Goal: Task Accomplishment & Management: Manage account settings

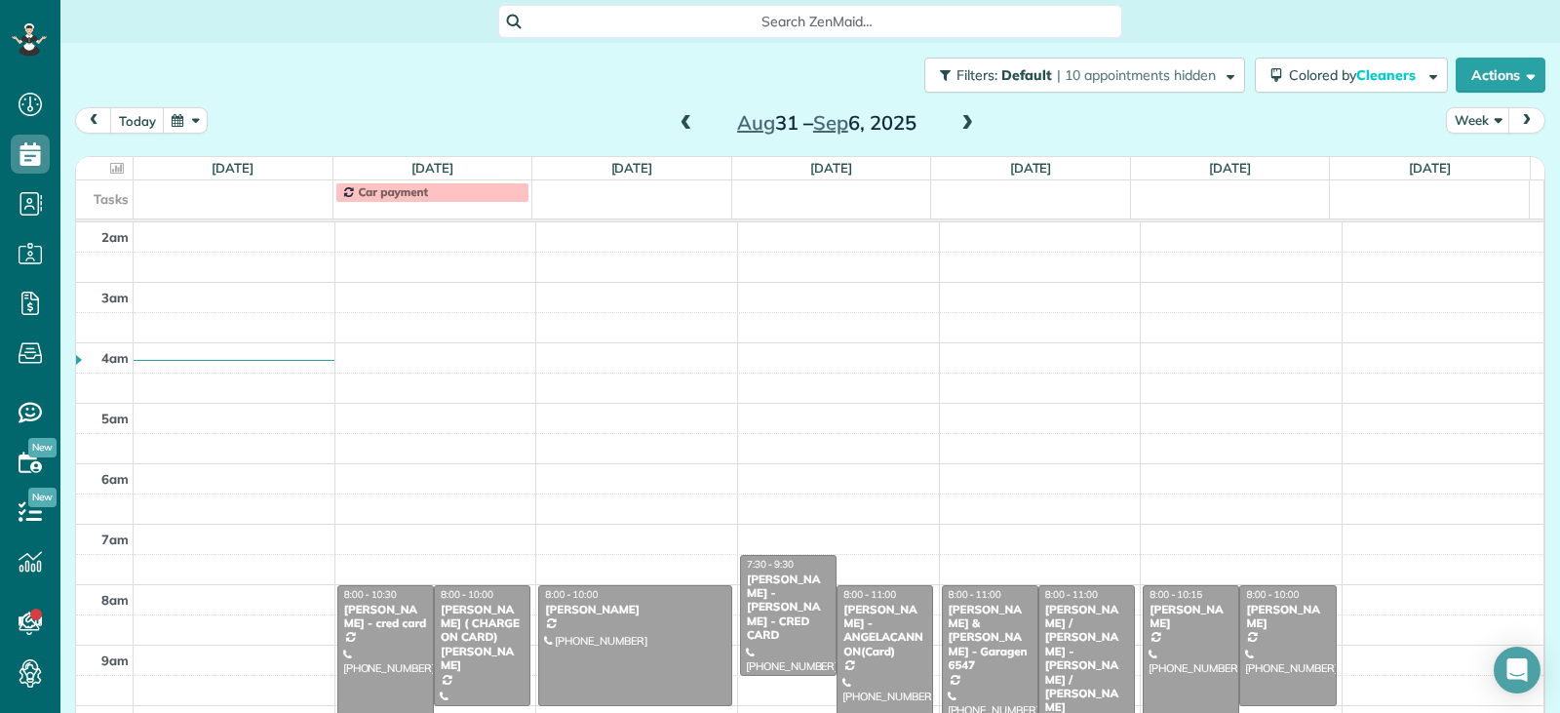
scroll to position [303, 0]
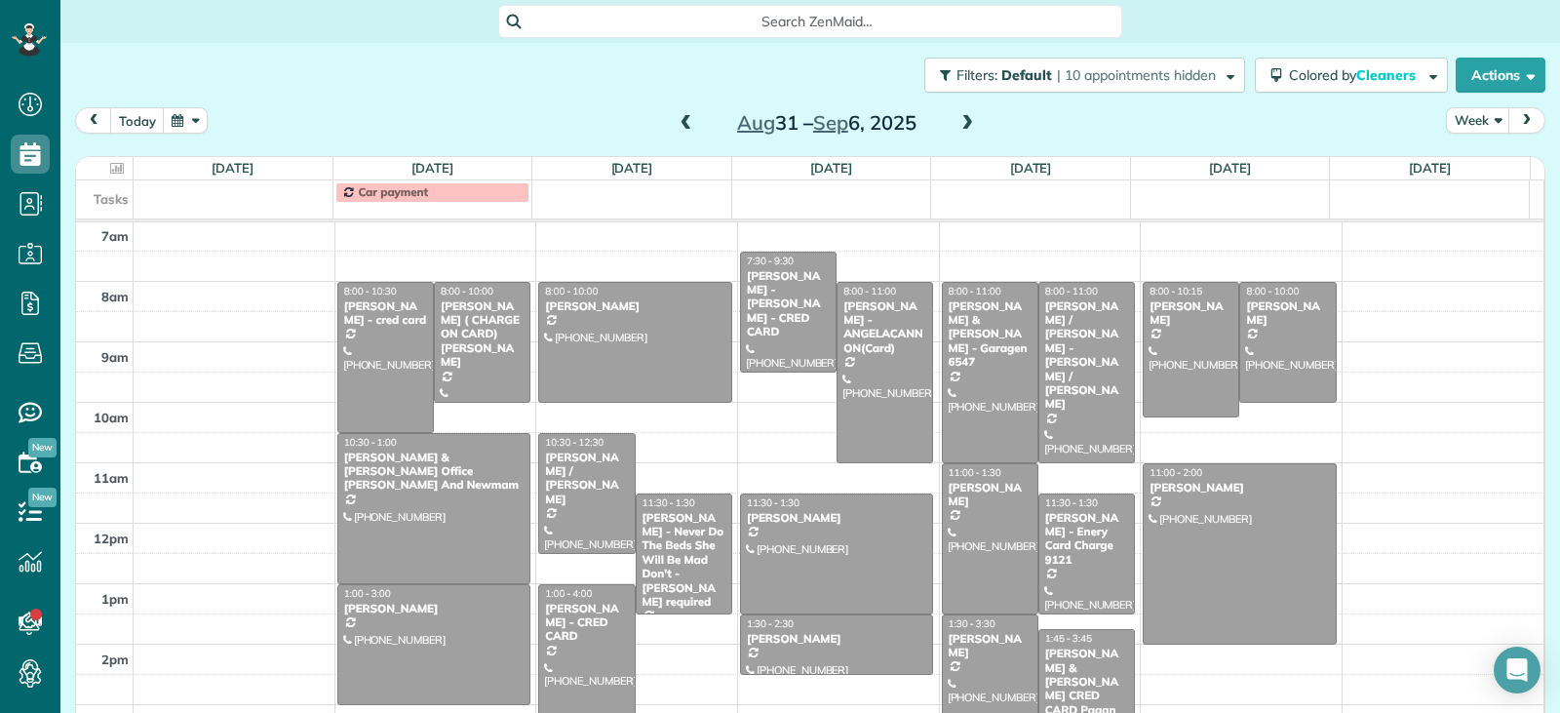
click at [677, 127] on span at bounding box center [686, 124] width 21 height 18
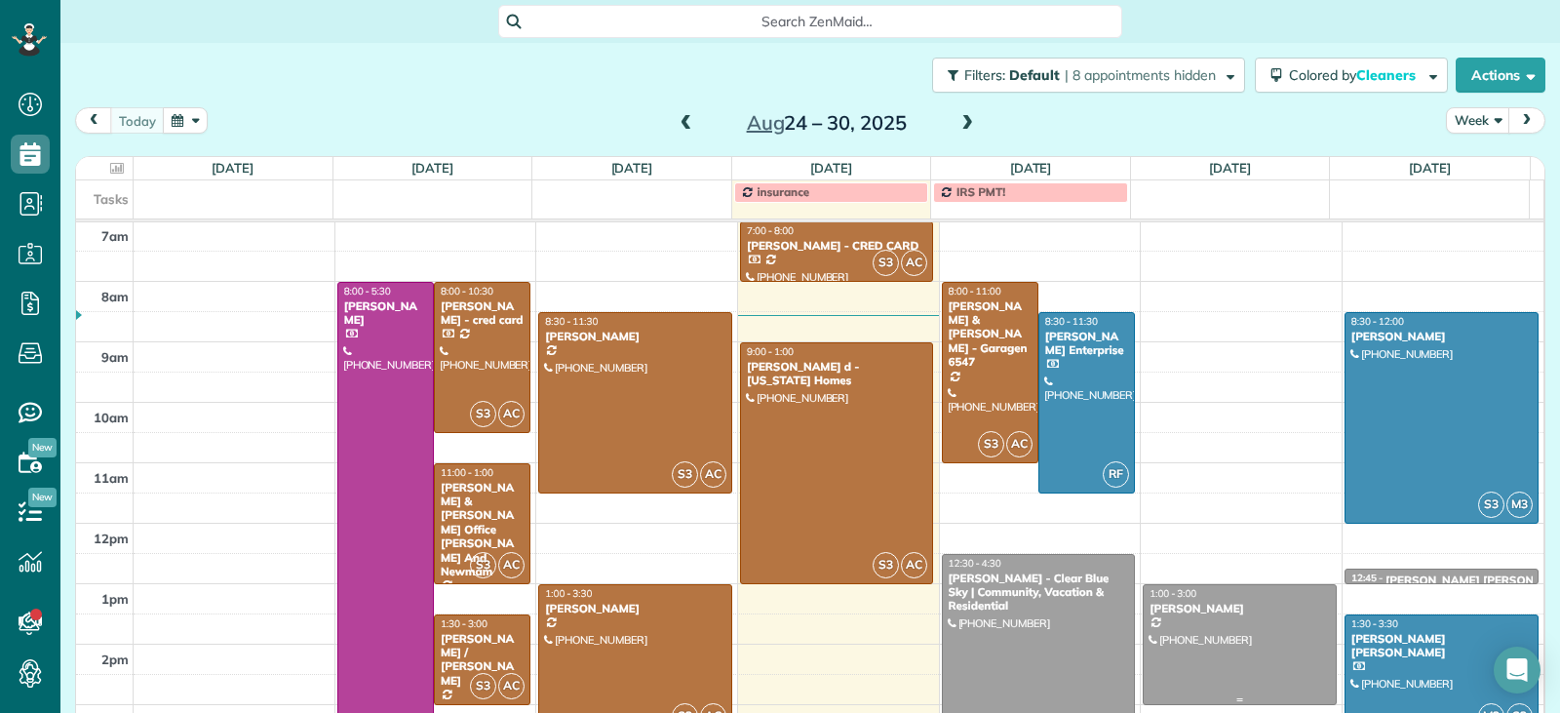
click at [1229, 648] on div at bounding box center [1240, 644] width 192 height 119
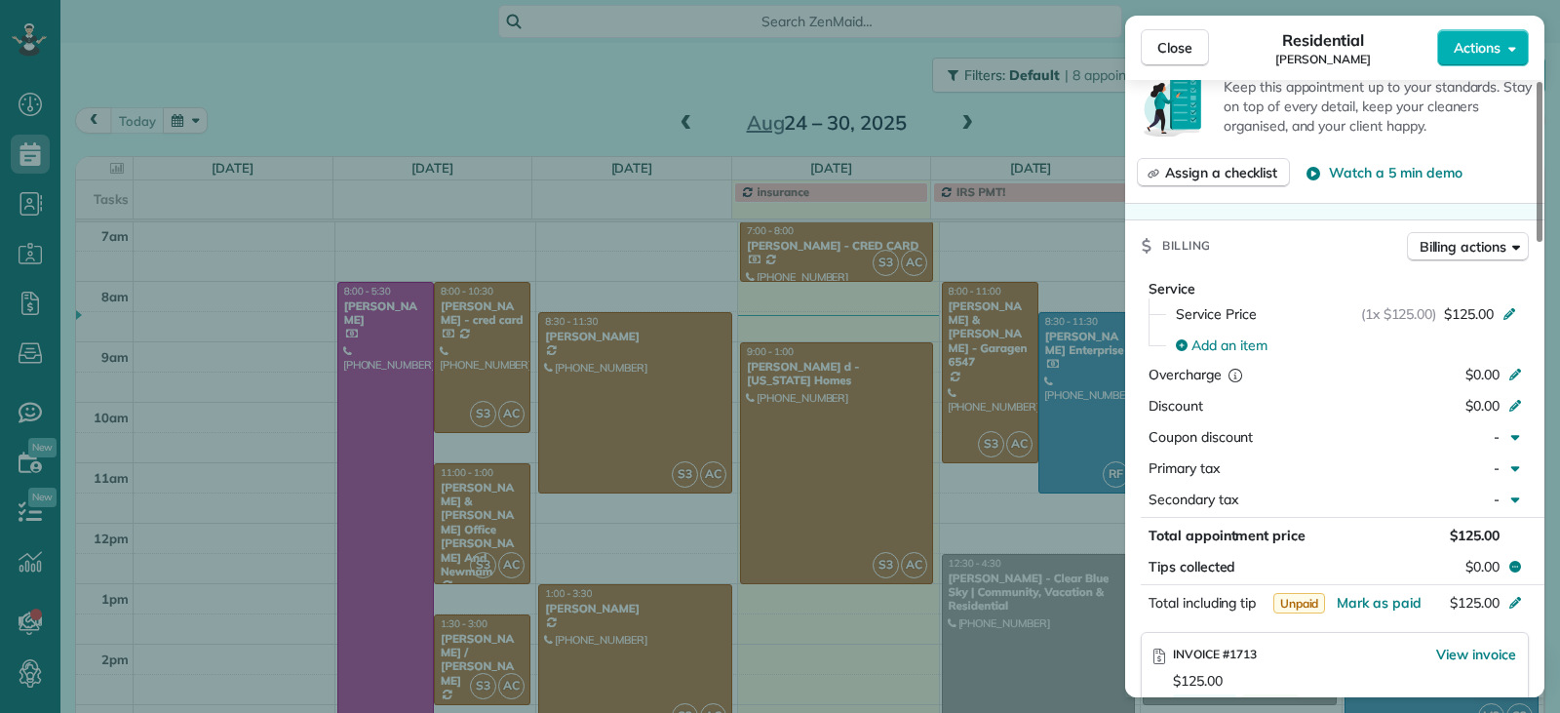
scroll to position [789, 0]
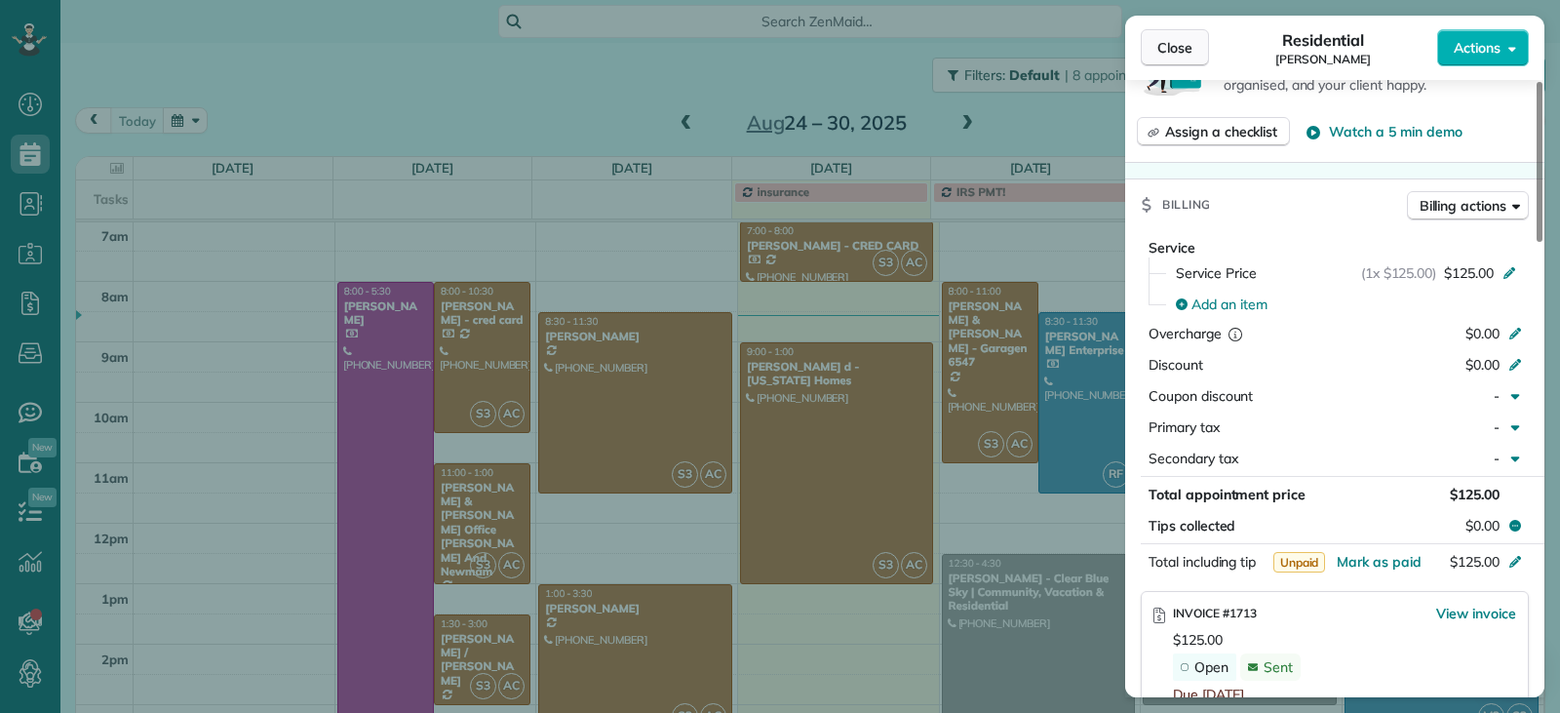
click at [1184, 43] on span "Close" at bounding box center [1175, 48] width 35 height 20
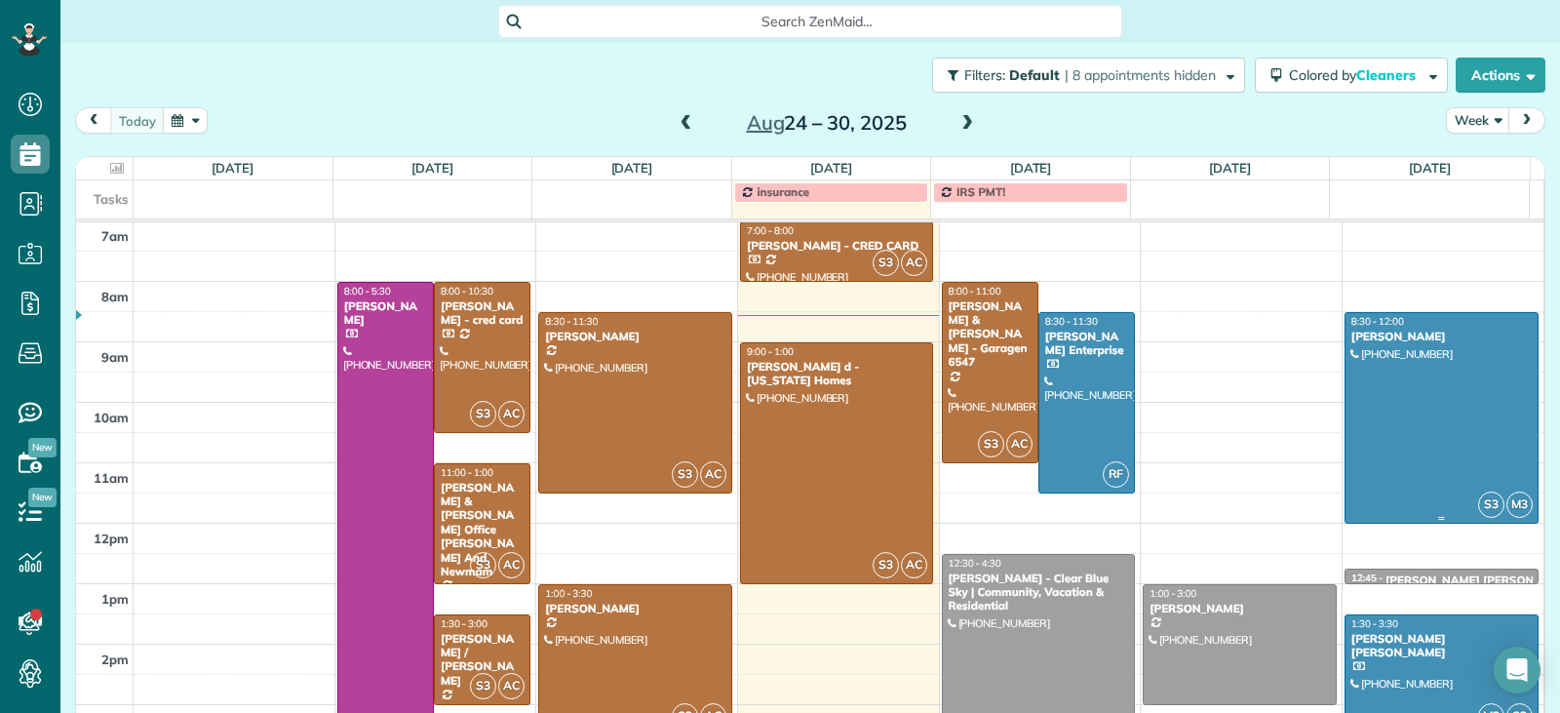
click at [1468, 415] on div at bounding box center [1442, 418] width 192 height 210
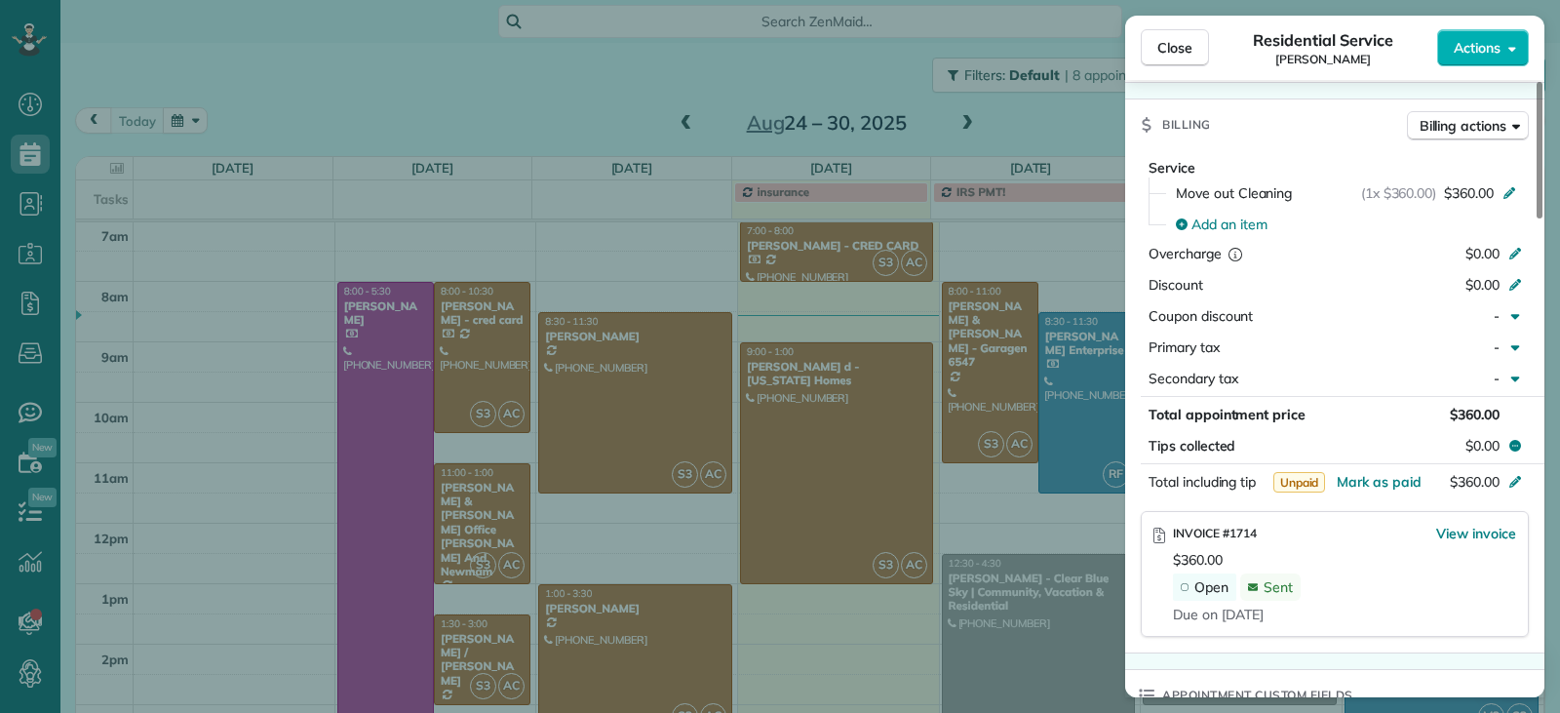
scroll to position [987, 0]
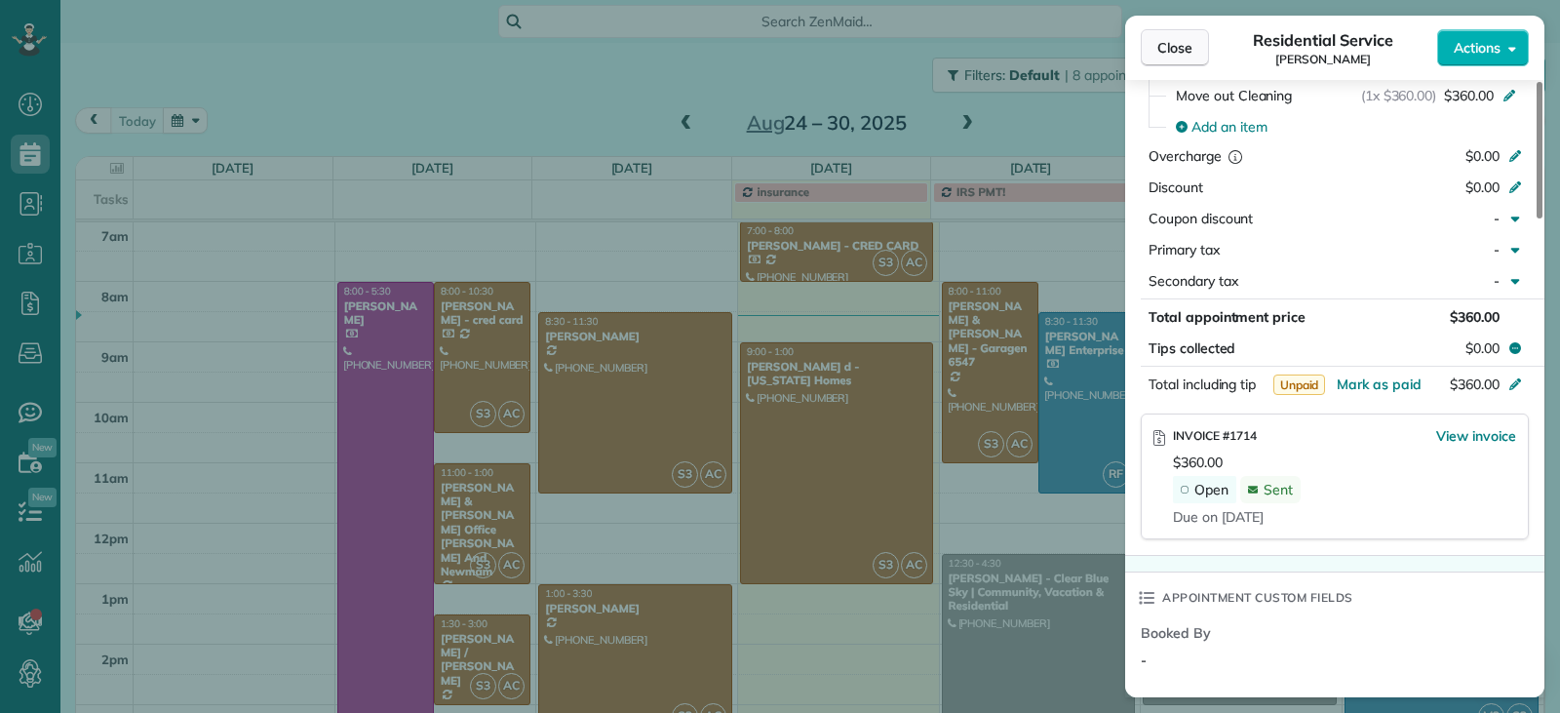
drag, startPoint x: 1170, startPoint y: 49, endPoint x: 1284, endPoint y: 356, distance: 327.7
click at [1169, 49] on span "Close" at bounding box center [1175, 48] width 35 height 20
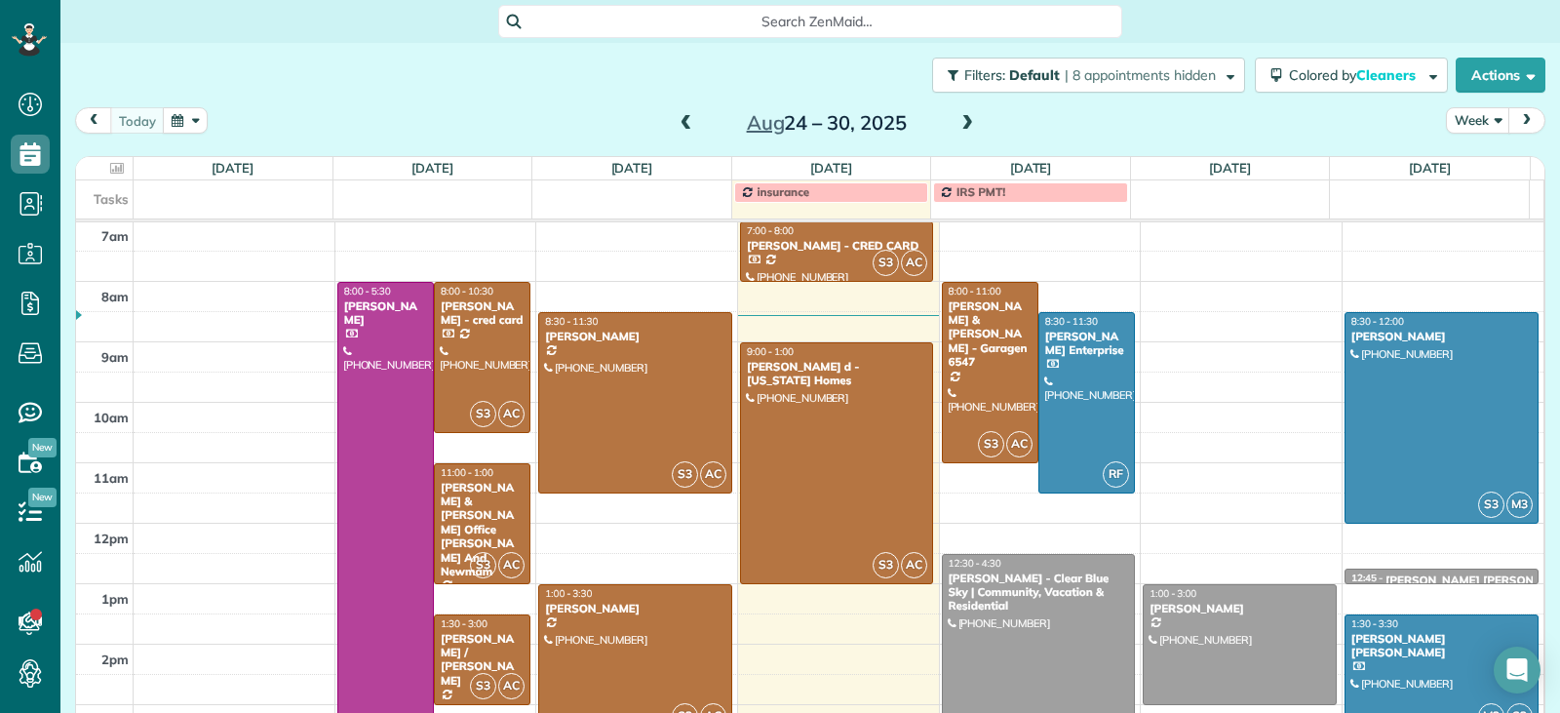
click at [1412, 650] on div at bounding box center [1442, 674] width 192 height 119
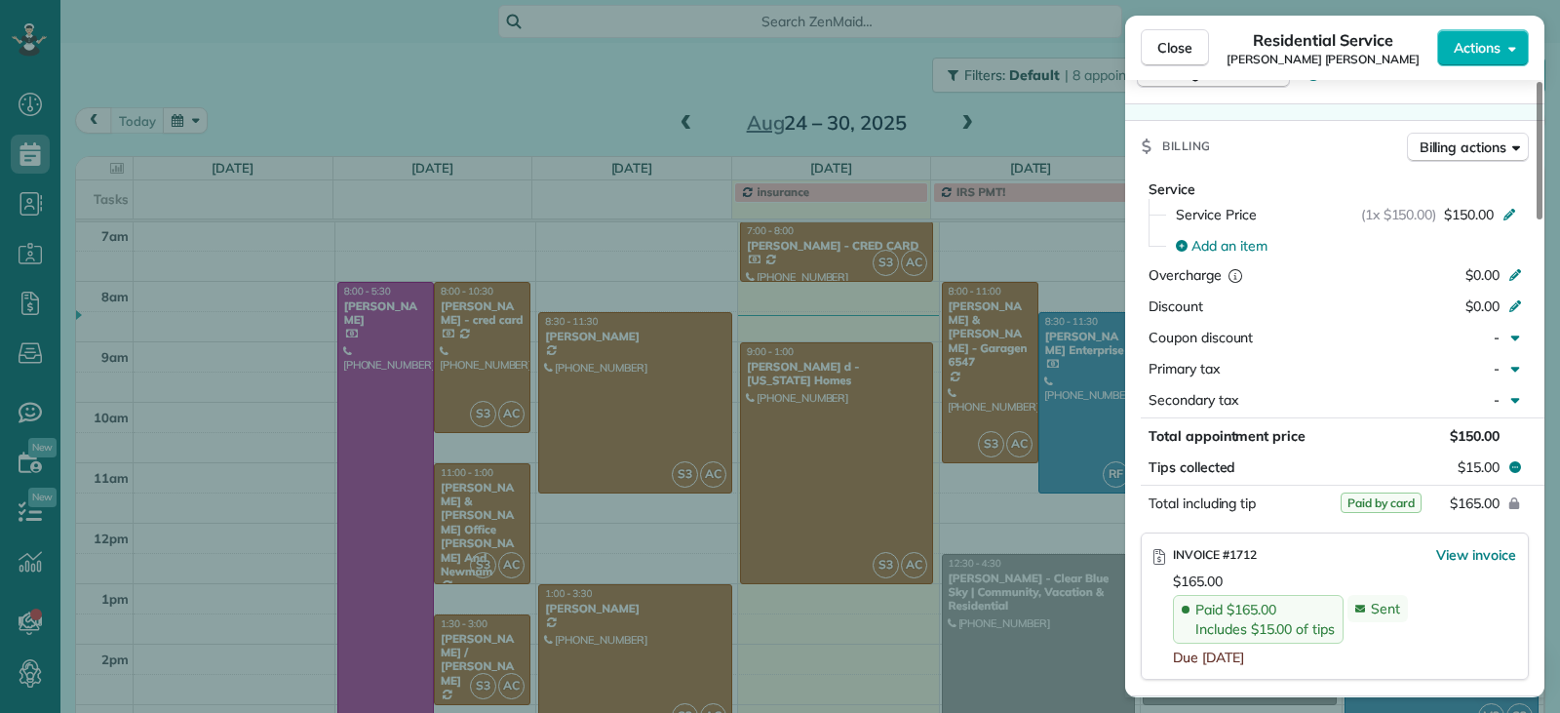
scroll to position [982, 0]
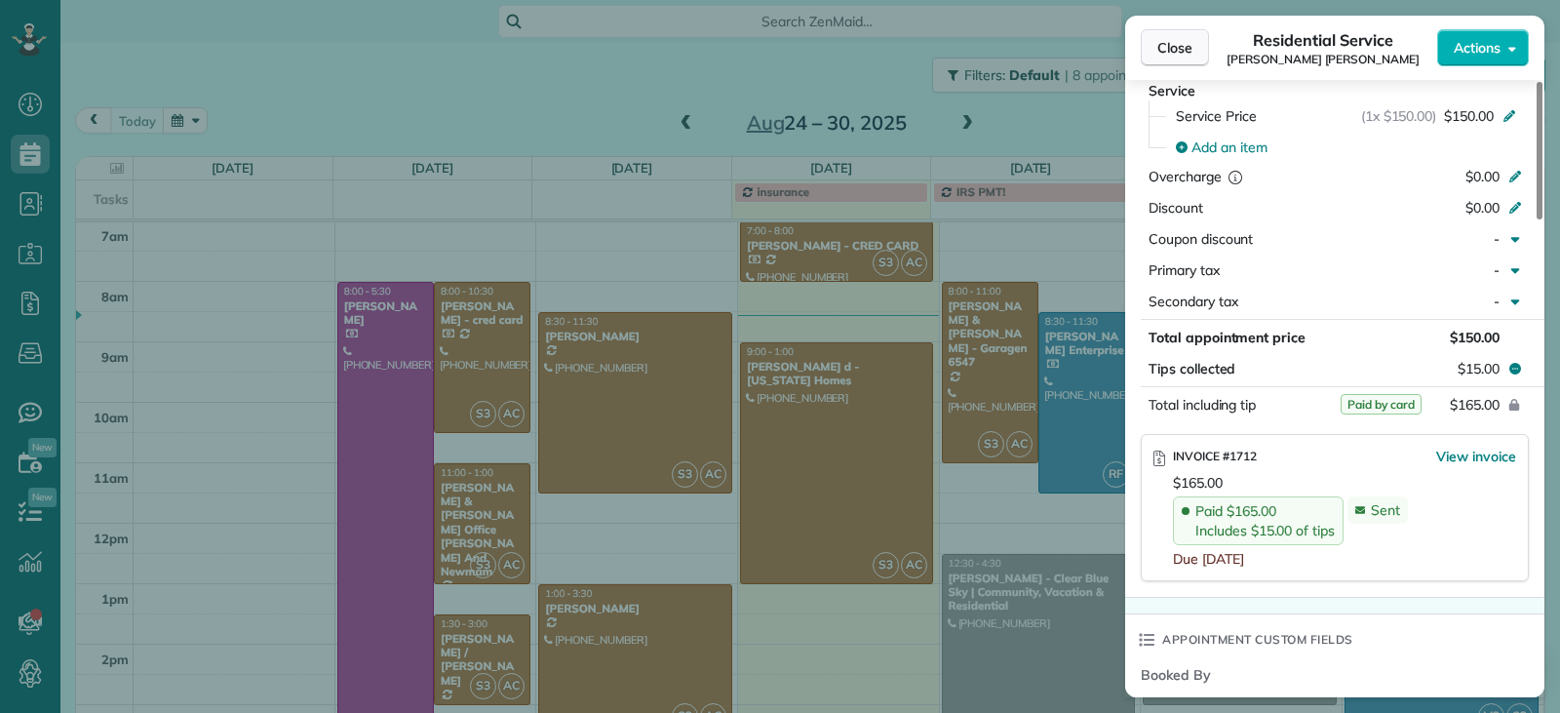
click at [1180, 52] on span "Close" at bounding box center [1175, 48] width 35 height 20
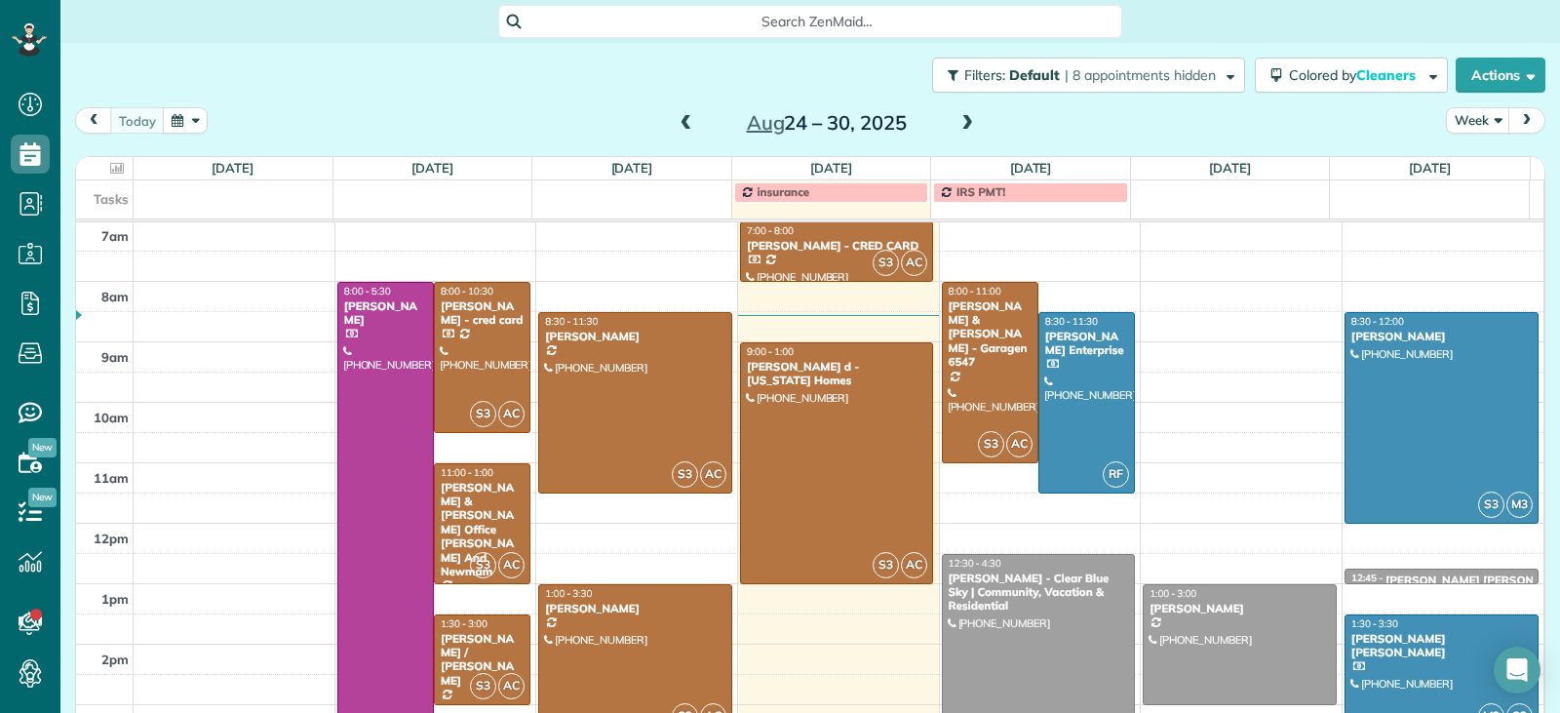
click at [963, 124] on span at bounding box center [967, 124] width 21 height 18
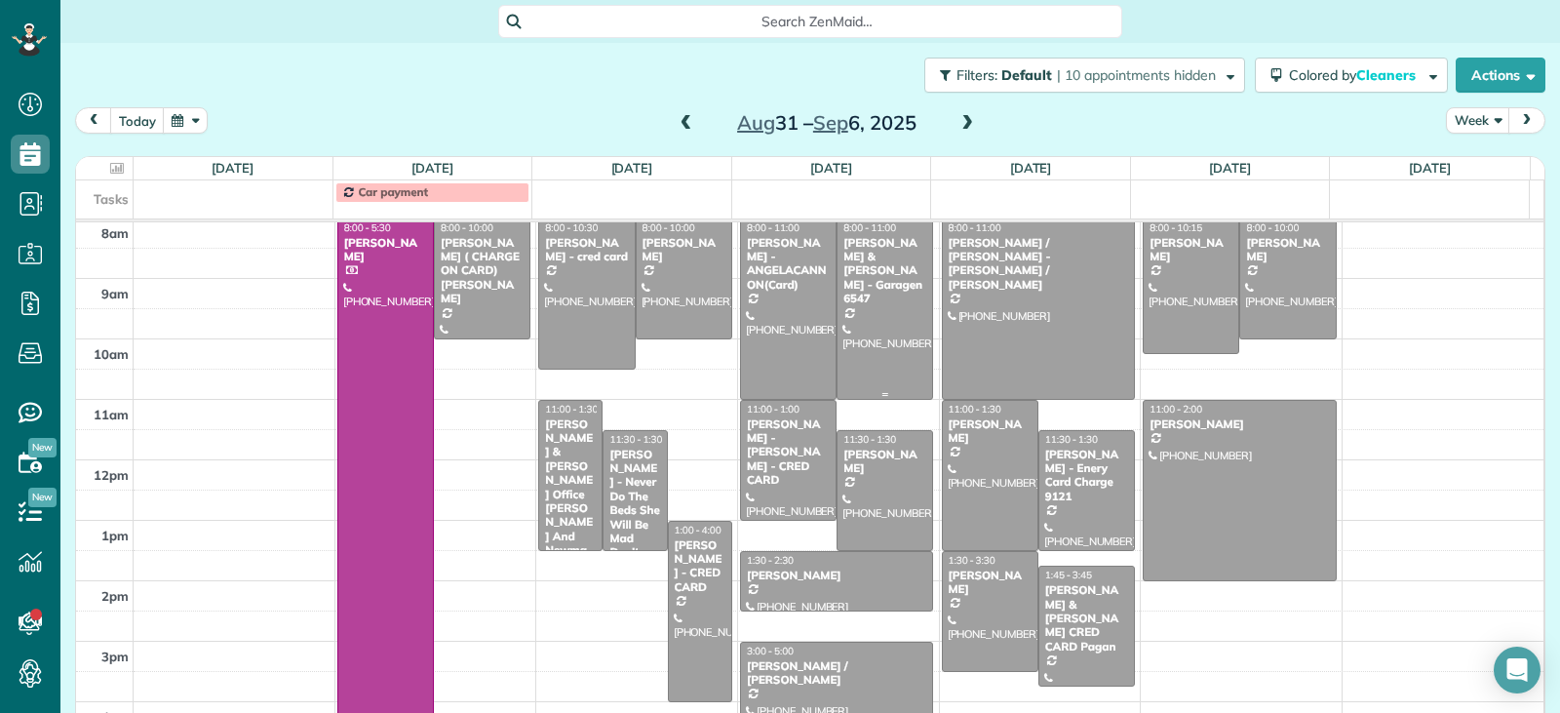
scroll to position [401, 0]
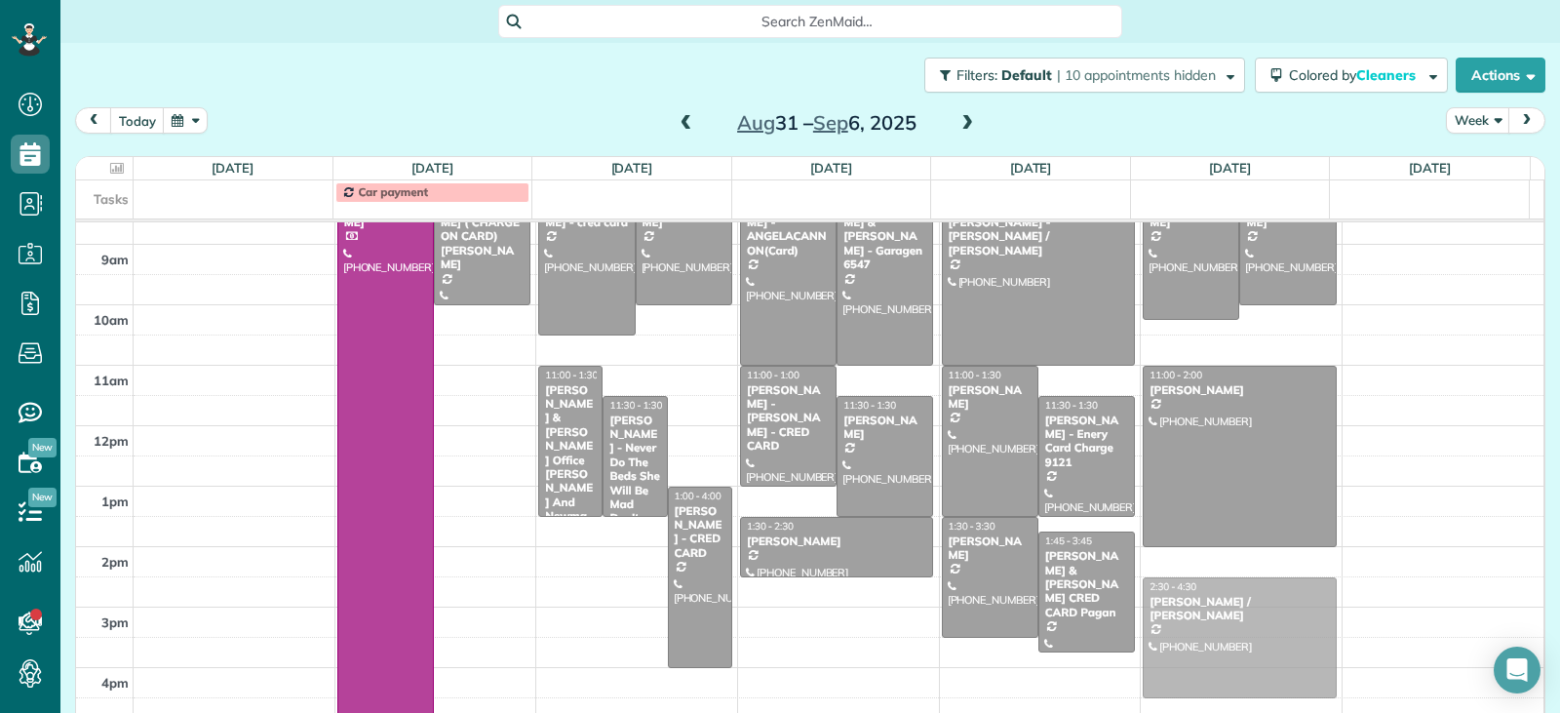
drag, startPoint x: 809, startPoint y: 658, endPoint x: 1192, endPoint y: 635, distance: 383.0
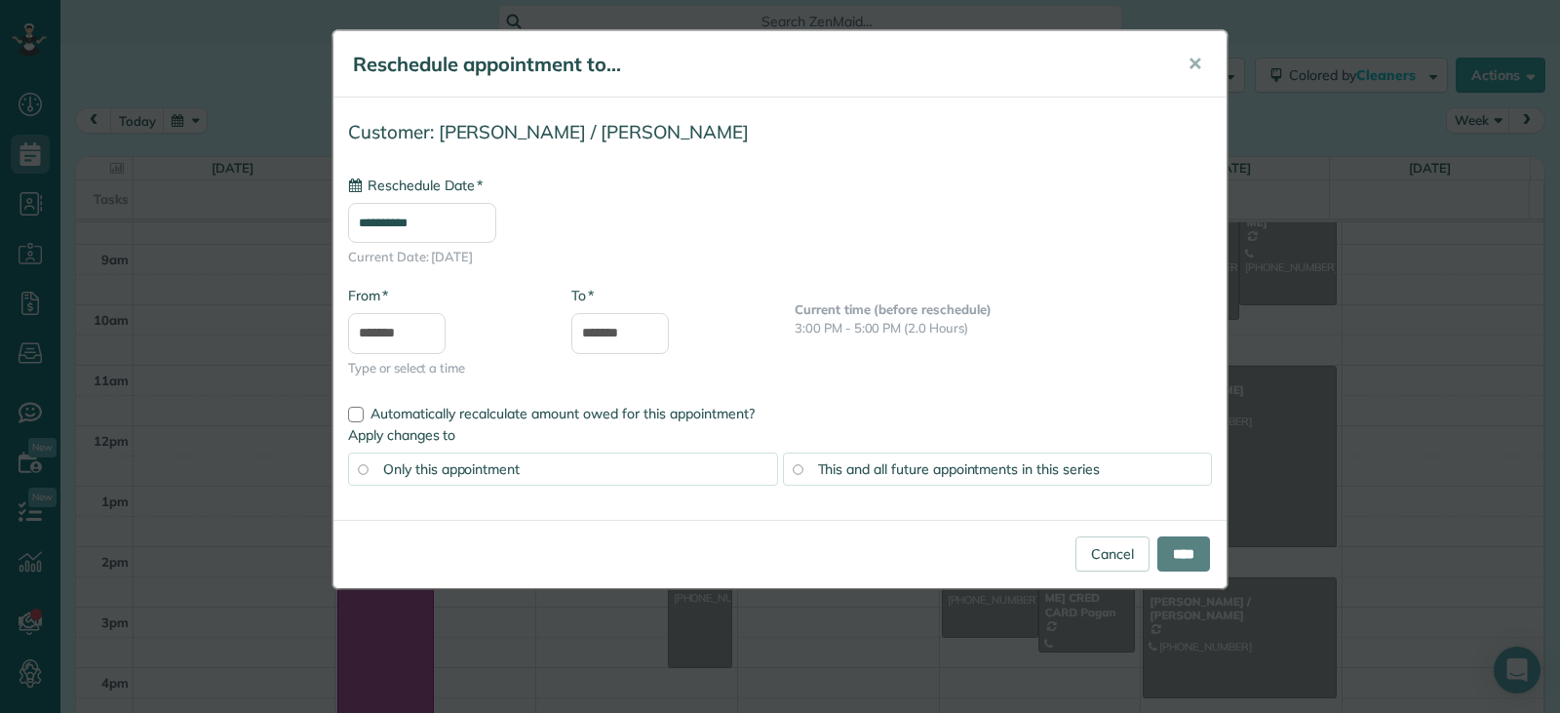
type input "**********"
click at [1172, 561] on input "****" at bounding box center [1184, 553] width 53 height 35
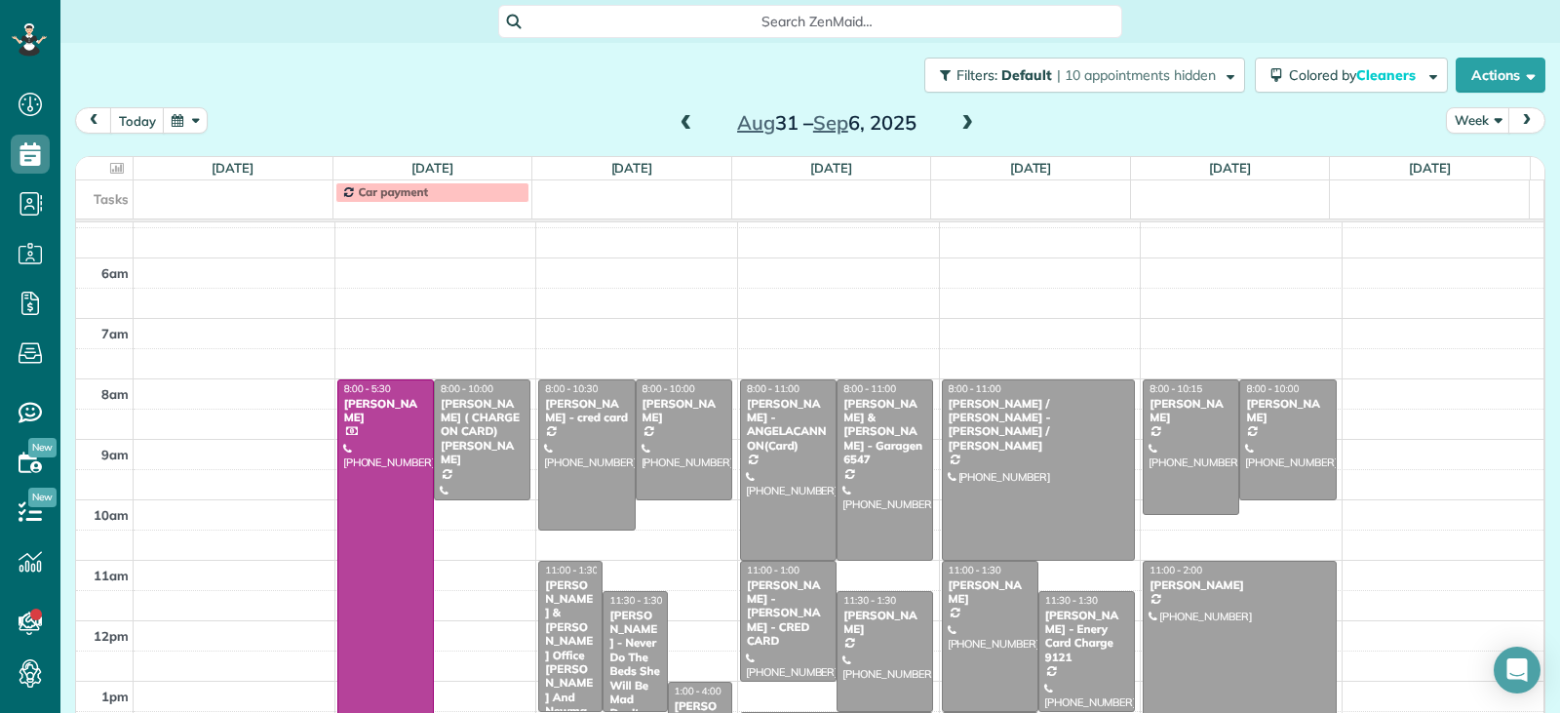
scroll to position [303, 0]
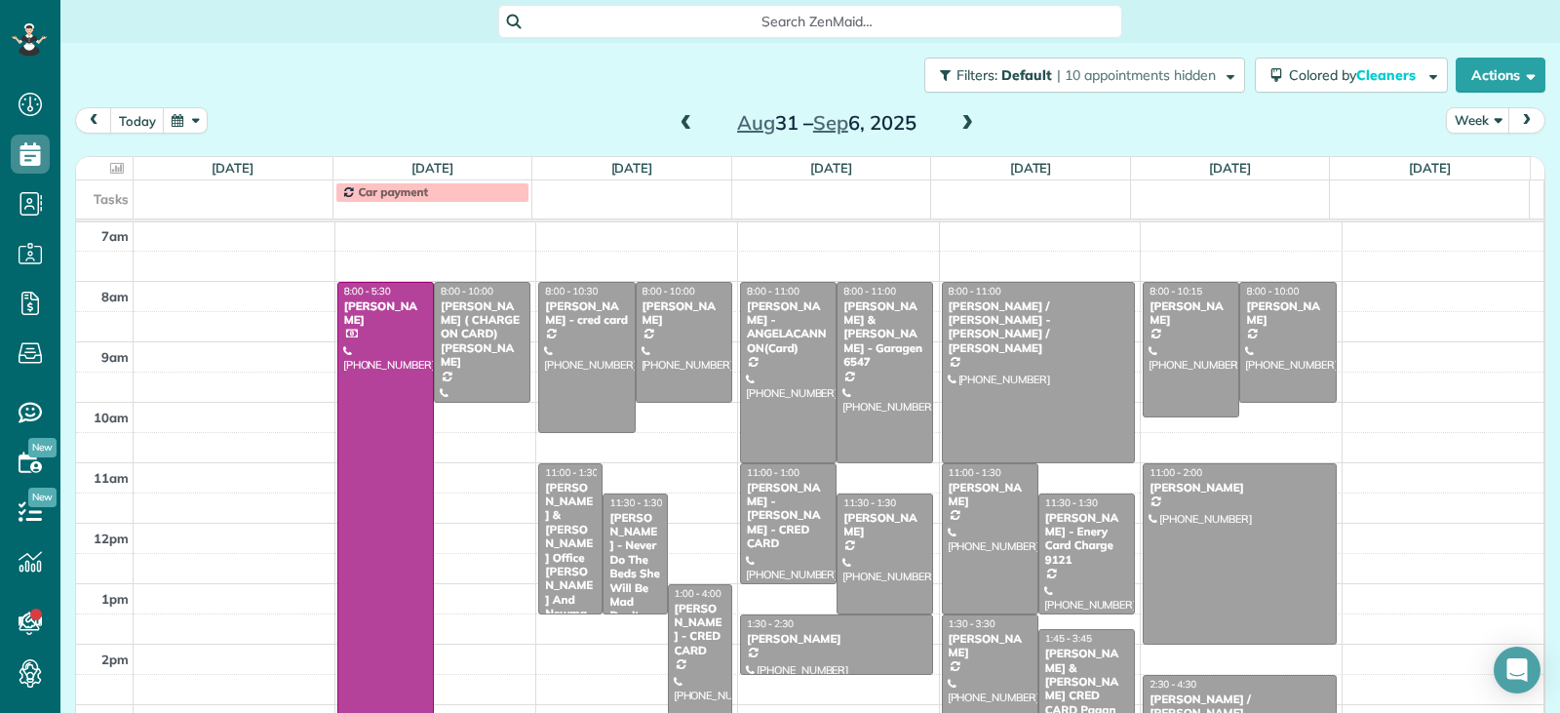
click at [676, 121] on span at bounding box center [686, 124] width 21 height 18
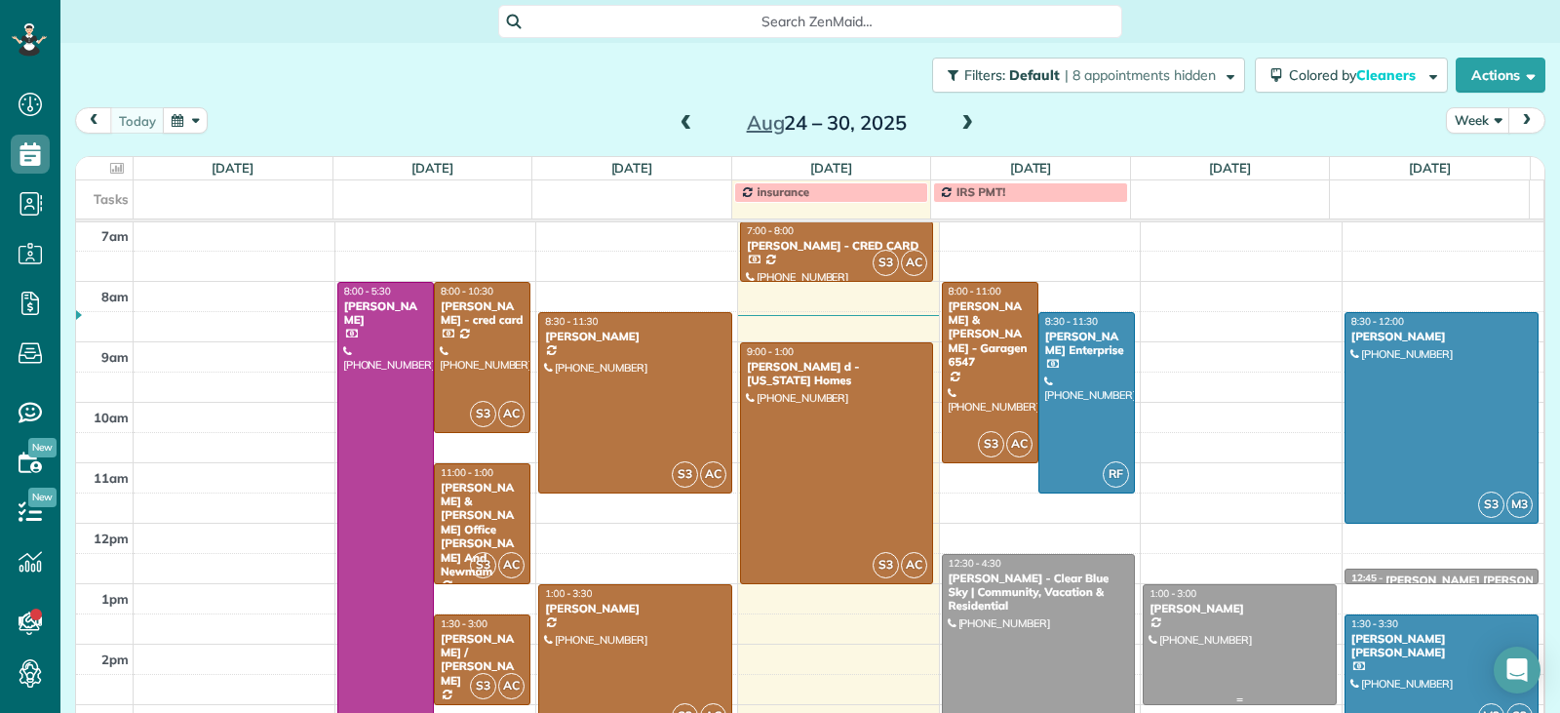
click at [1209, 648] on div at bounding box center [1240, 644] width 192 height 119
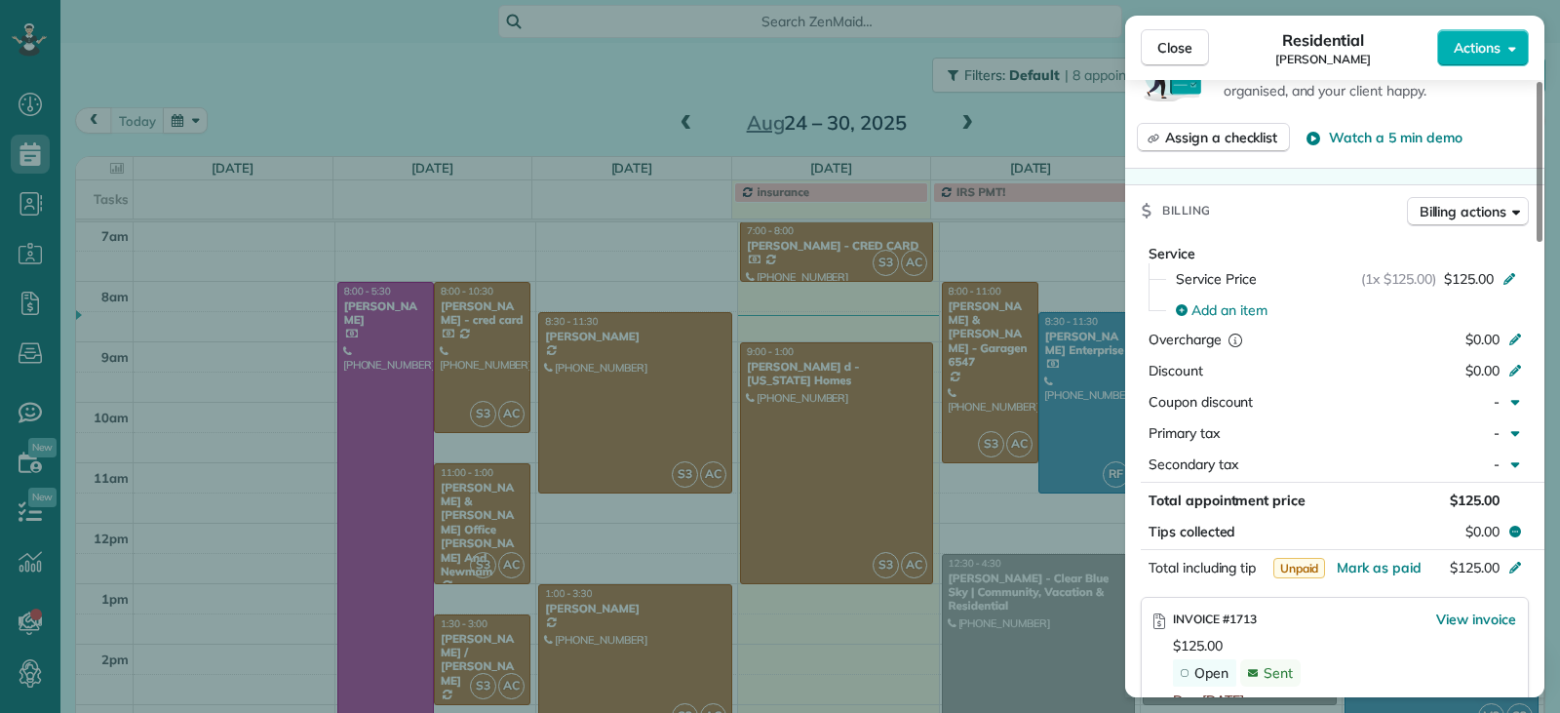
scroll to position [980, 0]
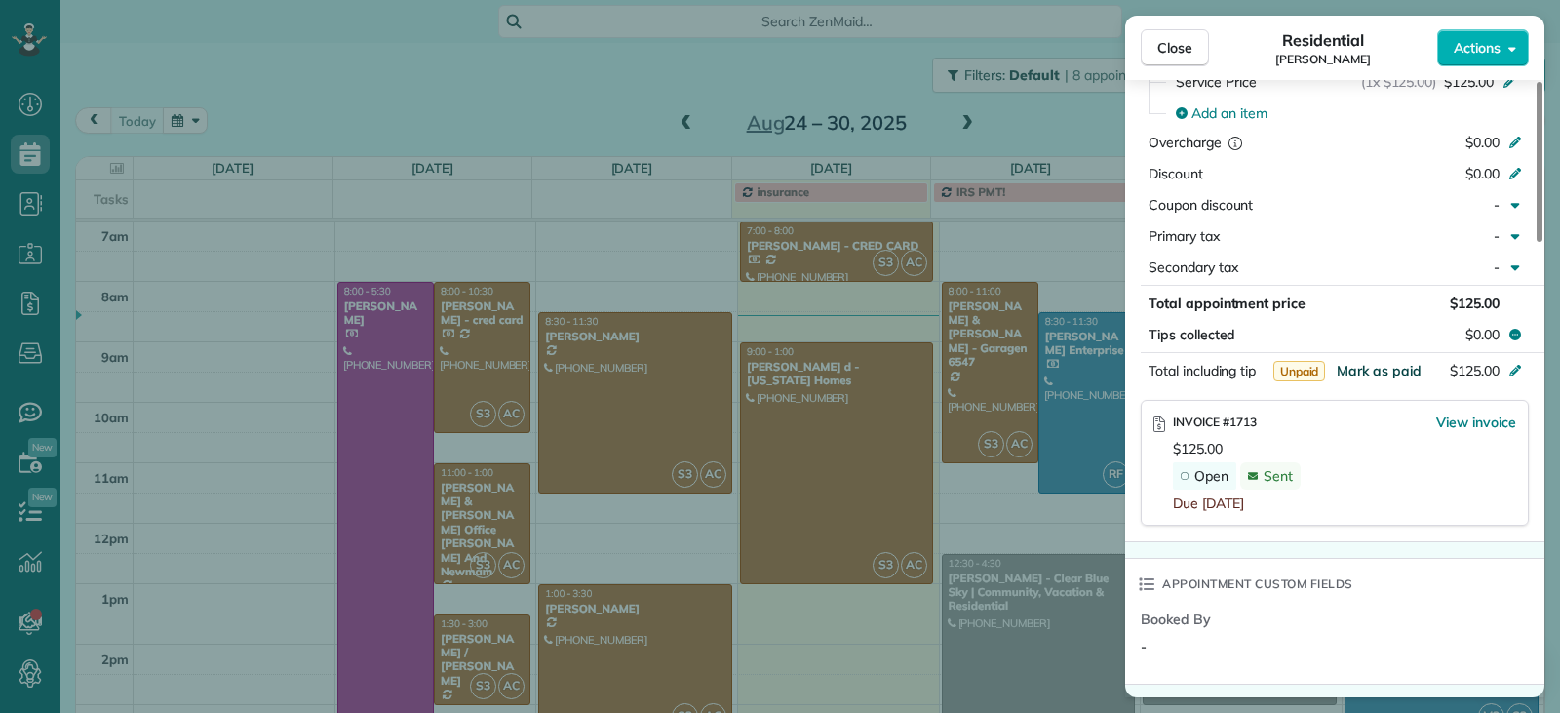
click at [1379, 373] on span "Mark as paid" at bounding box center [1379, 371] width 85 height 18
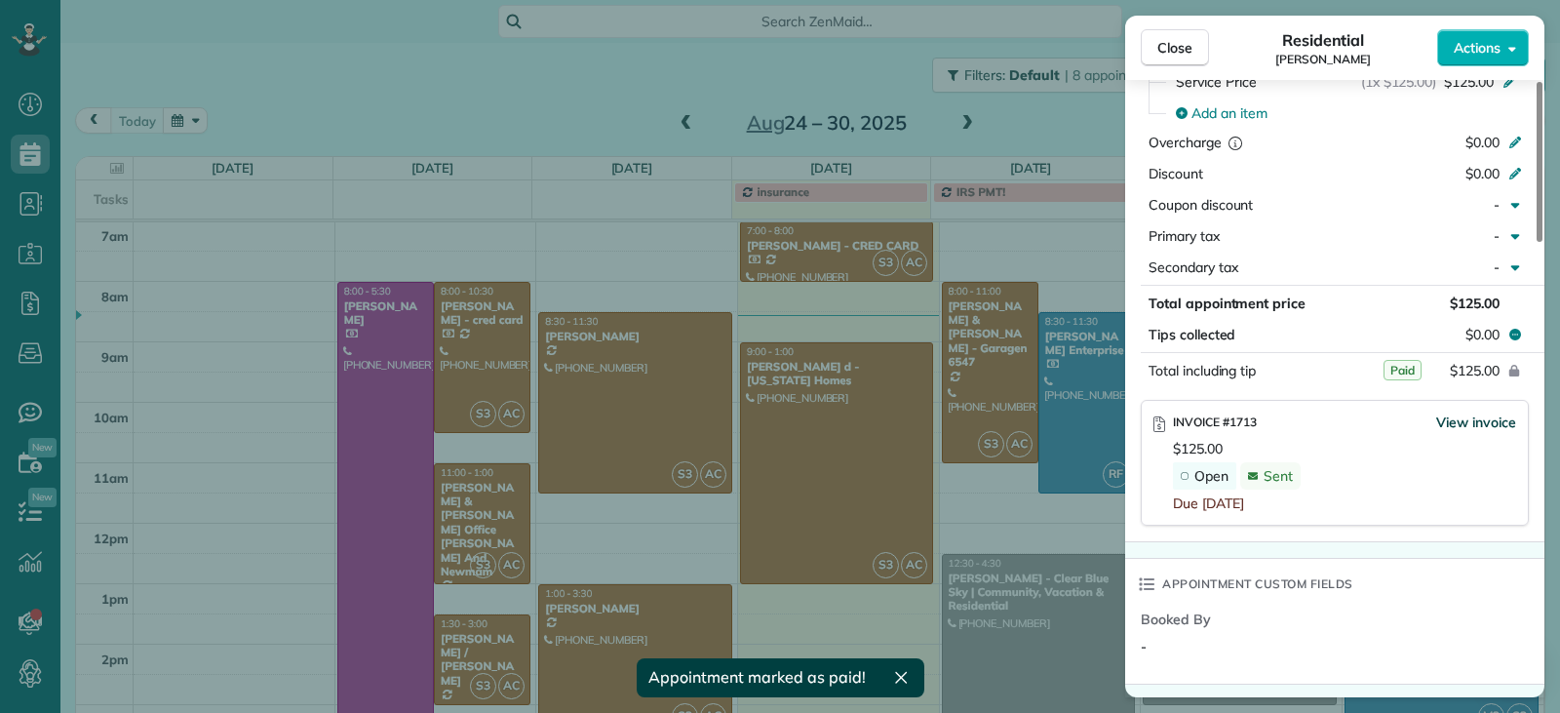
click at [1460, 420] on span "View invoice" at bounding box center [1476, 423] width 80 height 20
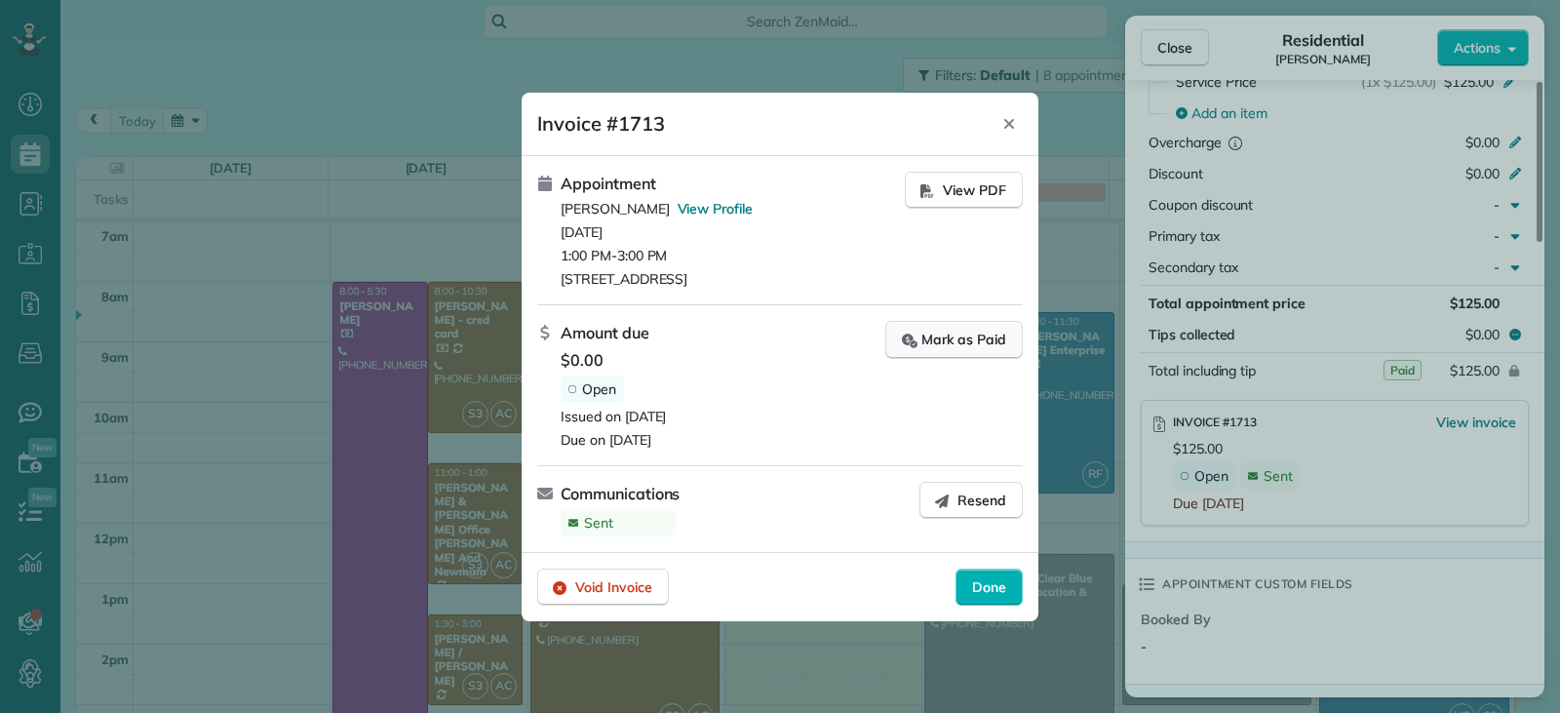
click at [959, 334] on div "Mark as Paid" at bounding box center [954, 340] width 104 height 20
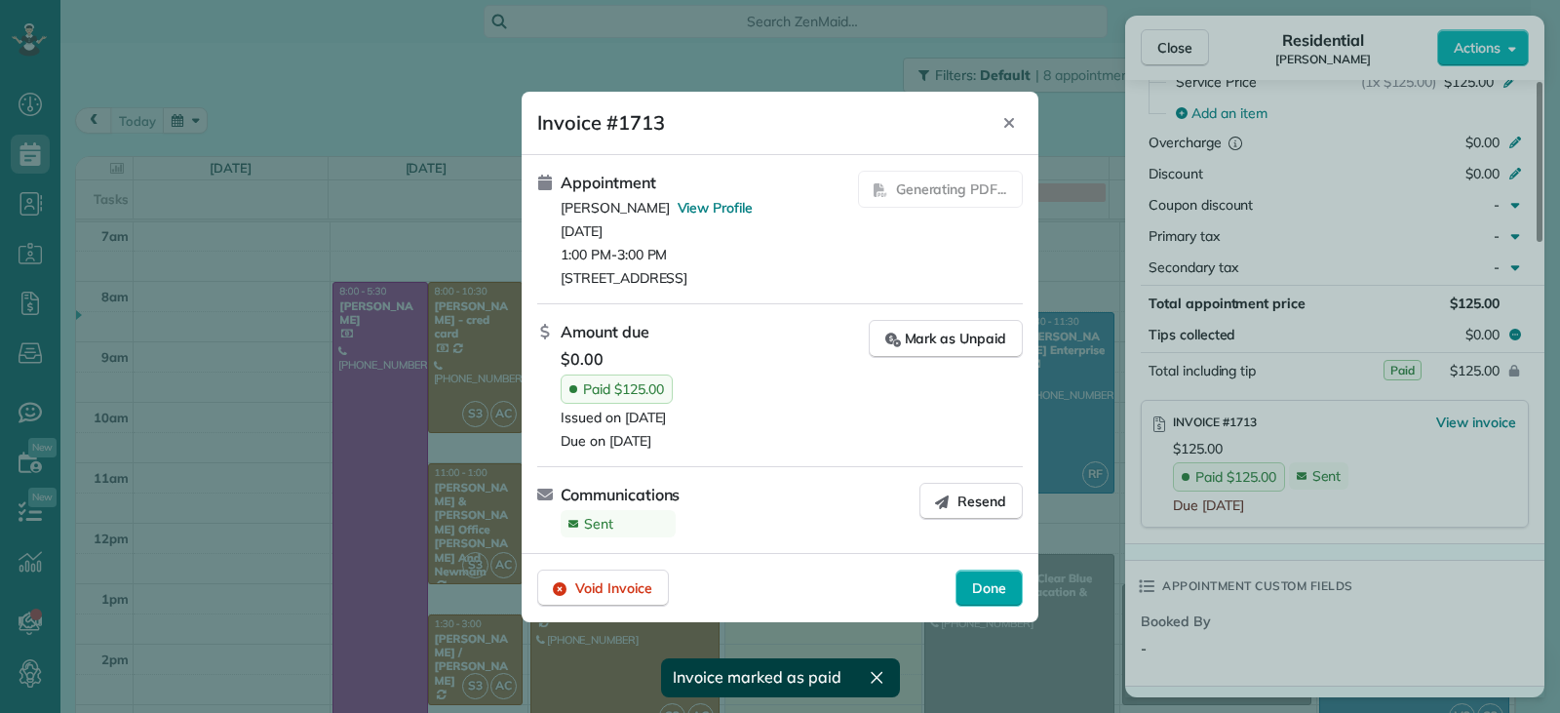
click at [983, 597] on span "Done" at bounding box center [989, 588] width 34 height 20
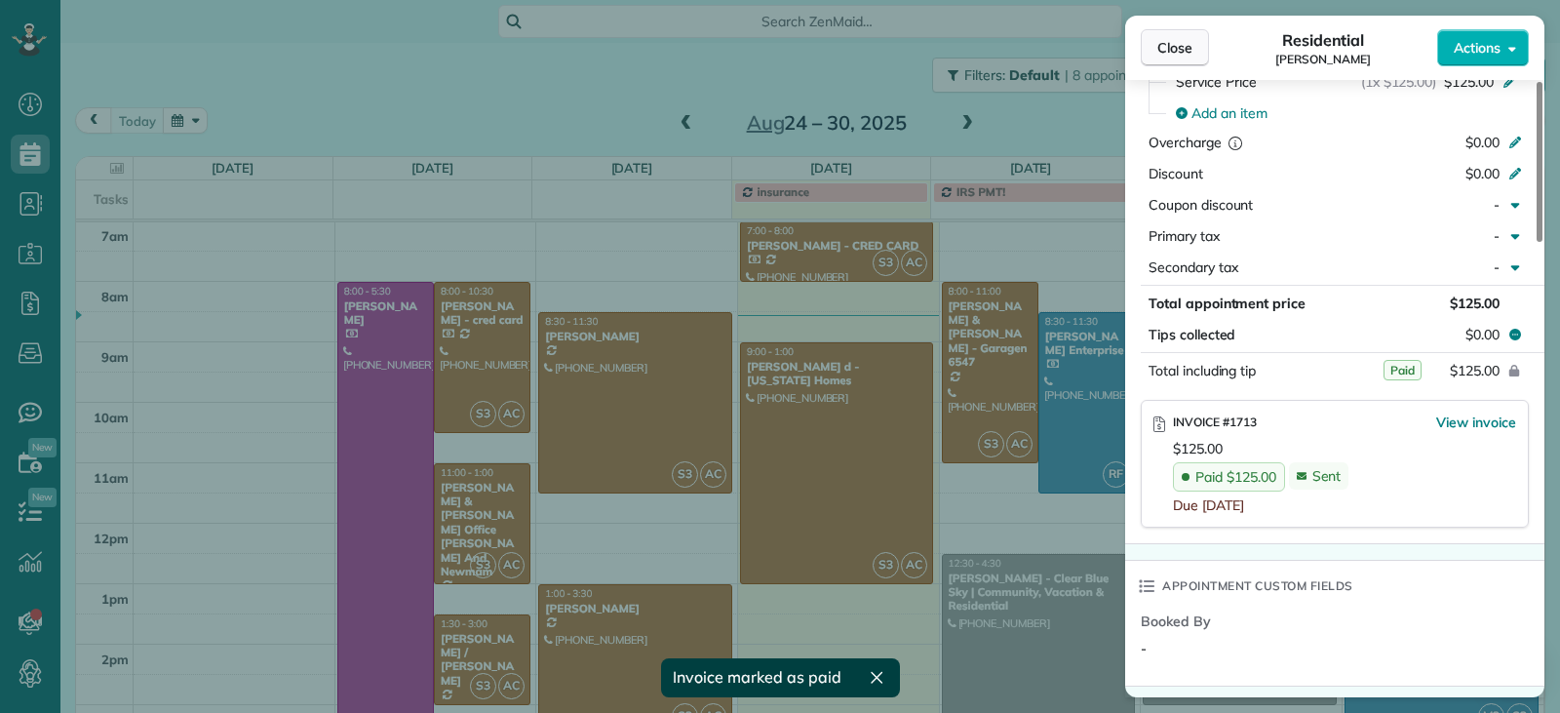
click at [1152, 59] on button "Close" at bounding box center [1175, 47] width 68 height 37
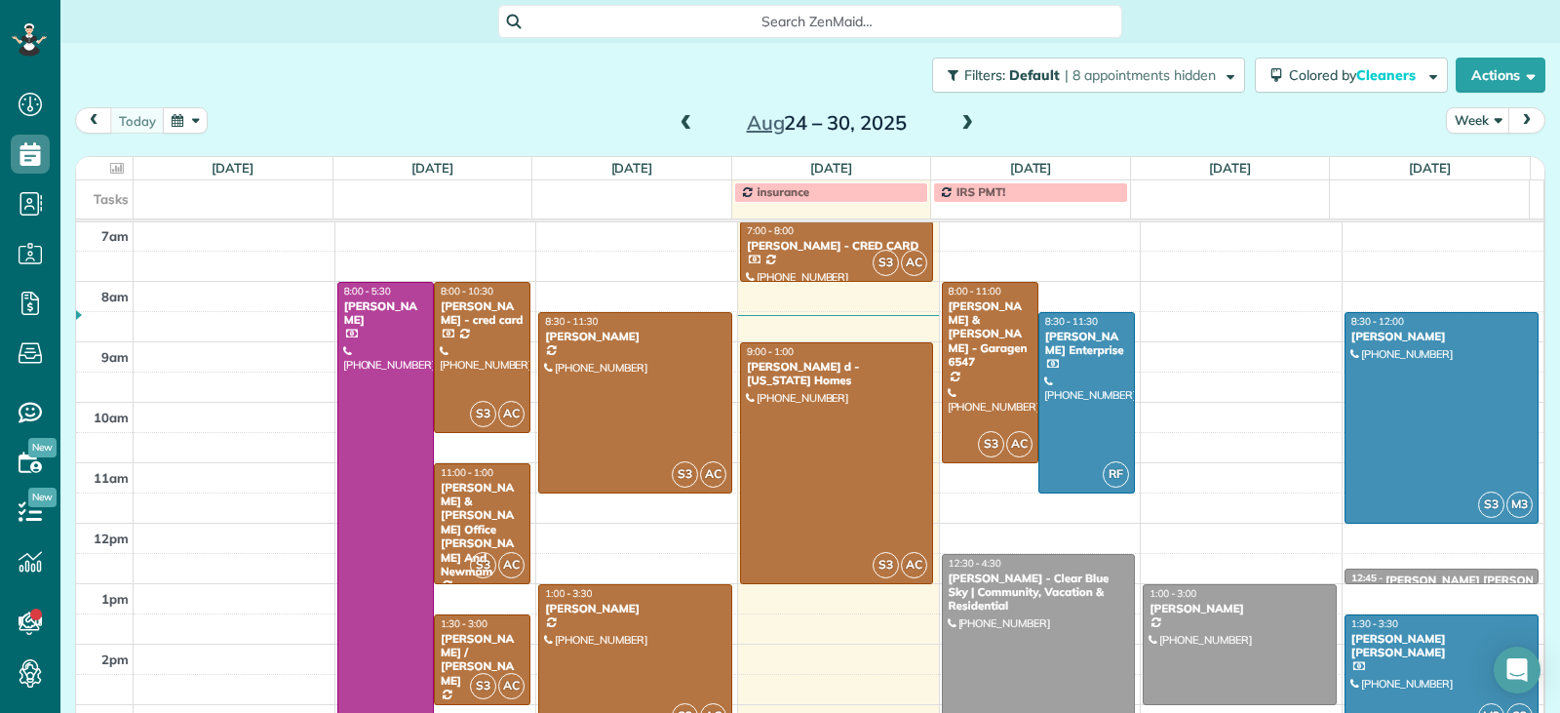
click at [628, 639] on div at bounding box center [635, 659] width 192 height 149
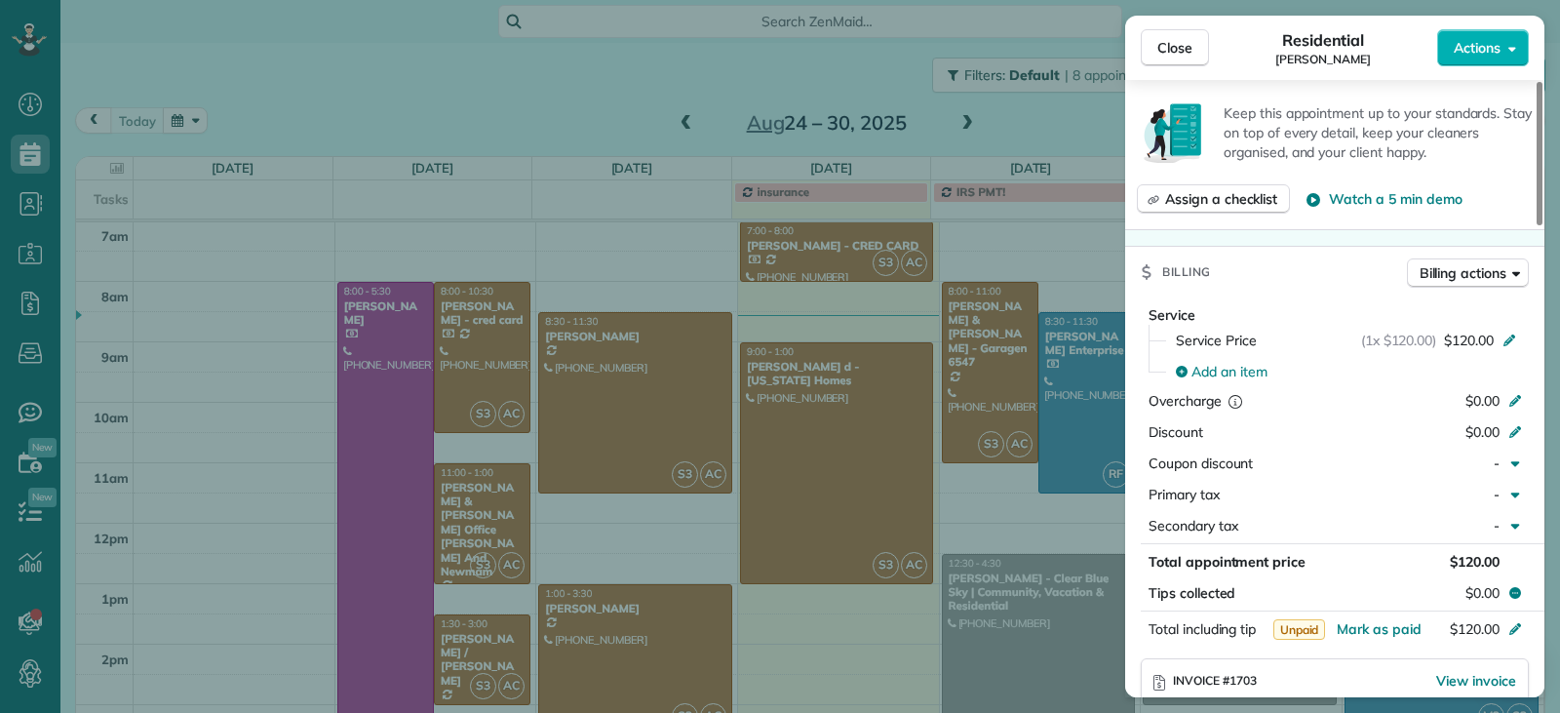
scroll to position [1077, 0]
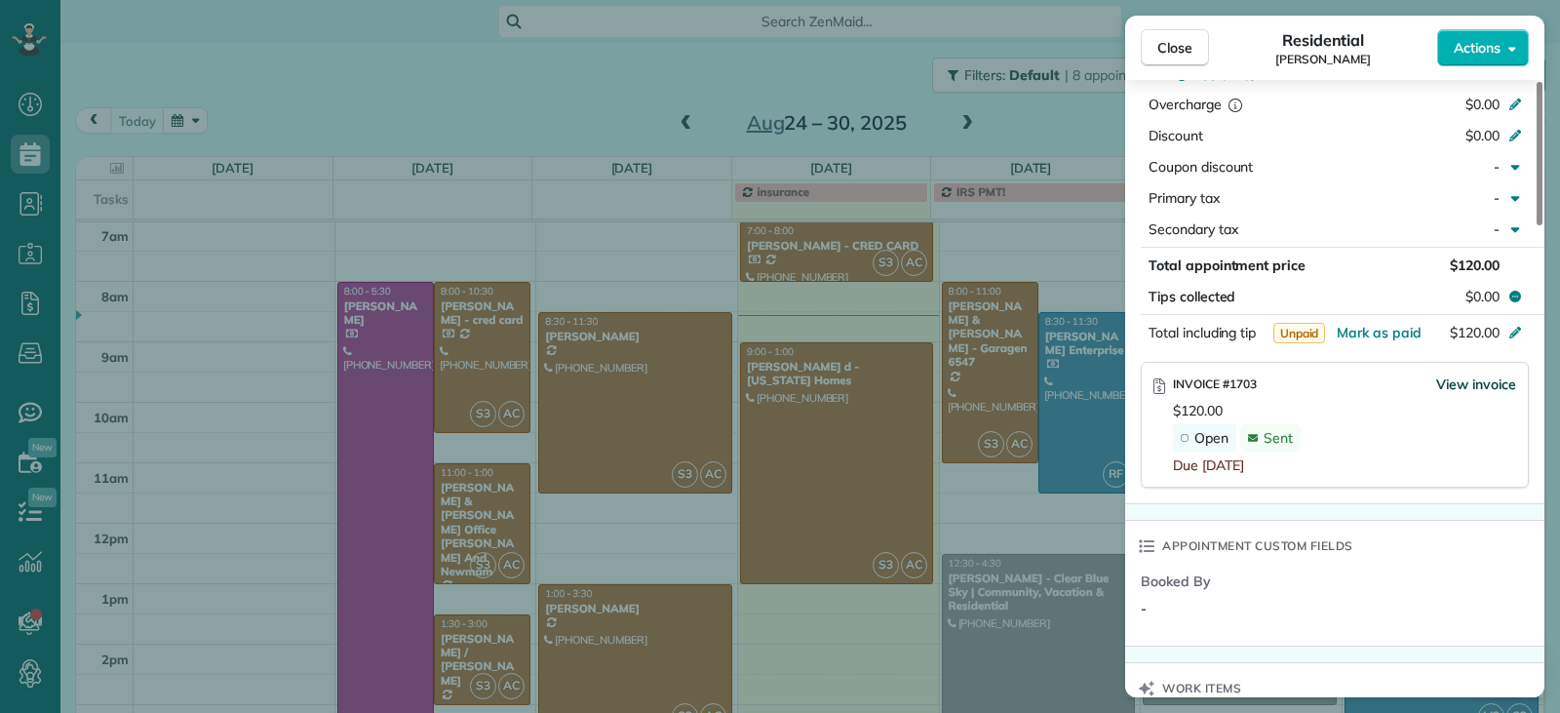
click at [1449, 374] on span "View invoice" at bounding box center [1476, 384] width 80 height 20
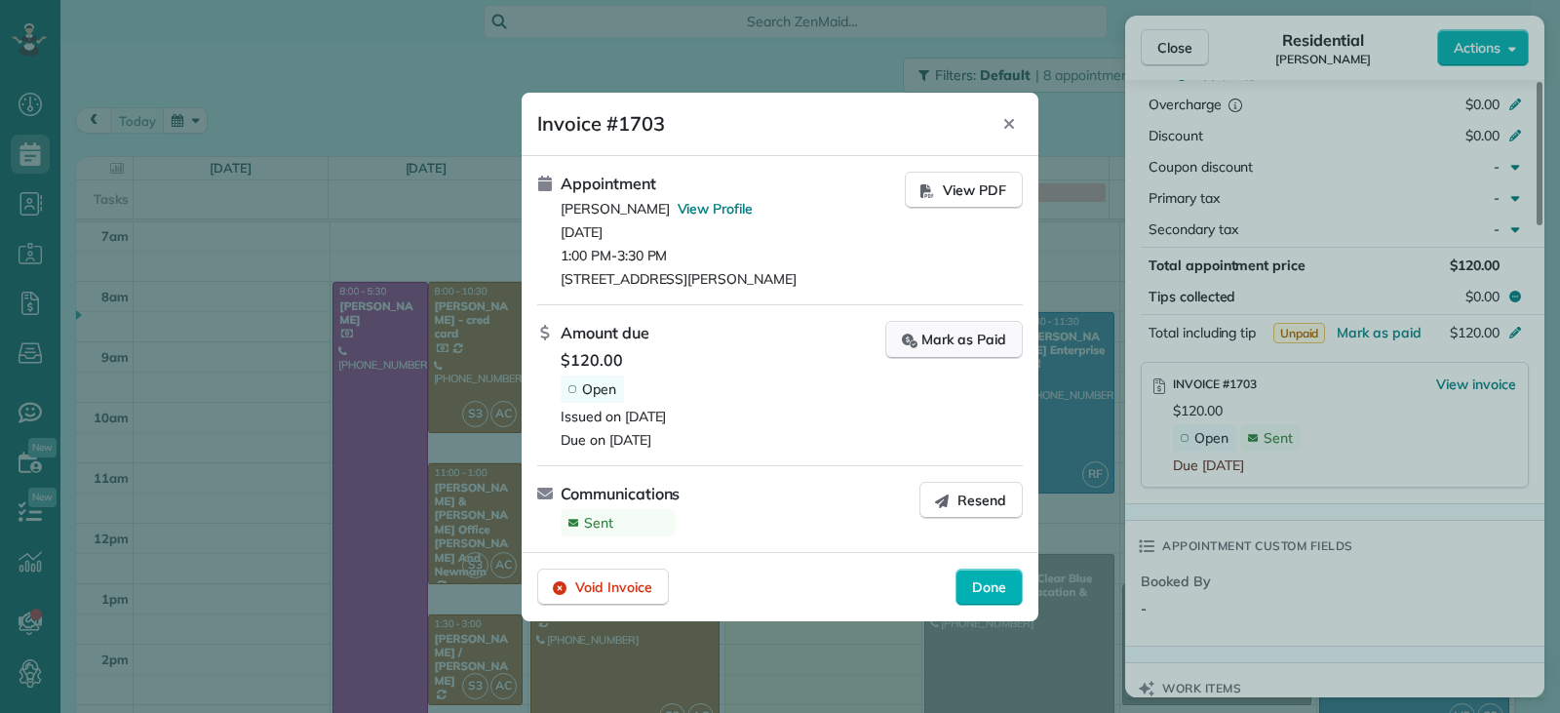
drag, startPoint x: 952, startPoint y: 344, endPoint x: 1012, endPoint y: 334, distance: 61.4
click at [952, 345] on div "Mark as Paid" at bounding box center [954, 340] width 104 height 20
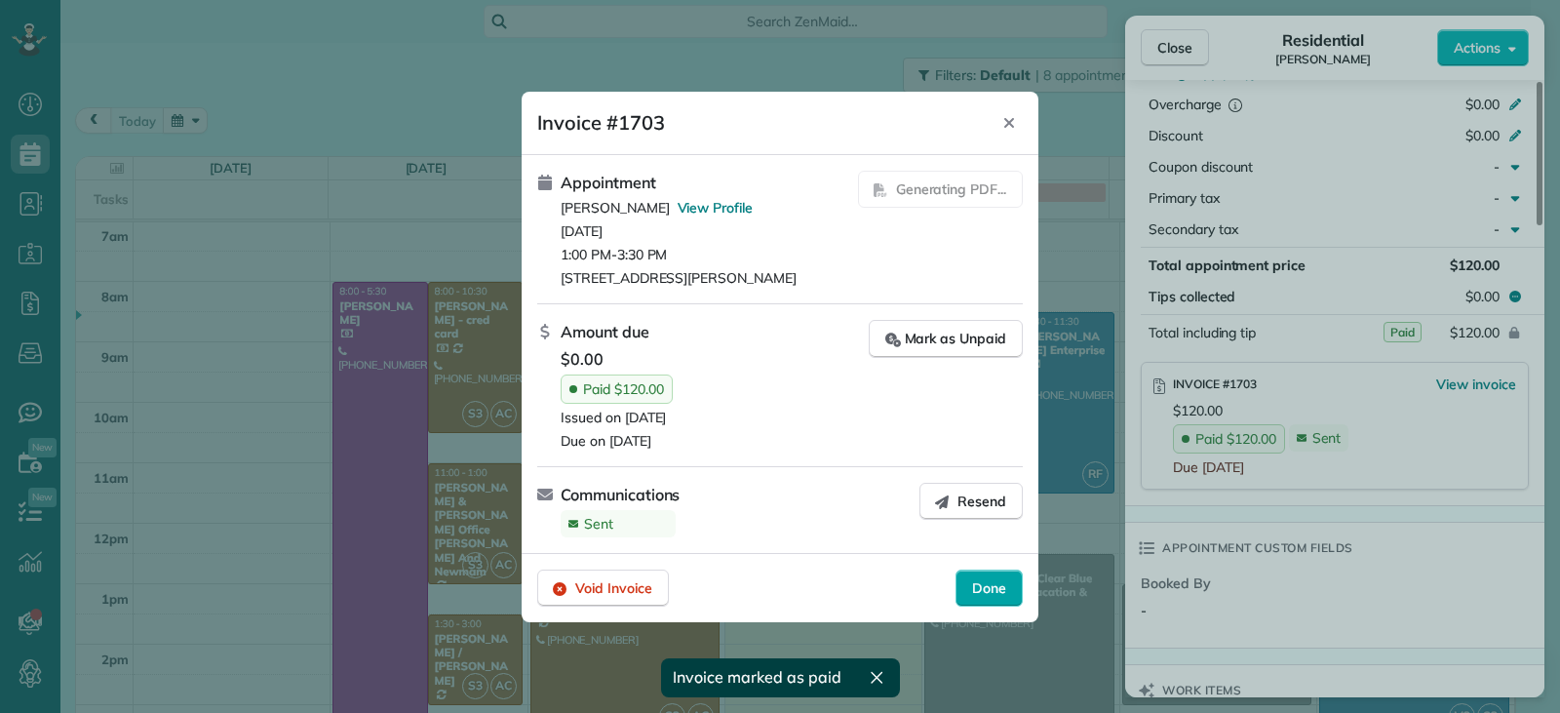
click at [982, 588] on span "Done" at bounding box center [989, 588] width 34 height 20
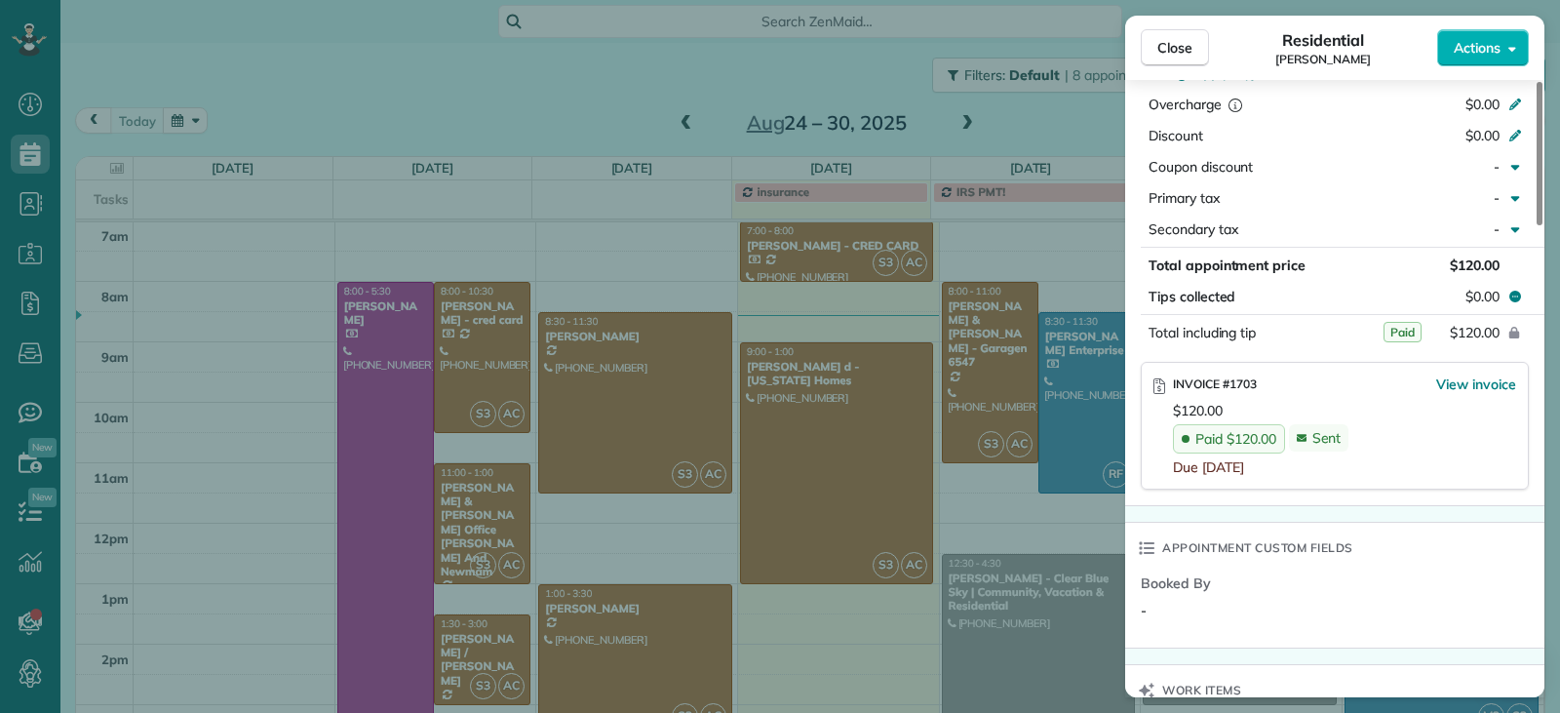
click at [1171, 58] on button "Close" at bounding box center [1175, 47] width 68 height 37
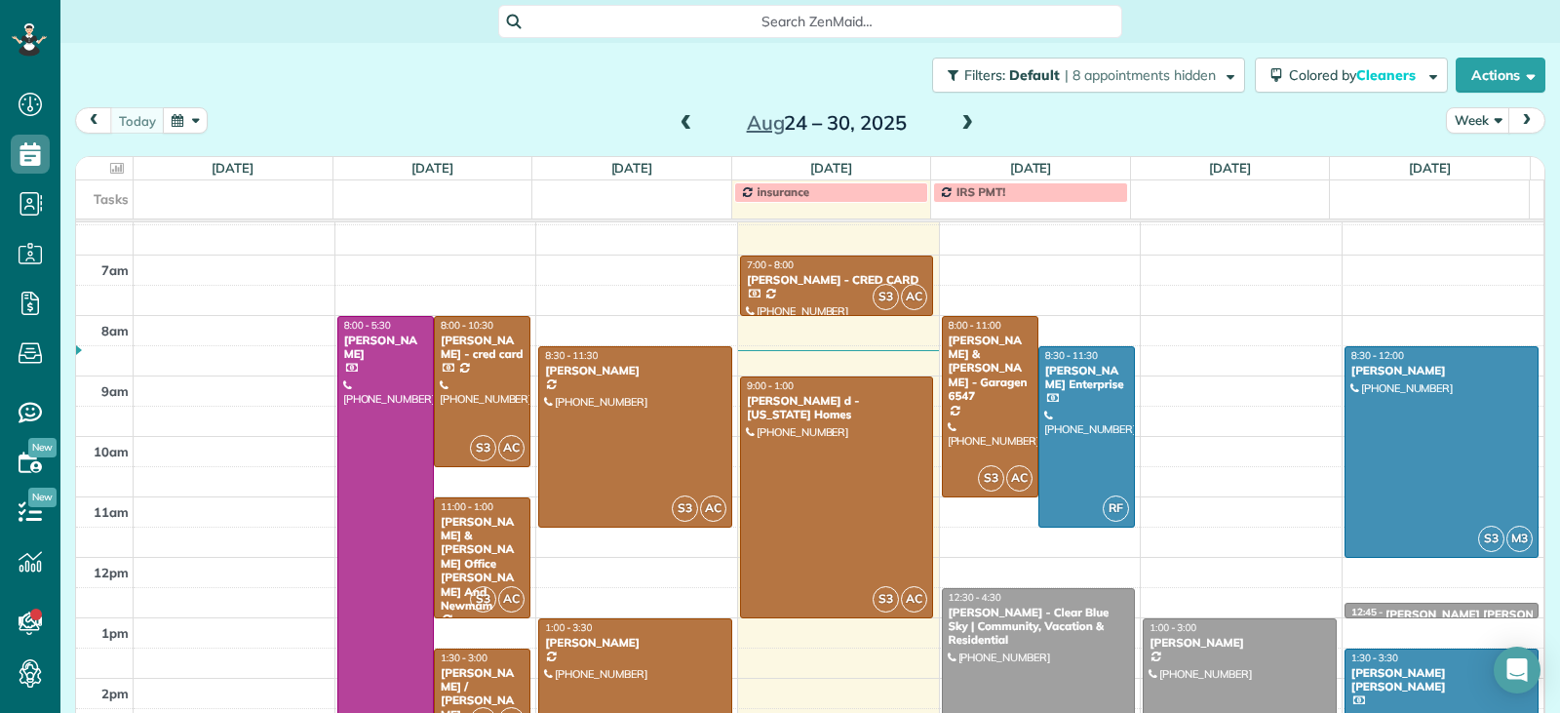
scroll to position [268, 0]
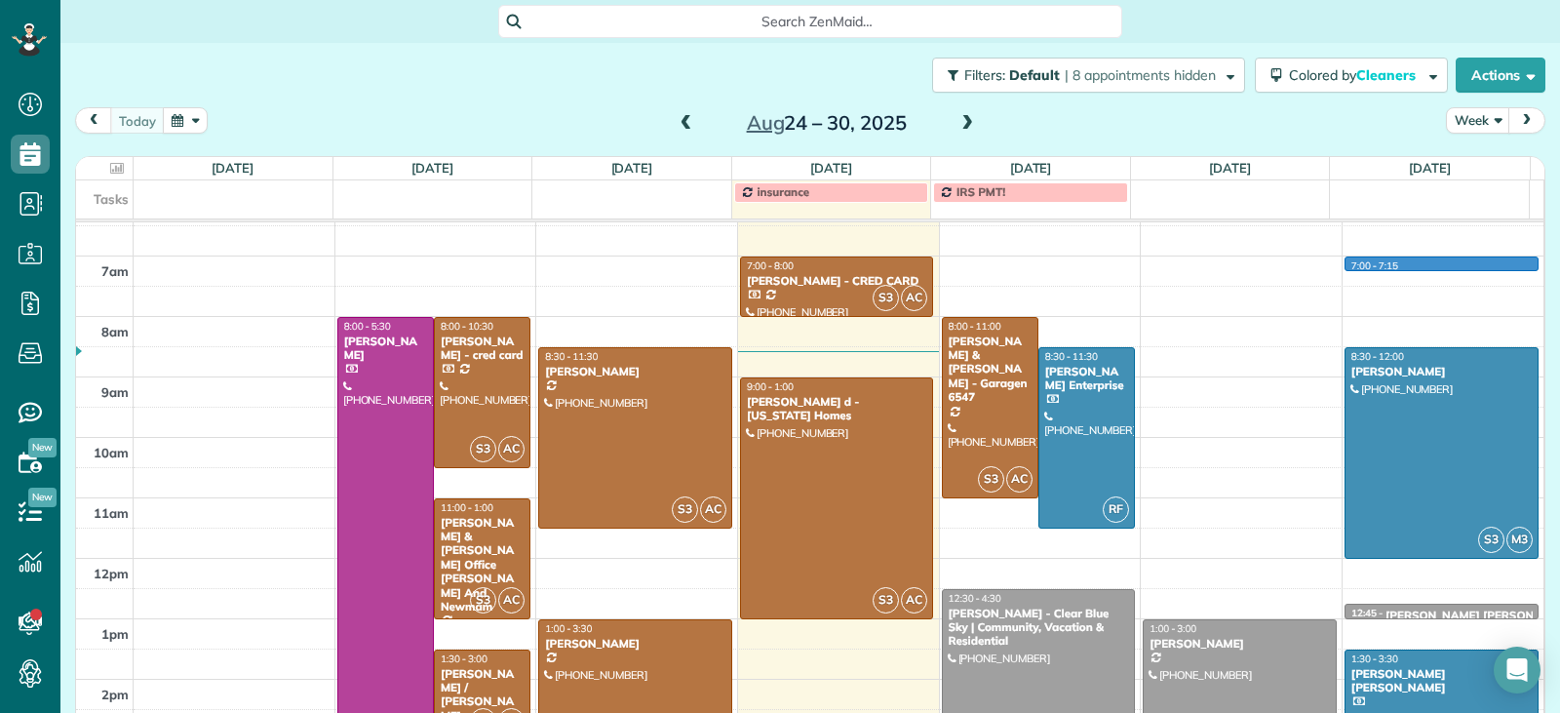
click at [1492, 258] on div "2am 3am 4am 5am 6am 7am 8am 9am 10am 11am 12pm 1pm 2pm 3pm 4pm 5pm P 8:00 - 5:3…" at bounding box center [810, 437] width 1468 height 966
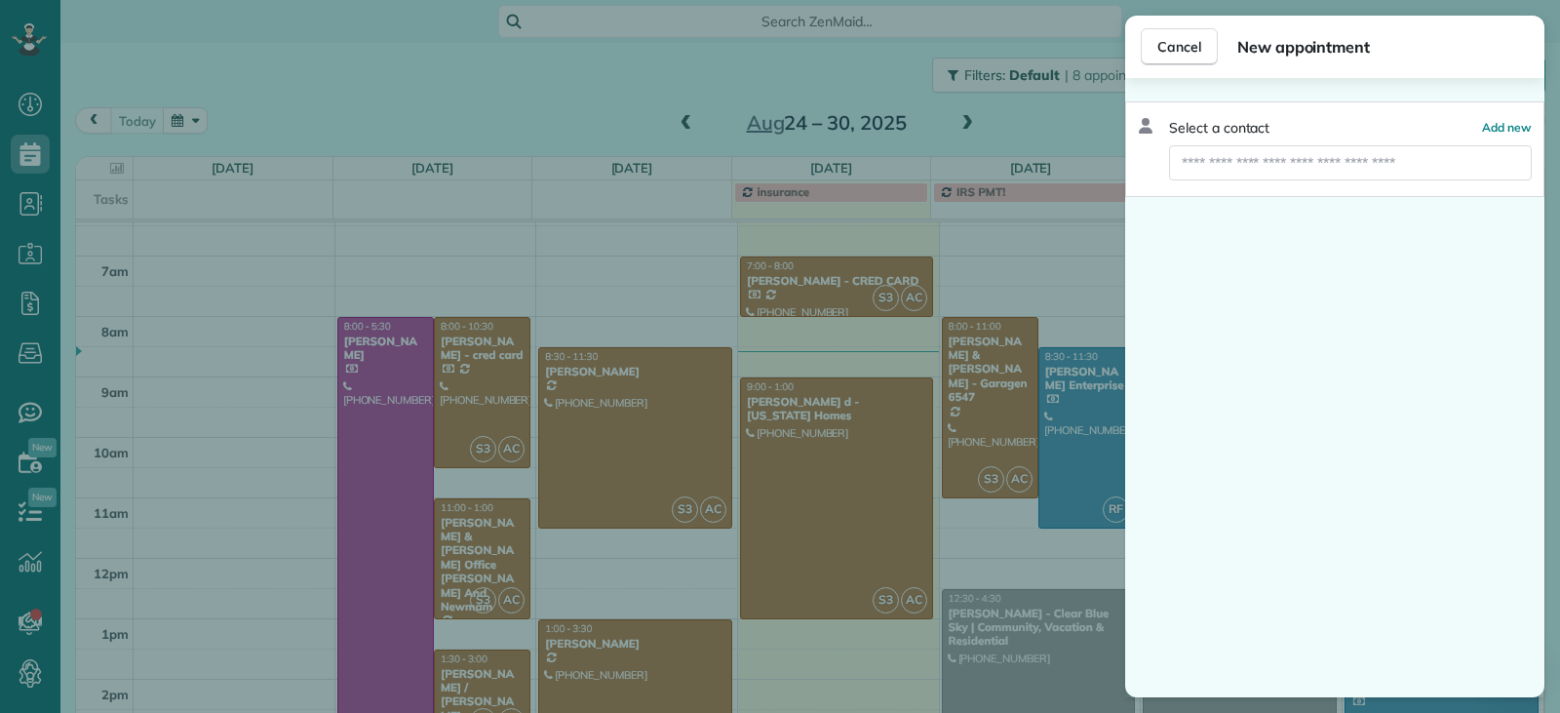
click at [1297, 465] on div "Select a contact Add new" at bounding box center [1334, 387] width 419 height 619
click at [1163, 52] on span "Cancel" at bounding box center [1180, 47] width 44 height 20
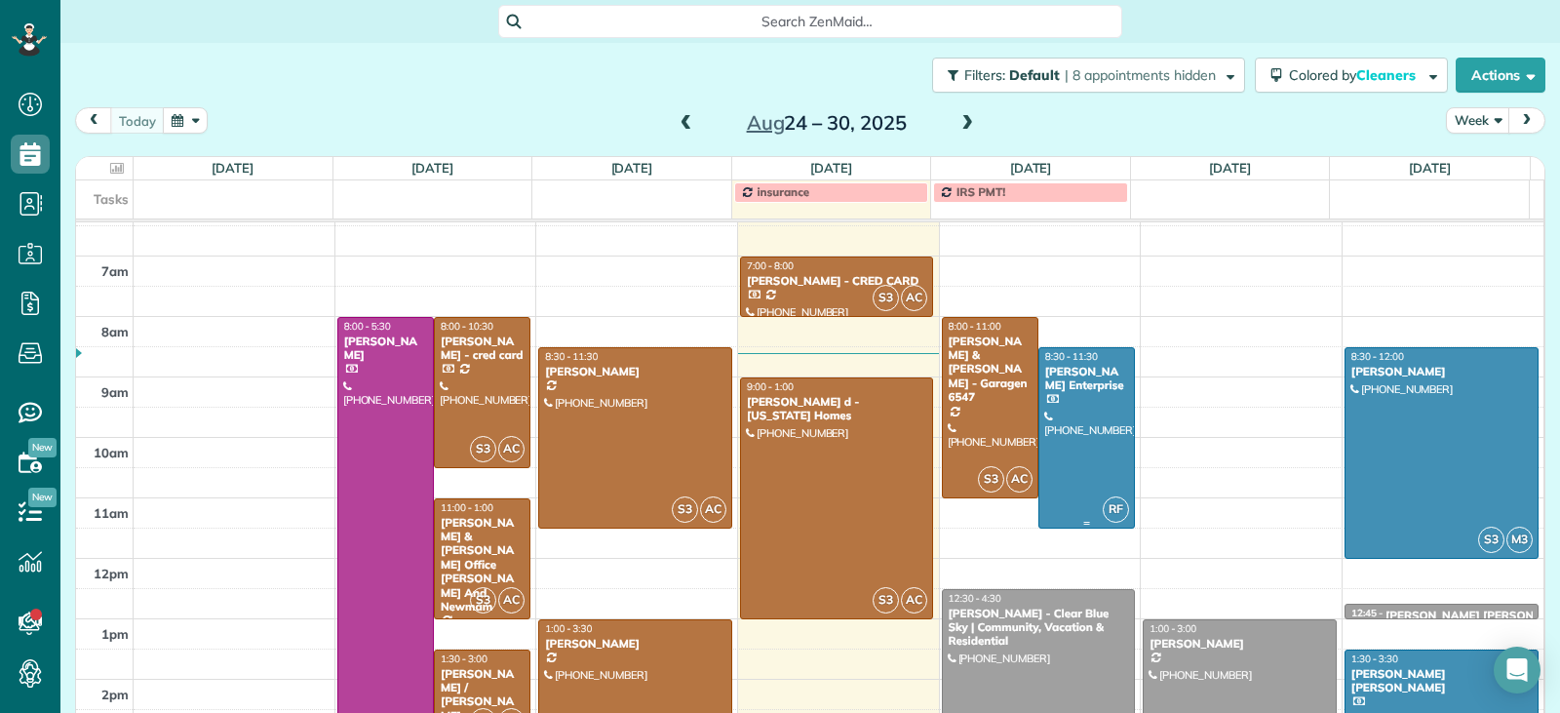
click at [1046, 449] on div at bounding box center [1087, 437] width 95 height 179
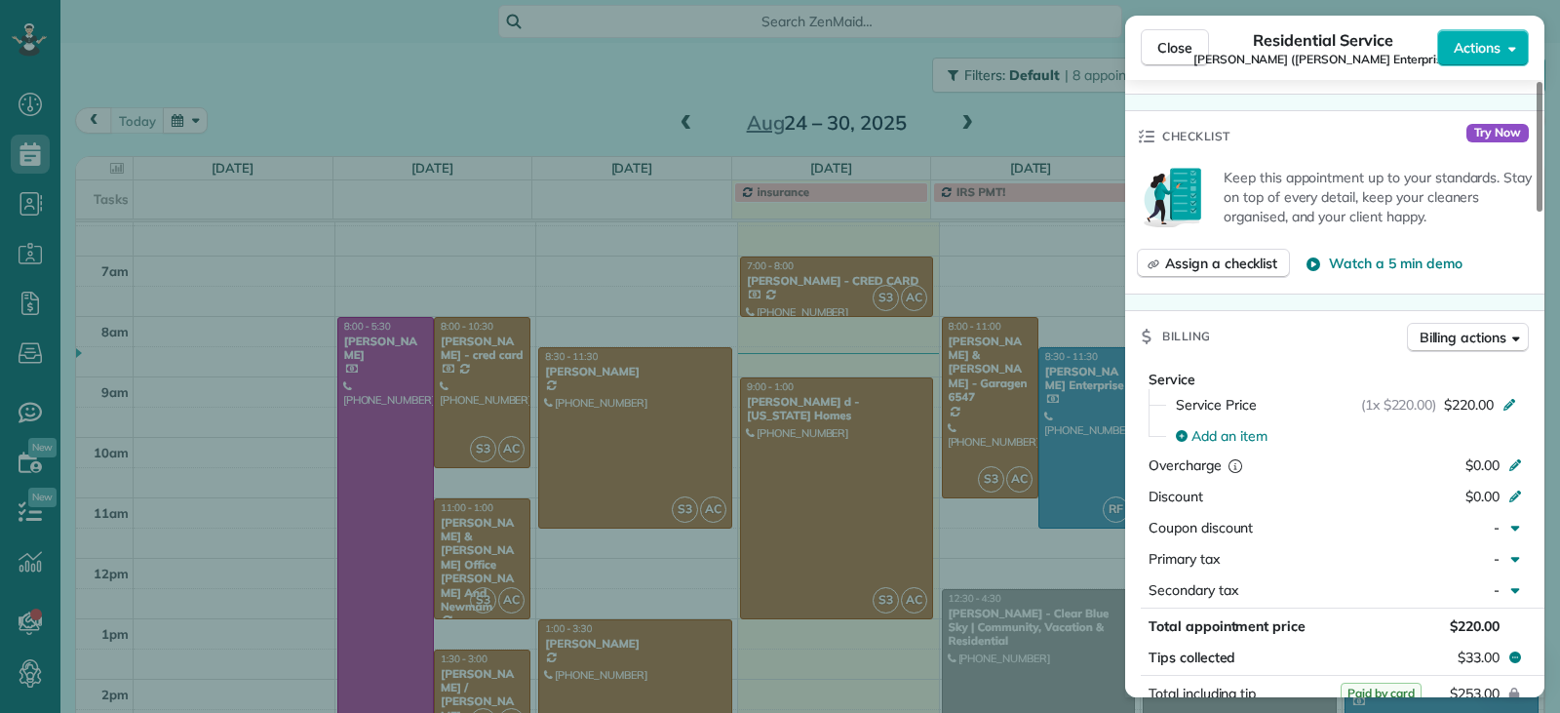
scroll to position [886, 0]
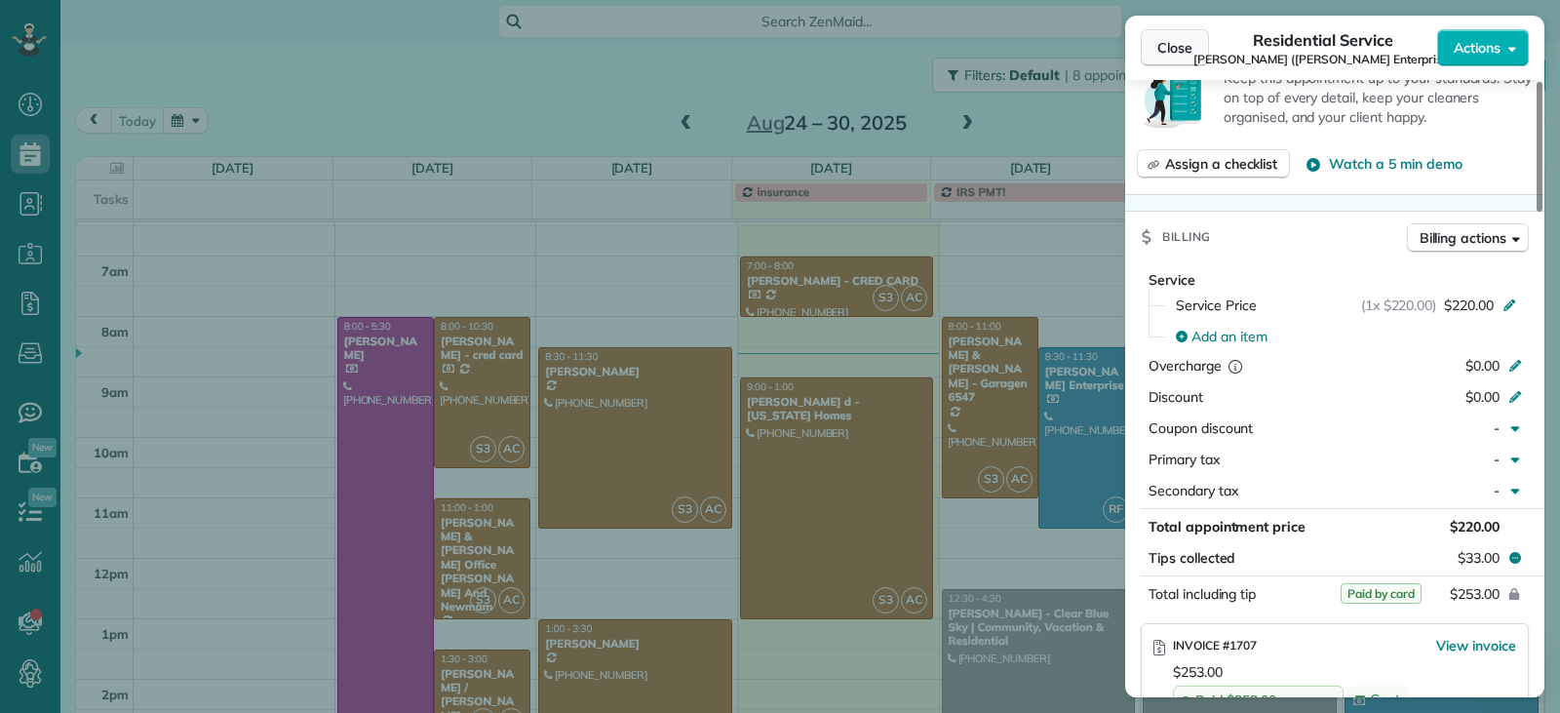
click at [1157, 49] on button "Close" at bounding box center [1175, 47] width 68 height 37
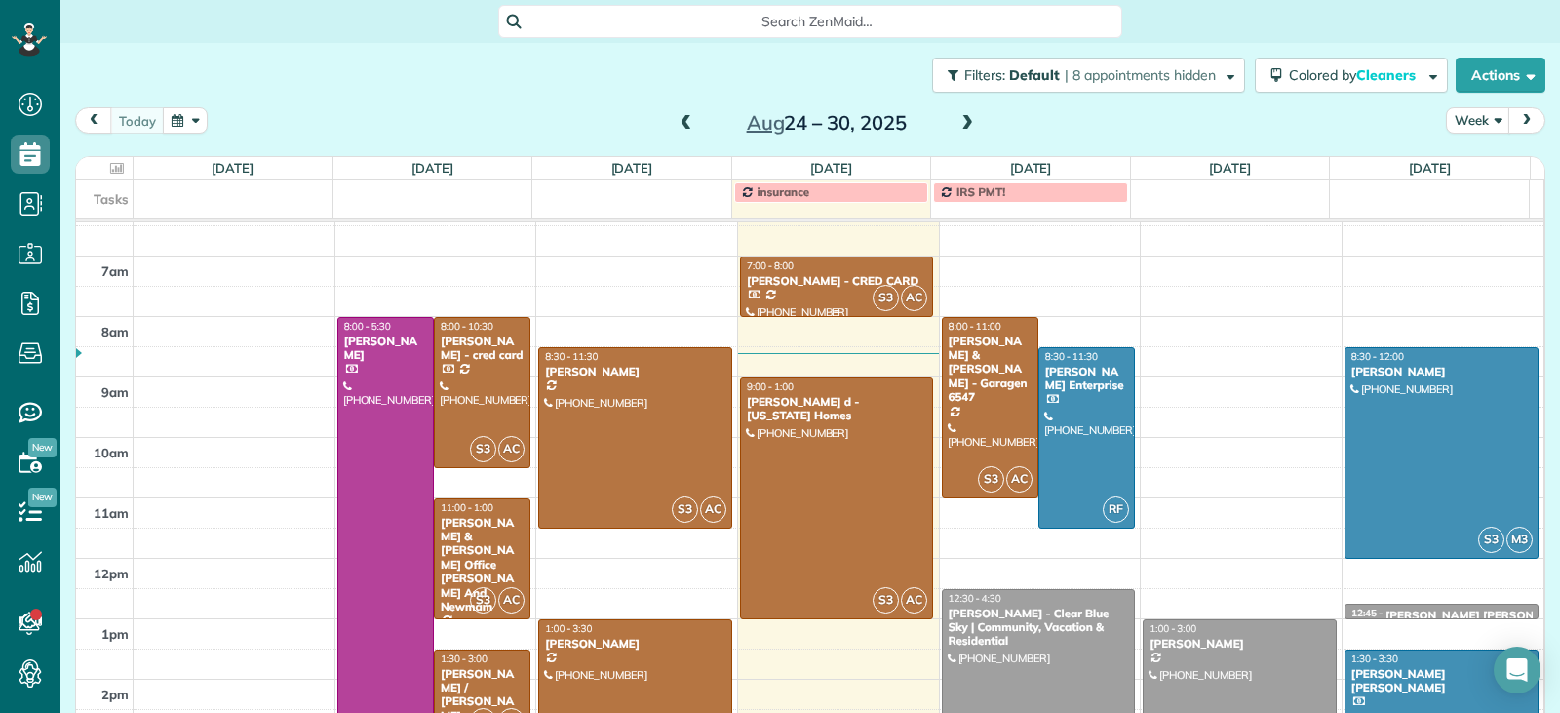
click at [825, 300] on div at bounding box center [837, 286] width 192 height 59
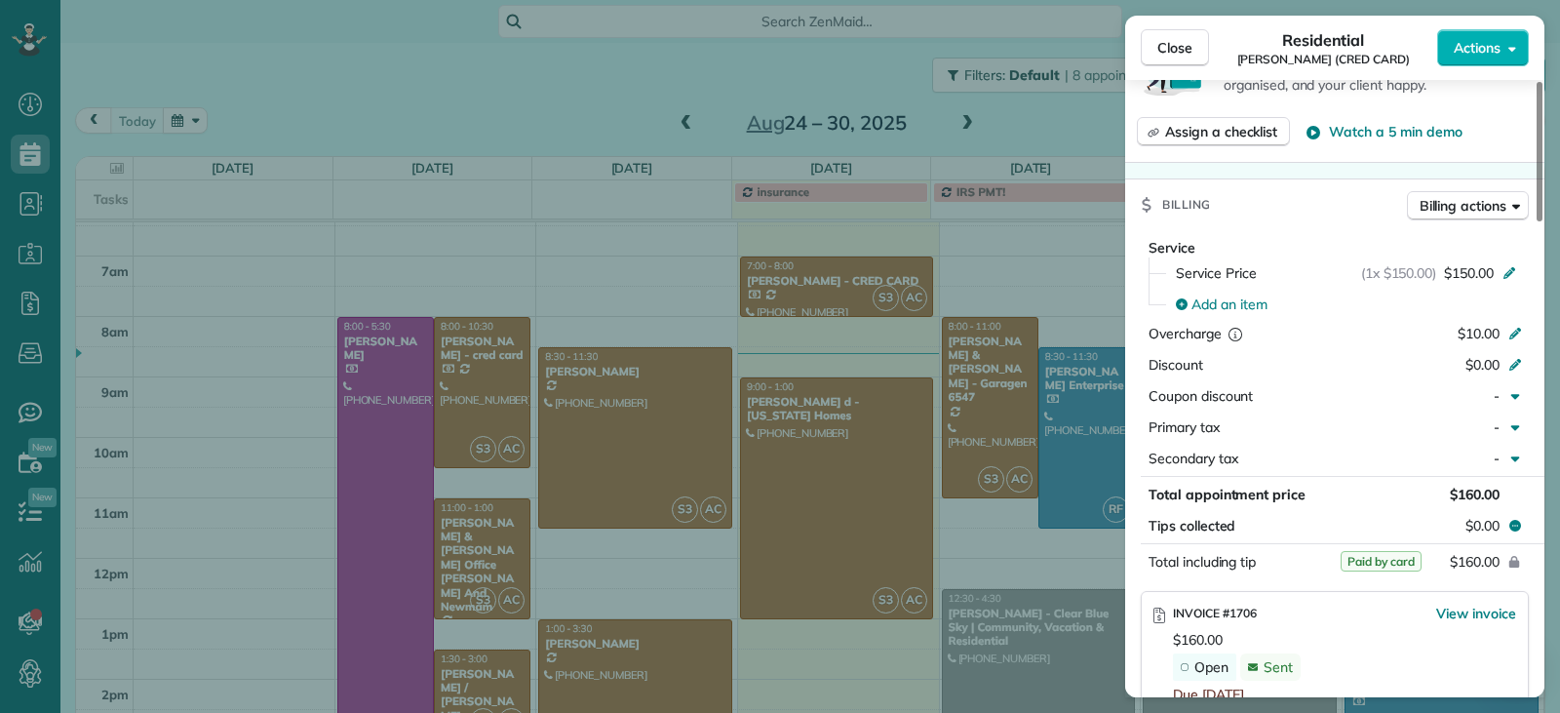
scroll to position [1079, 0]
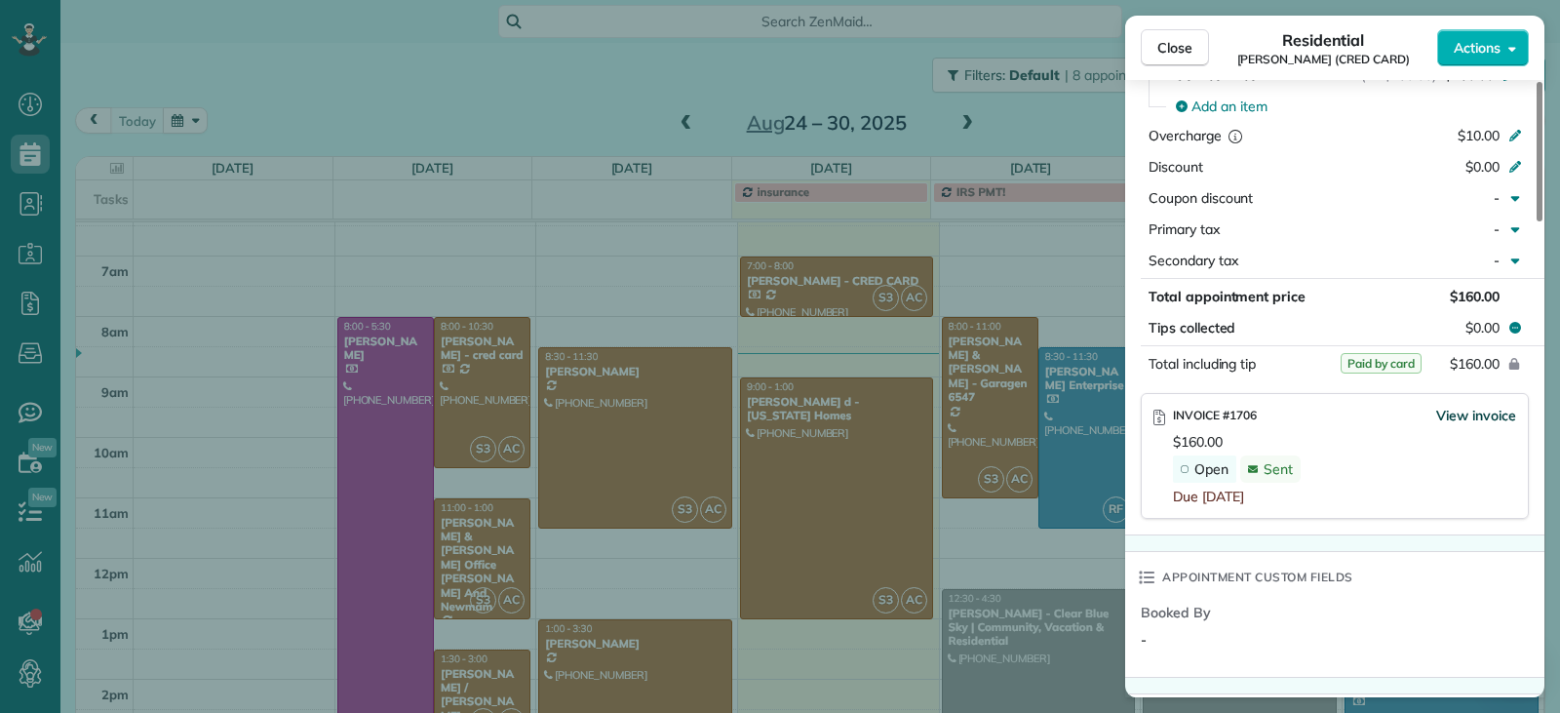
click at [1460, 406] on span "View invoice" at bounding box center [1476, 416] width 80 height 20
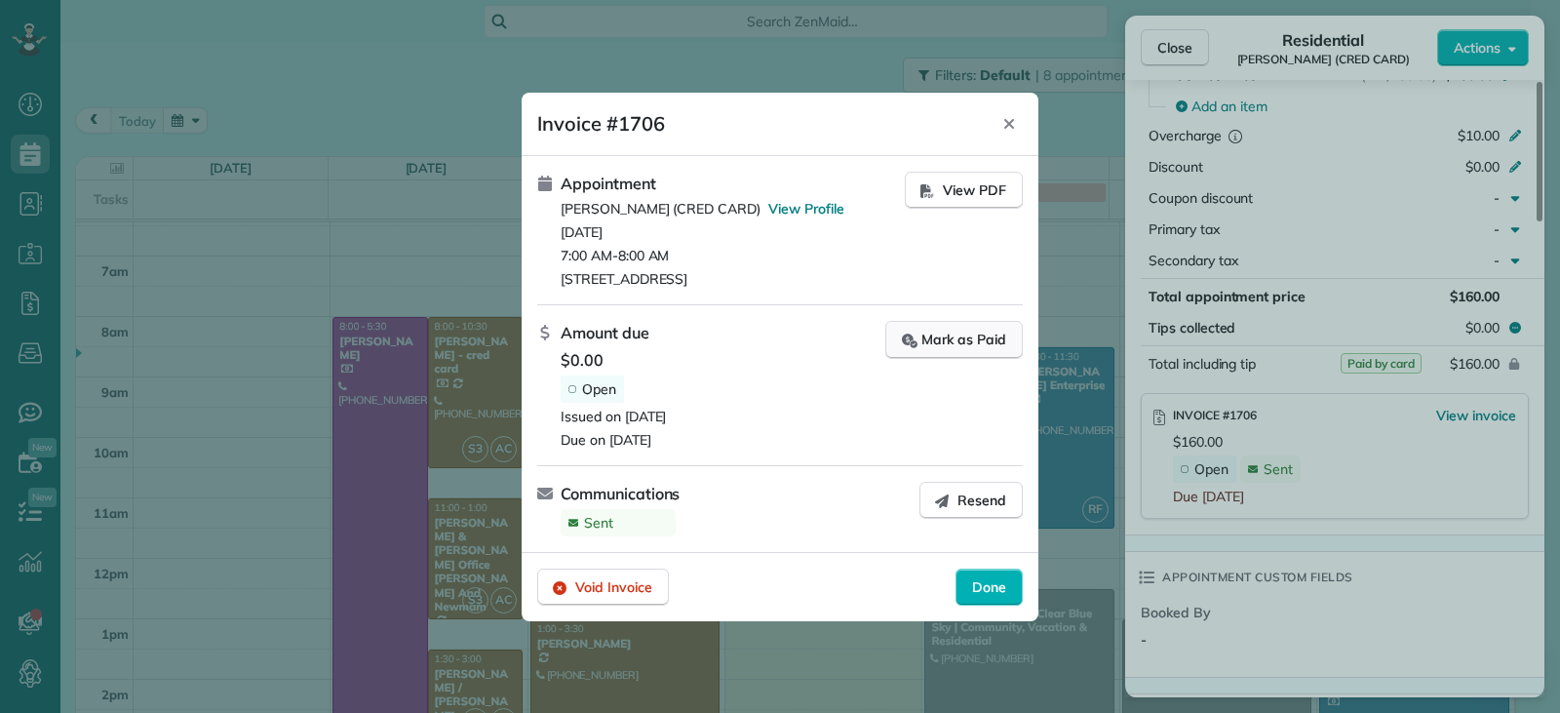
click at [950, 341] on div "Mark as Paid" at bounding box center [954, 340] width 104 height 20
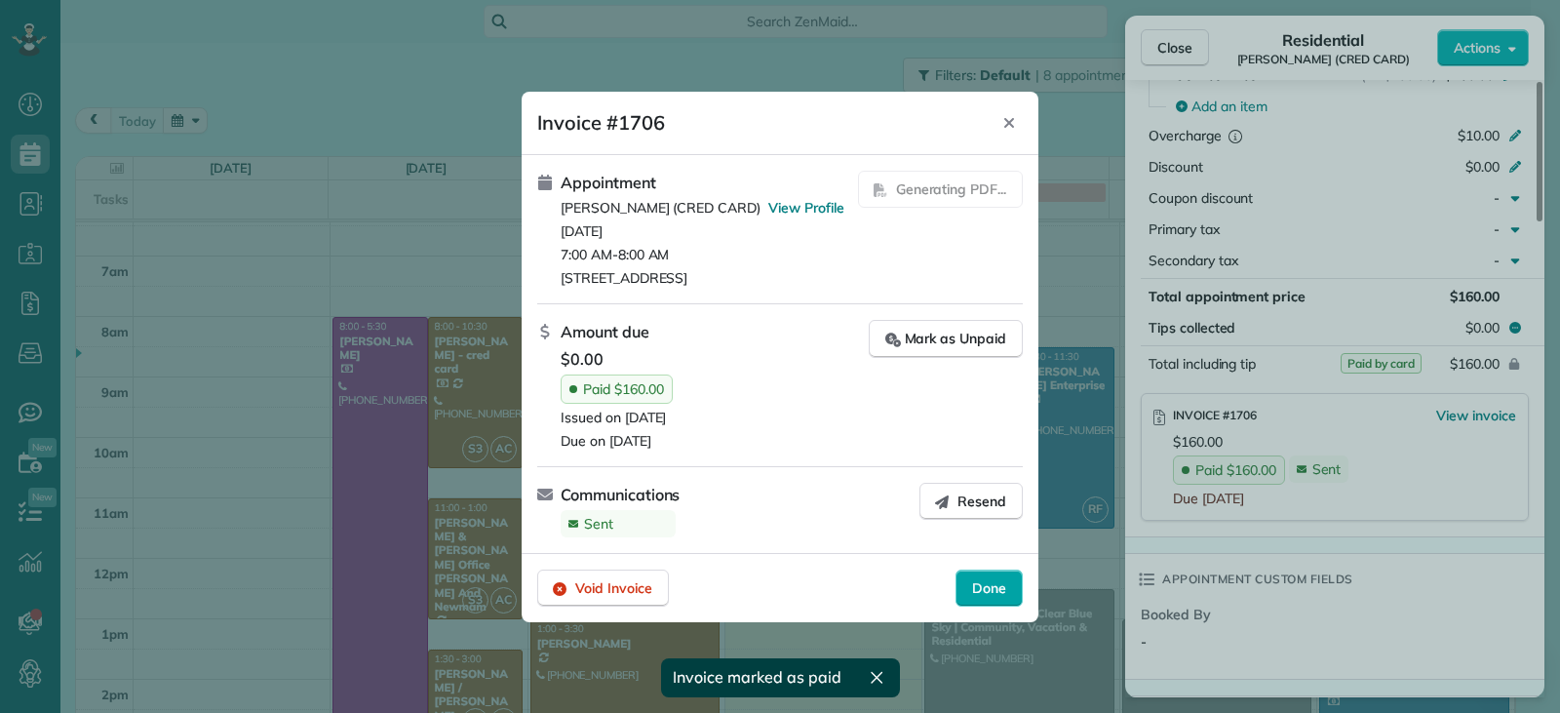
click at [992, 598] on span "Done" at bounding box center [989, 588] width 34 height 20
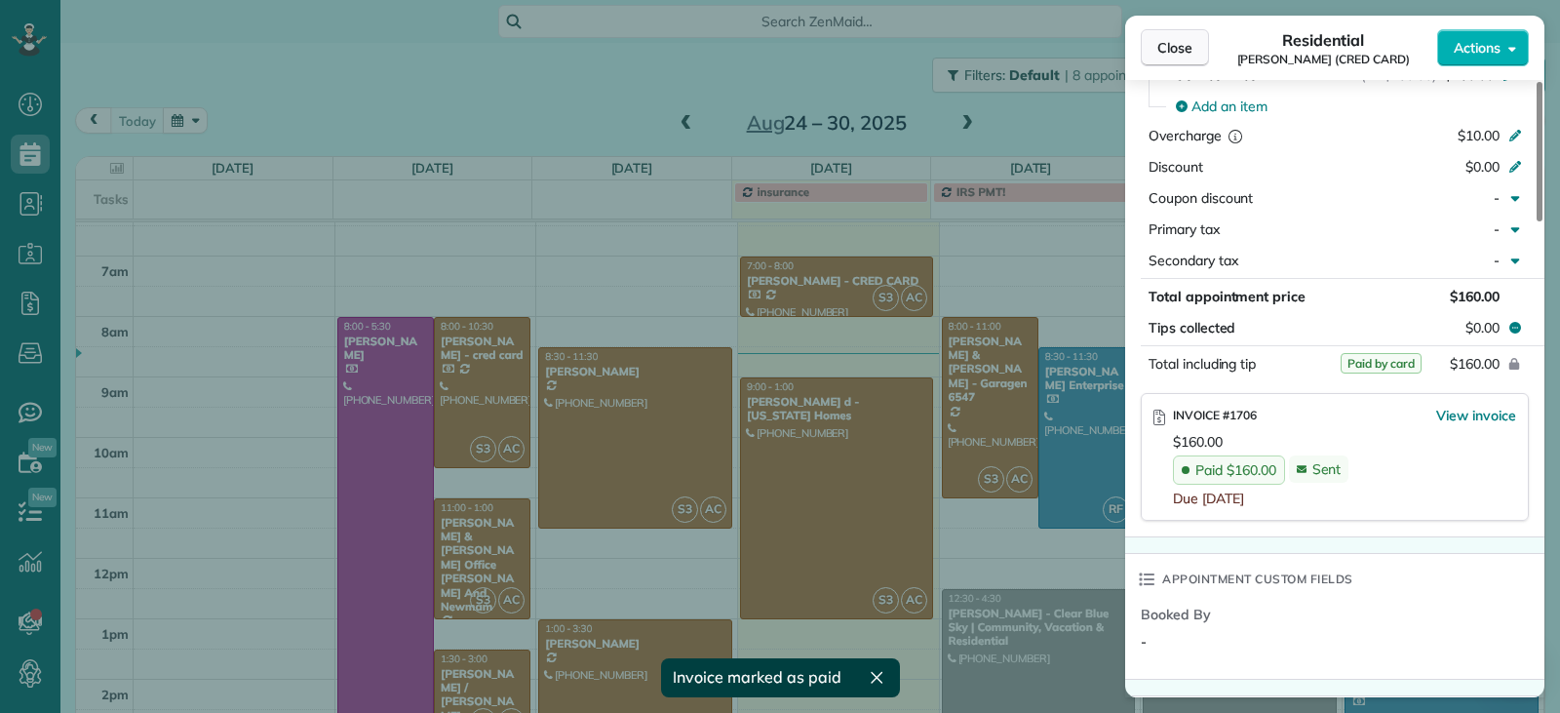
click at [1158, 44] on span "Close" at bounding box center [1175, 48] width 35 height 20
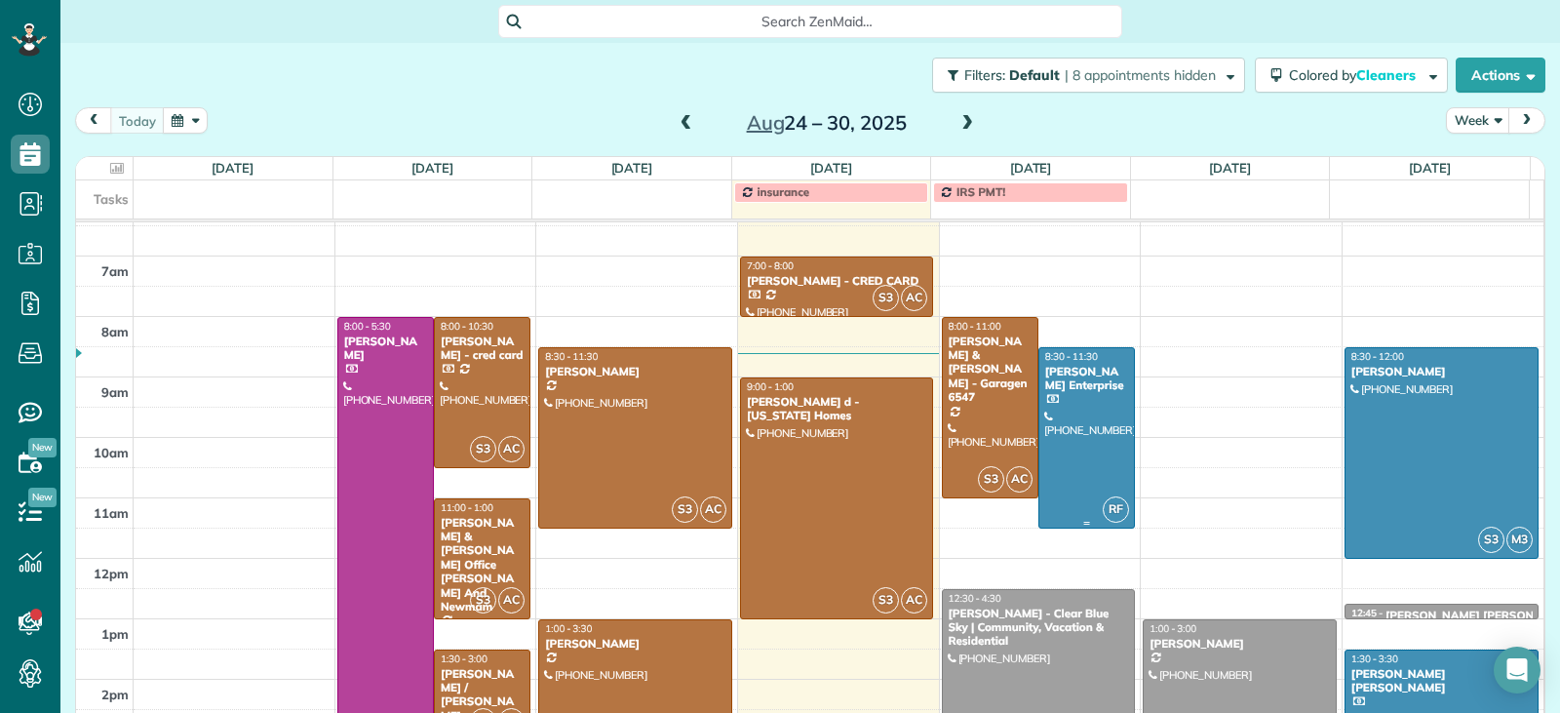
click at [1071, 476] on div at bounding box center [1087, 437] width 95 height 179
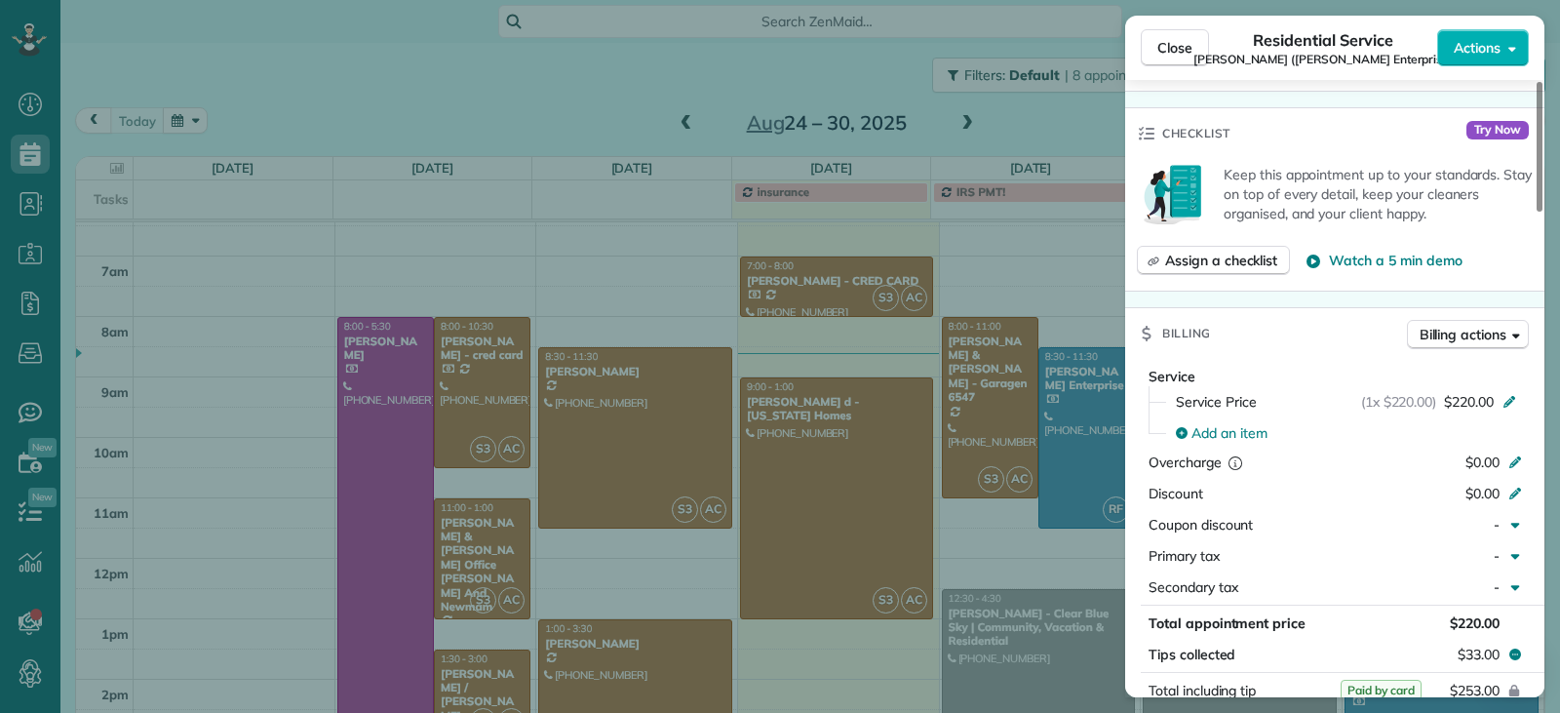
scroll to position [887, 0]
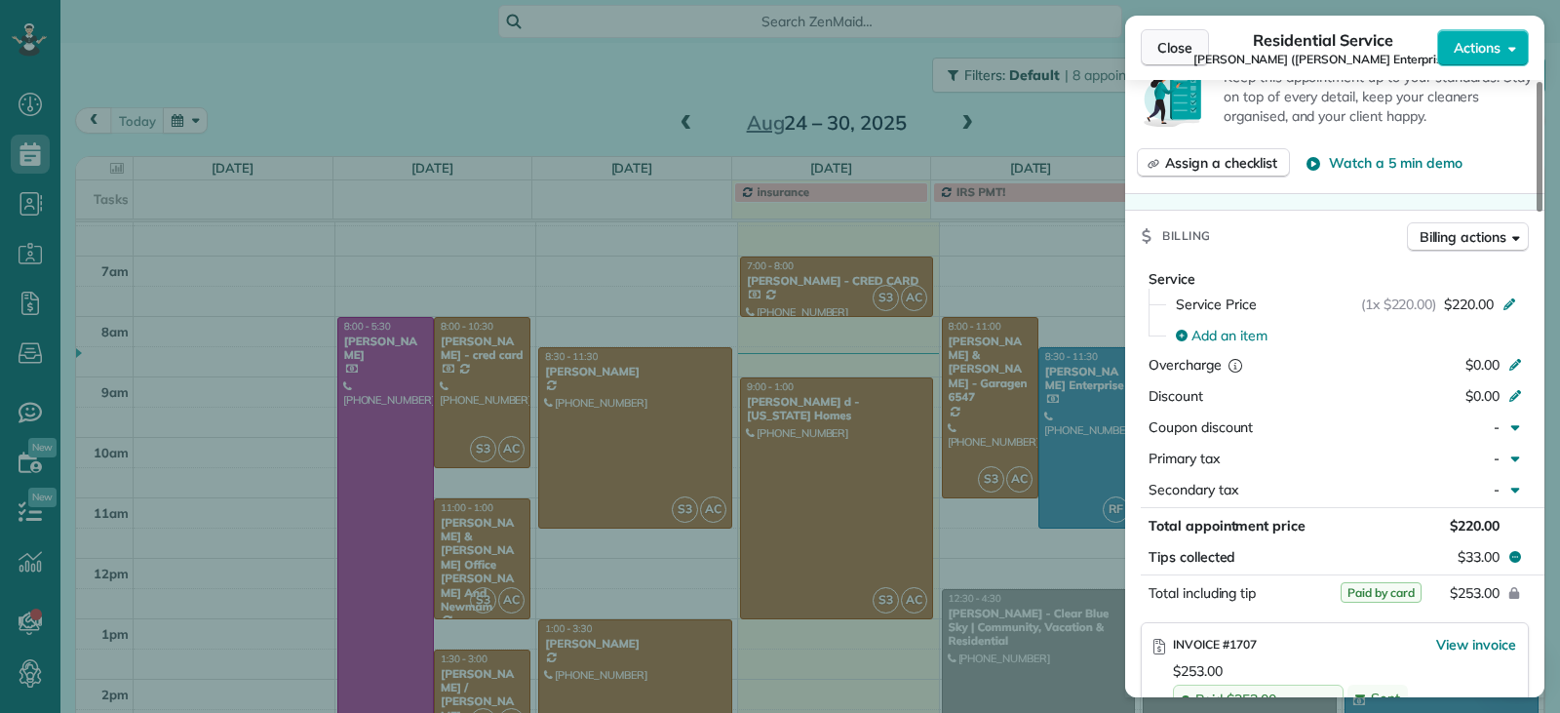
click at [1182, 51] on span "Close" at bounding box center [1175, 48] width 35 height 20
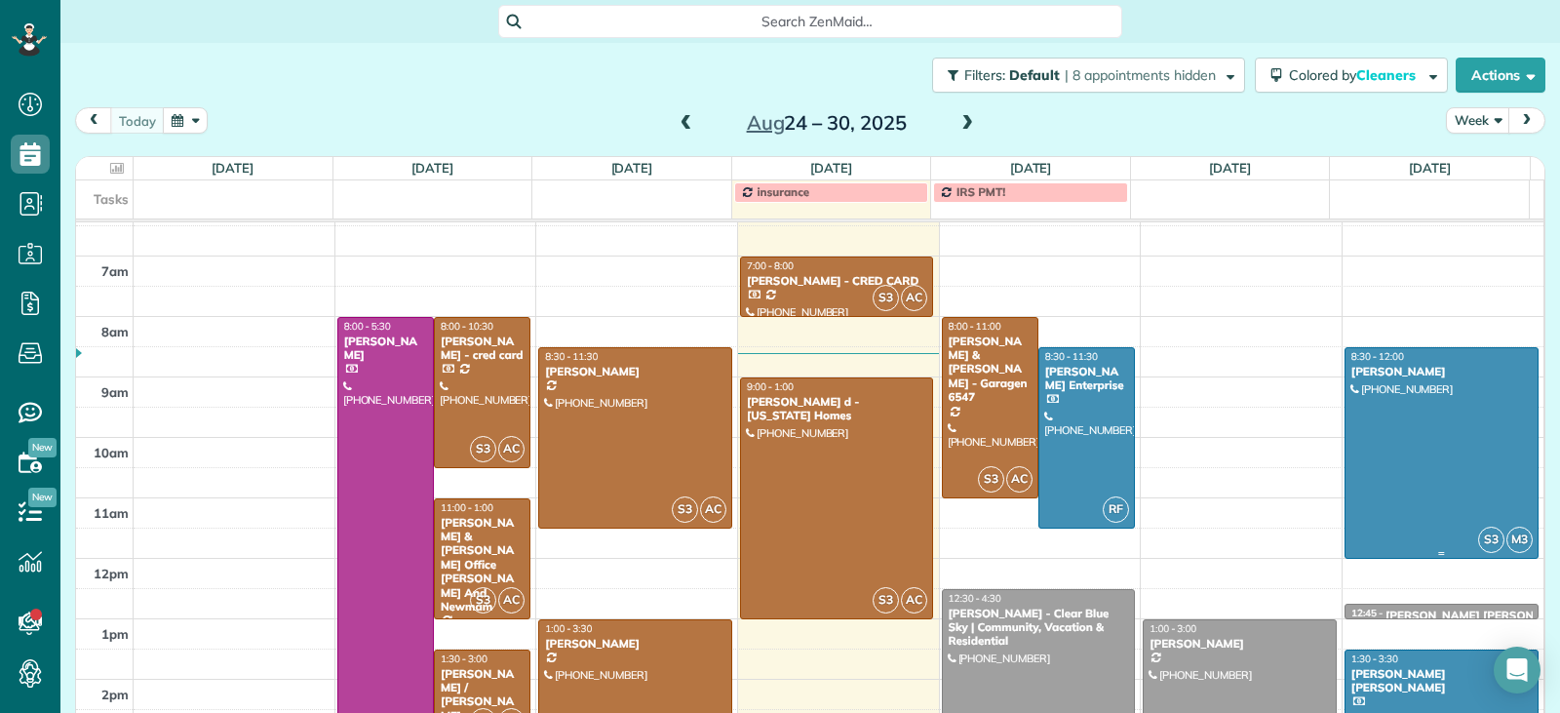
click at [1416, 467] on div at bounding box center [1442, 453] width 192 height 210
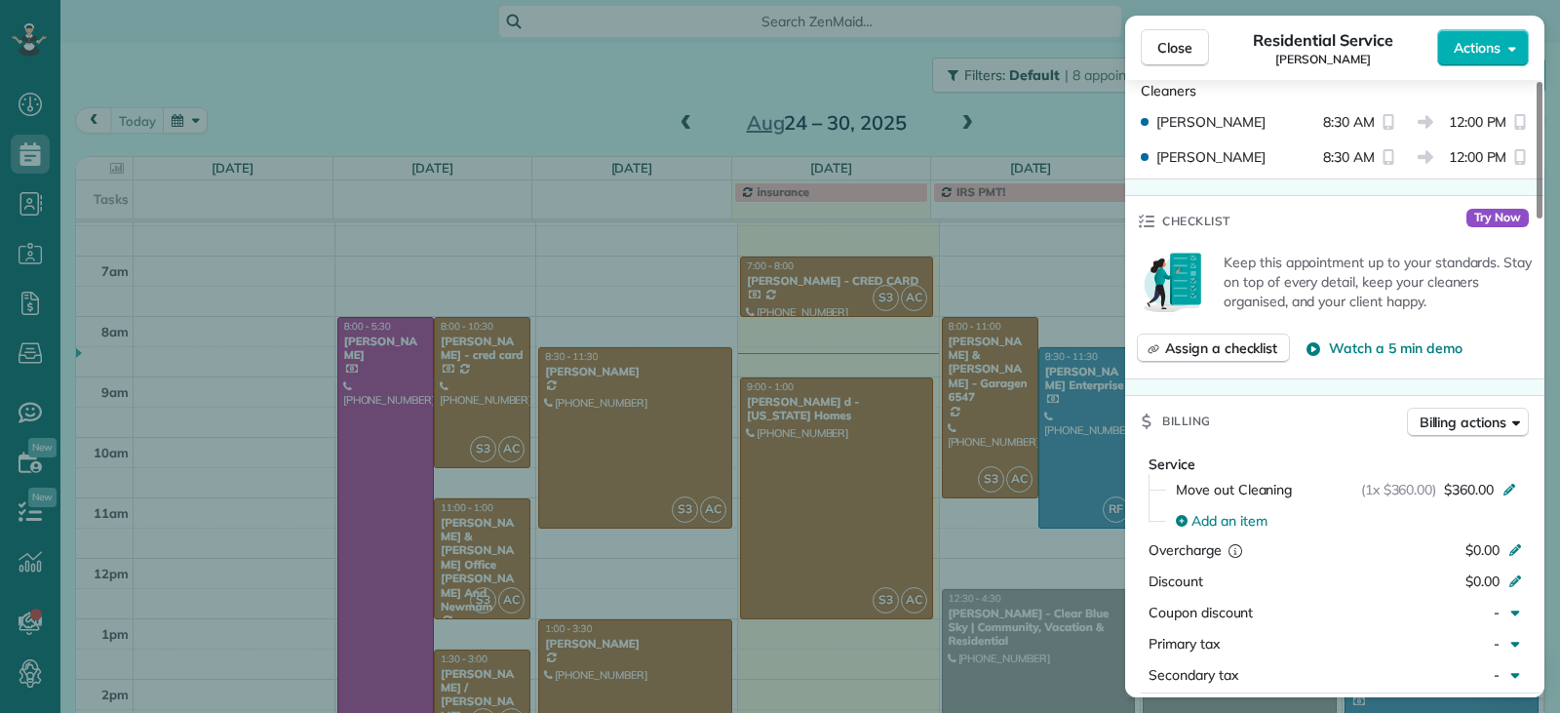
scroll to position [887, 0]
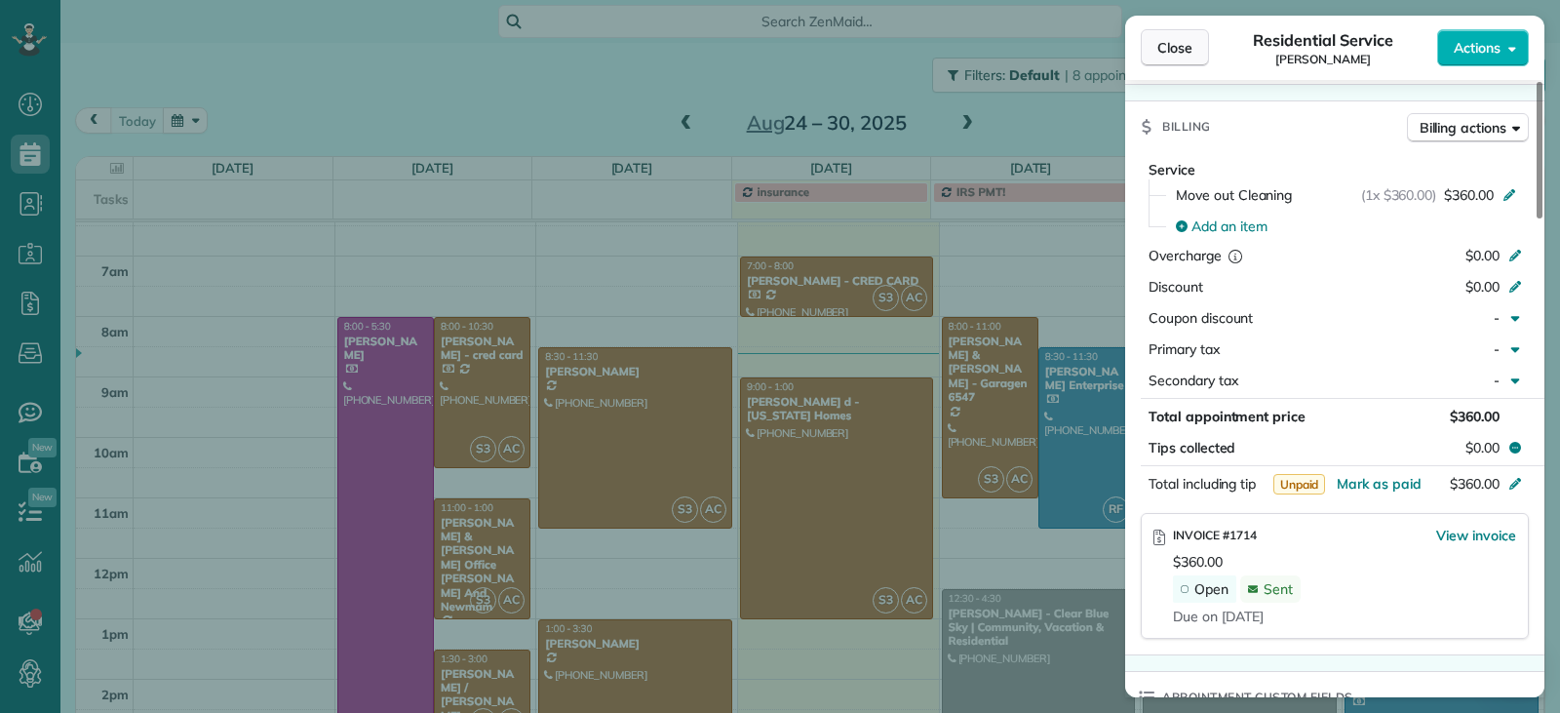
click at [1158, 54] on span "Close" at bounding box center [1175, 48] width 35 height 20
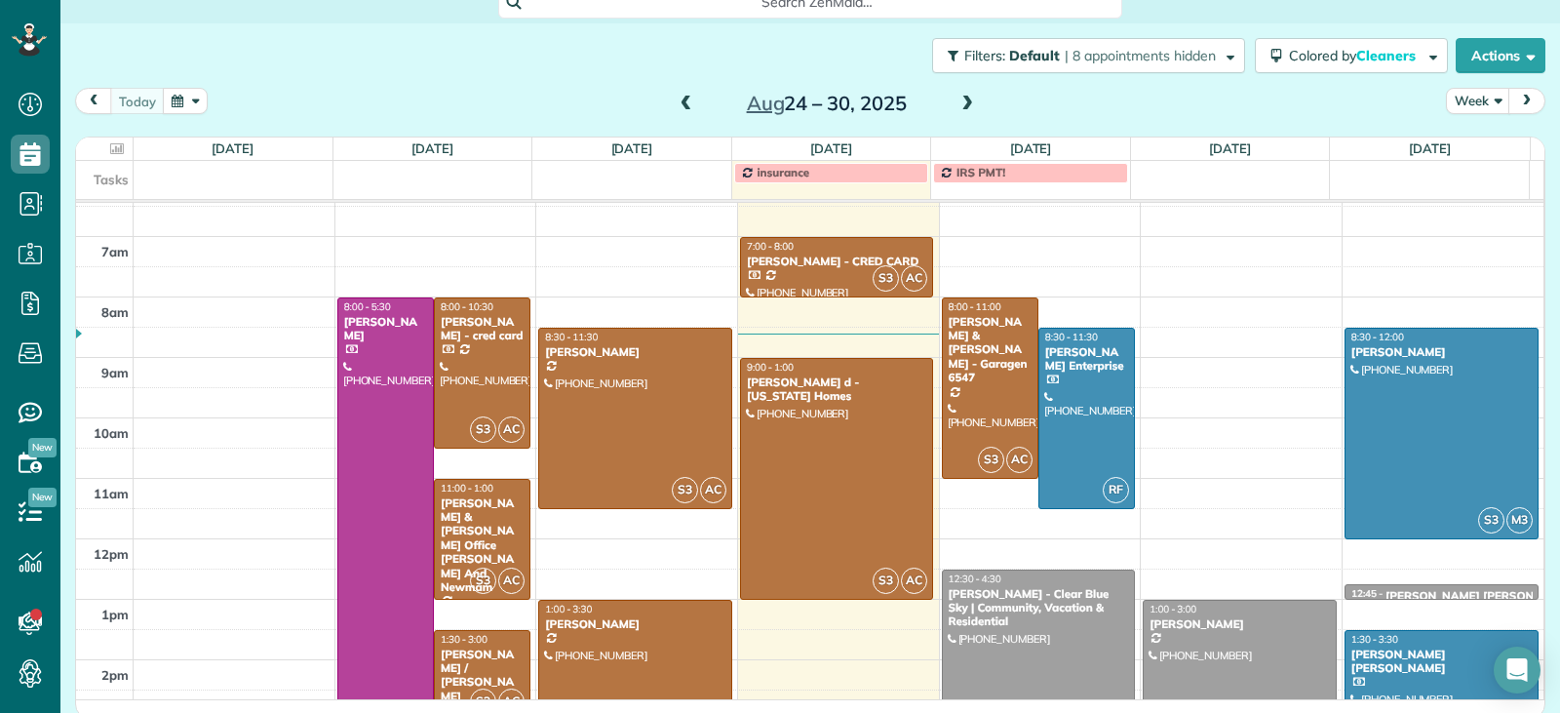
scroll to position [25, 0]
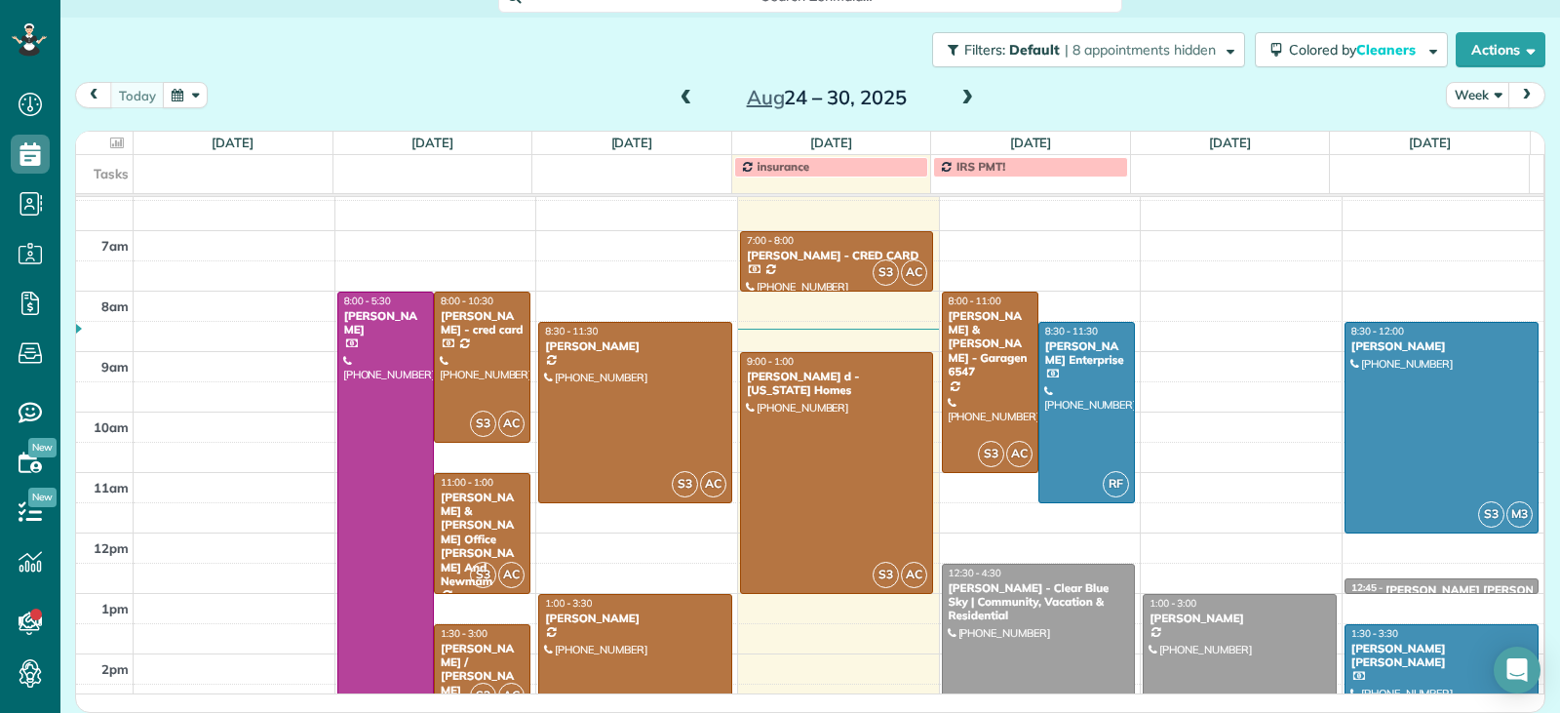
click at [679, 94] on span at bounding box center [686, 99] width 21 height 18
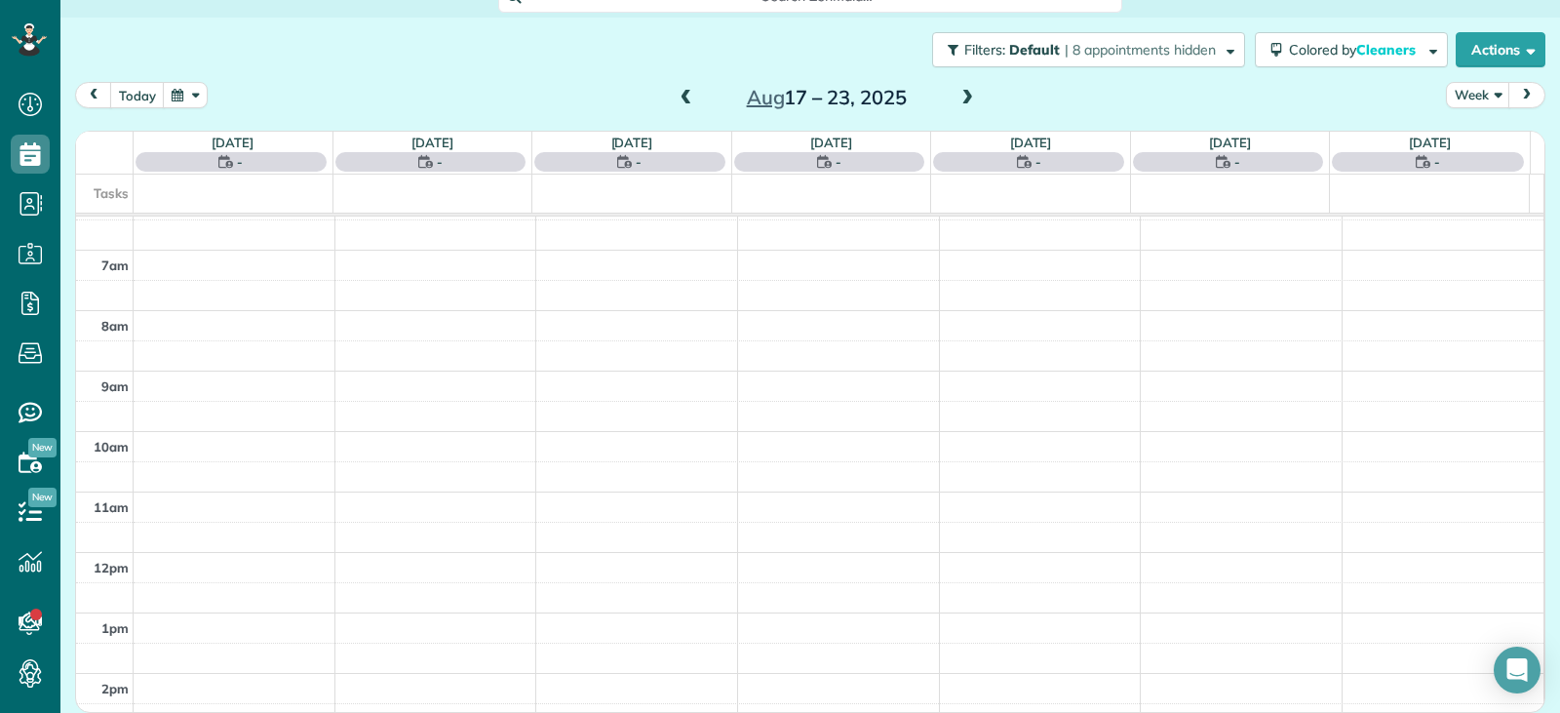
scroll to position [23, 0]
click at [679, 94] on span at bounding box center [686, 101] width 21 height 18
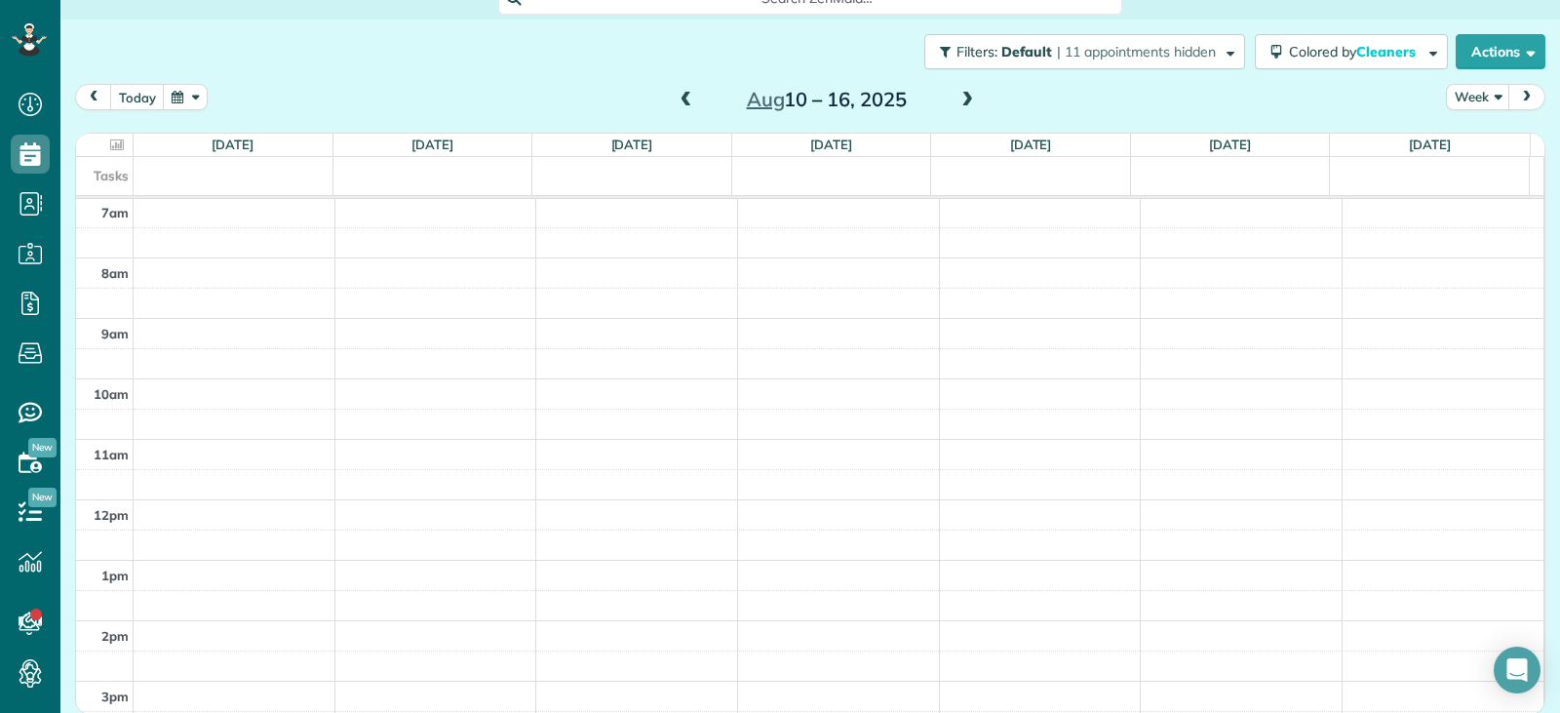
click at [958, 99] on span at bounding box center [967, 101] width 21 height 18
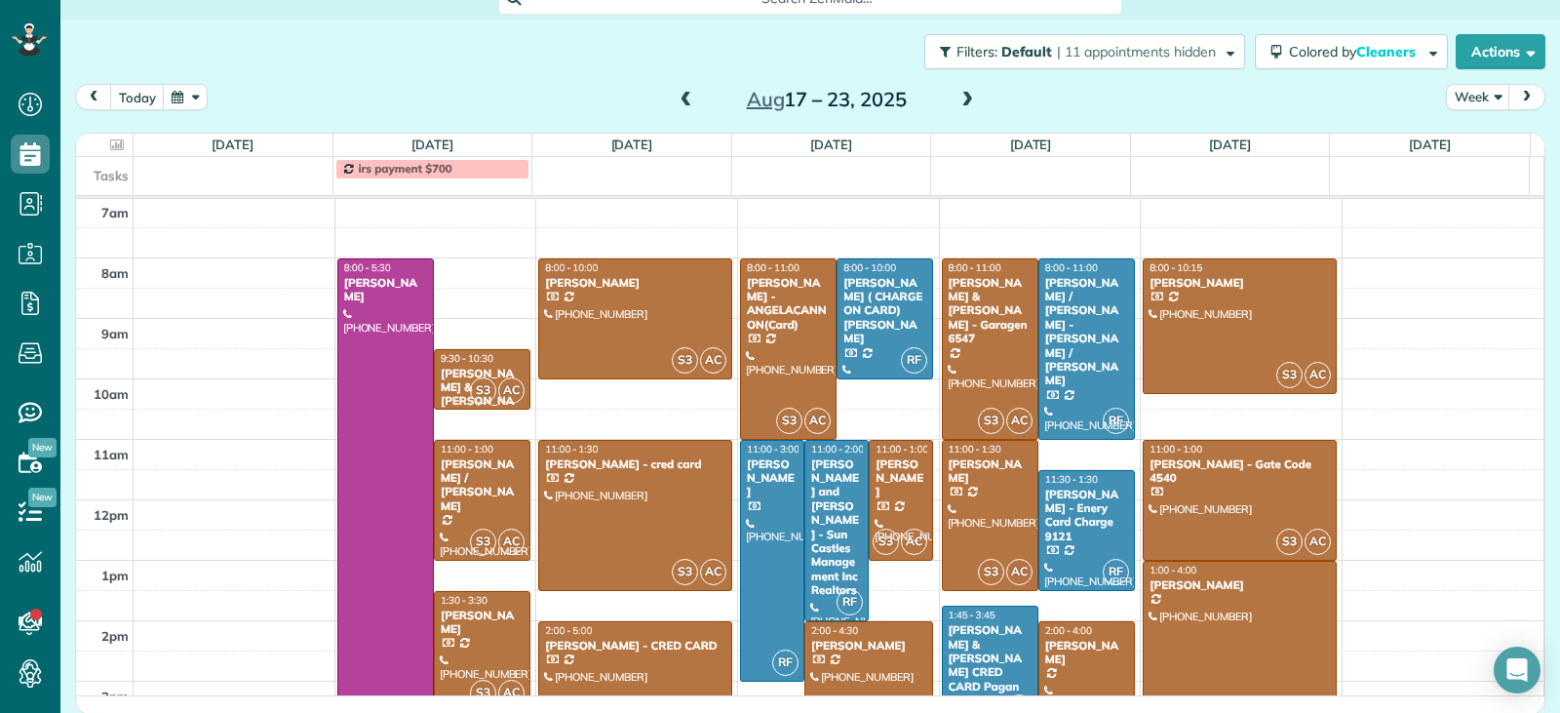
click at [683, 100] on span at bounding box center [686, 101] width 21 height 18
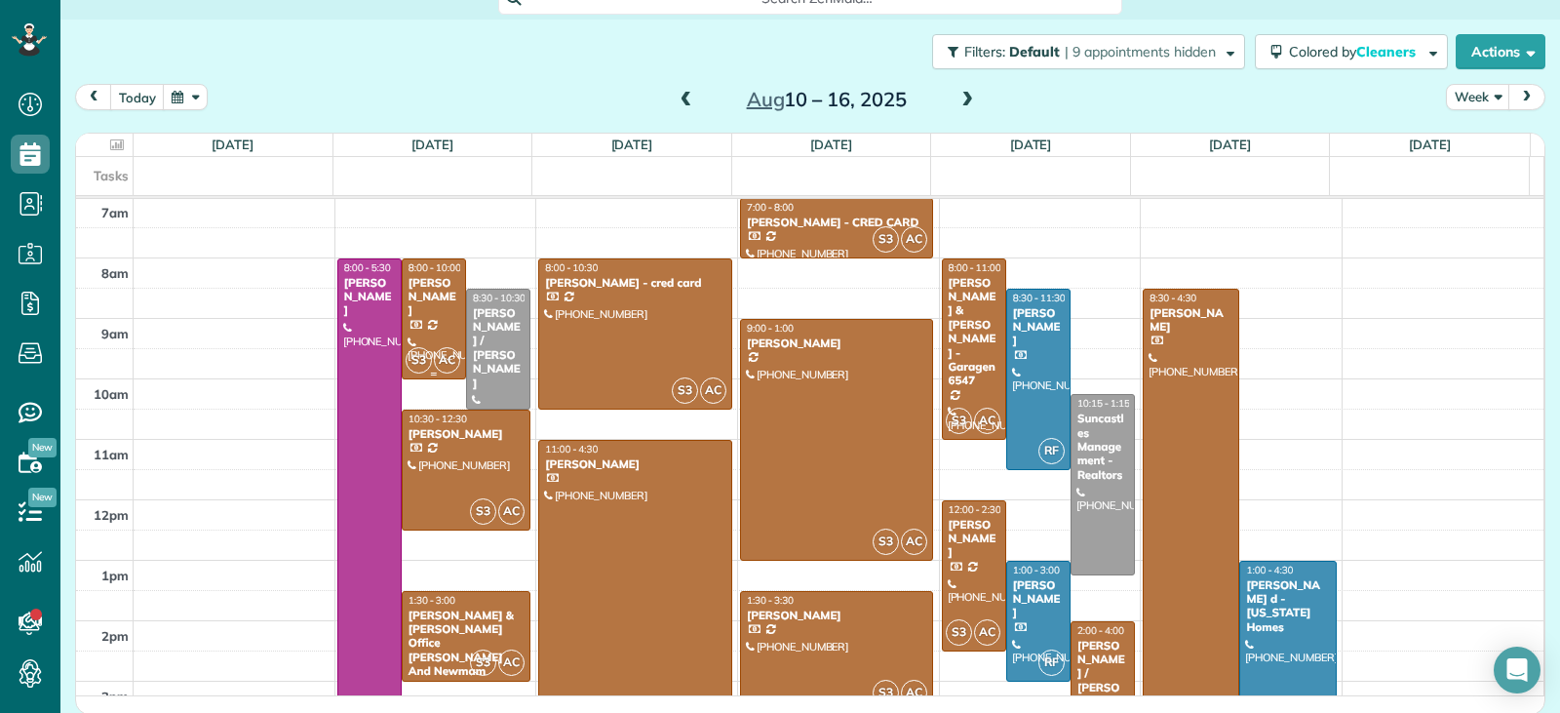
click at [437, 336] on div at bounding box center [434, 318] width 62 height 119
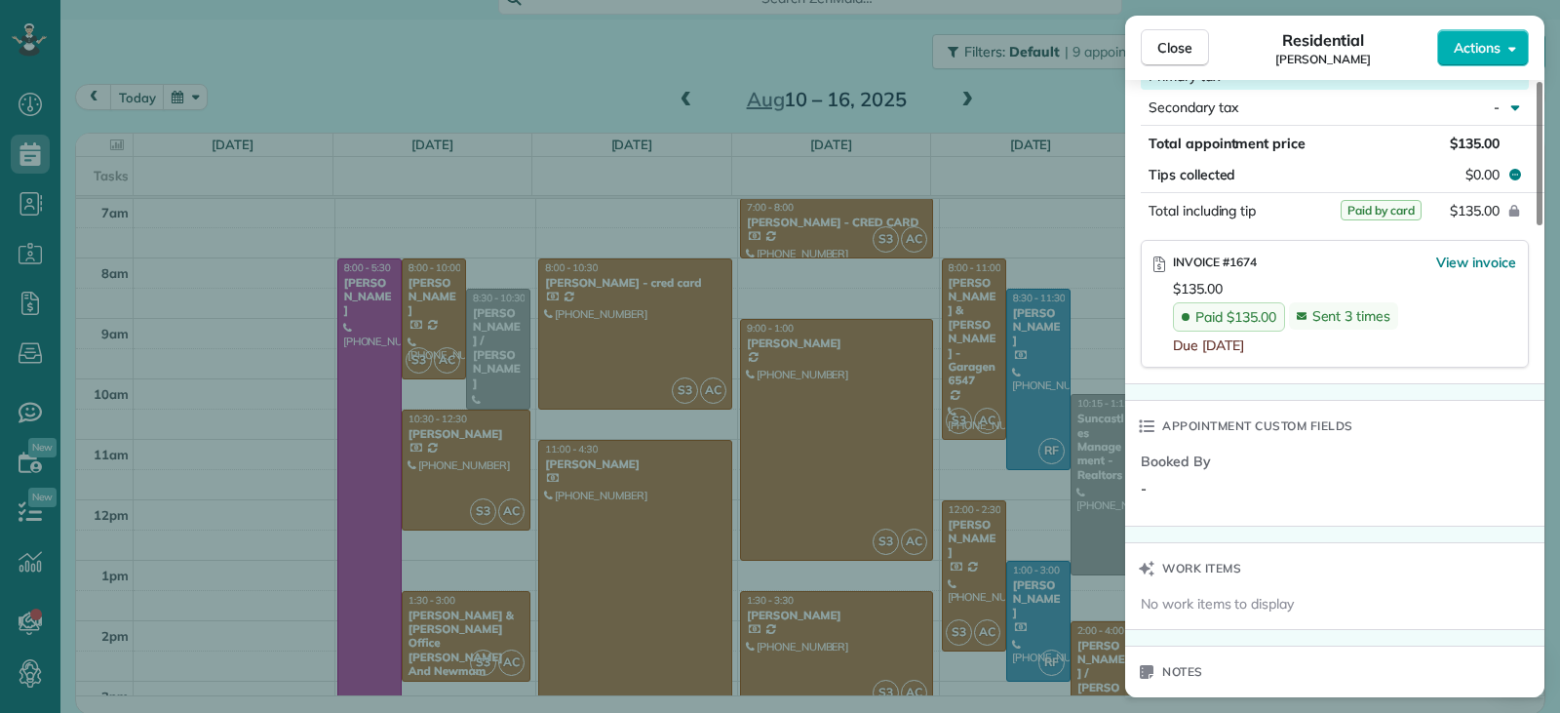
scroll to position [1161, 0]
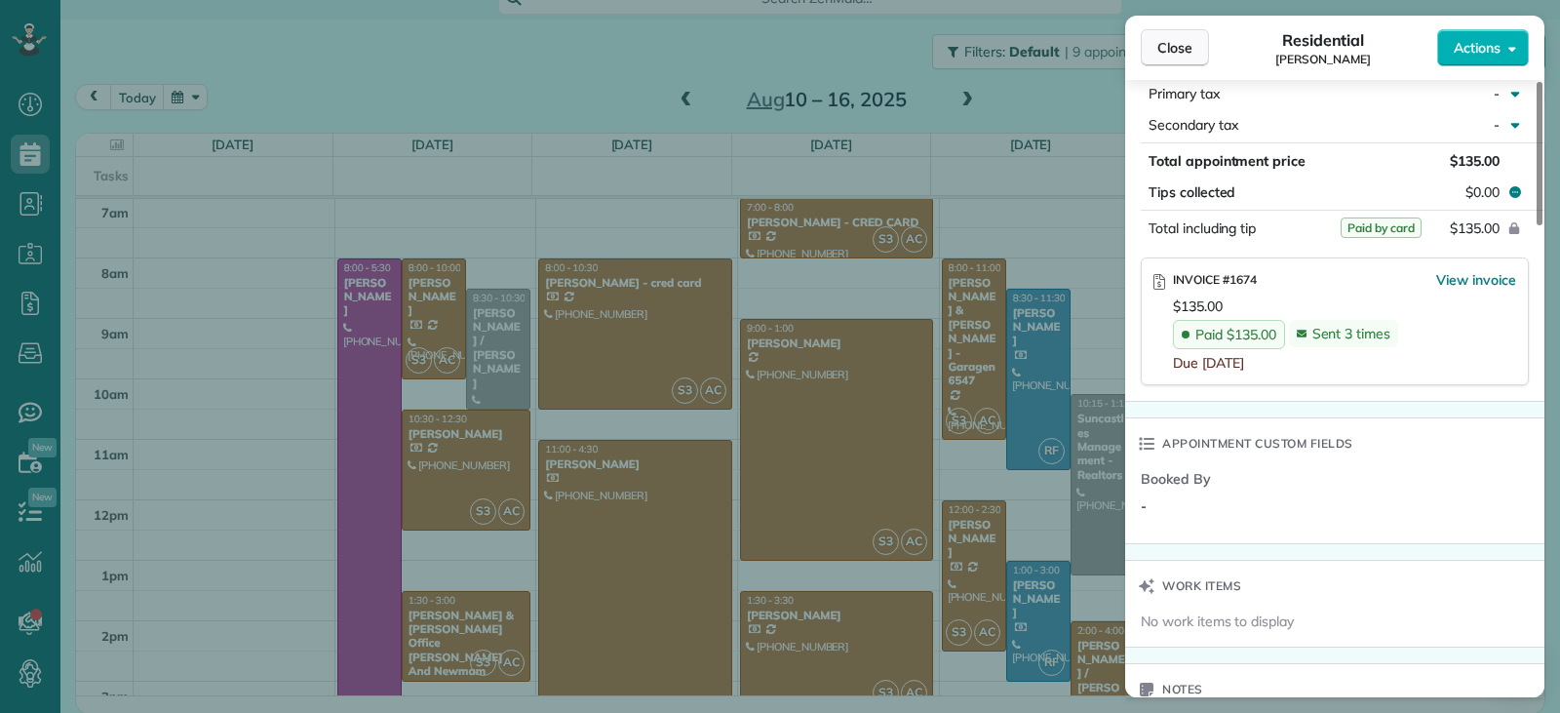
click at [1172, 49] on span "Close" at bounding box center [1175, 48] width 35 height 20
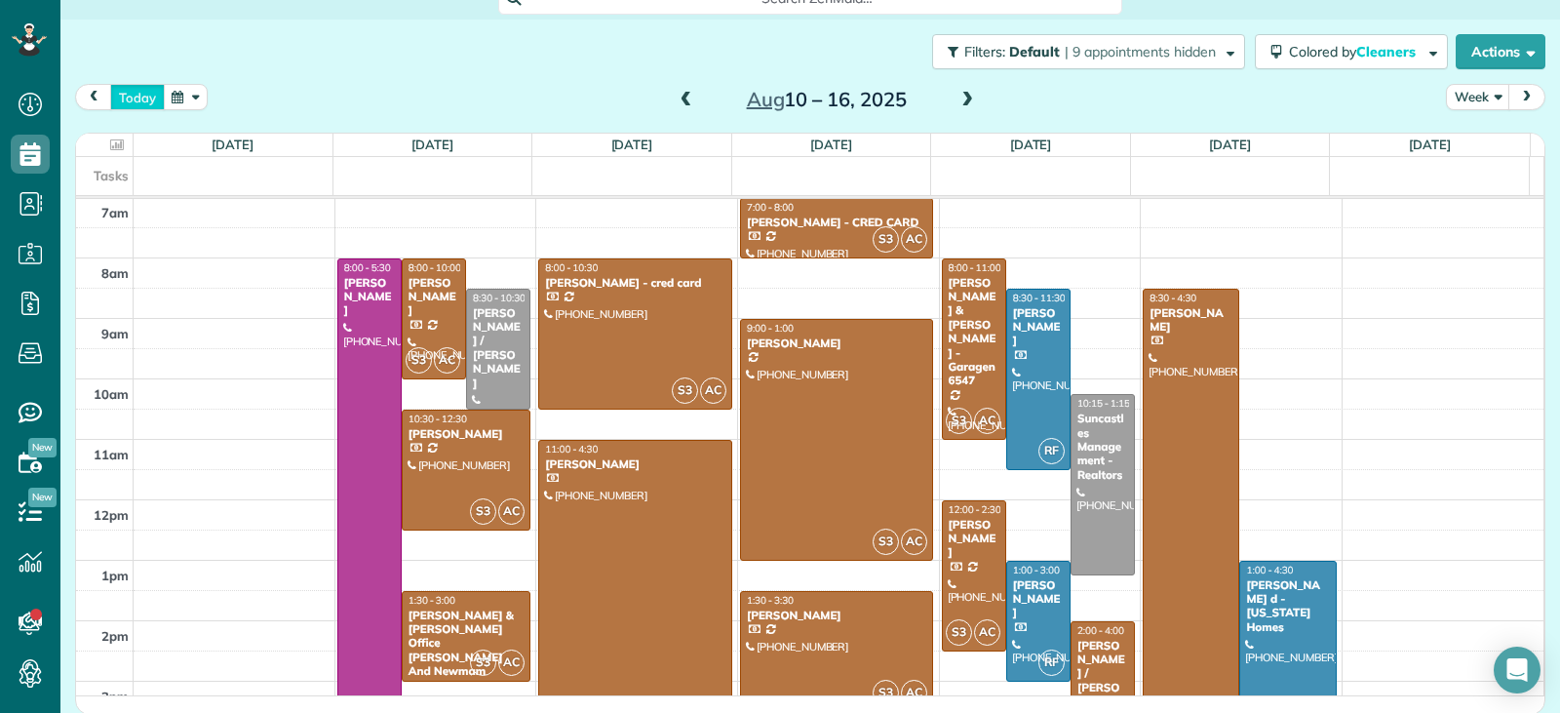
click at [134, 102] on button "today" at bounding box center [137, 97] width 55 height 26
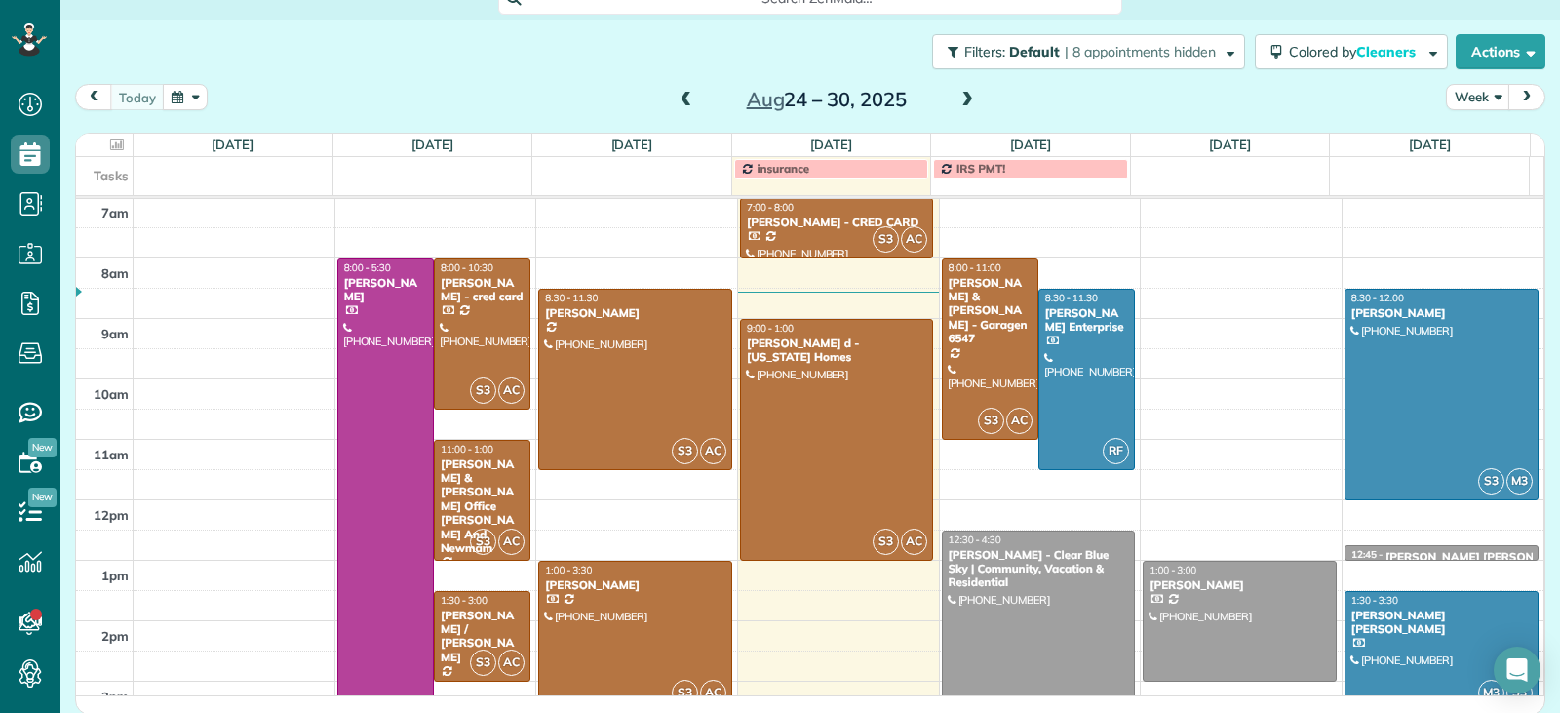
click at [1385, 623] on div at bounding box center [1442, 651] width 192 height 119
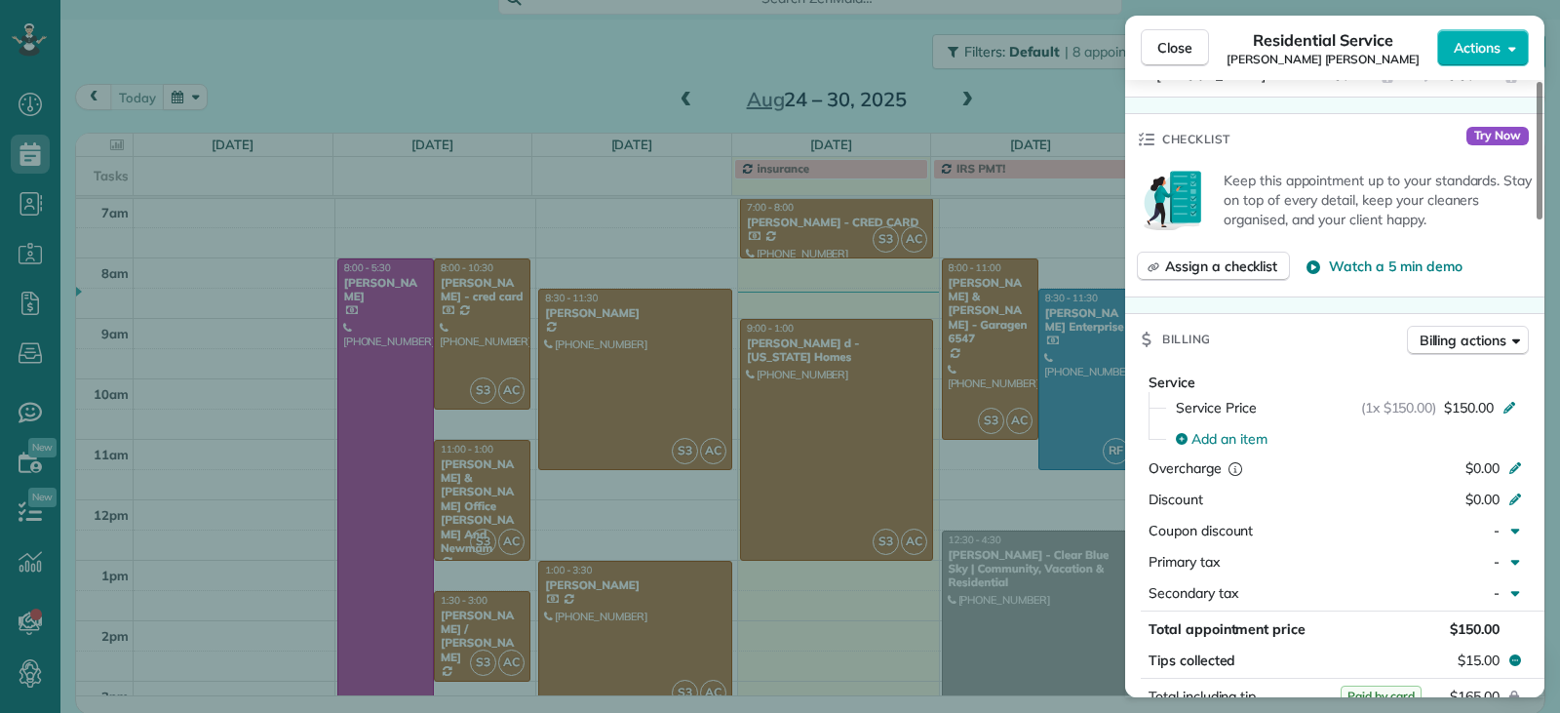
scroll to position [790, 0]
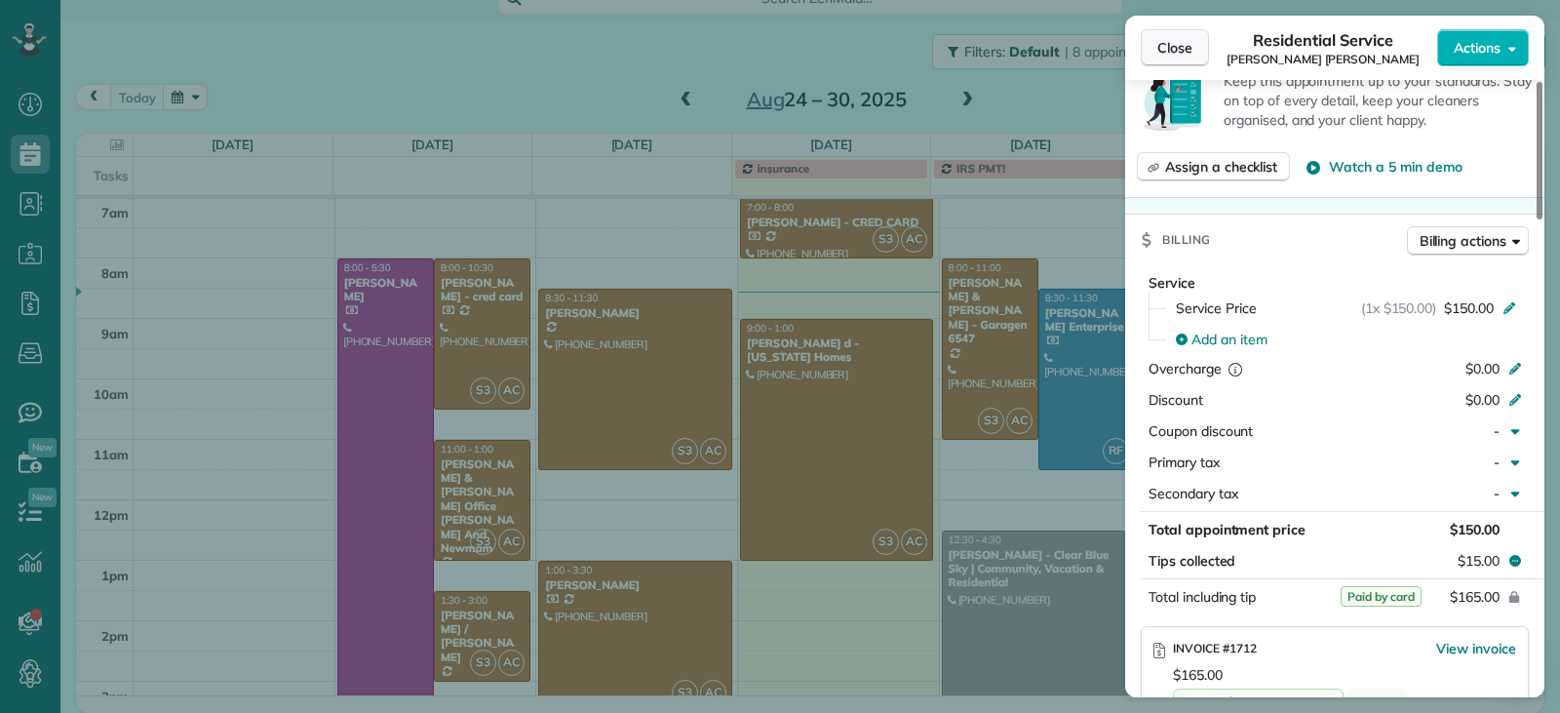
click at [1176, 46] on span "Close" at bounding box center [1175, 48] width 35 height 20
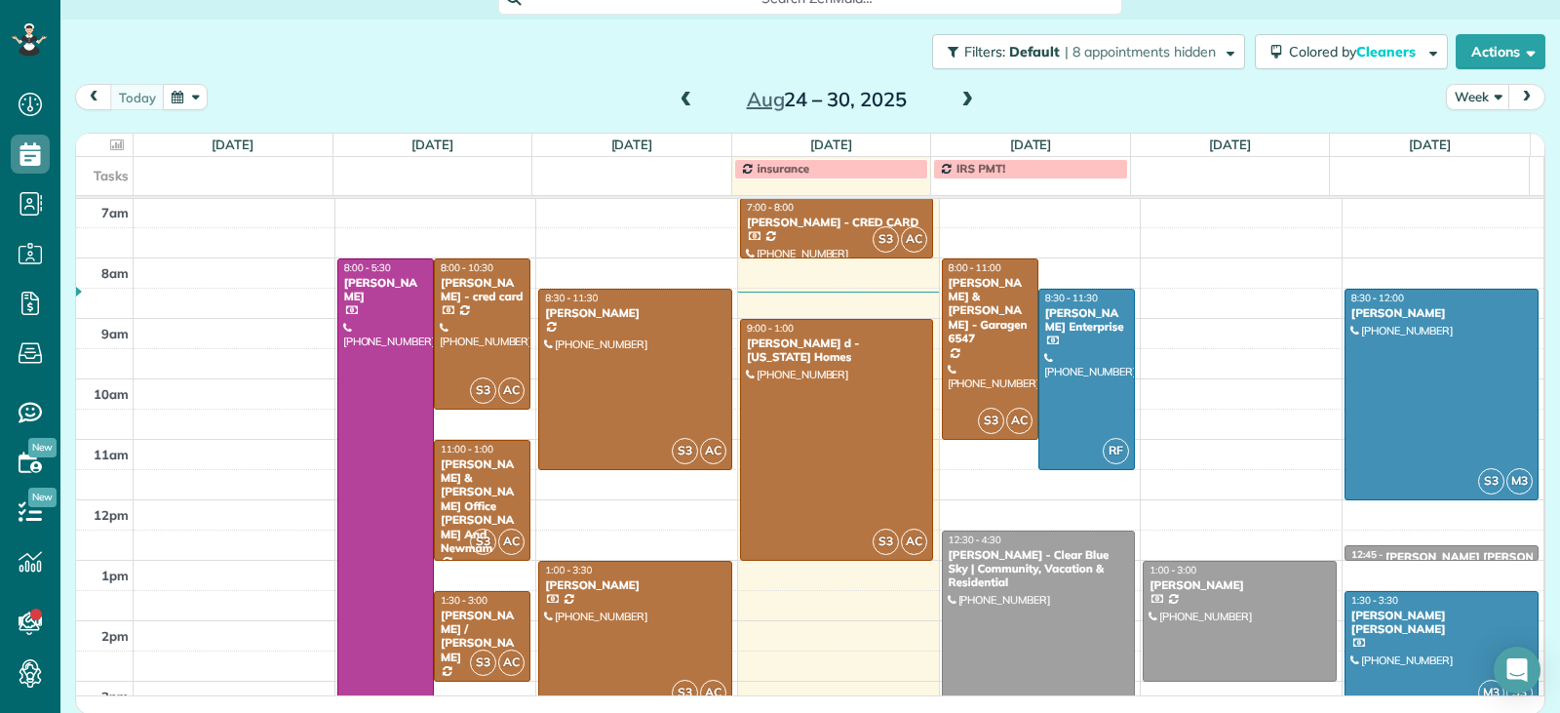
click at [963, 102] on span at bounding box center [967, 101] width 21 height 18
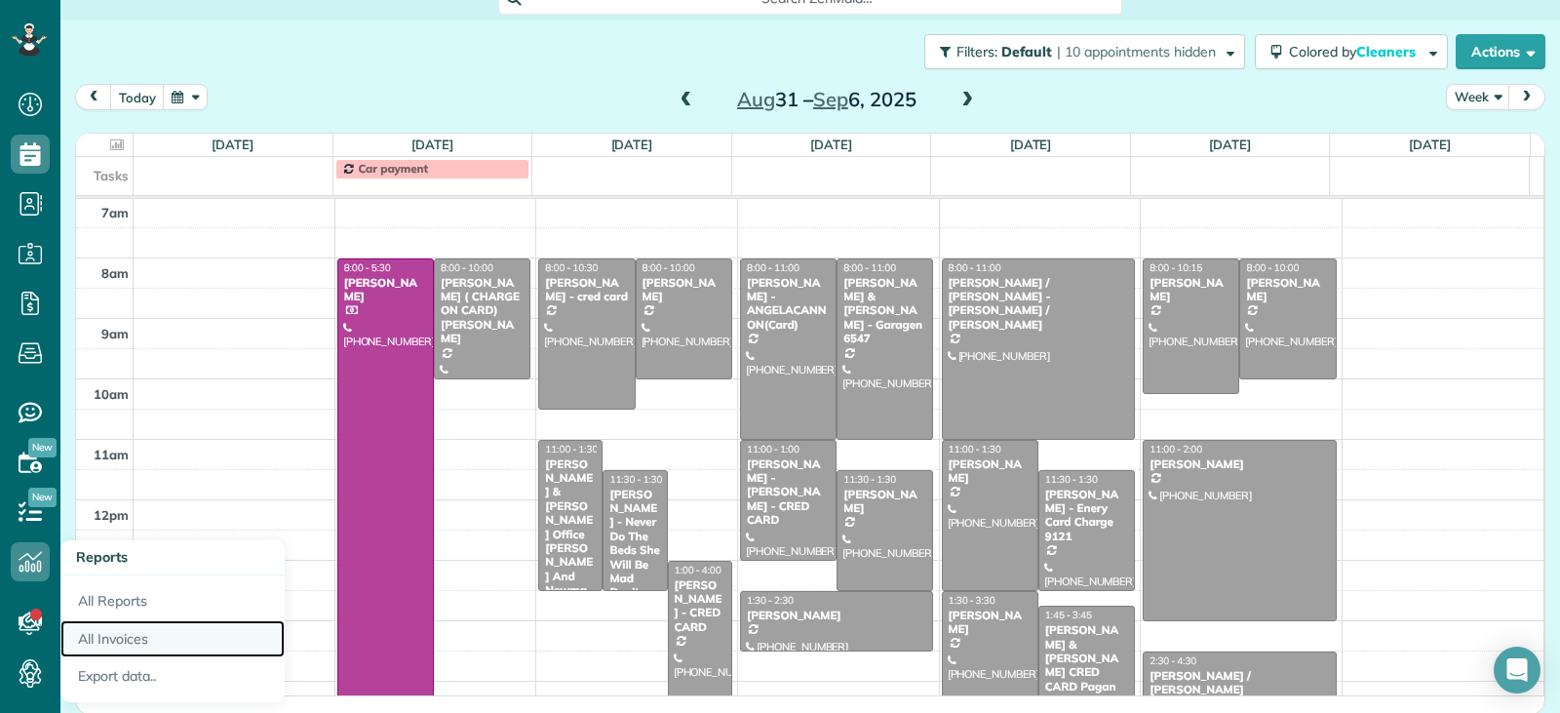
click at [104, 642] on link "All Invoices" at bounding box center [172, 639] width 224 height 38
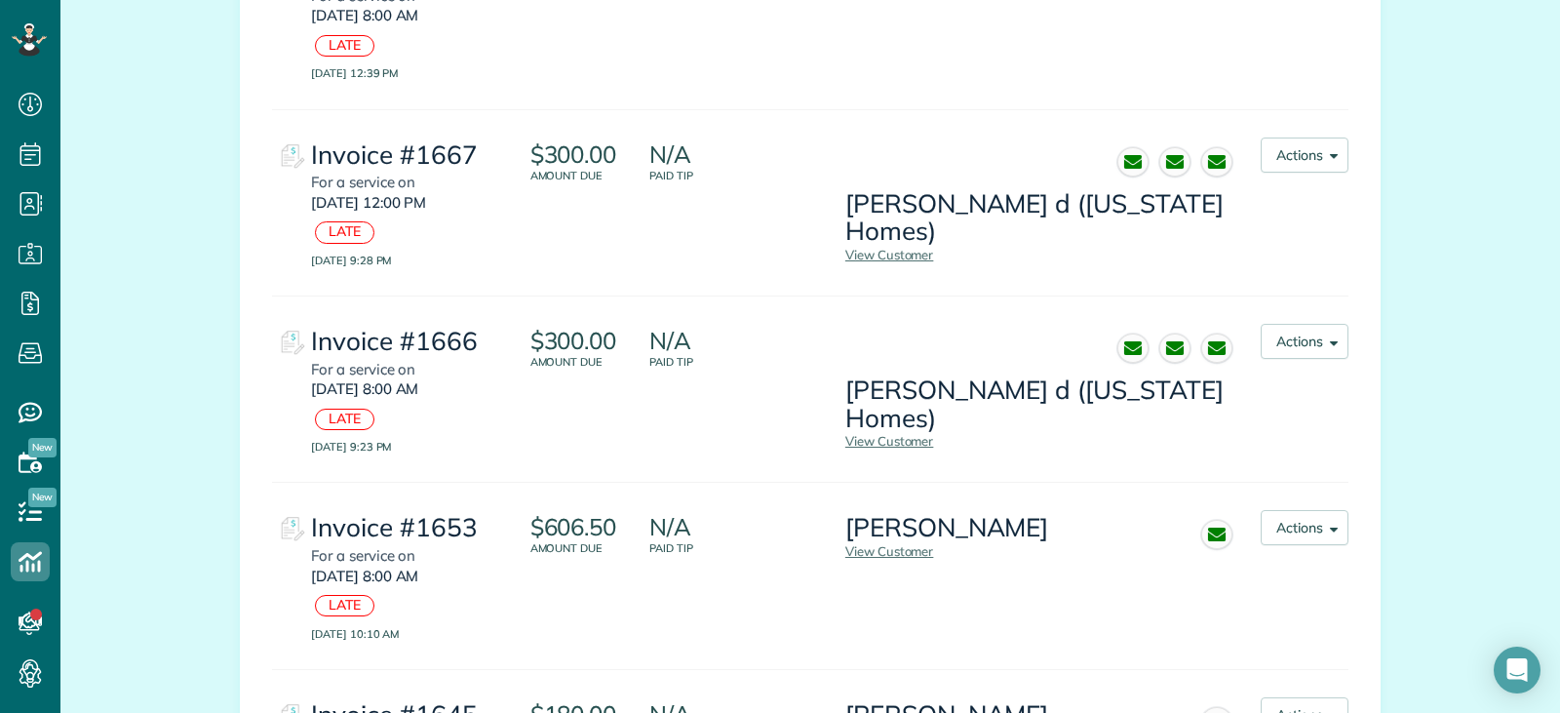
scroll to position [2495, 0]
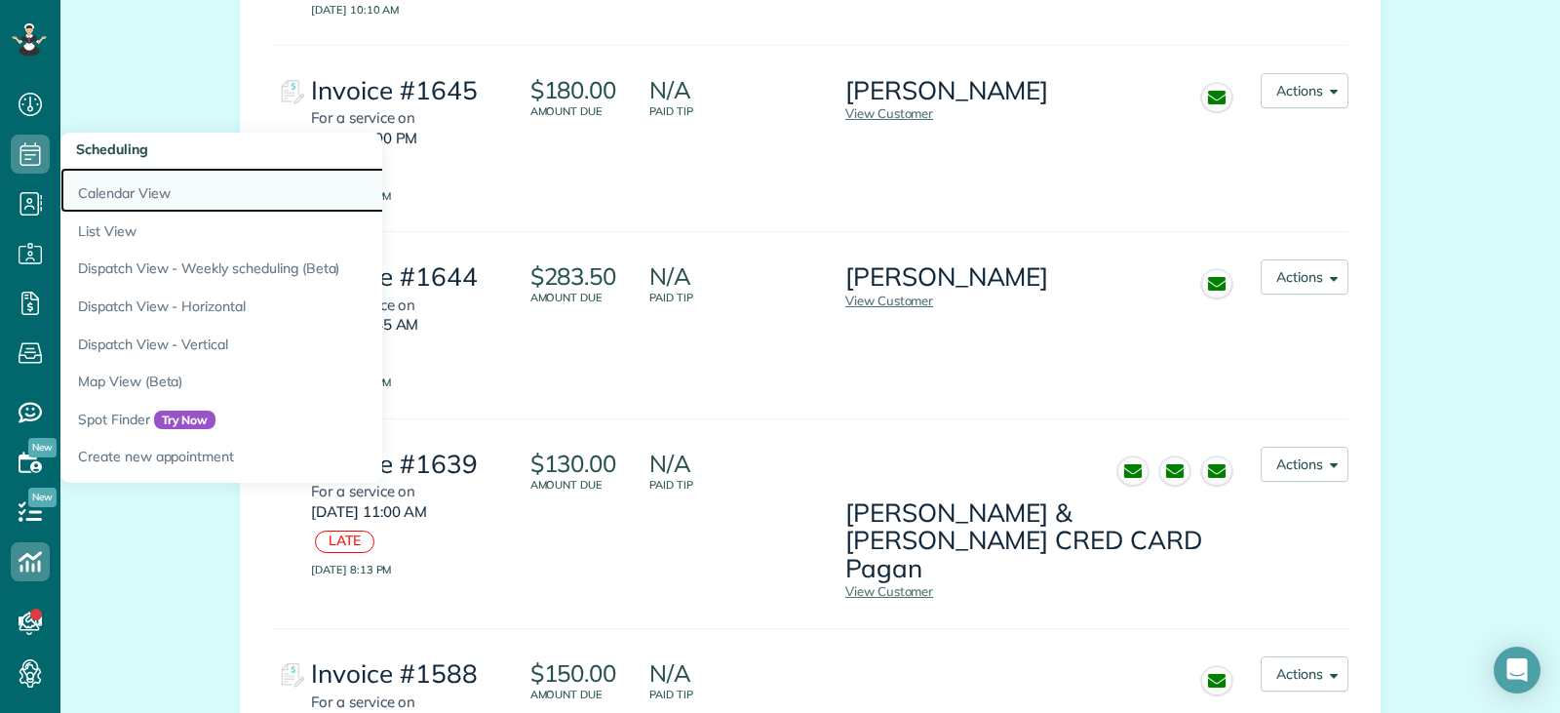
click at [129, 195] on link "Calendar View" at bounding box center [304, 190] width 488 height 45
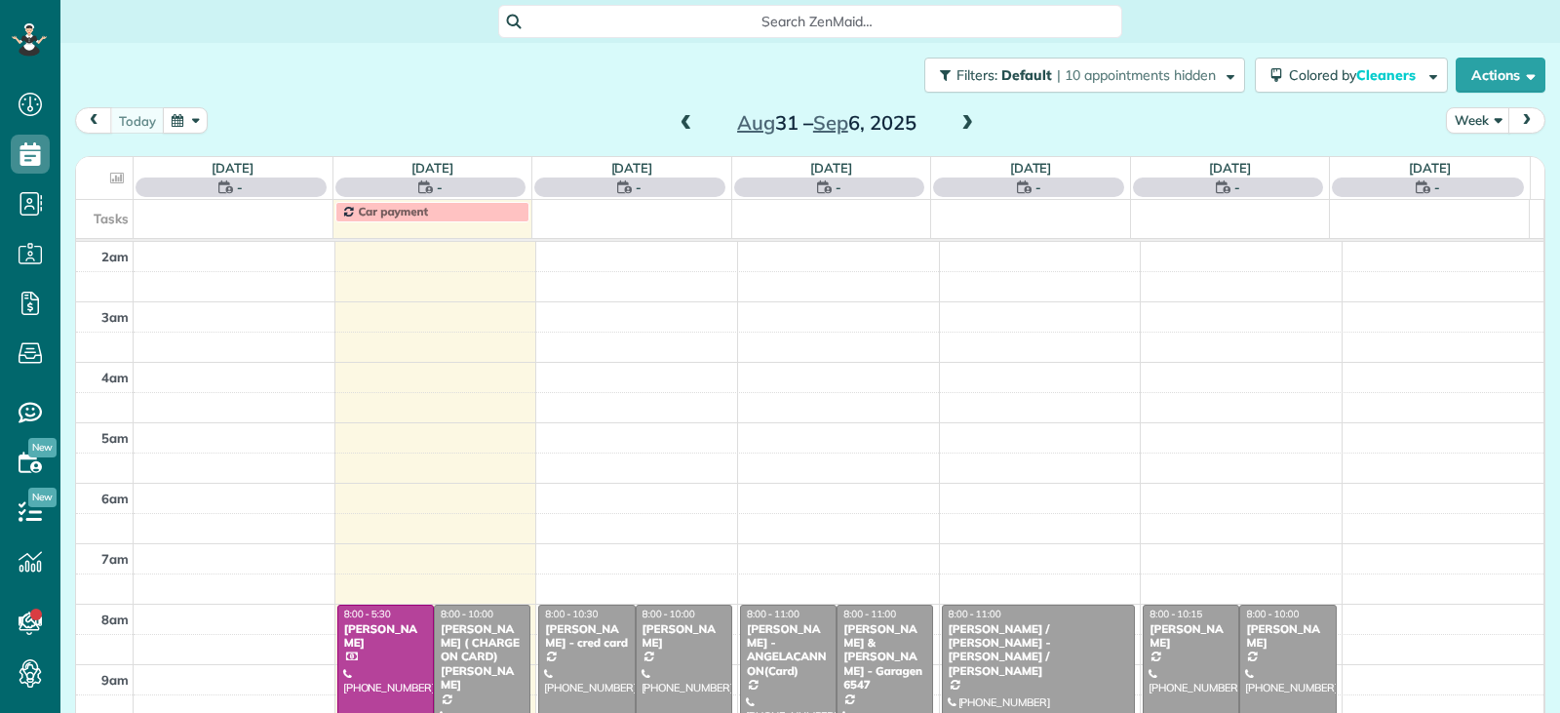
scroll to position [303, 0]
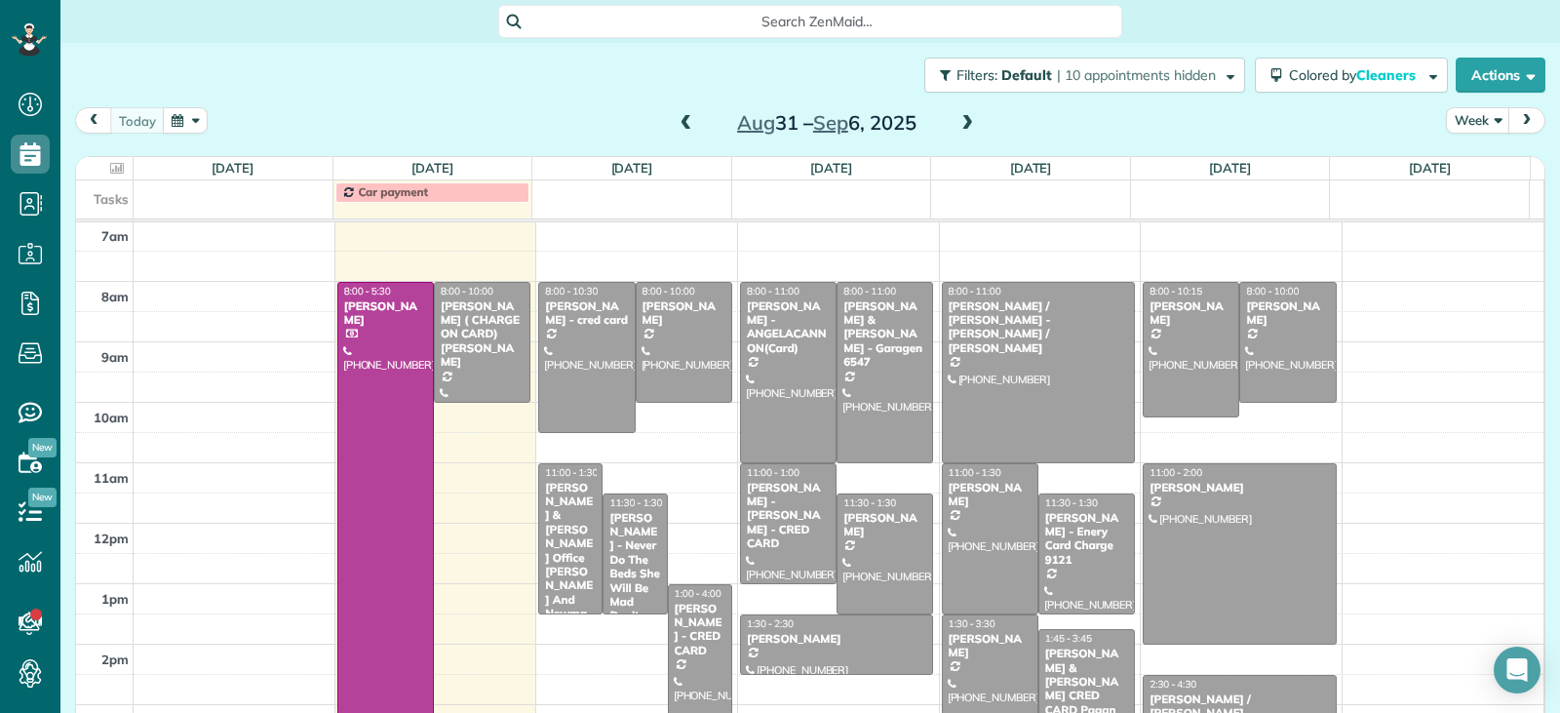
click at [676, 125] on span at bounding box center [686, 124] width 21 height 18
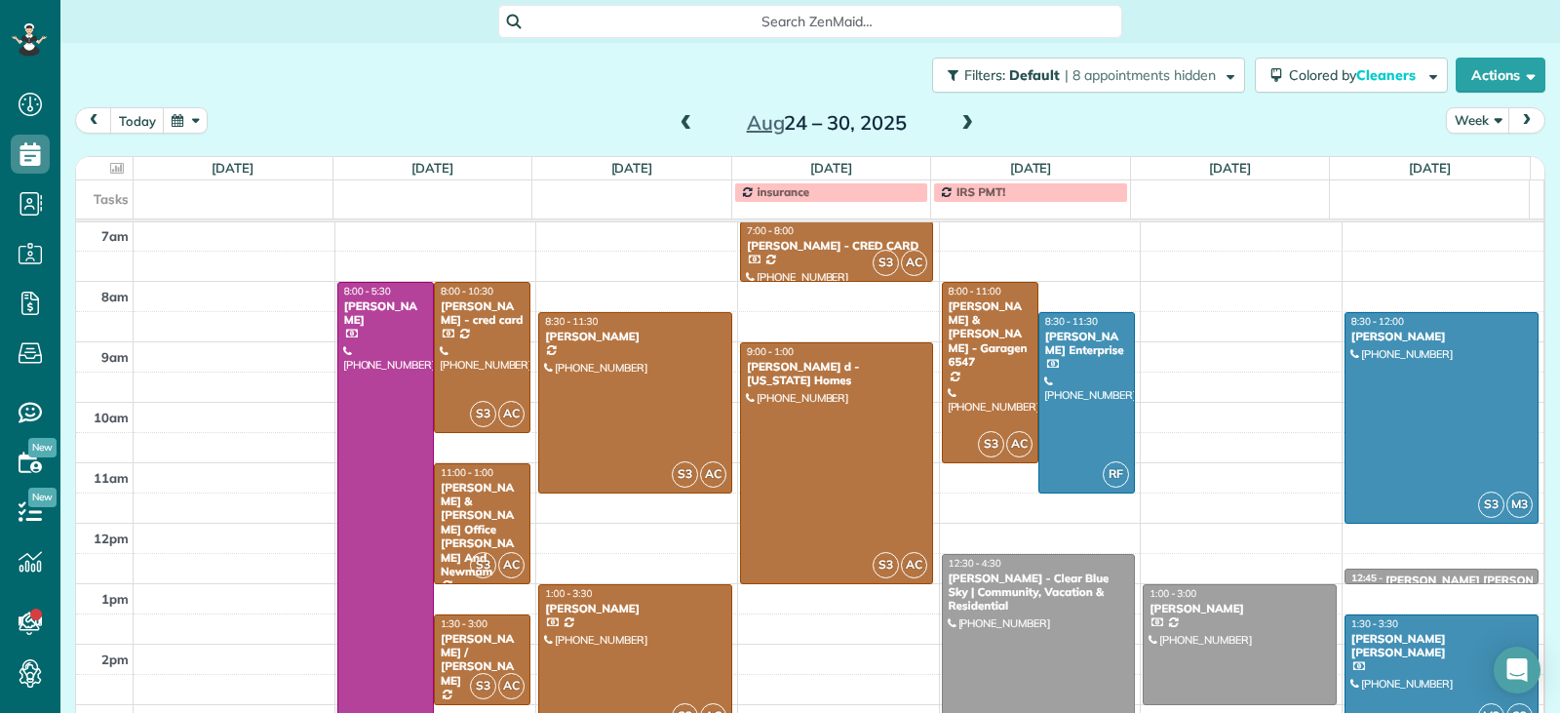
click at [679, 124] on span at bounding box center [686, 124] width 21 height 18
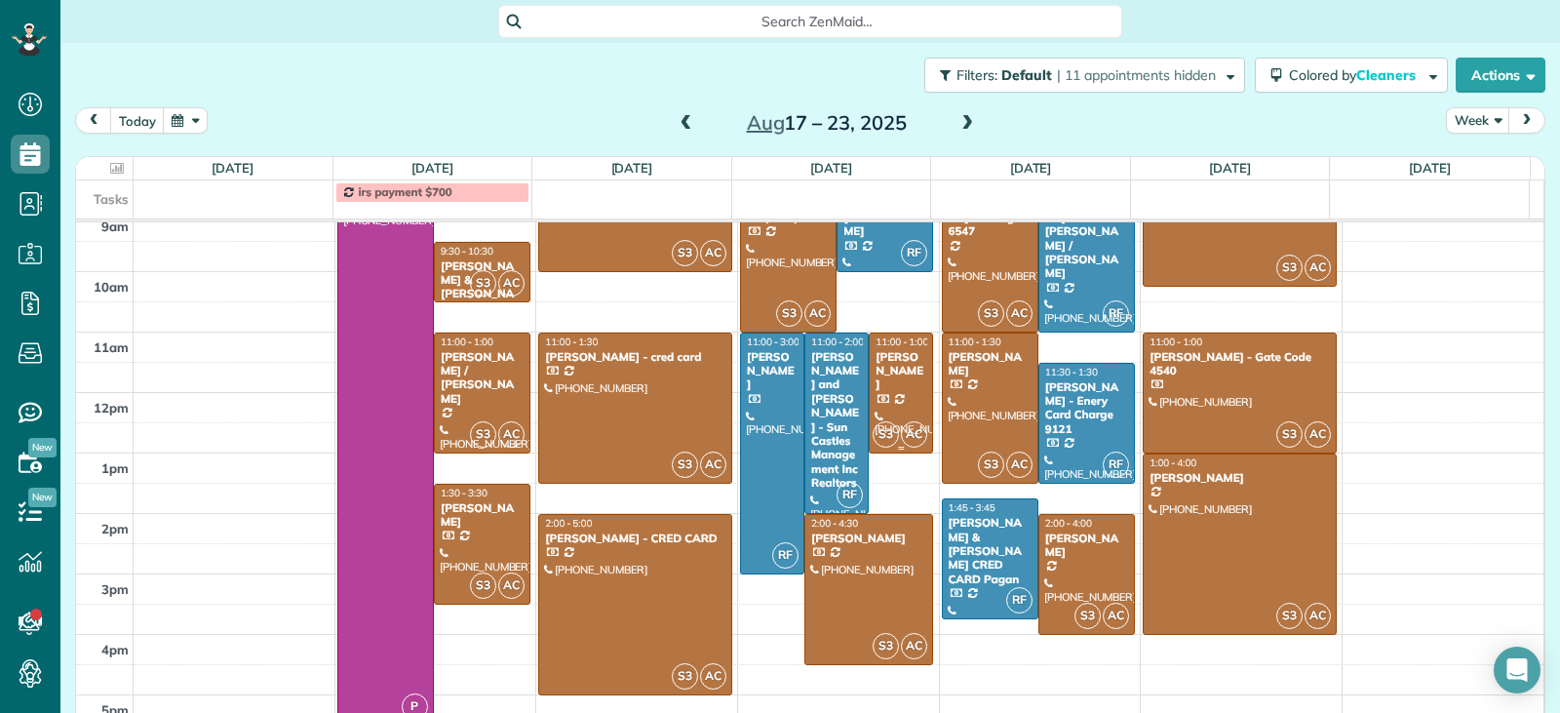
scroll to position [470, 0]
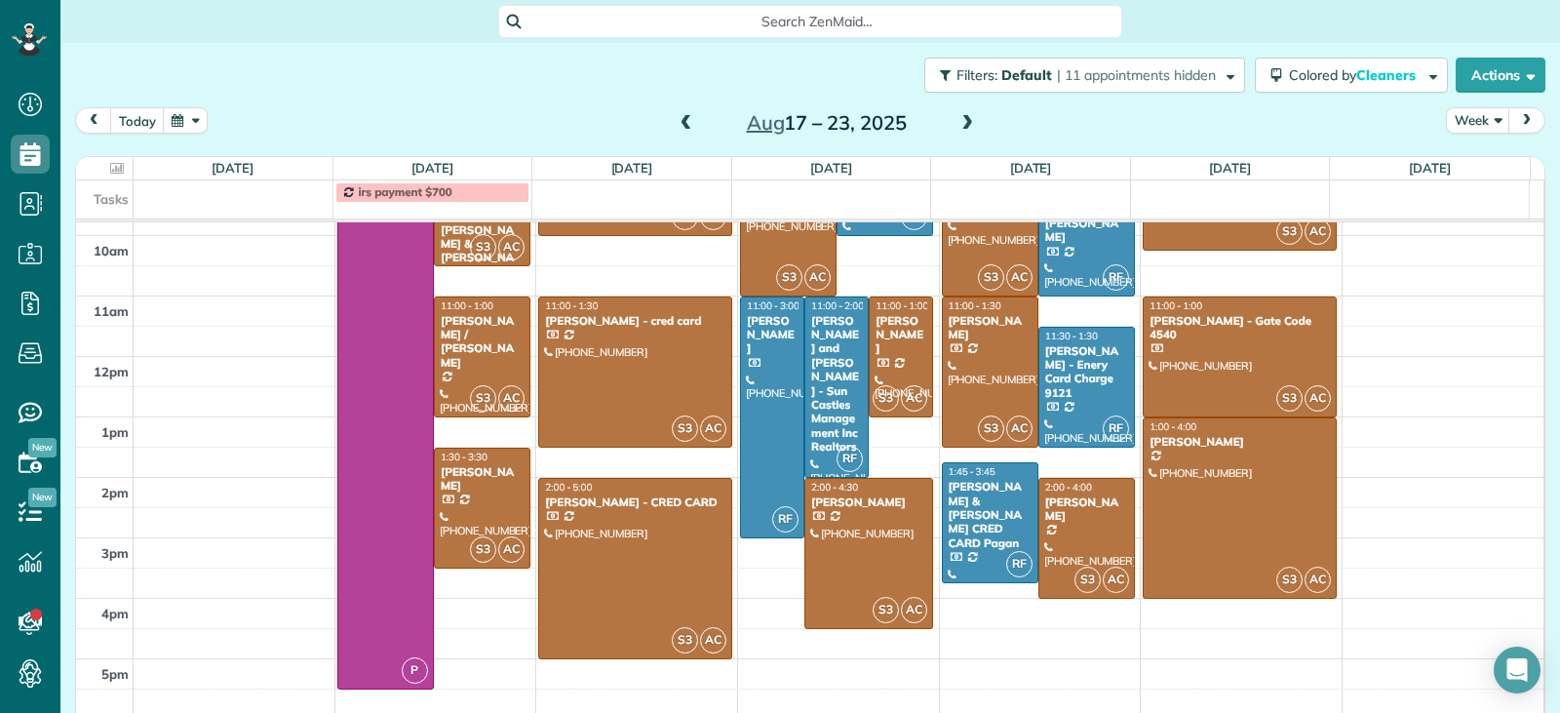
click at [685, 124] on span at bounding box center [686, 124] width 21 height 18
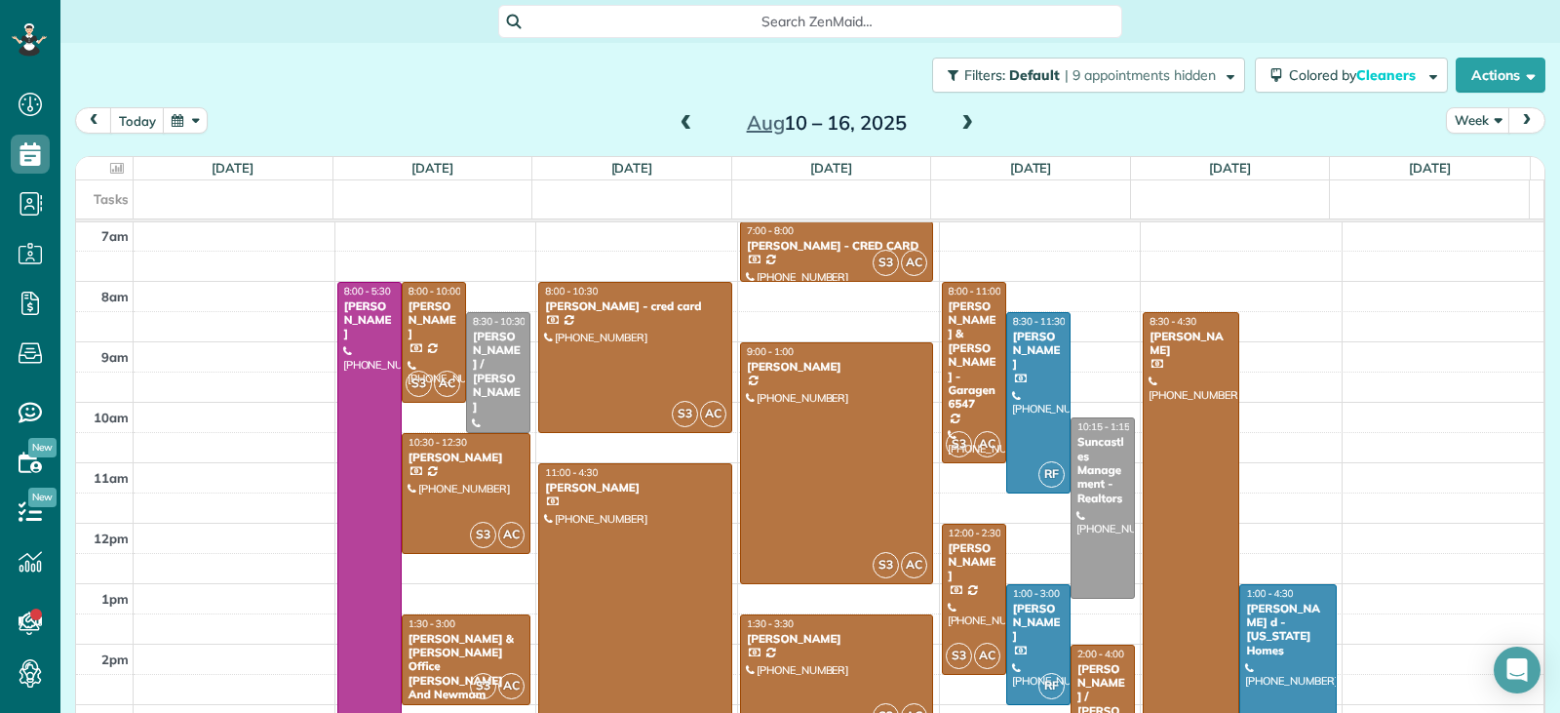
click at [679, 127] on span at bounding box center [686, 124] width 21 height 18
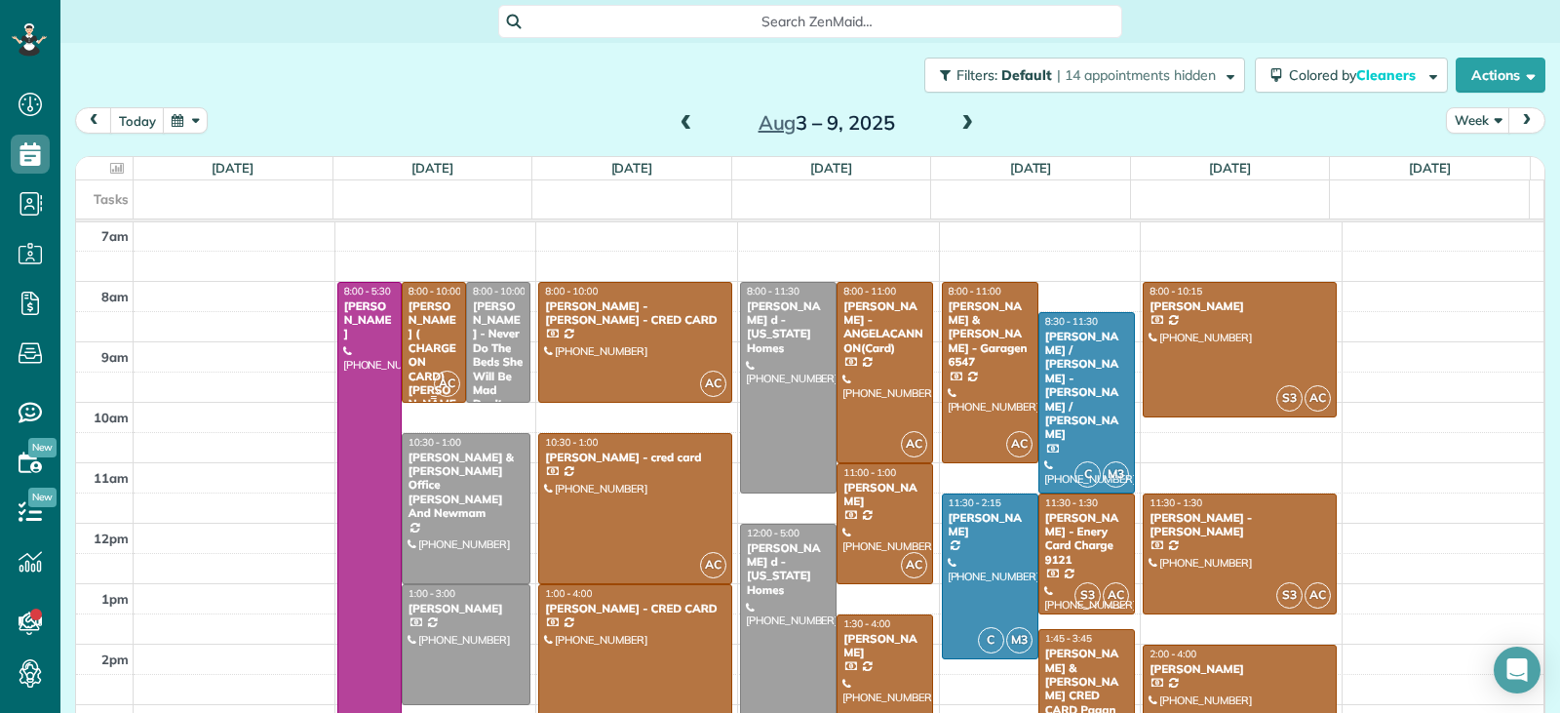
click at [433, 341] on div "[PERSON_NAME] ( CHARGE ON CARD) [PERSON_NAME]" at bounding box center [434, 362] width 53 height 126
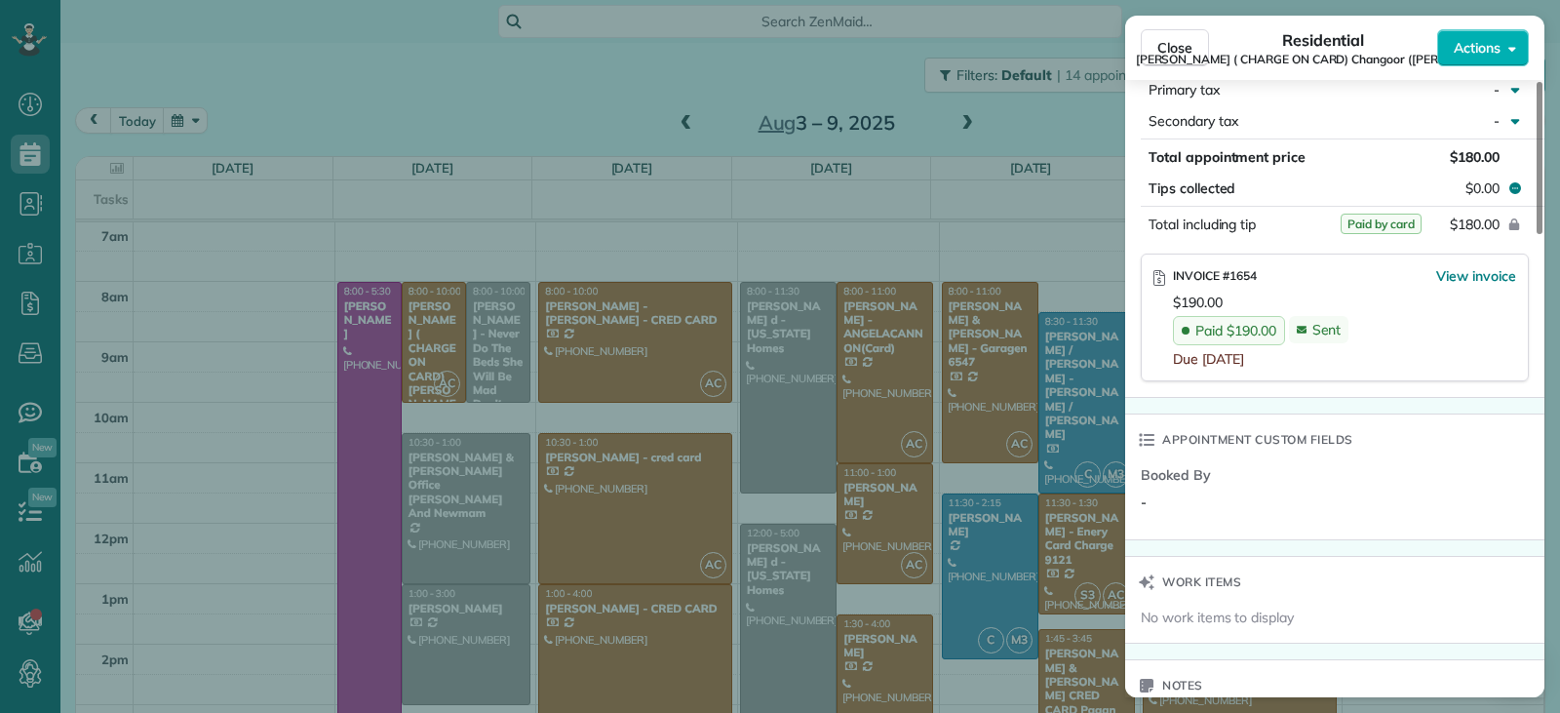
scroll to position [1173, 0]
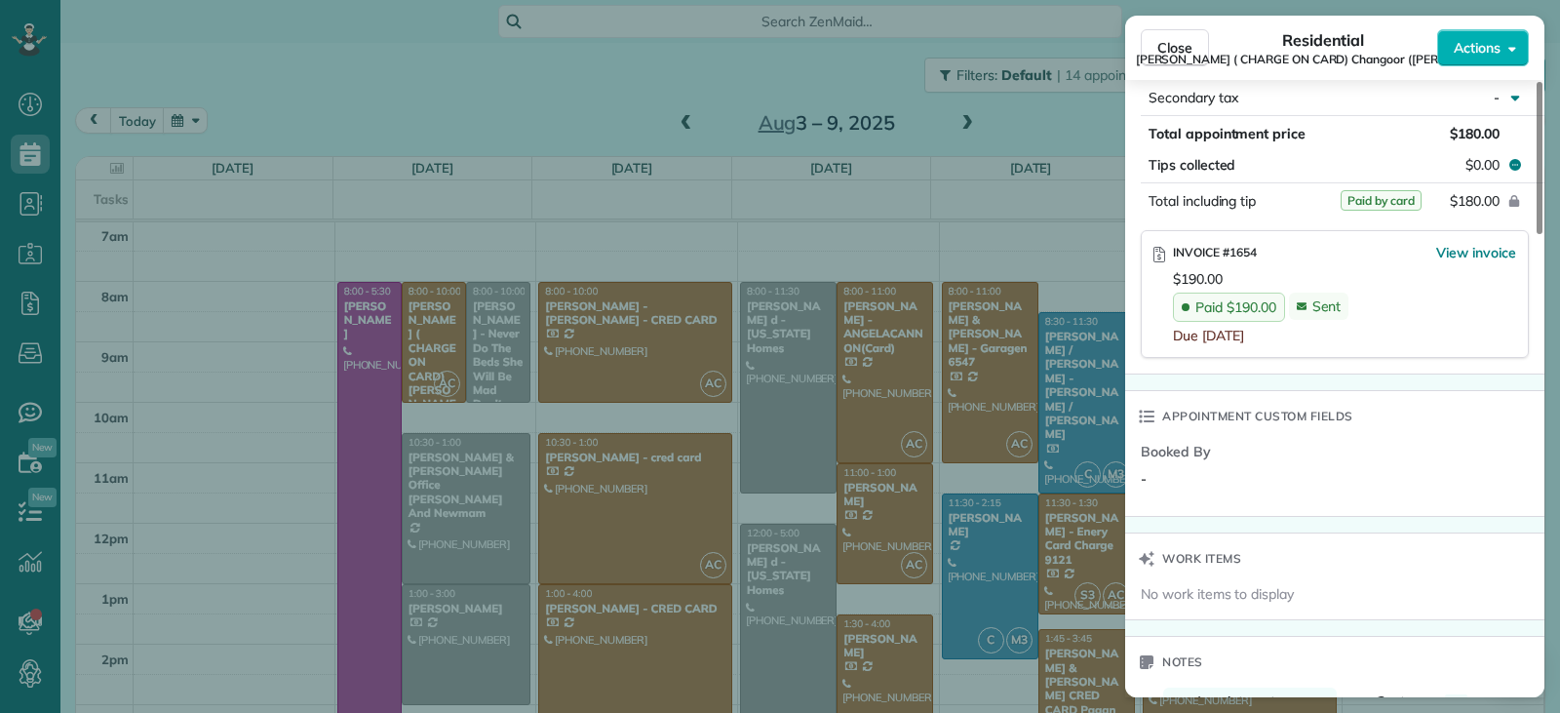
drag, startPoint x: 1168, startPoint y: 43, endPoint x: 1159, endPoint y: 81, distance: 39.0
click at [1168, 43] on span "Close" at bounding box center [1175, 48] width 35 height 20
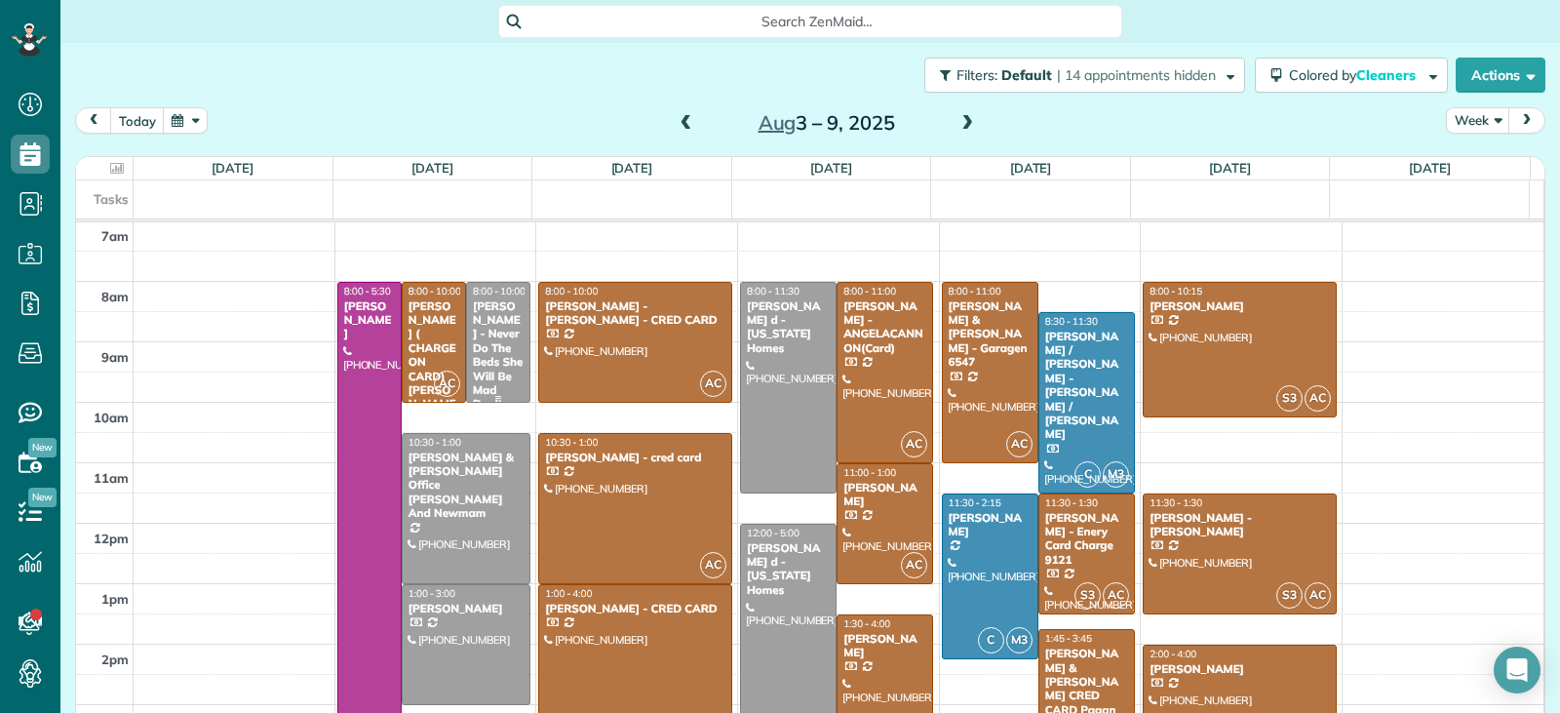
click at [486, 353] on div "[PERSON_NAME] - Never Do The Beds She Will Be Mad Don't - [PERSON_NAME] required" at bounding box center [498, 383] width 53 height 169
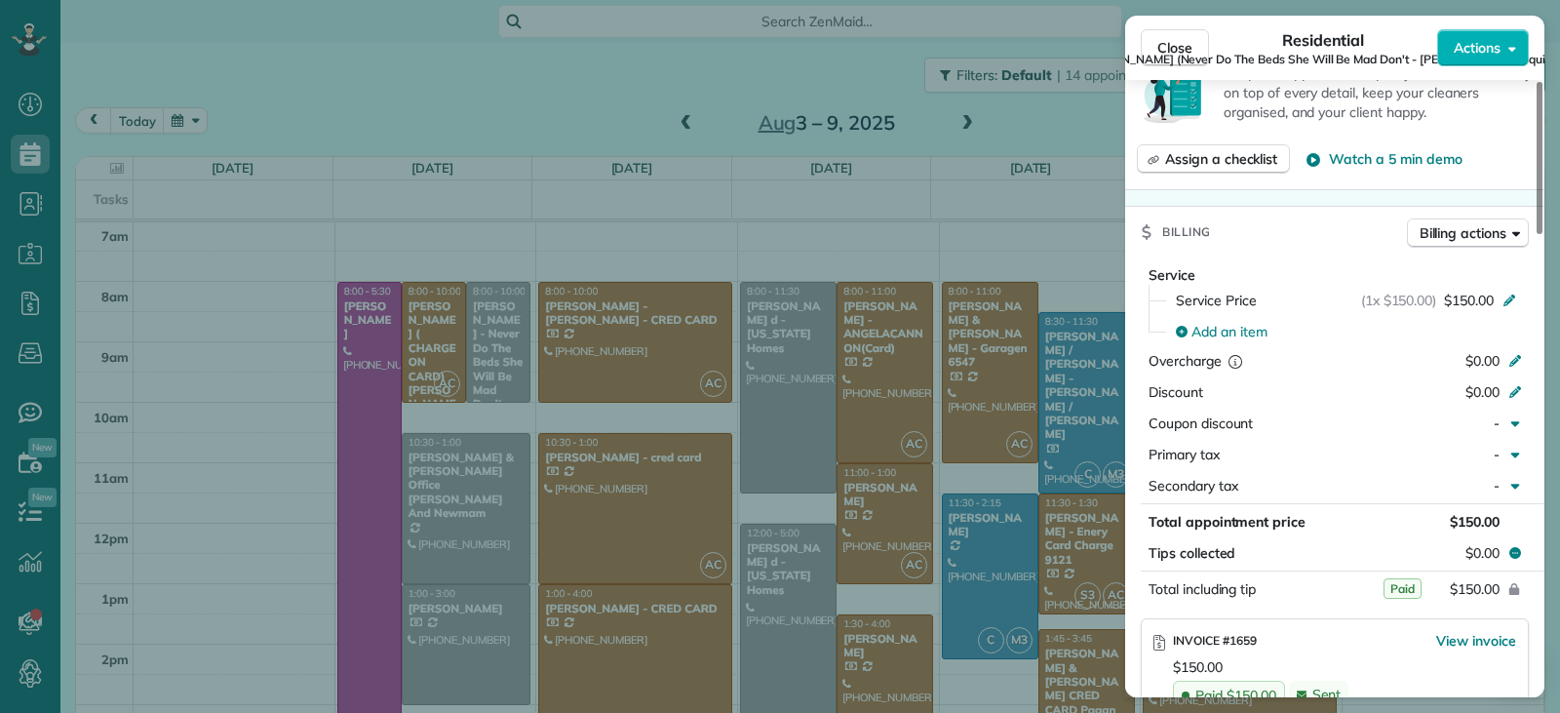
scroll to position [978, 0]
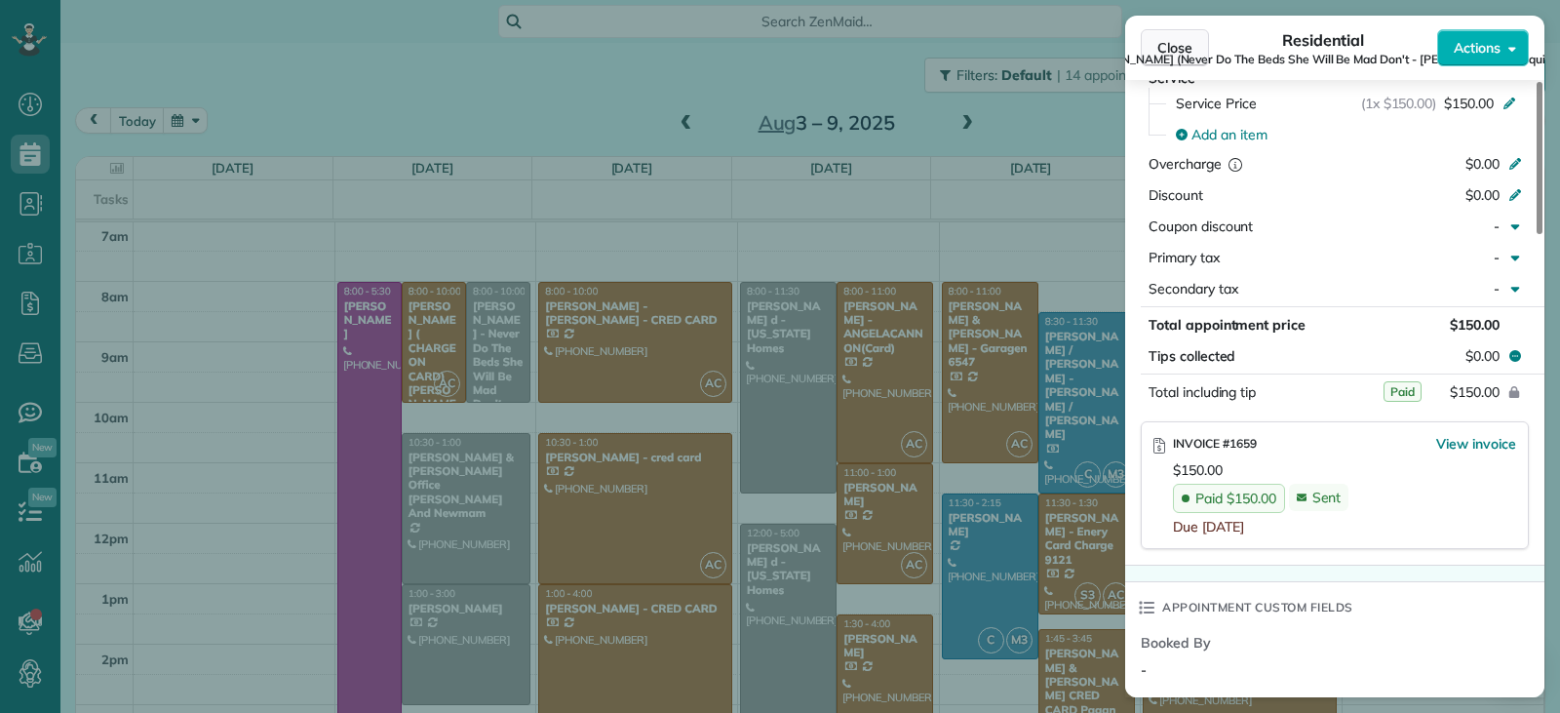
click at [1158, 46] on span "Close" at bounding box center [1175, 48] width 35 height 20
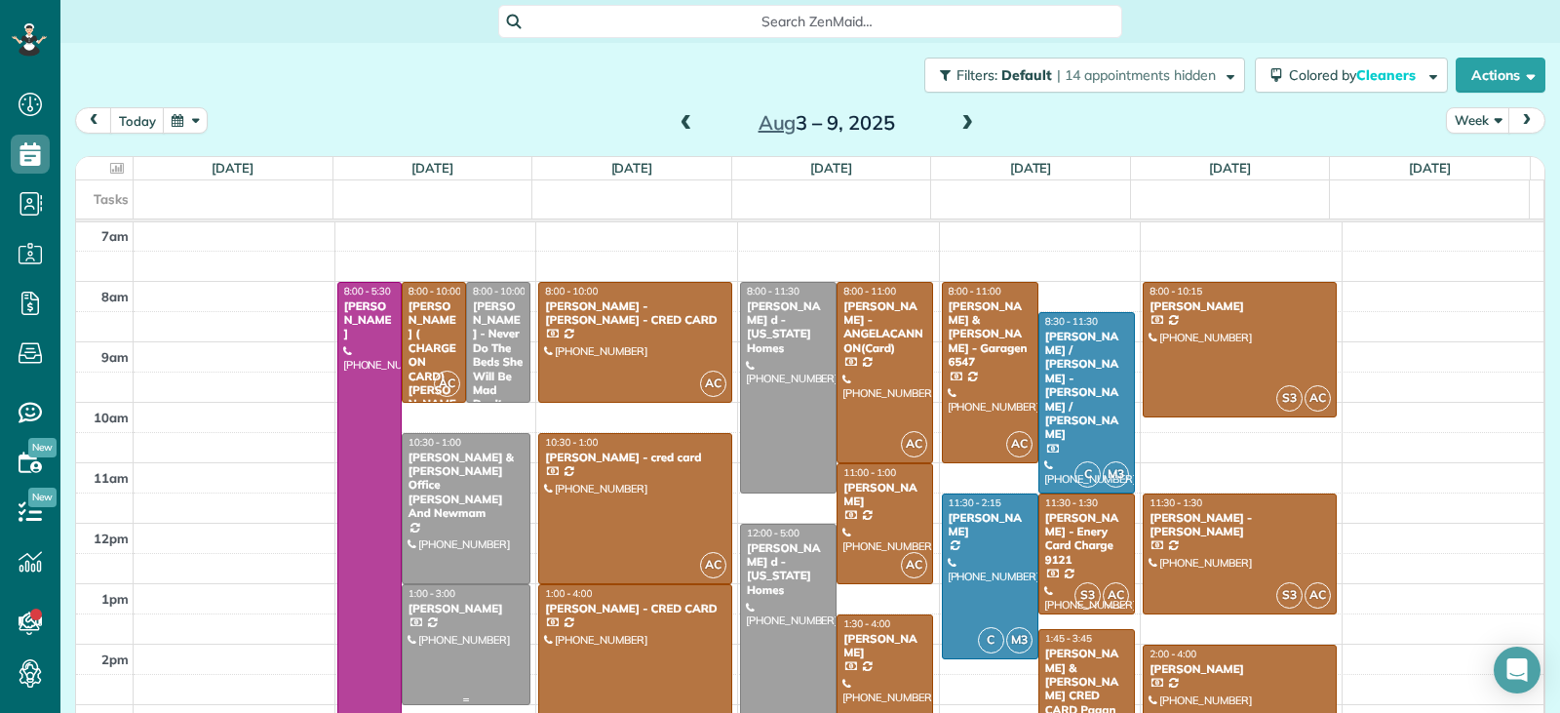
click at [465, 643] on div at bounding box center [466, 644] width 127 height 119
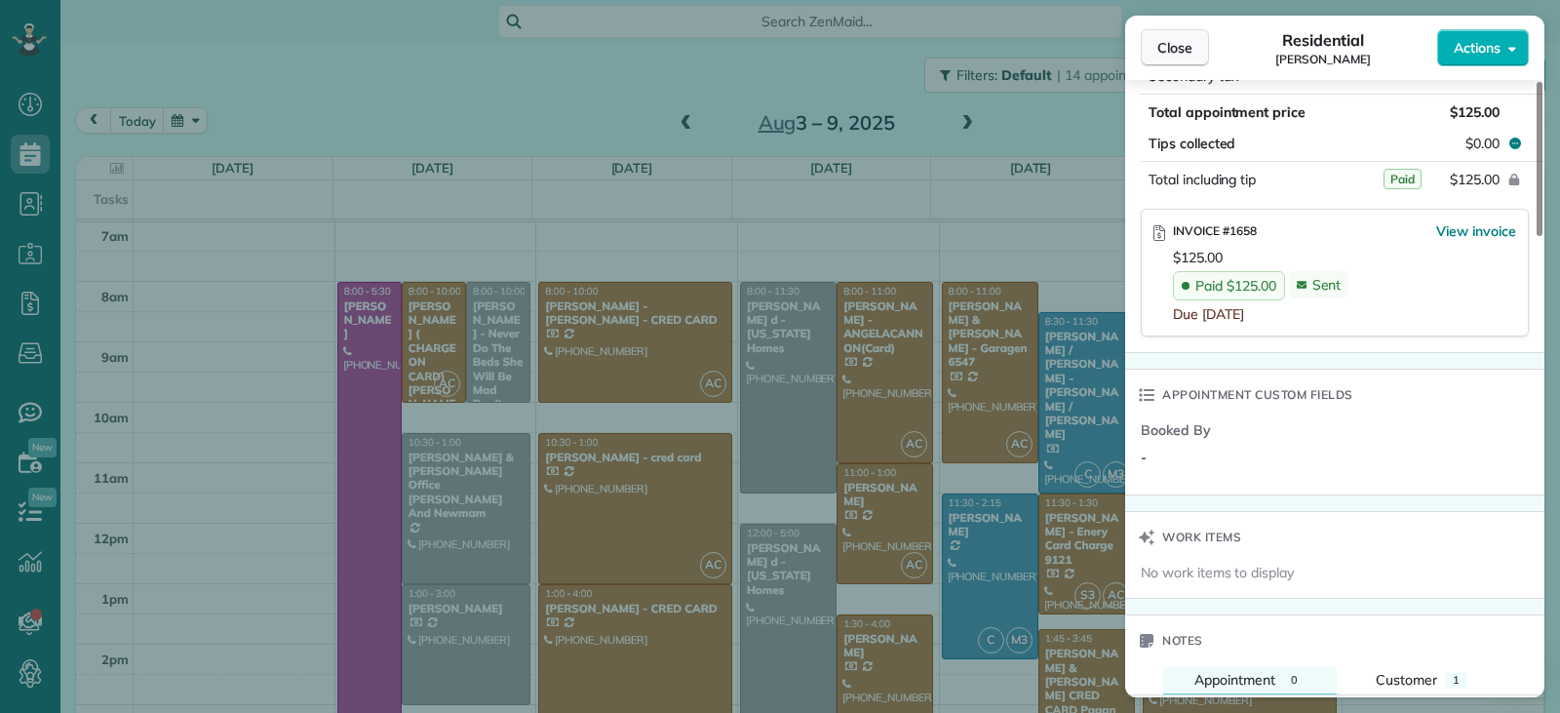
scroll to position [1154, 0]
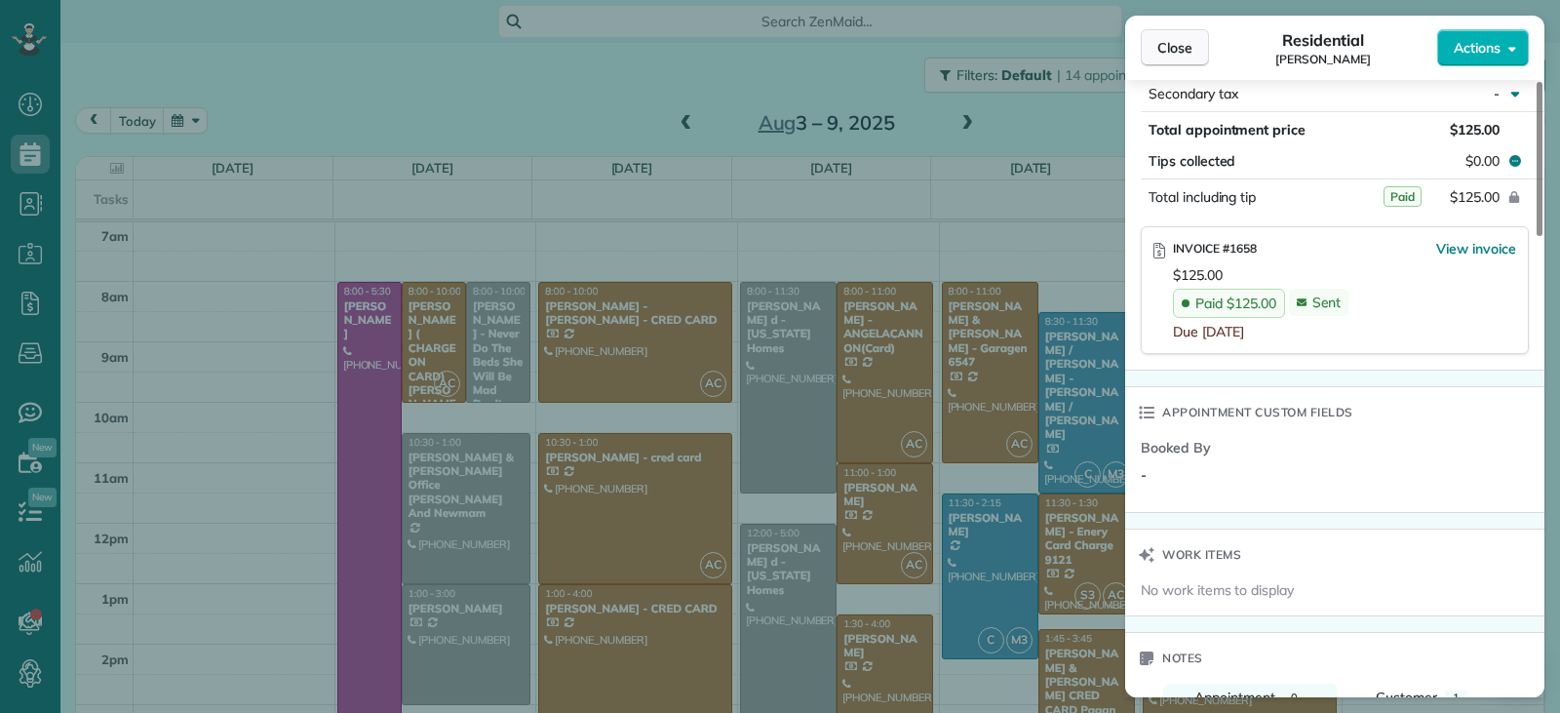
click at [1177, 47] on span "Close" at bounding box center [1175, 48] width 35 height 20
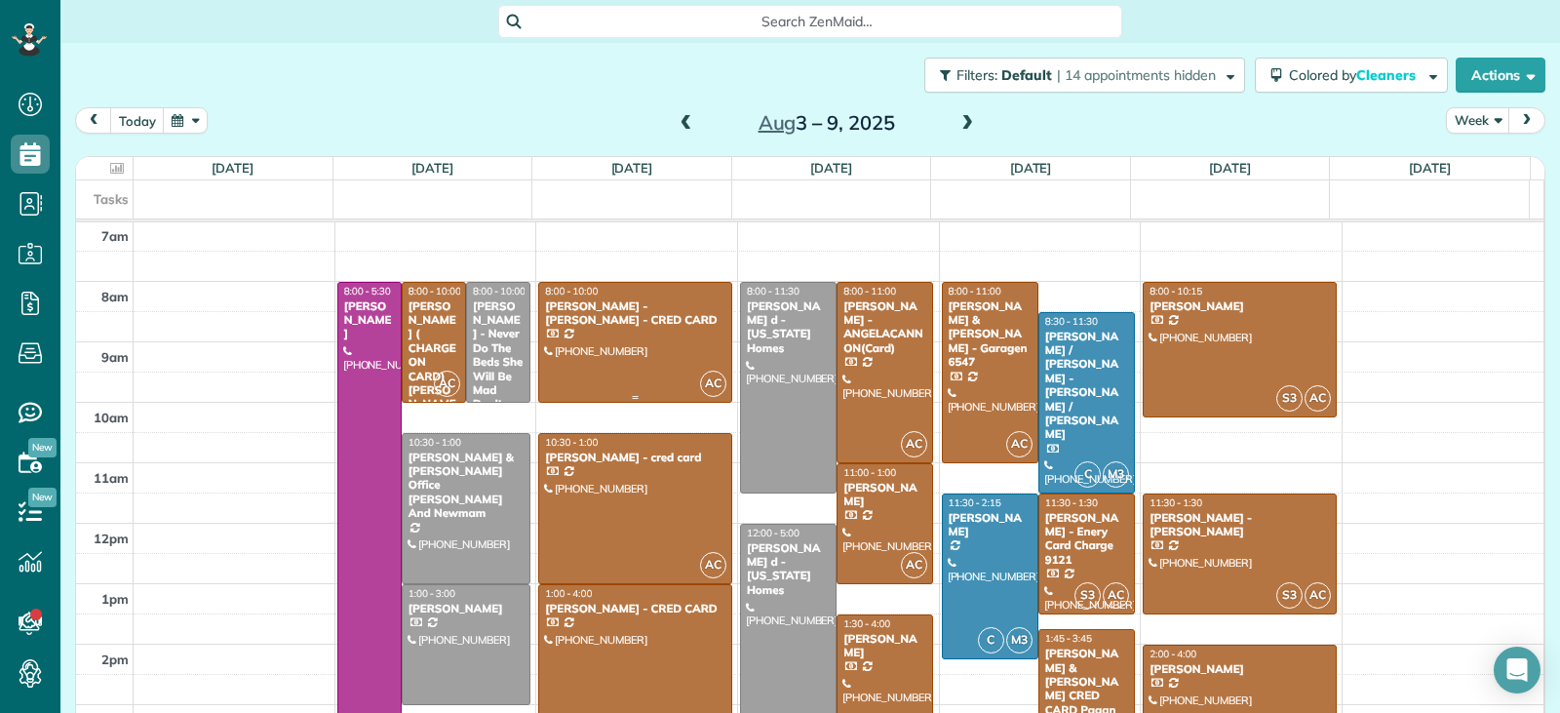
click at [625, 357] on div at bounding box center [635, 342] width 192 height 119
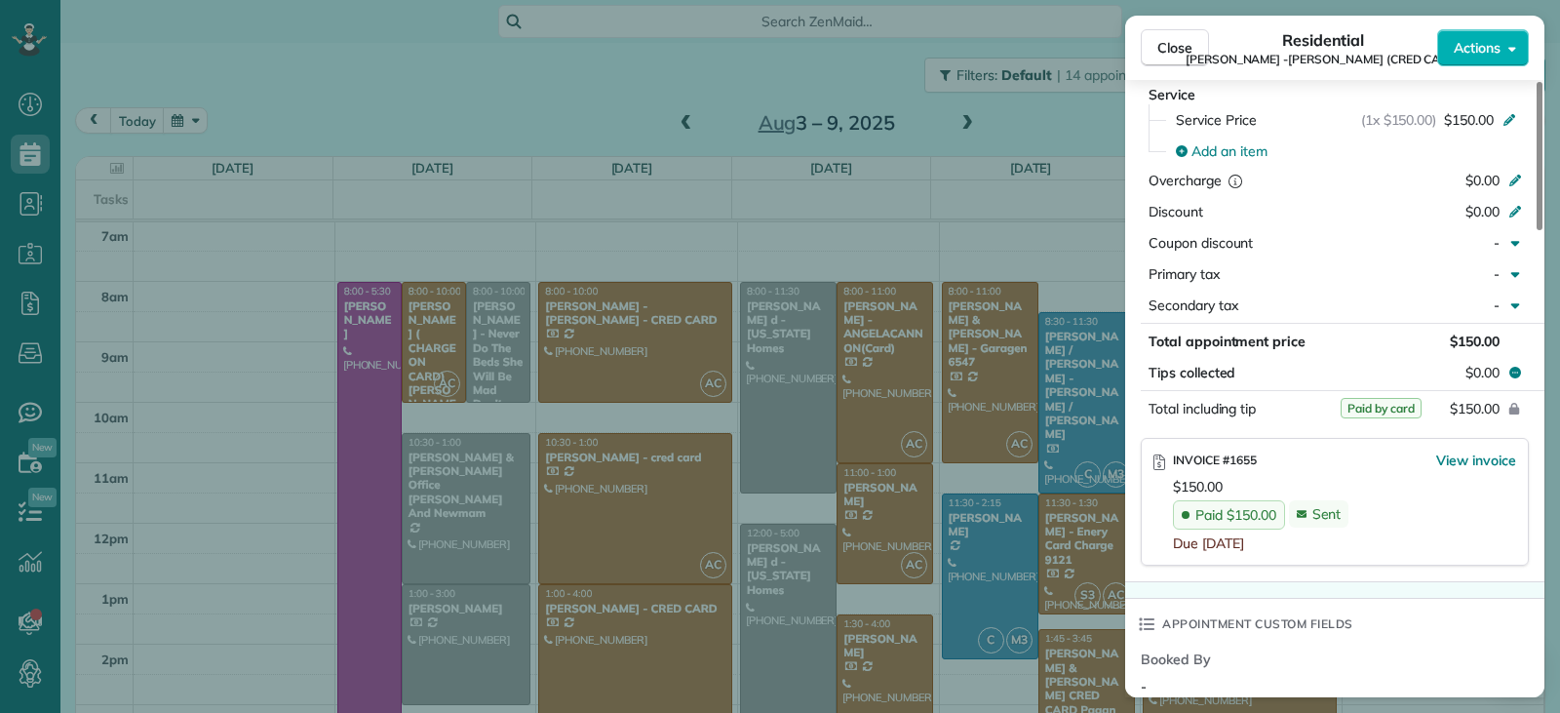
scroll to position [975, 0]
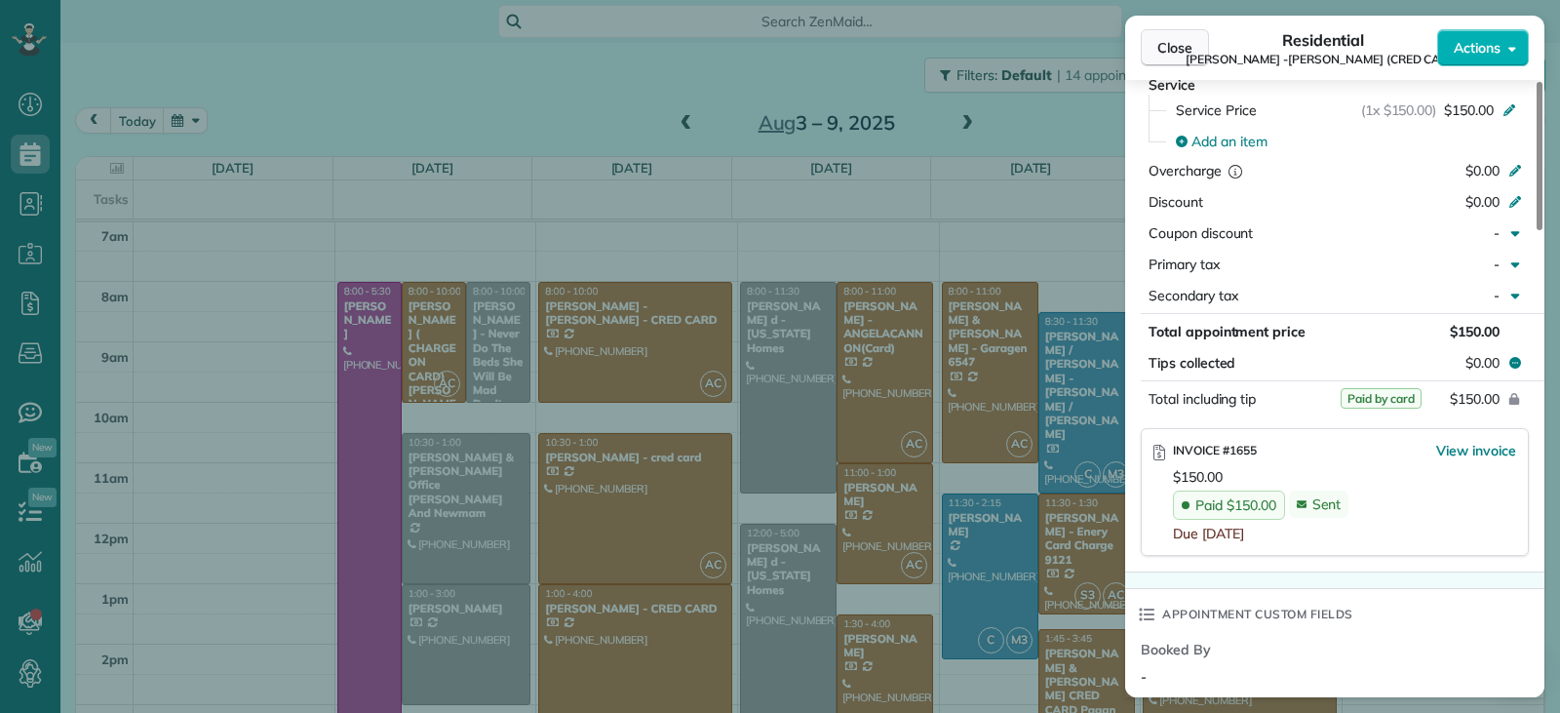
click at [1180, 47] on span "Close" at bounding box center [1175, 48] width 35 height 20
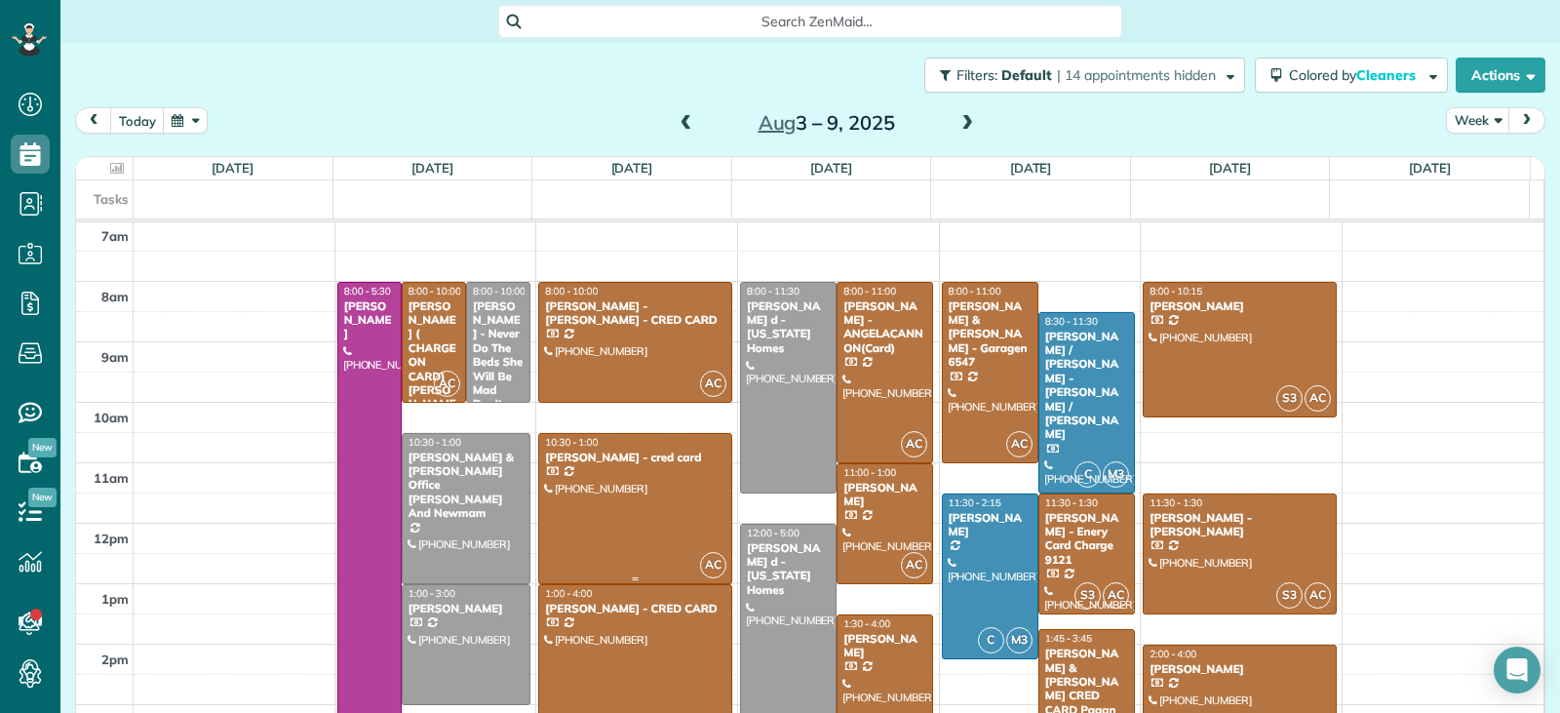
click at [647, 495] on div at bounding box center [635, 508] width 192 height 149
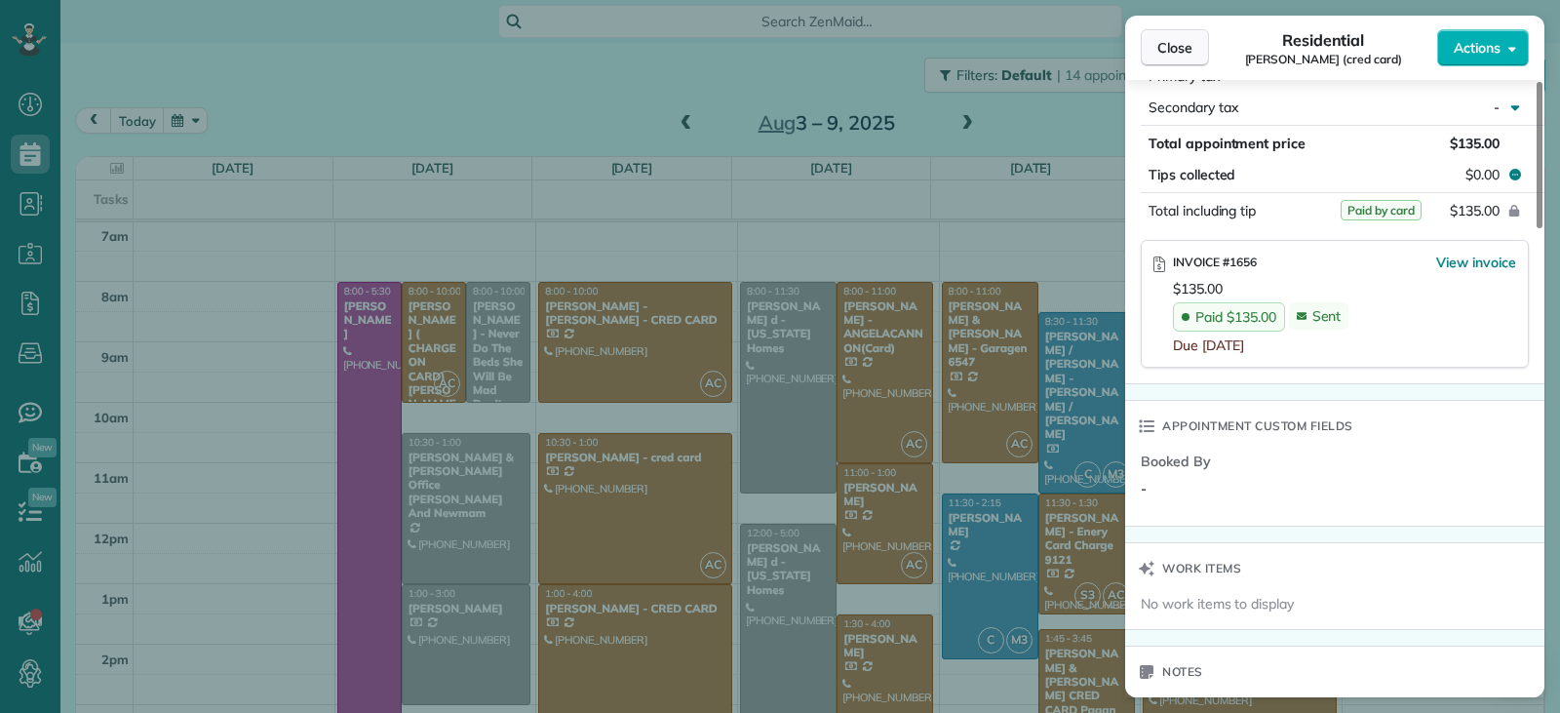
scroll to position [1159, 0]
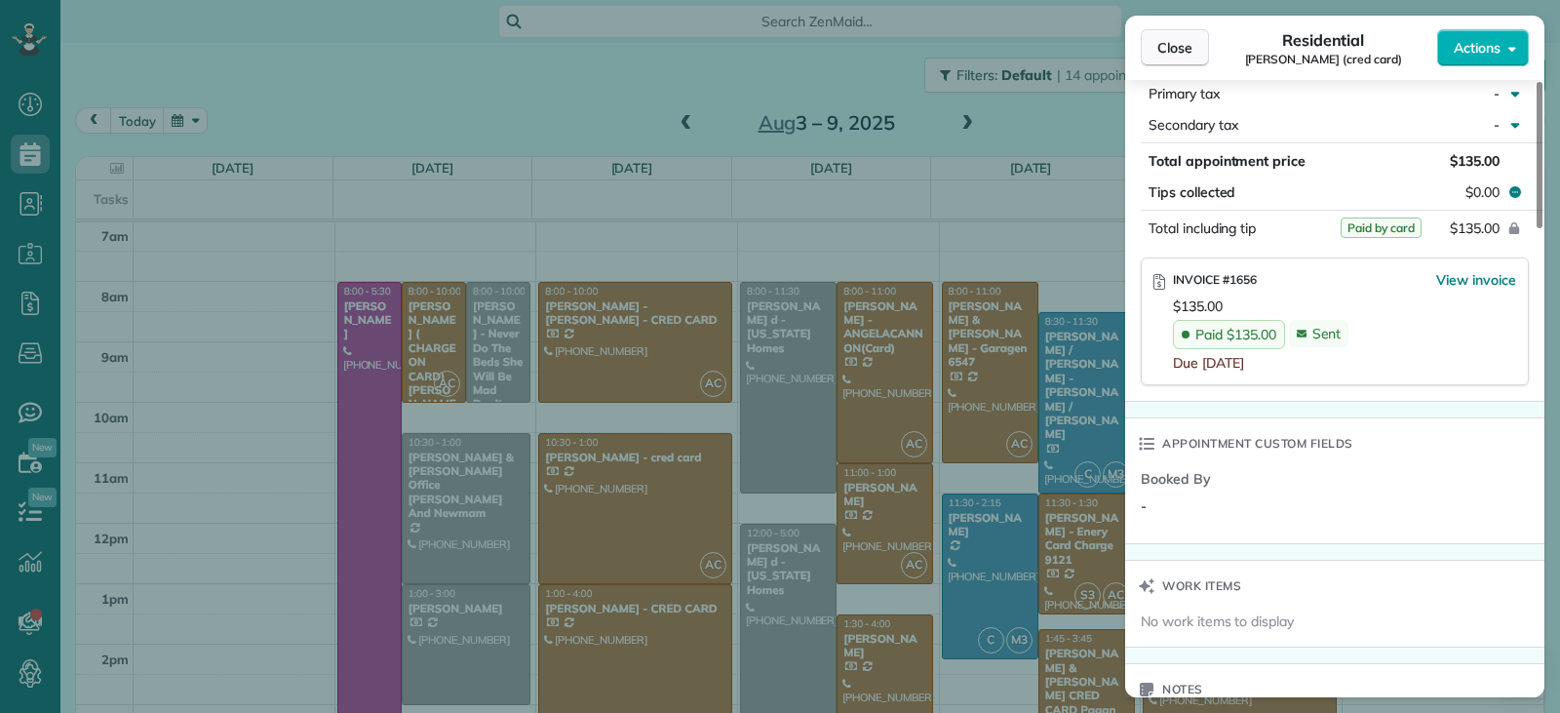
click at [1174, 48] on span "Close" at bounding box center [1175, 48] width 35 height 20
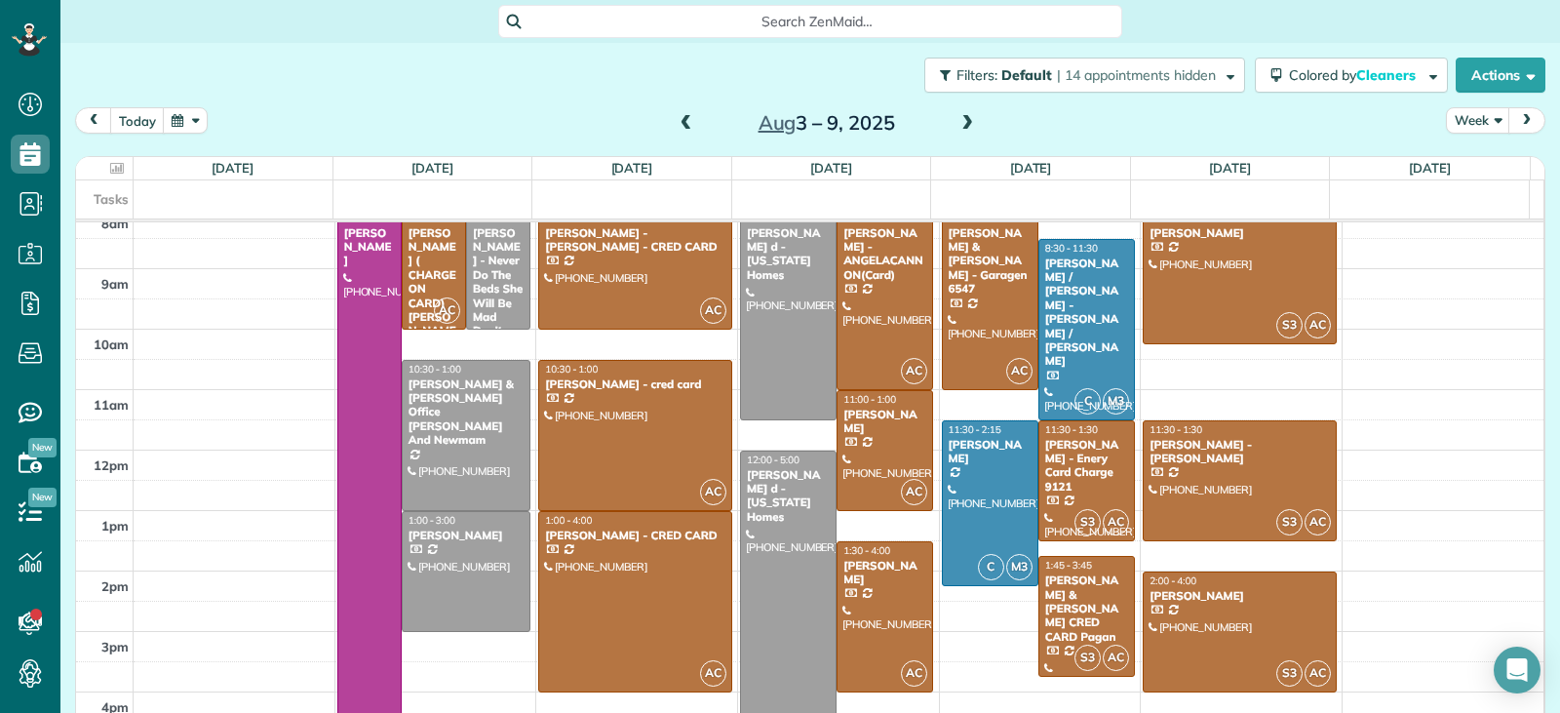
scroll to position [470, 0]
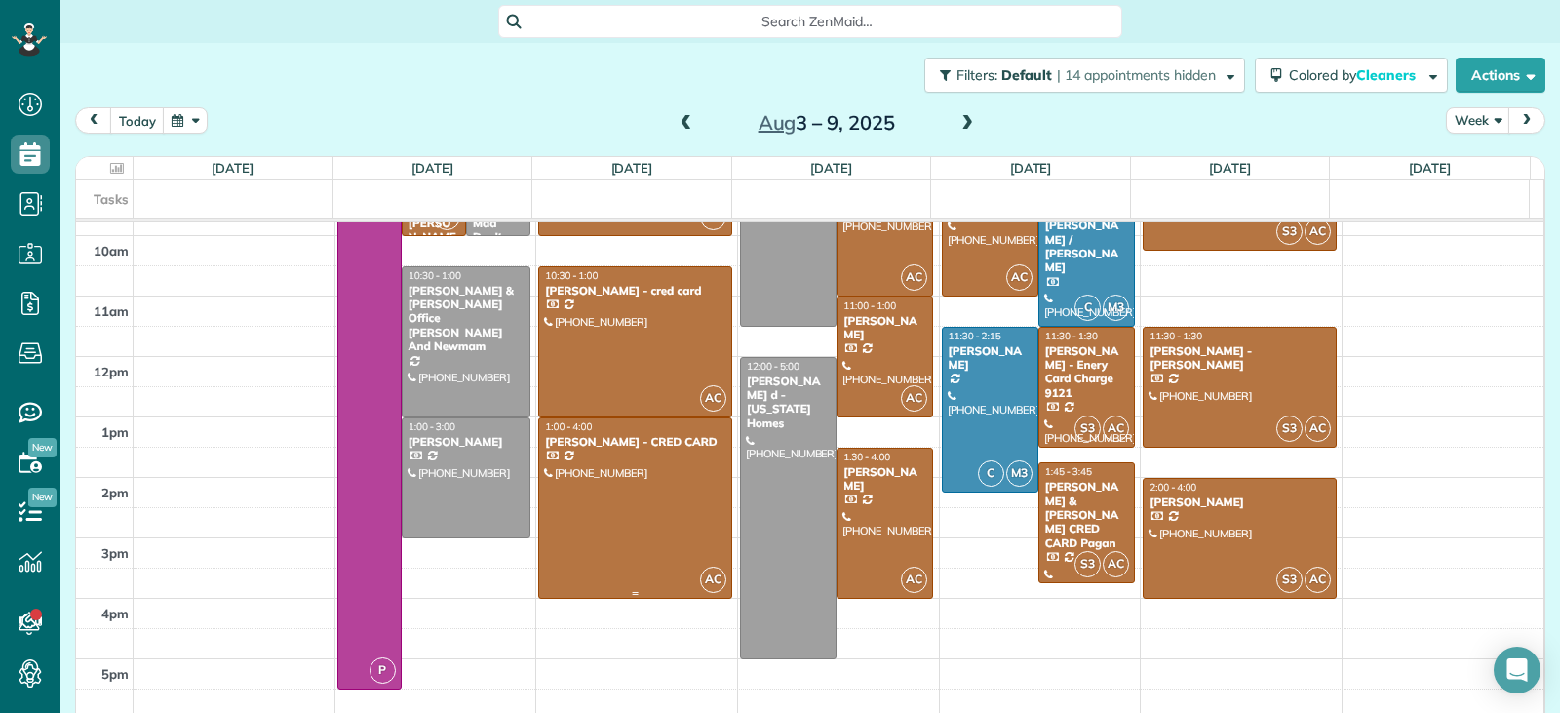
click at [638, 488] on div at bounding box center [635, 507] width 192 height 179
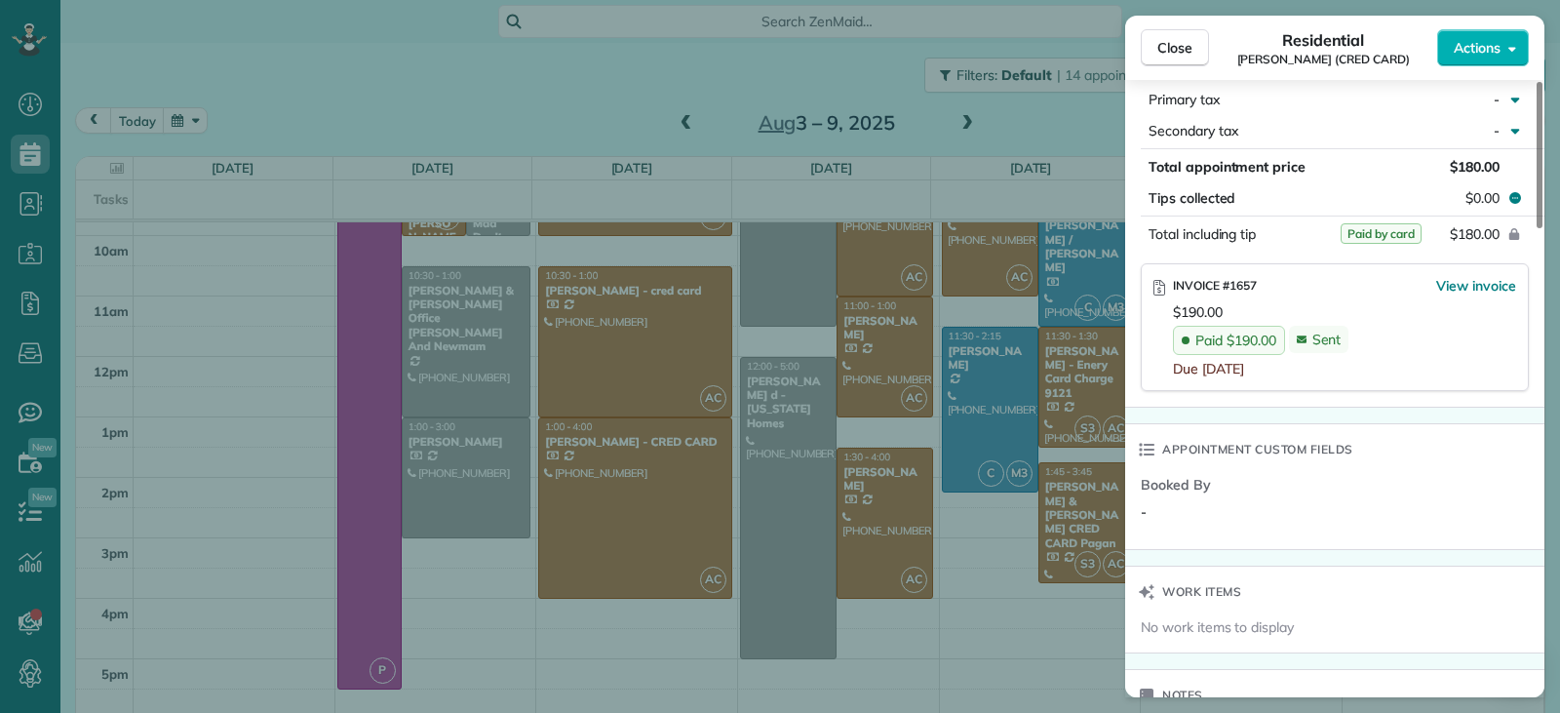
scroll to position [1159, 0]
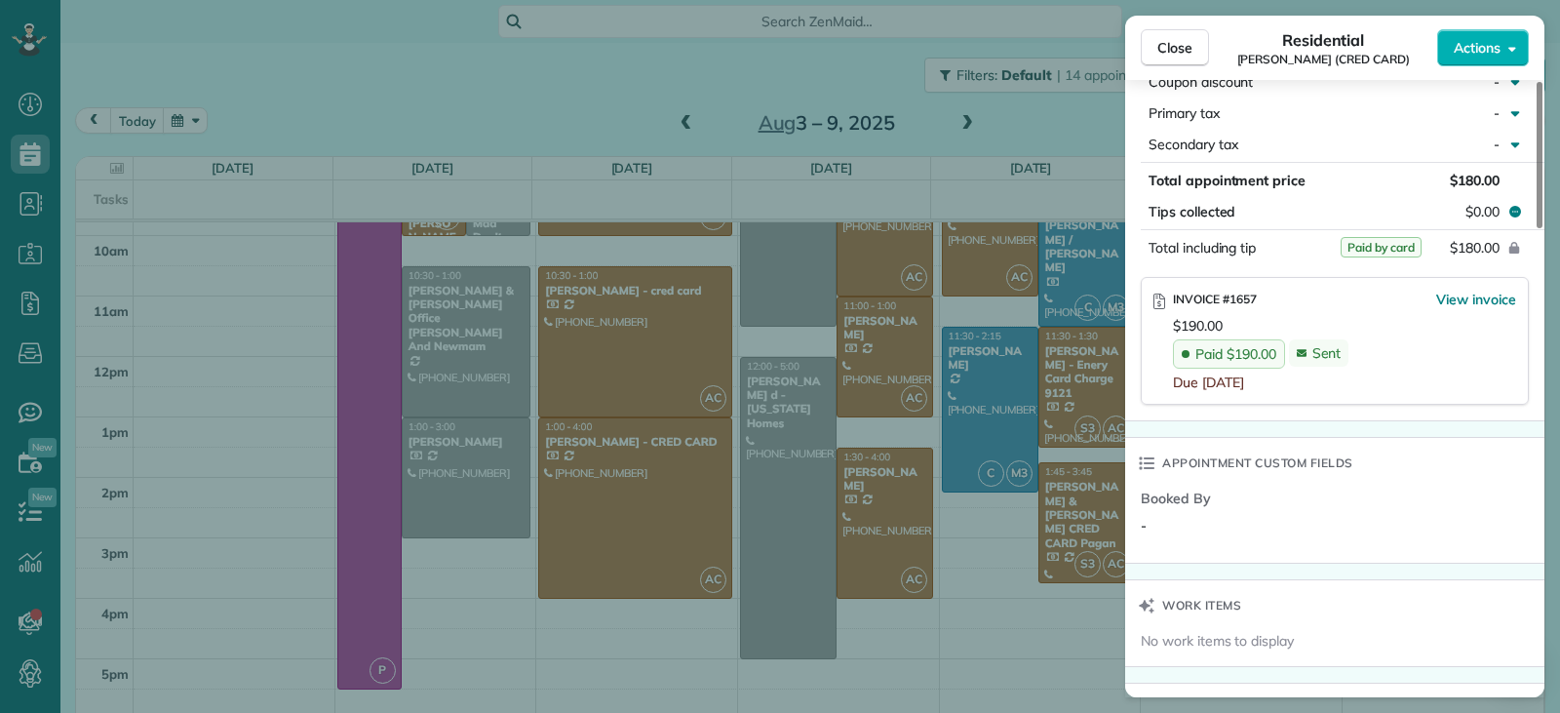
drag, startPoint x: 1179, startPoint y: 57, endPoint x: 1173, endPoint y: 73, distance: 17.6
click at [1179, 57] on span "Close" at bounding box center [1175, 48] width 35 height 20
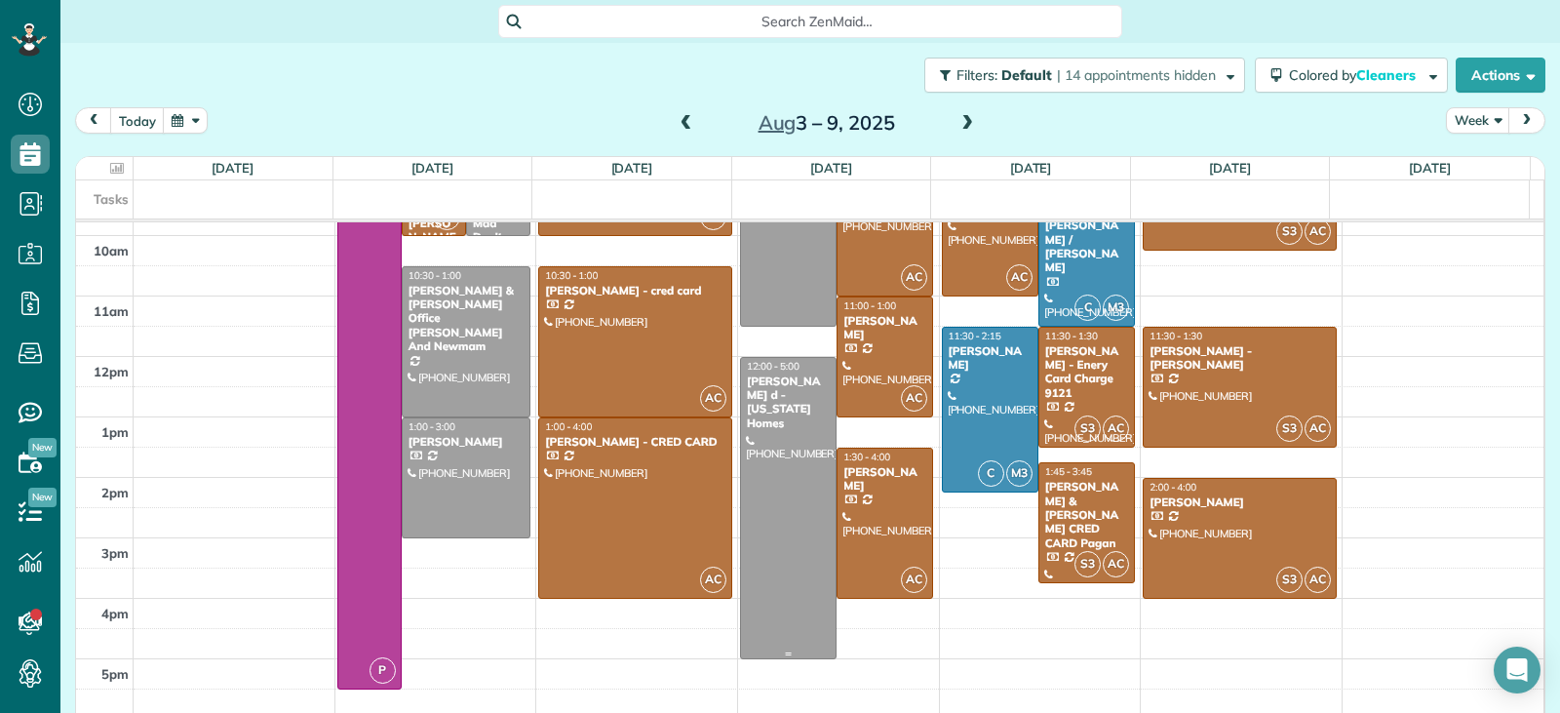
click at [764, 486] on div at bounding box center [788, 508] width 95 height 300
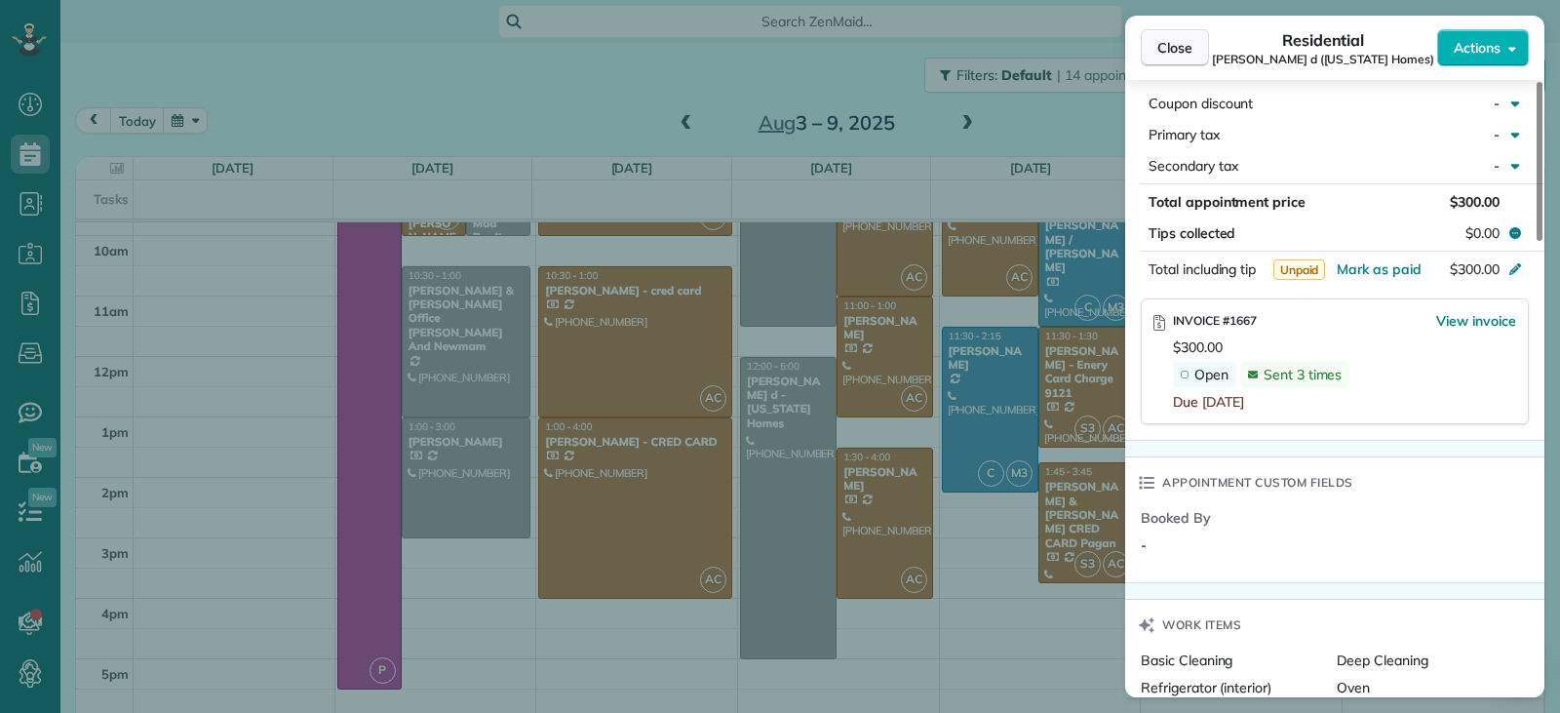
scroll to position [1069, 0]
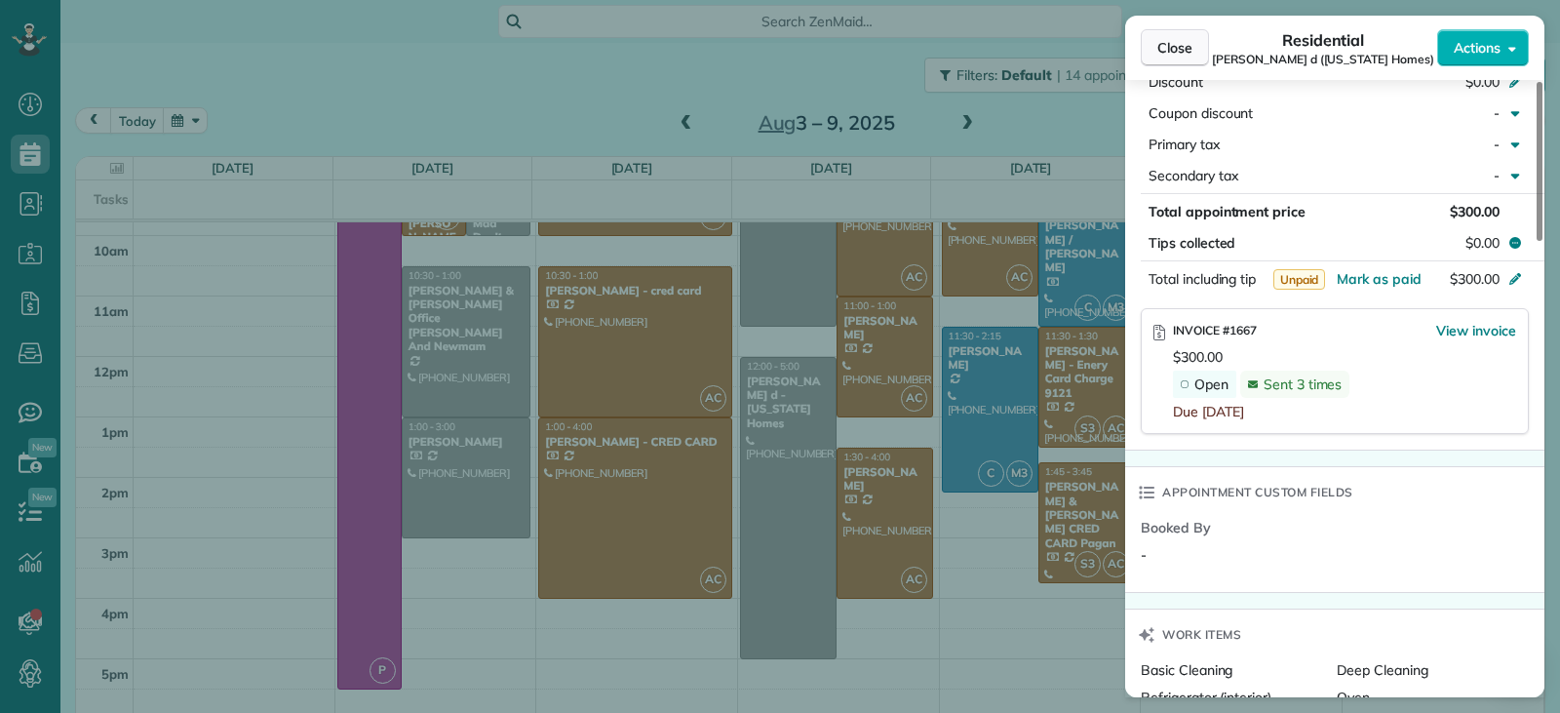
click at [1186, 47] on span "Close" at bounding box center [1175, 48] width 35 height 20
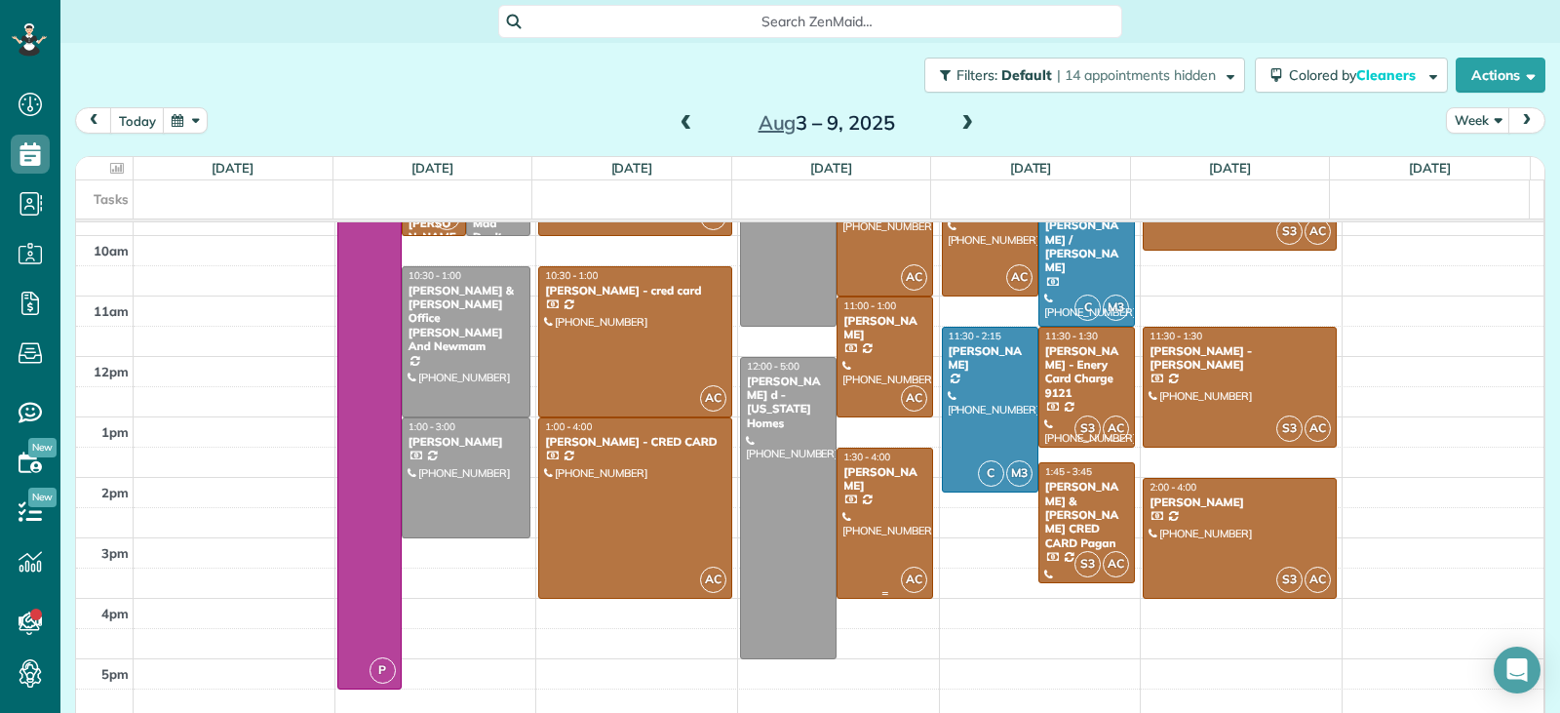
click at [877, 522] on div at bounding box center [885, 523] width 95 height 149
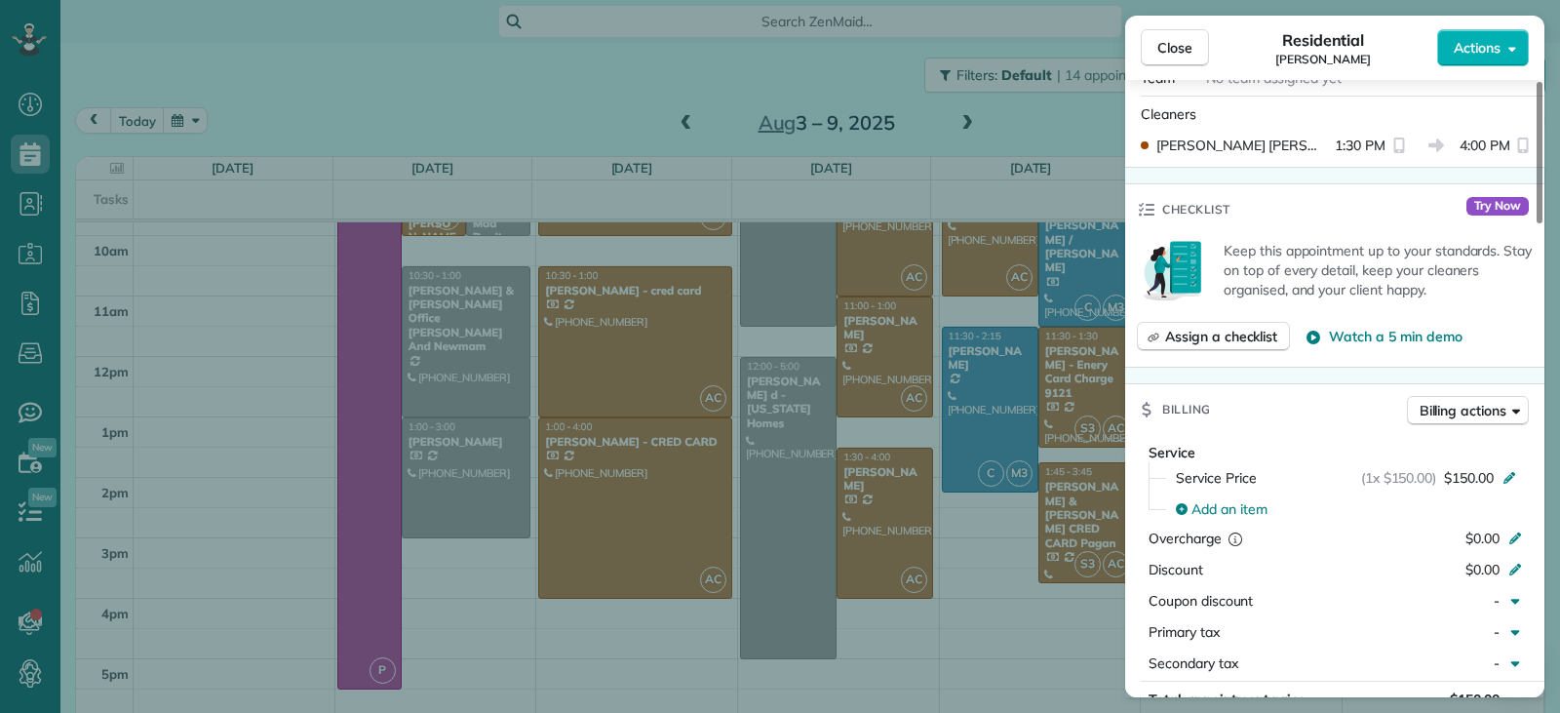
scroll to position [781, 0]
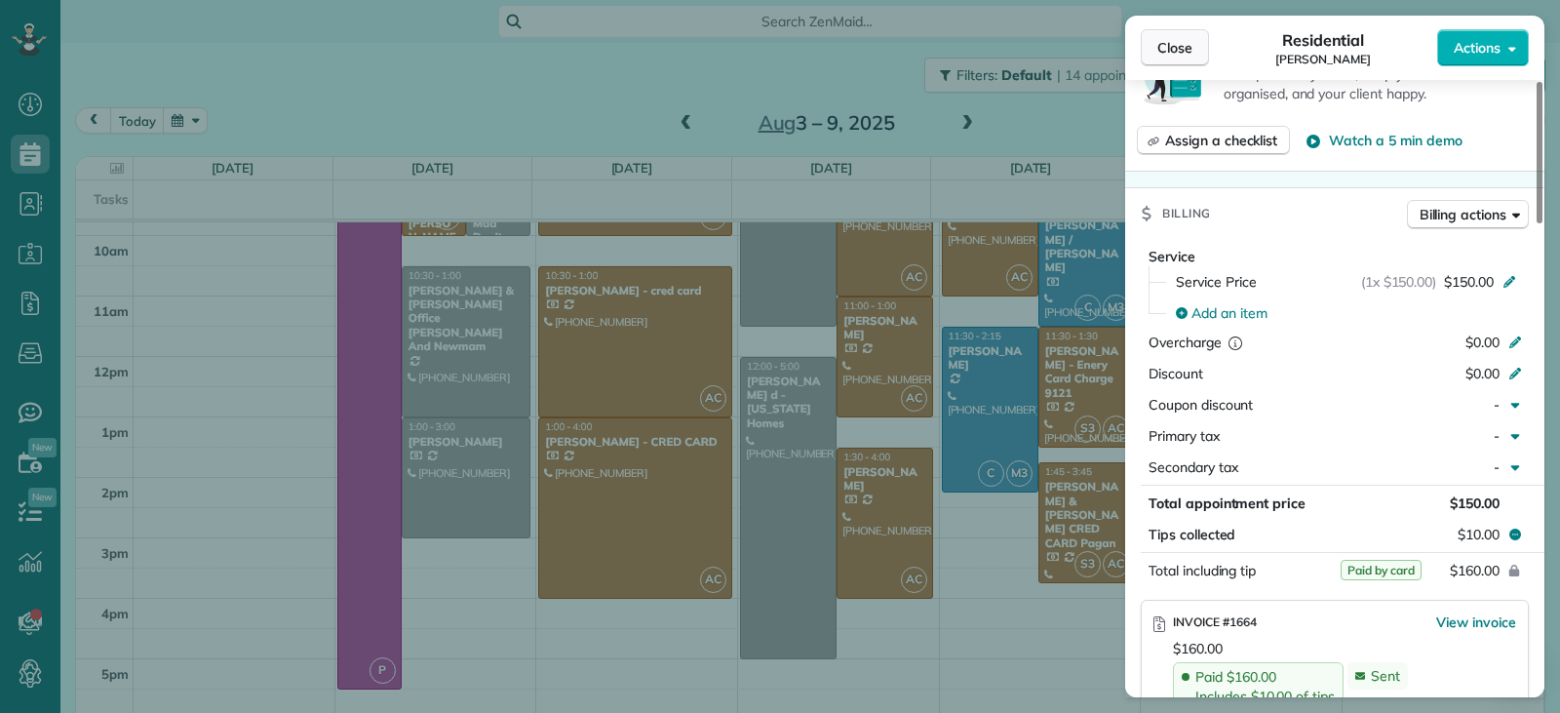
click at [1159, 56] on span "Close" at bounding box center [1175, 48] width 35 height 20
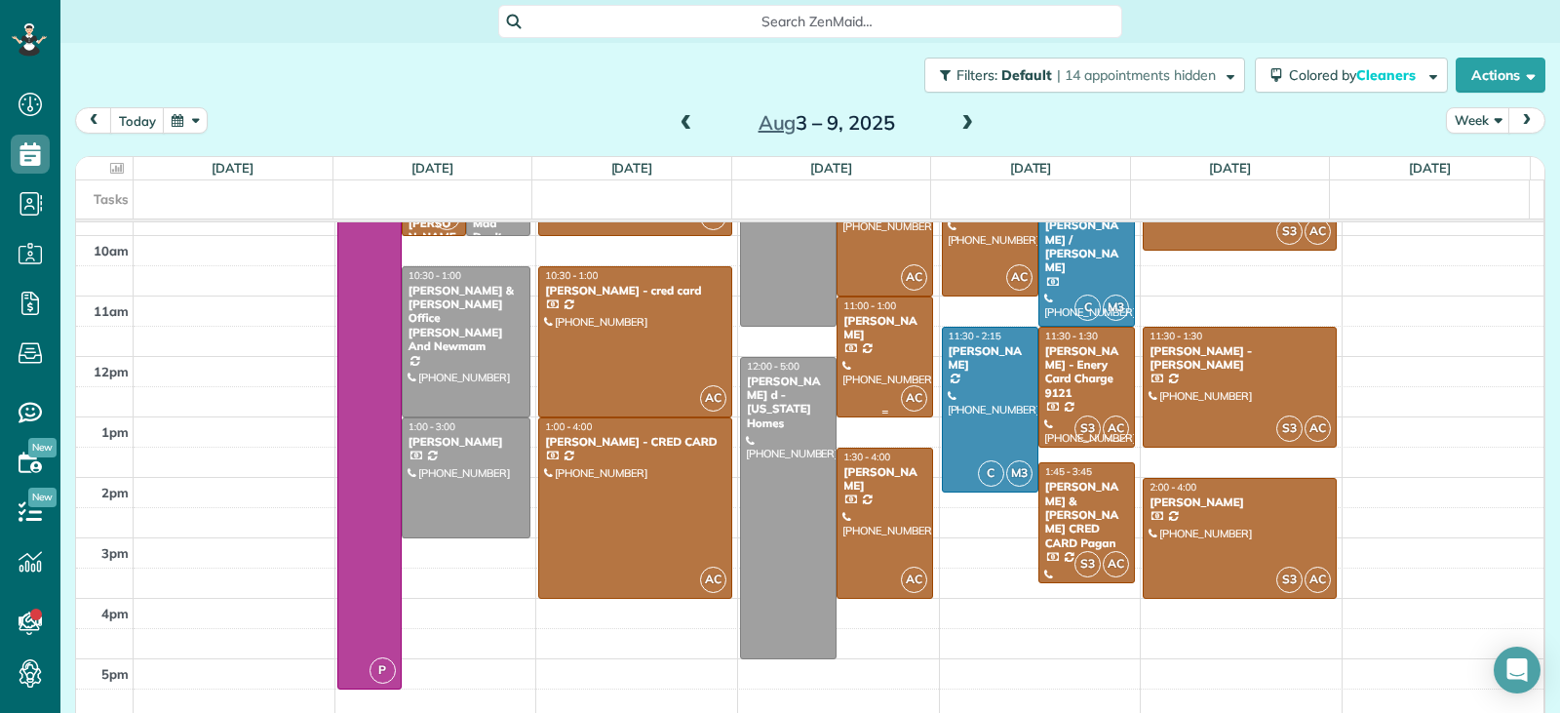
click at [865, 343] on div at bounding box center [885, 356] width 95 height 119
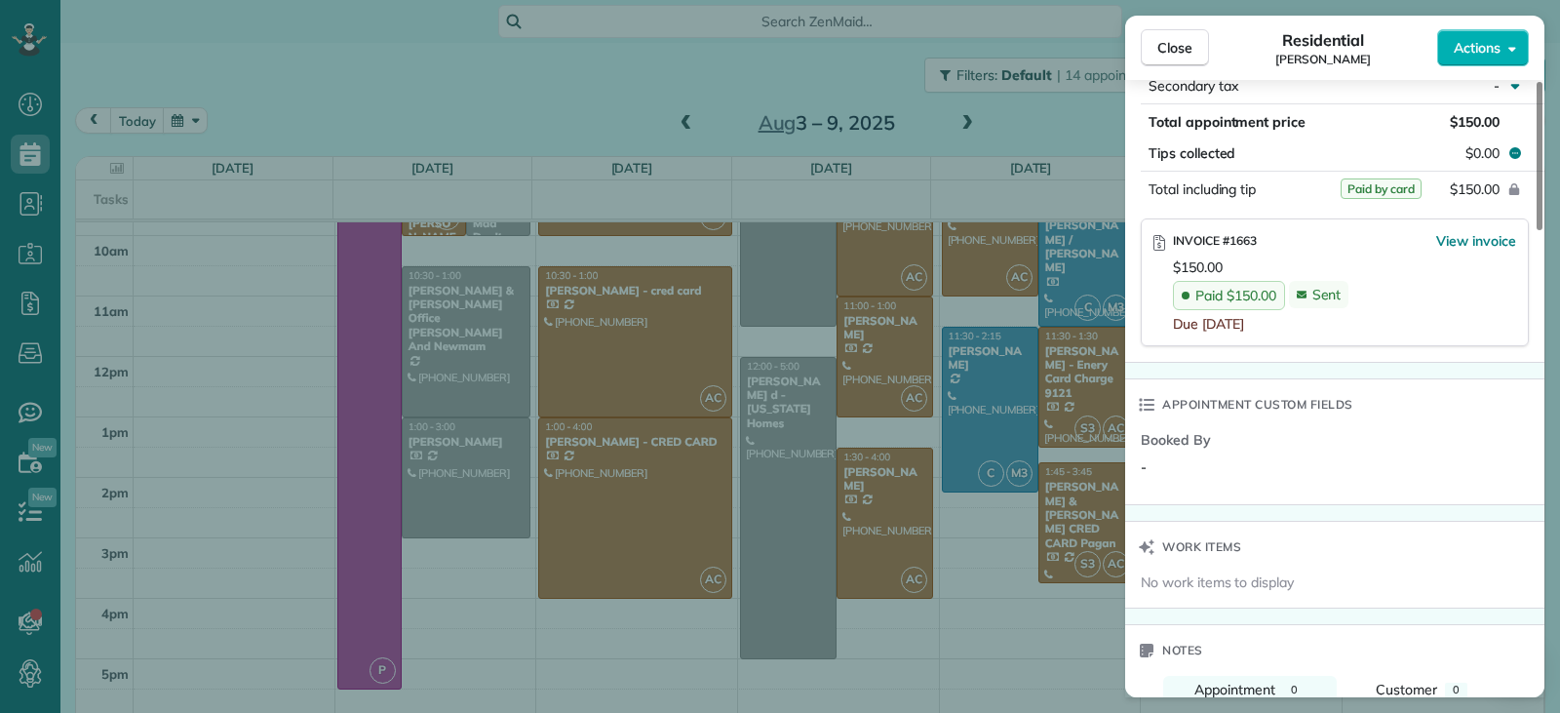
scroll to position [1170, 0]
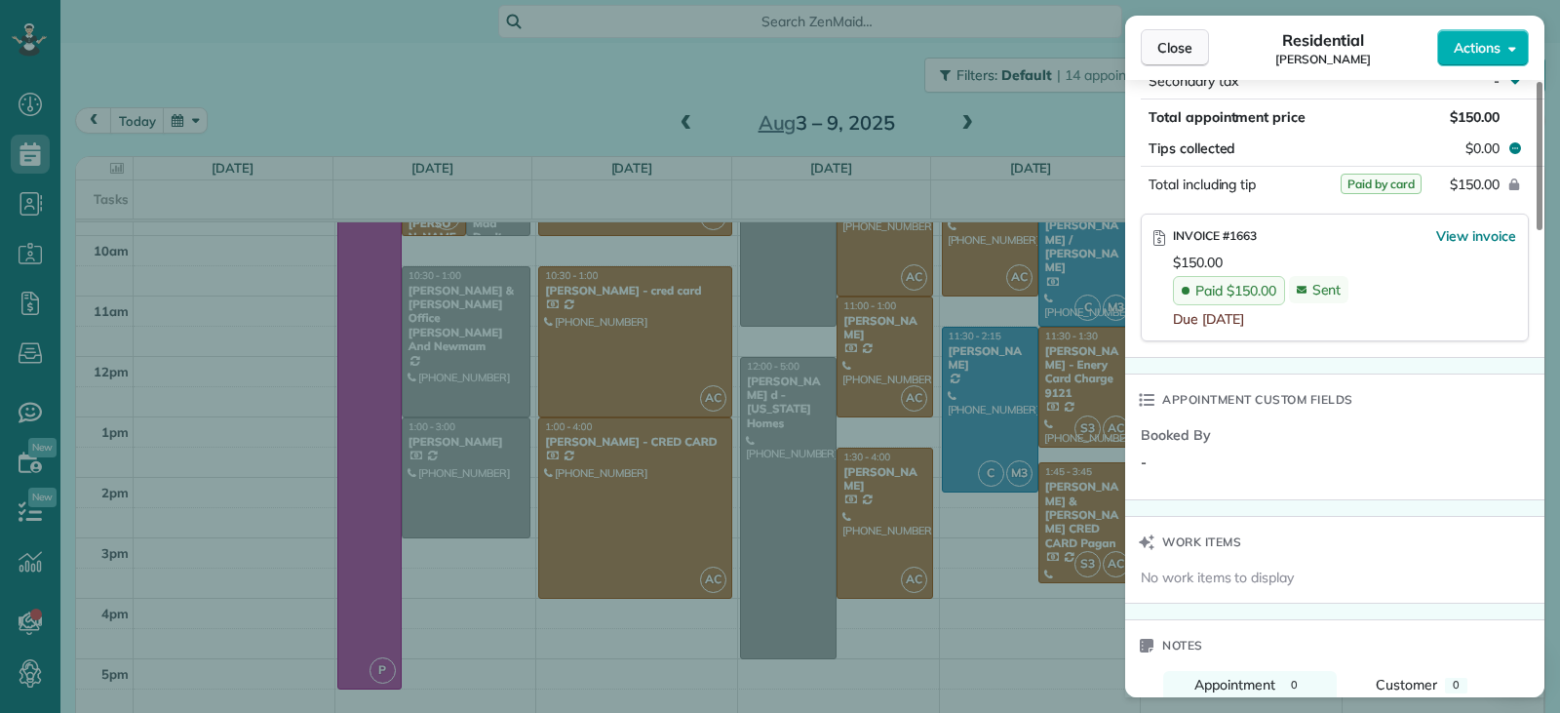
click at [1158, 44] on span "Close" at bounding box center [1175, 48] width 35 height 20
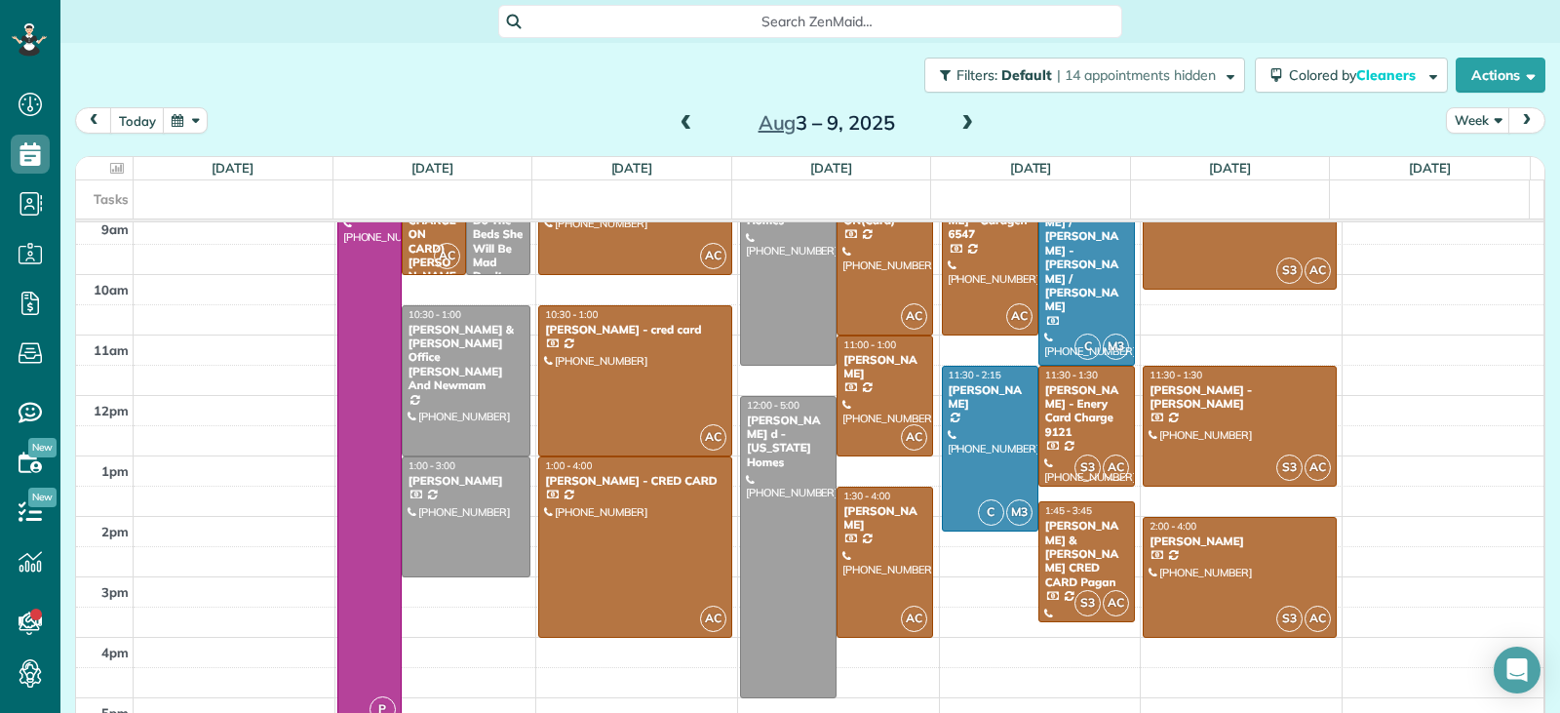
scroll to position [353, 0]
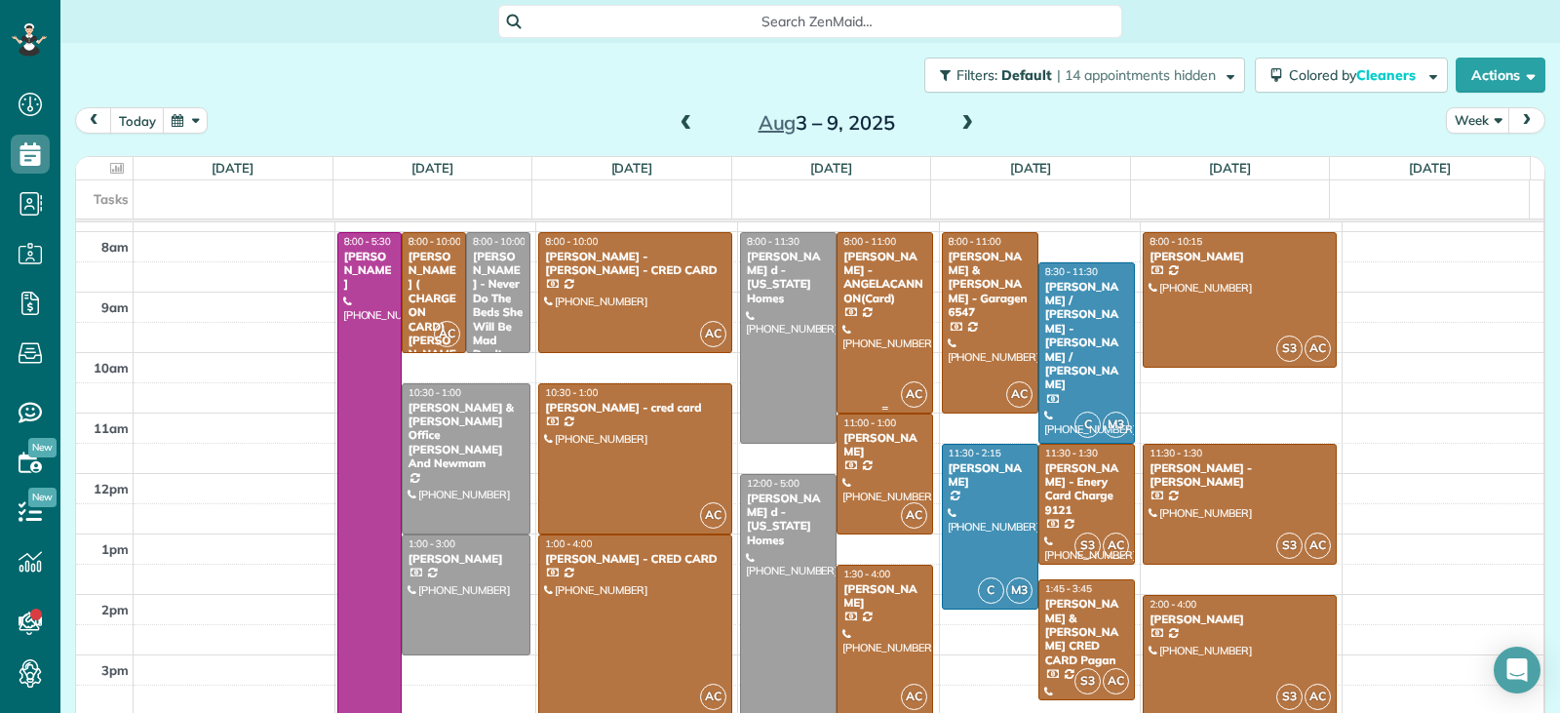
click at [861, 352] on div at bounding box center [885, 322] width 95 height 179
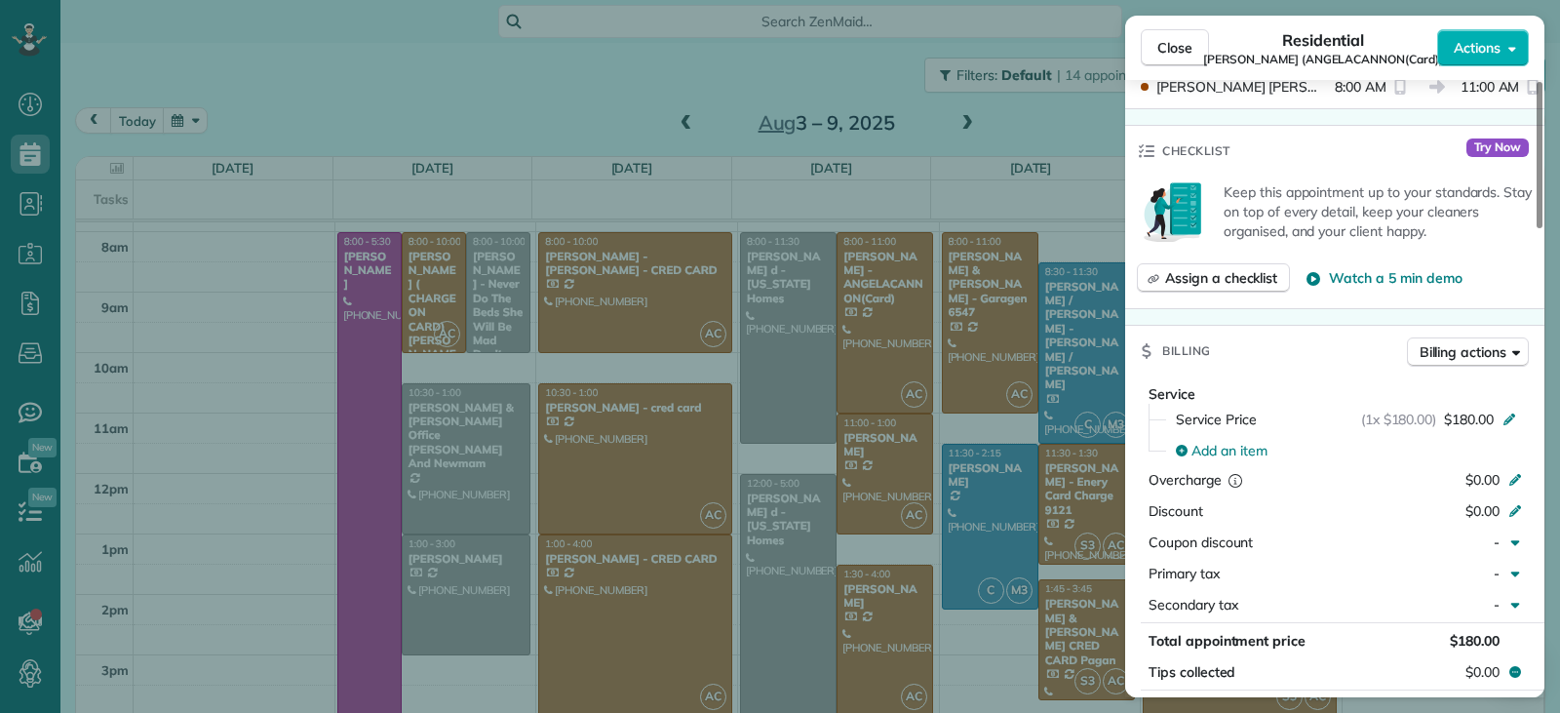
scroll to position [987, 0]
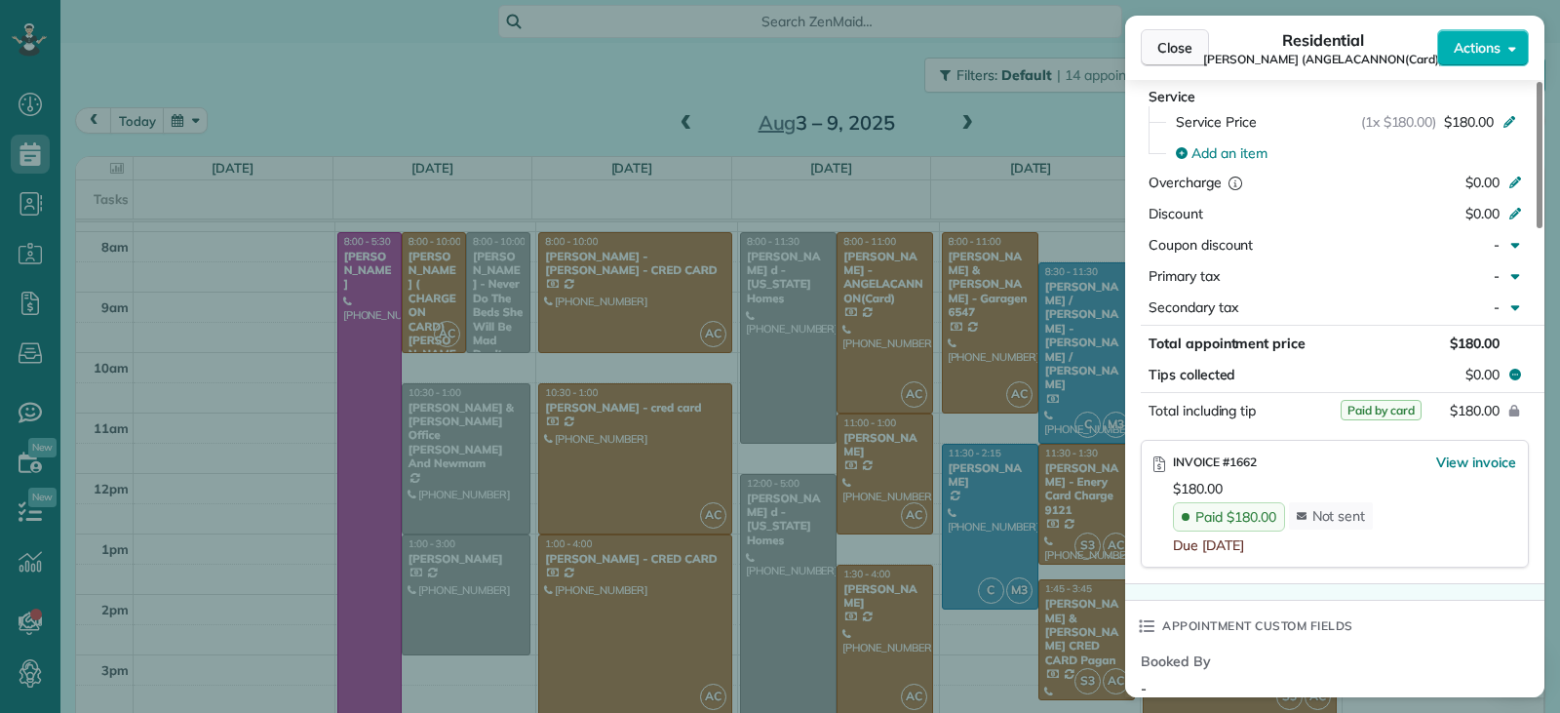
click at [1188, 51] on span "Close" at bounding box center [1175, 48] width 35 height 20
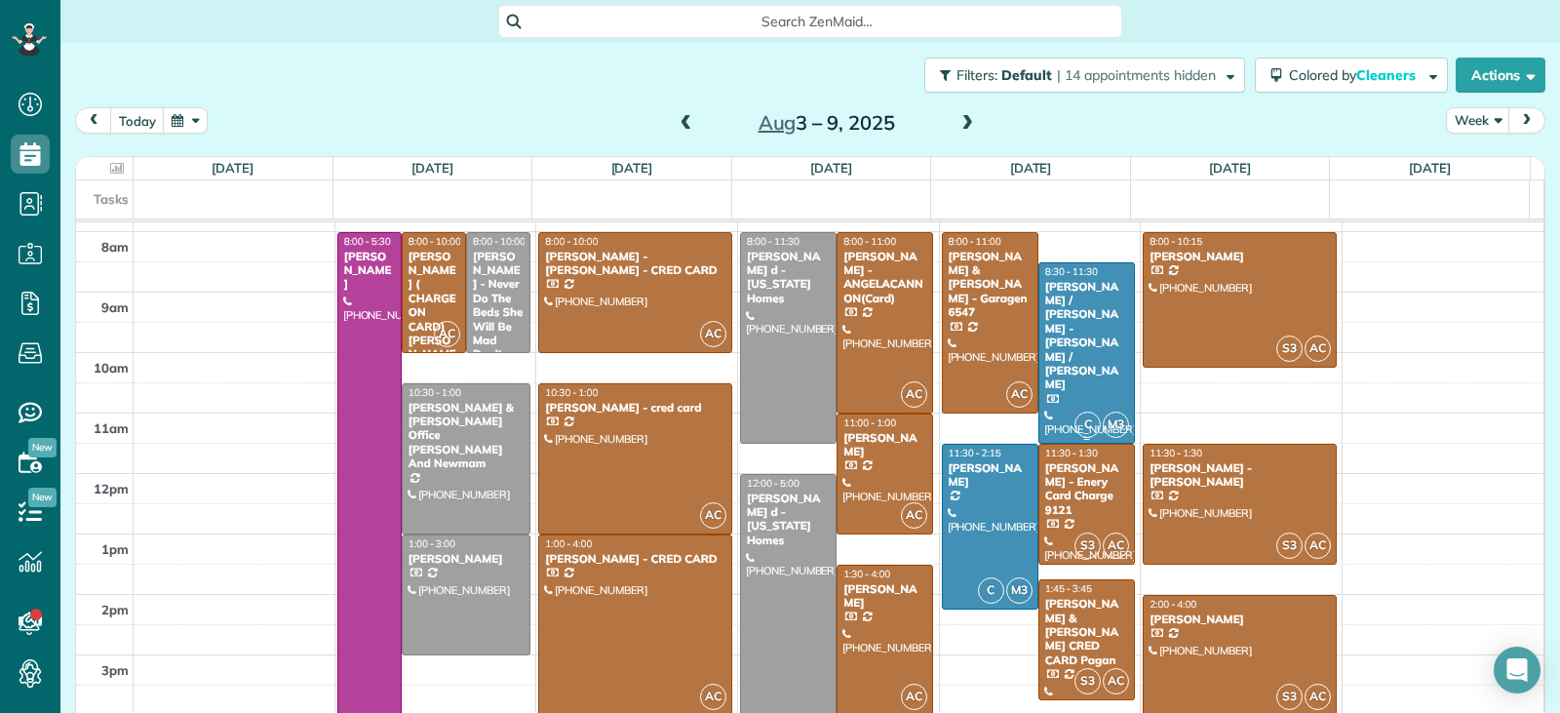
click at [1095, 374] on div at bounding box center [1087, 352] width 95 height 179
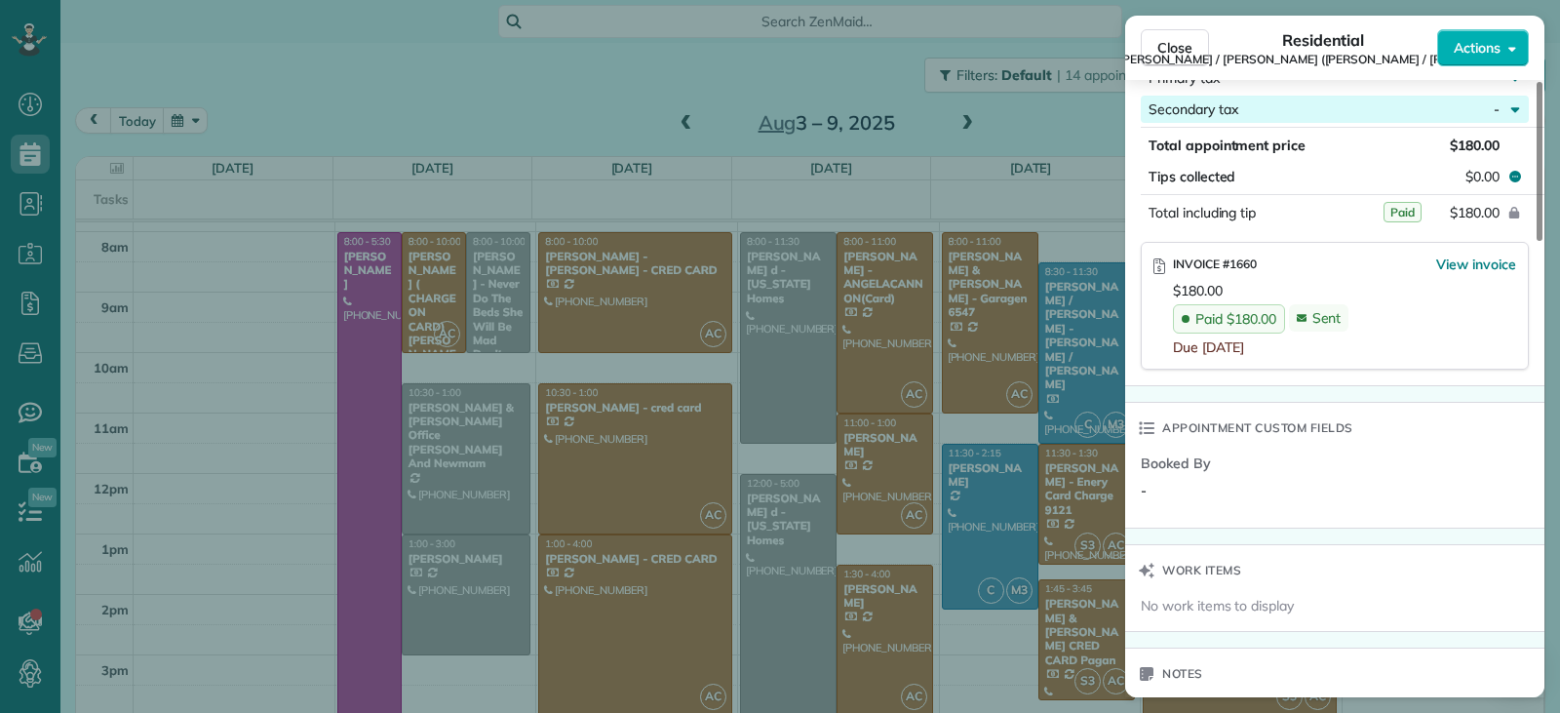
scroll to position [1170, 0]
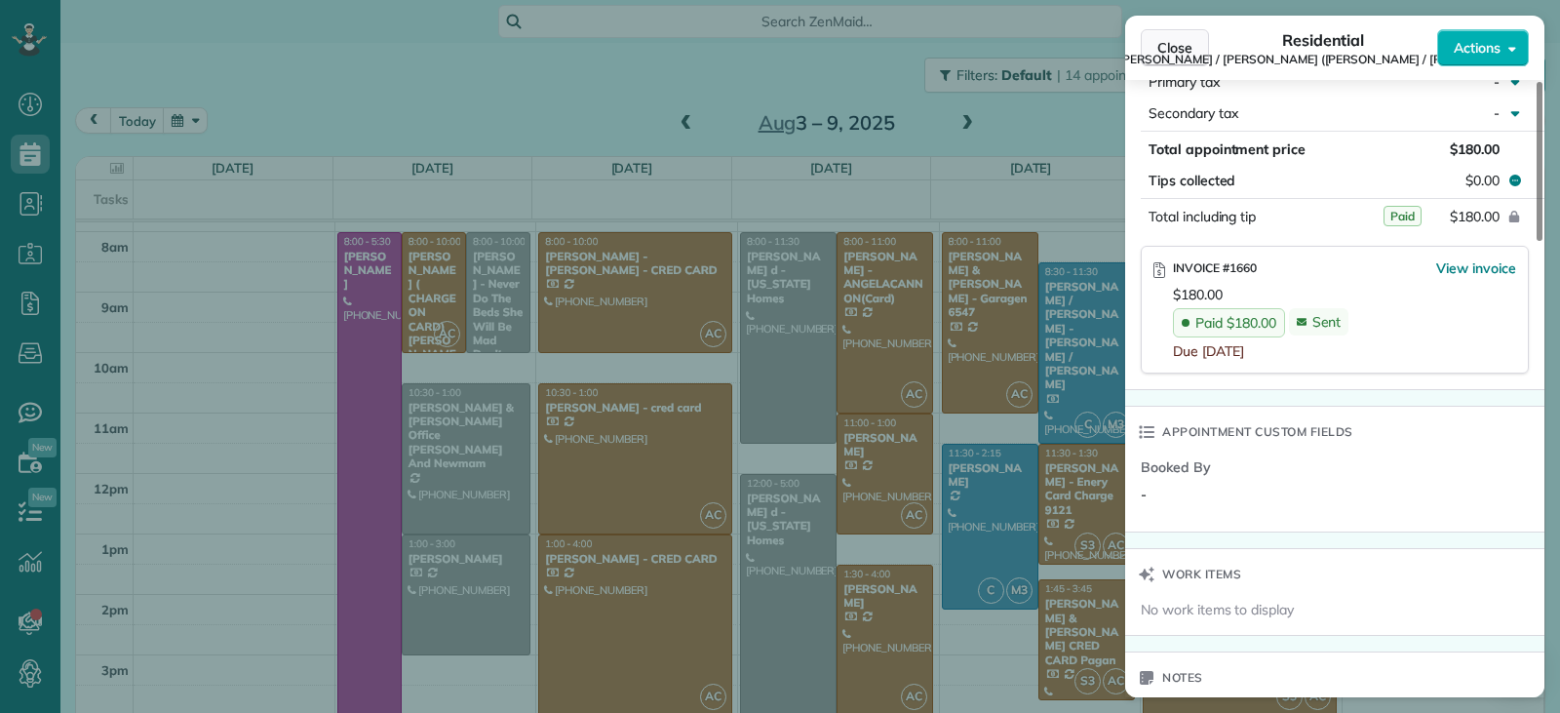
click at [1168, 58] on button "Close" at bounding box center [1175, 47] width 68 height 37
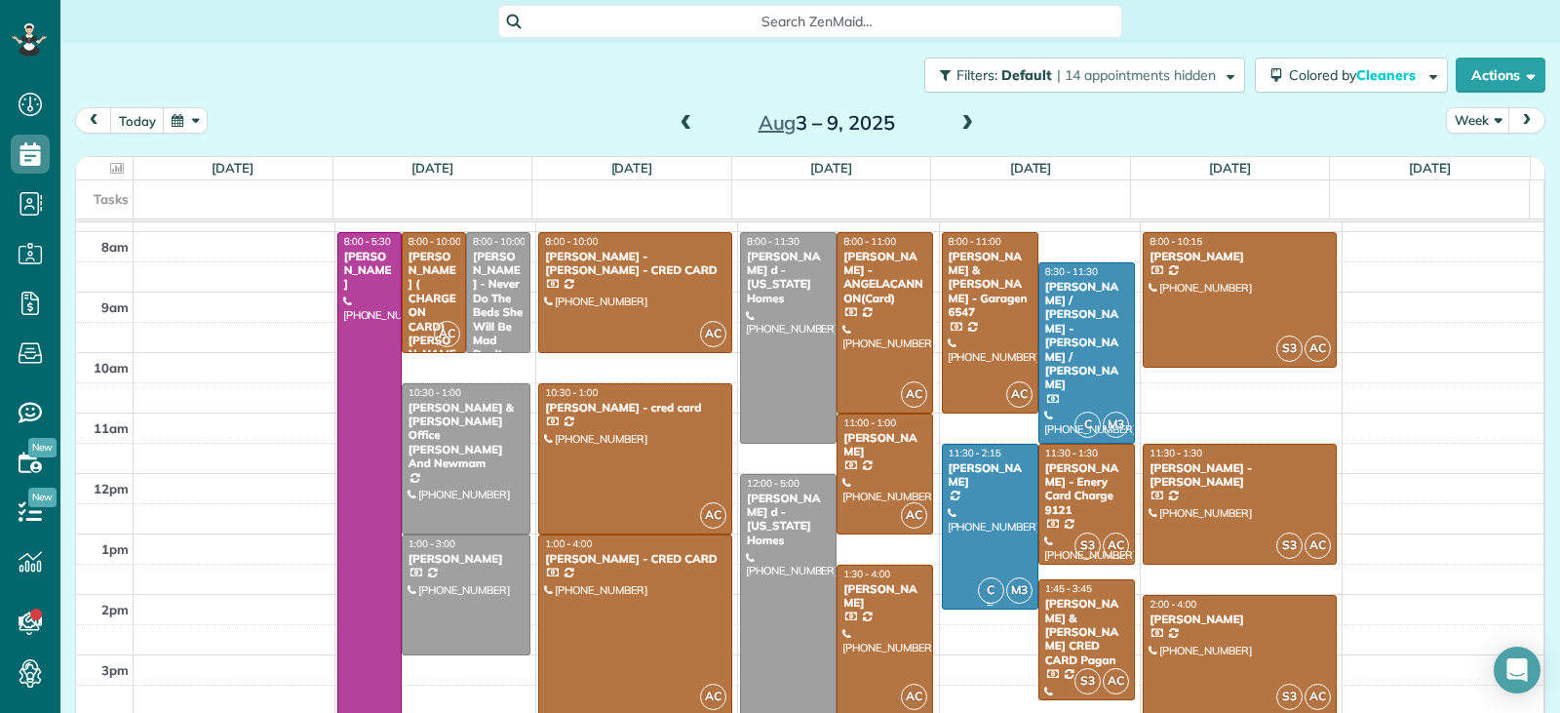
click at [950, 530] on div at bounding box center [990, 527] width 95 height 165
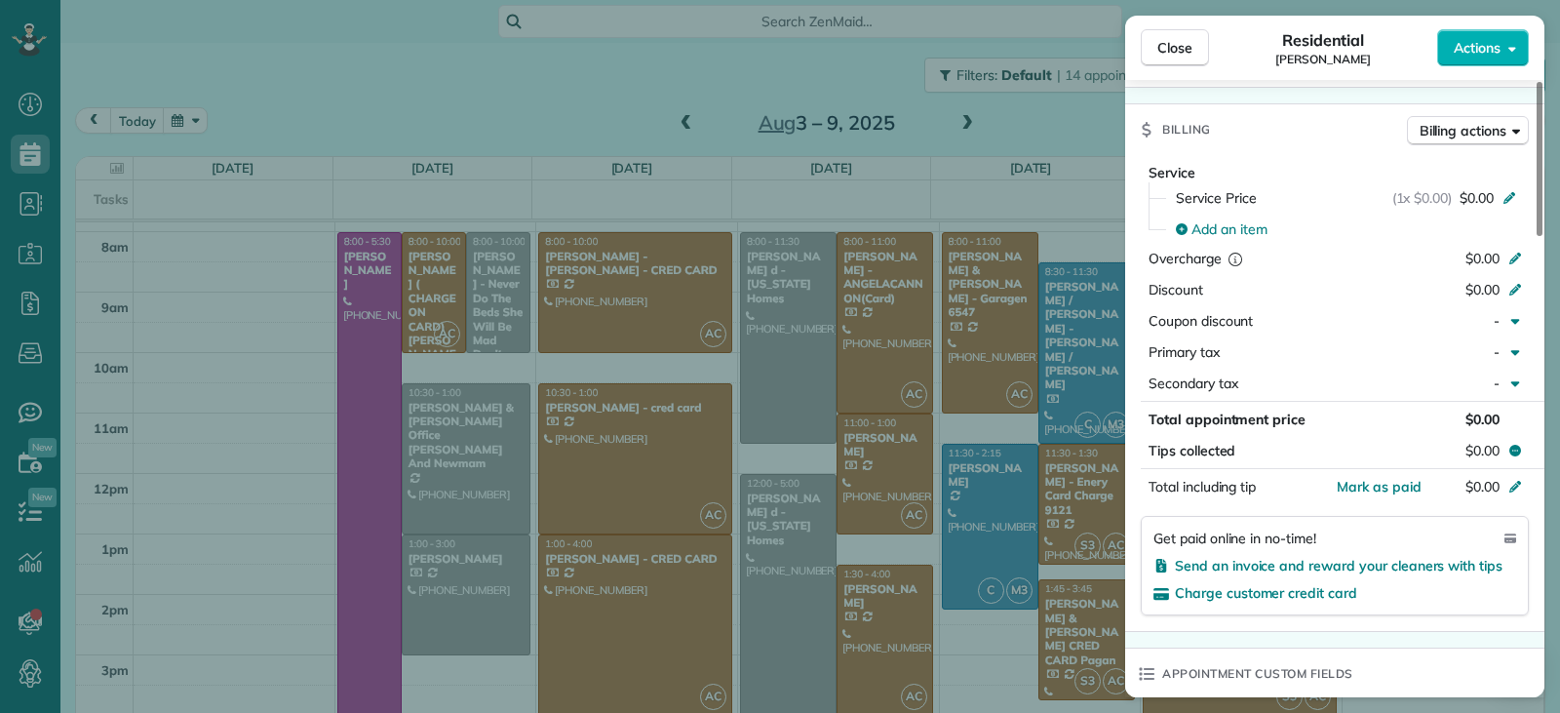
scroll to position [977, 0]
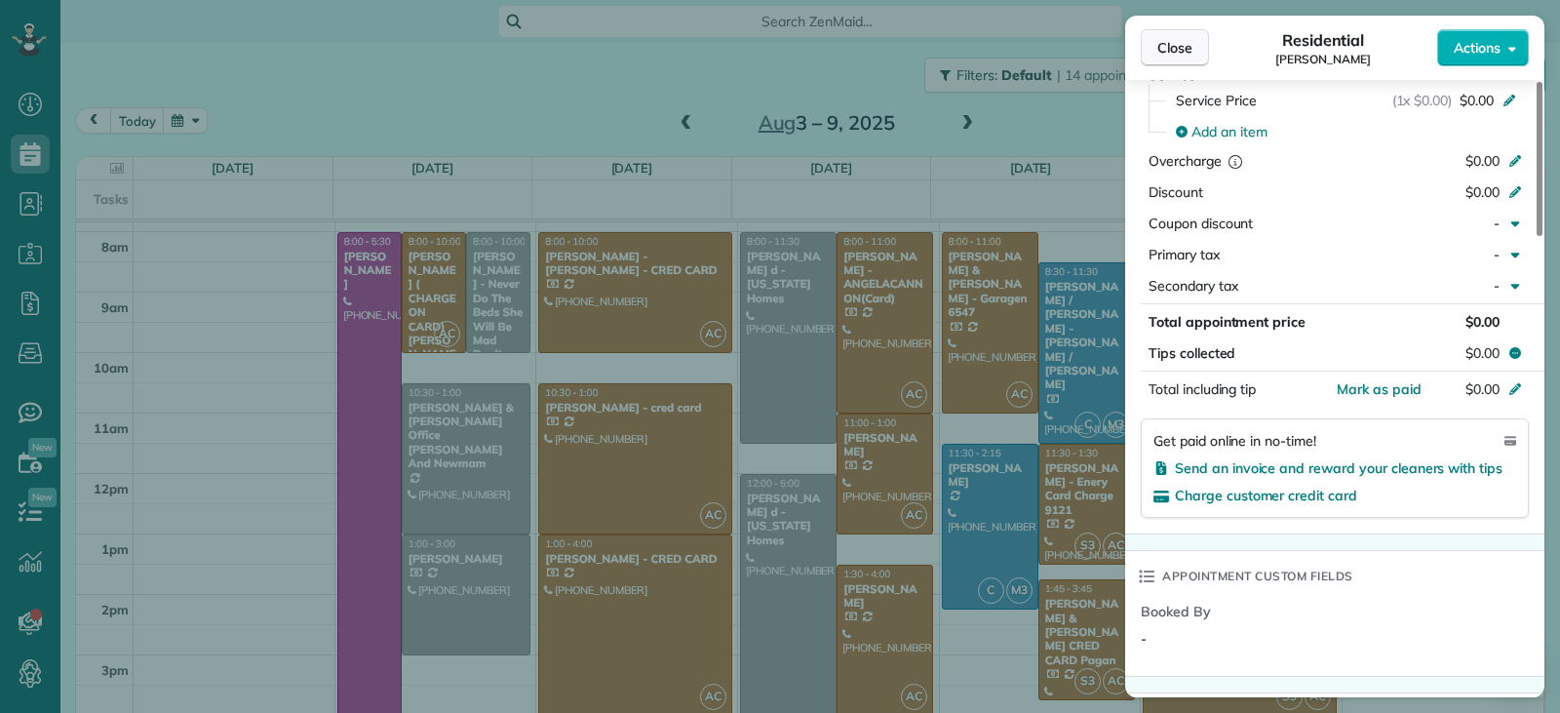
click at [1165, 52] on span "Close" at bounding box center [1175, 48] width 35 height 20
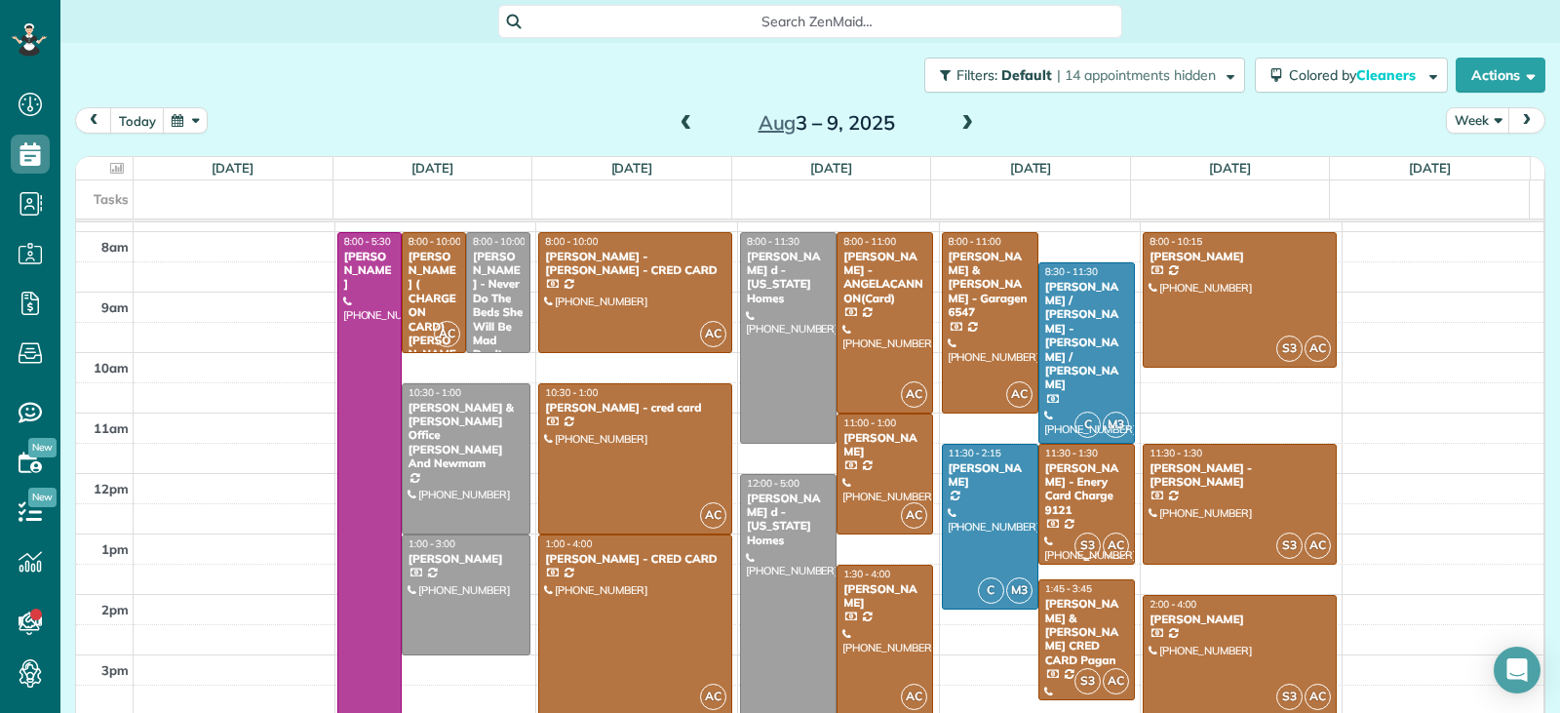
click at [1058, 492] on div "[PERSON_NAME] - Enery Card Charge 9121" at bounding box center [1086, 489] width 85 height 57
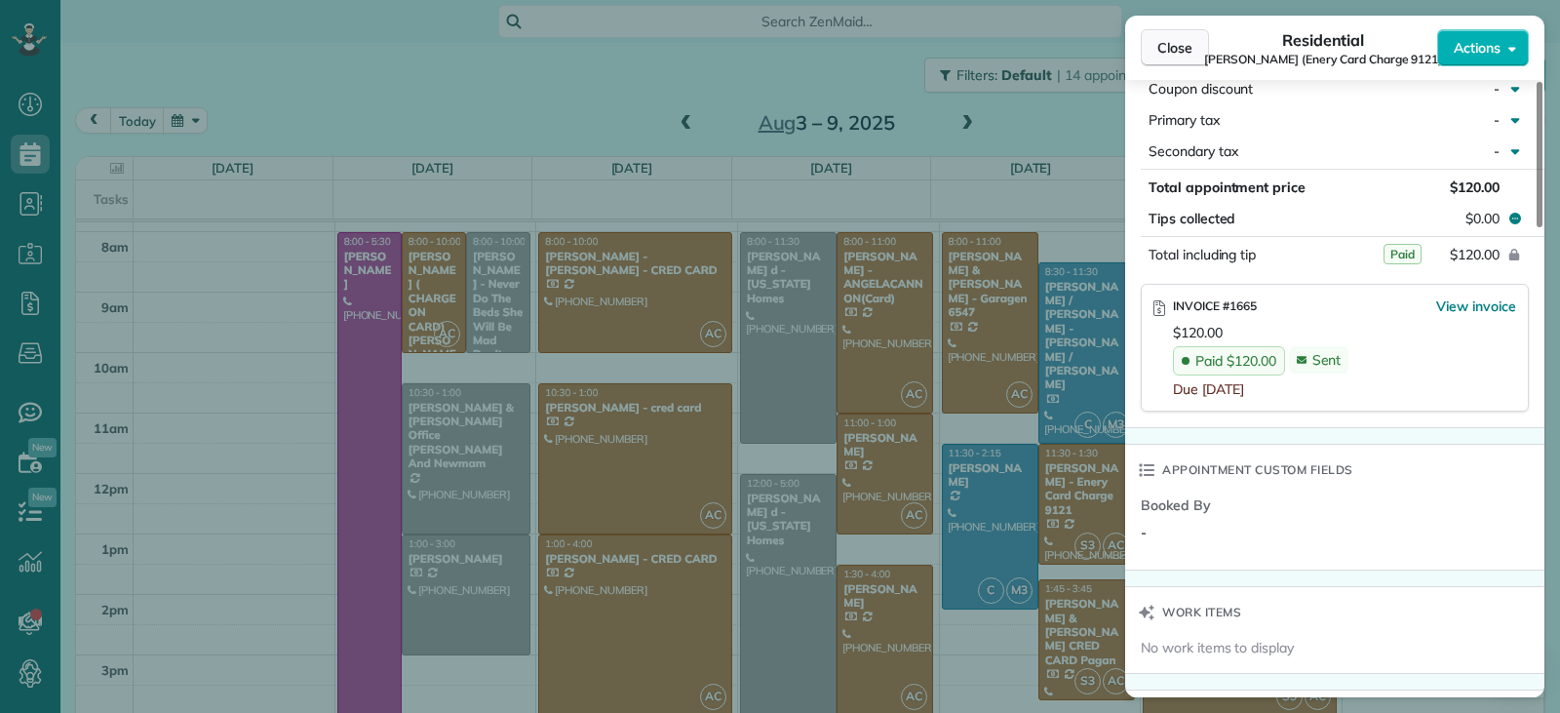
scroll to position [1161, 0]
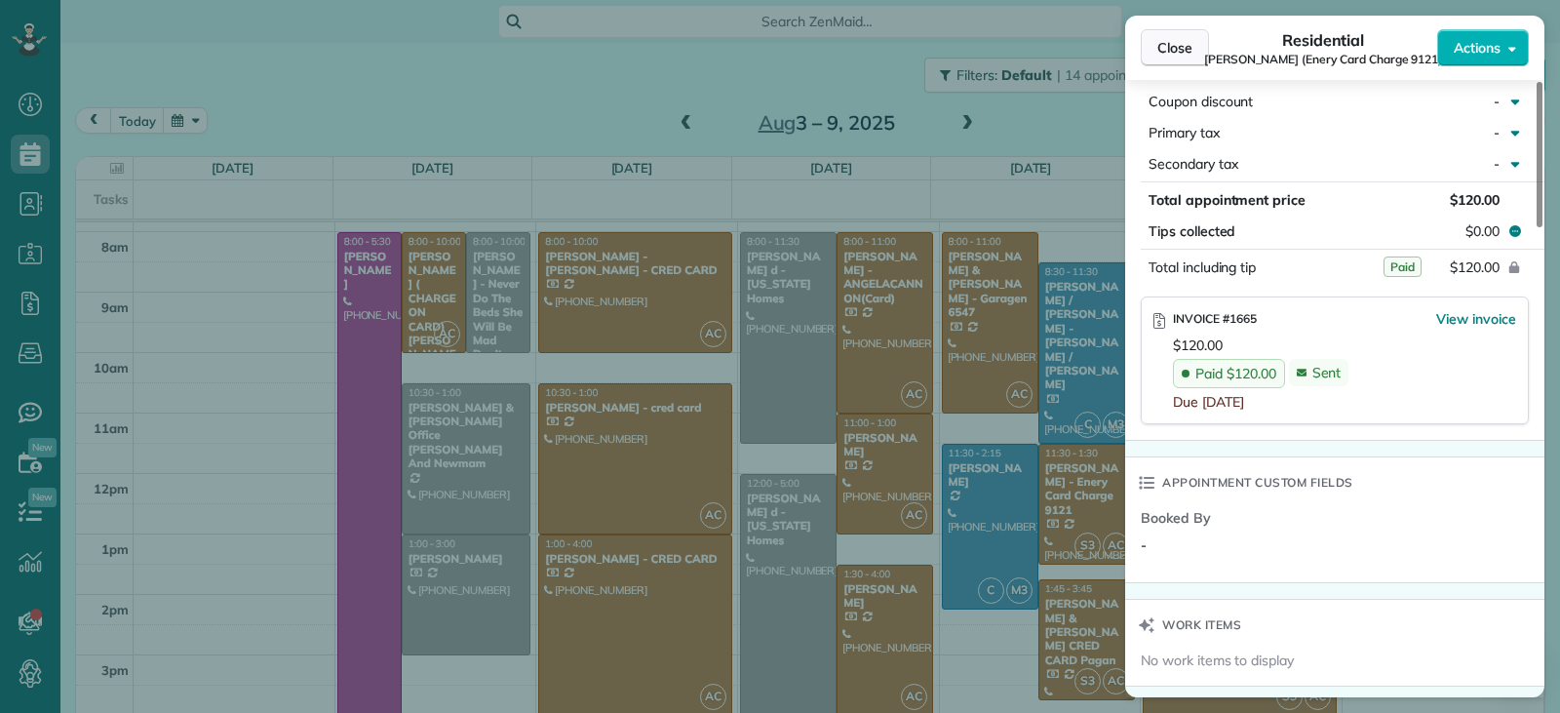
click at [1180, 46] on span "Close" at bounding box center [1175, 48] width 35 height 20
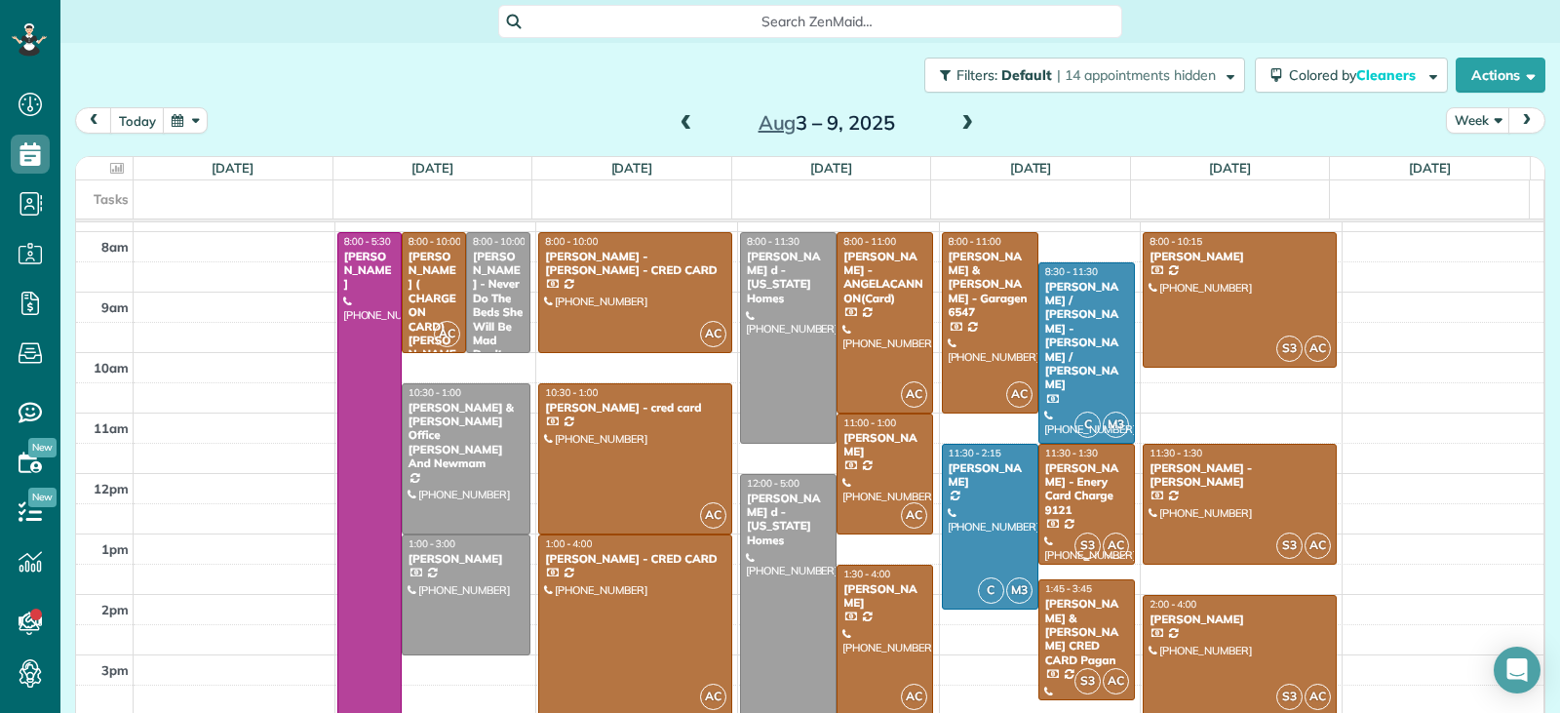
click at [1062, 496] on div "[PERSON_NAME] - Enery Card Charge 9121" at bounding box center [1086, 489] width 85 height 57
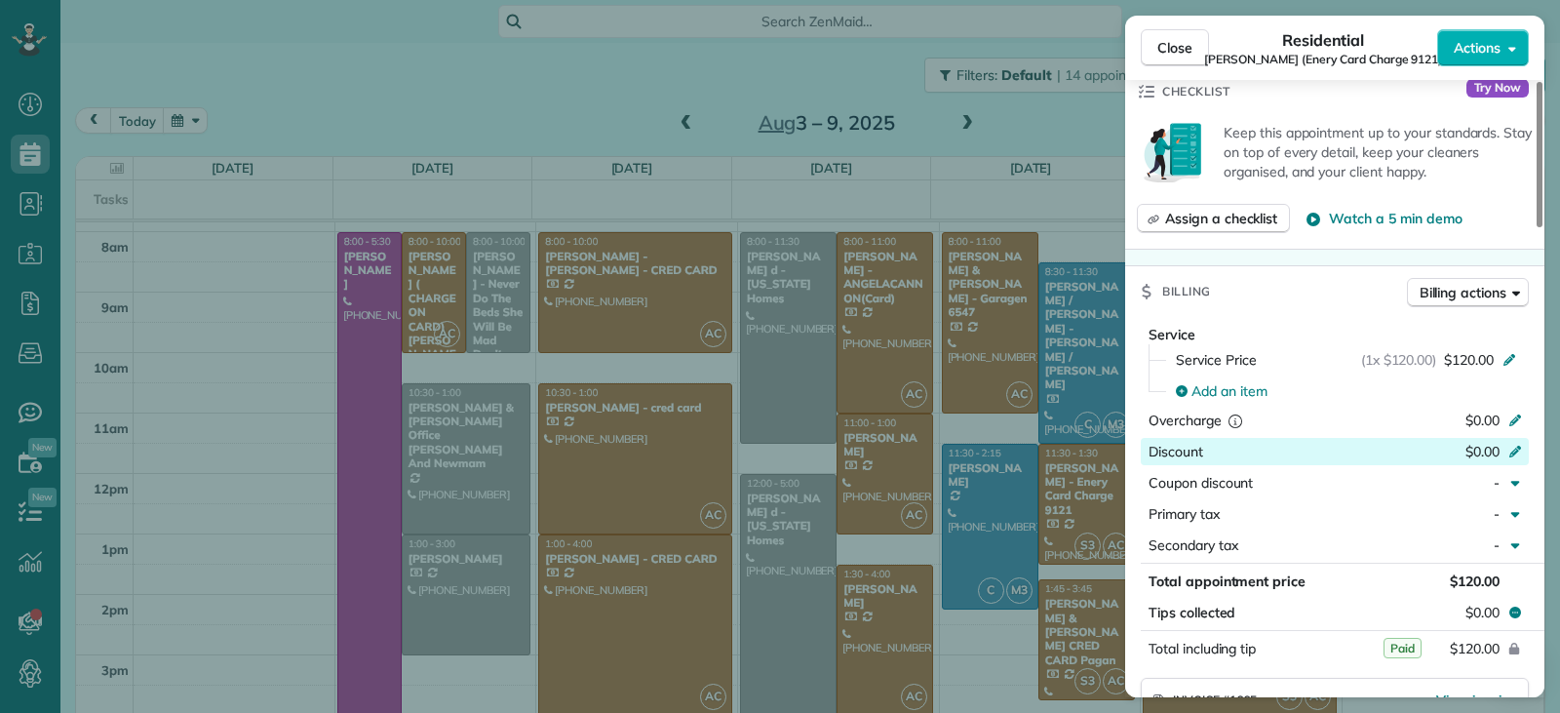
scroll to position [976, 0]
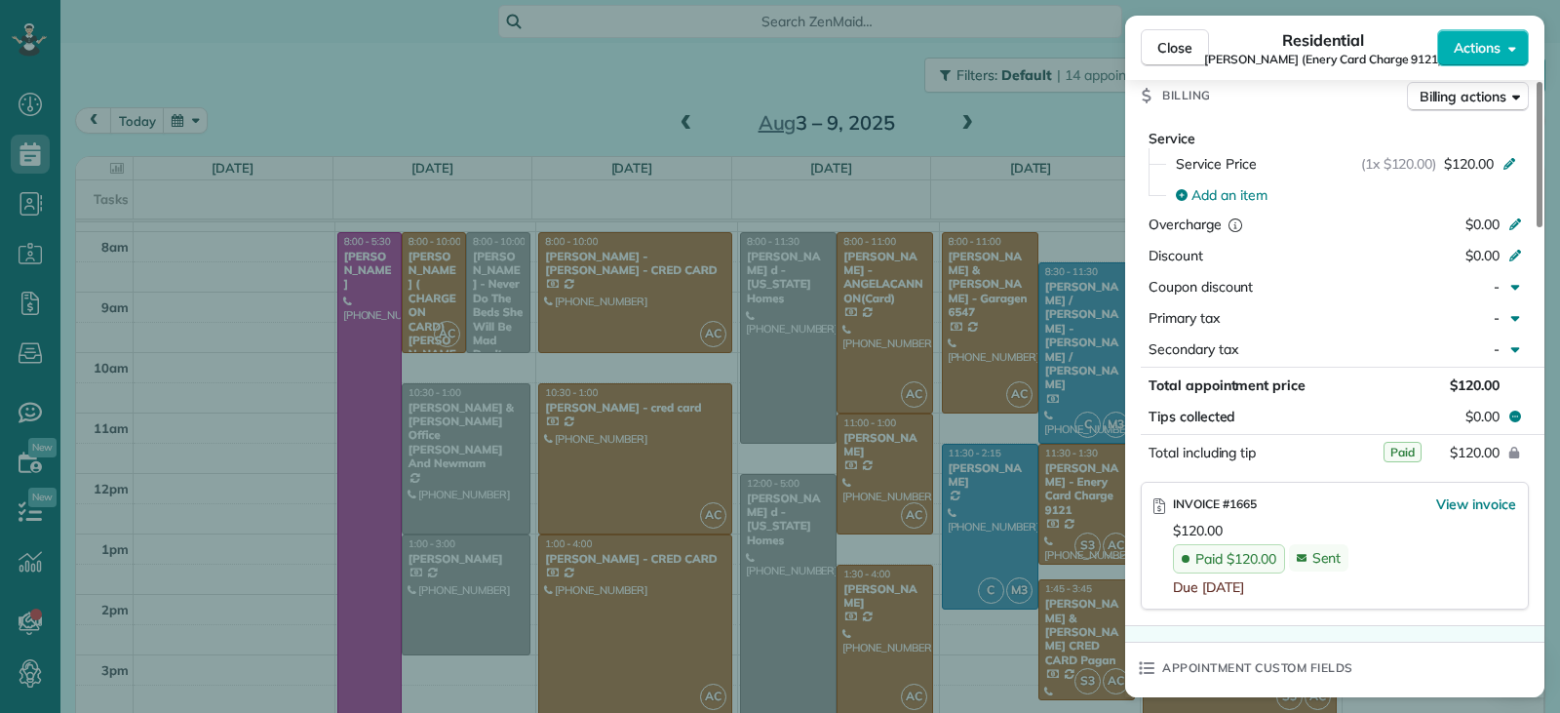
click at [1186, 41] on span "Close" at bounding box center [1175, 48] width 35 height 20
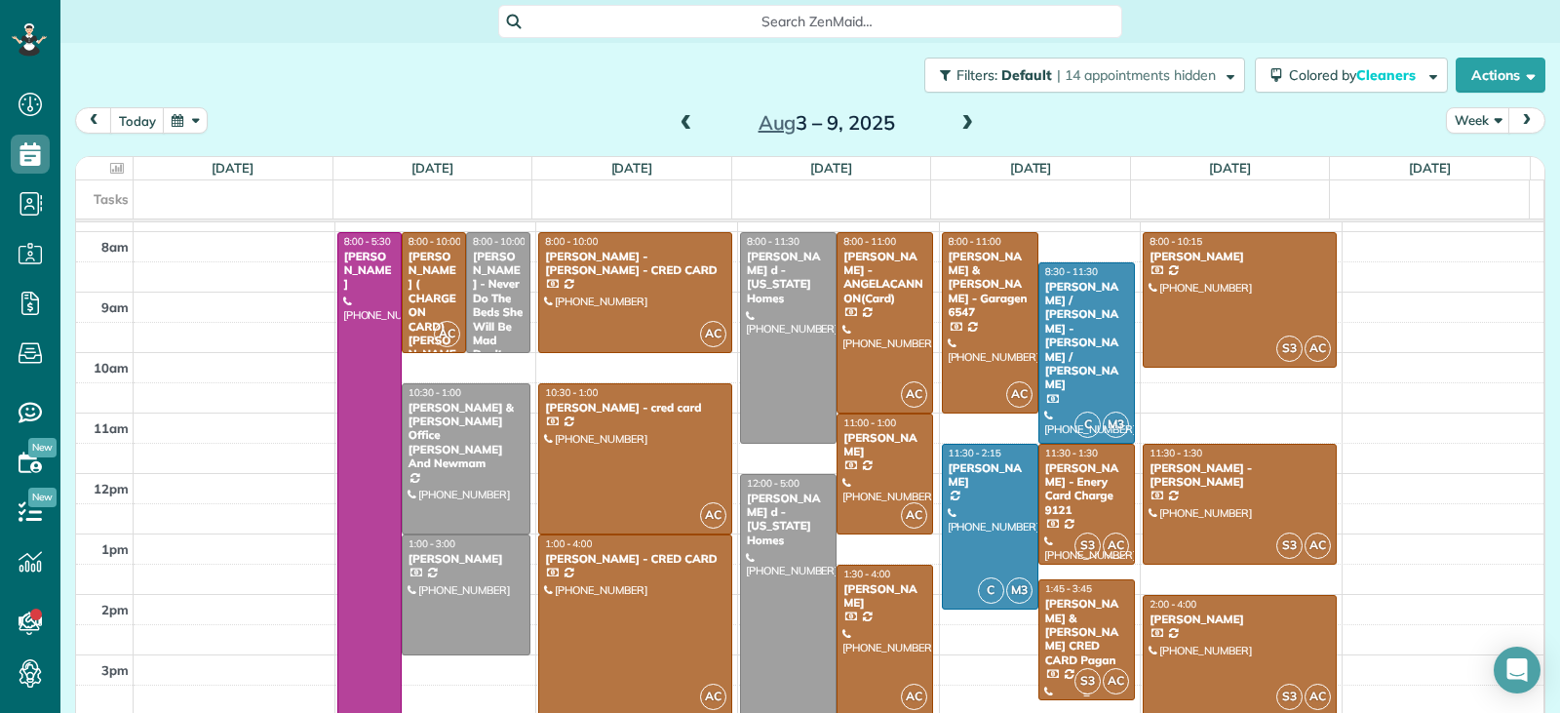
drag, startPoint x: 1055, startPoint y: 660, endPoint x: 1064, endPoint y: 654, distance: 10.5
click at [1056, 659] on div at bounding box center [1087, 639] width 95 height 119
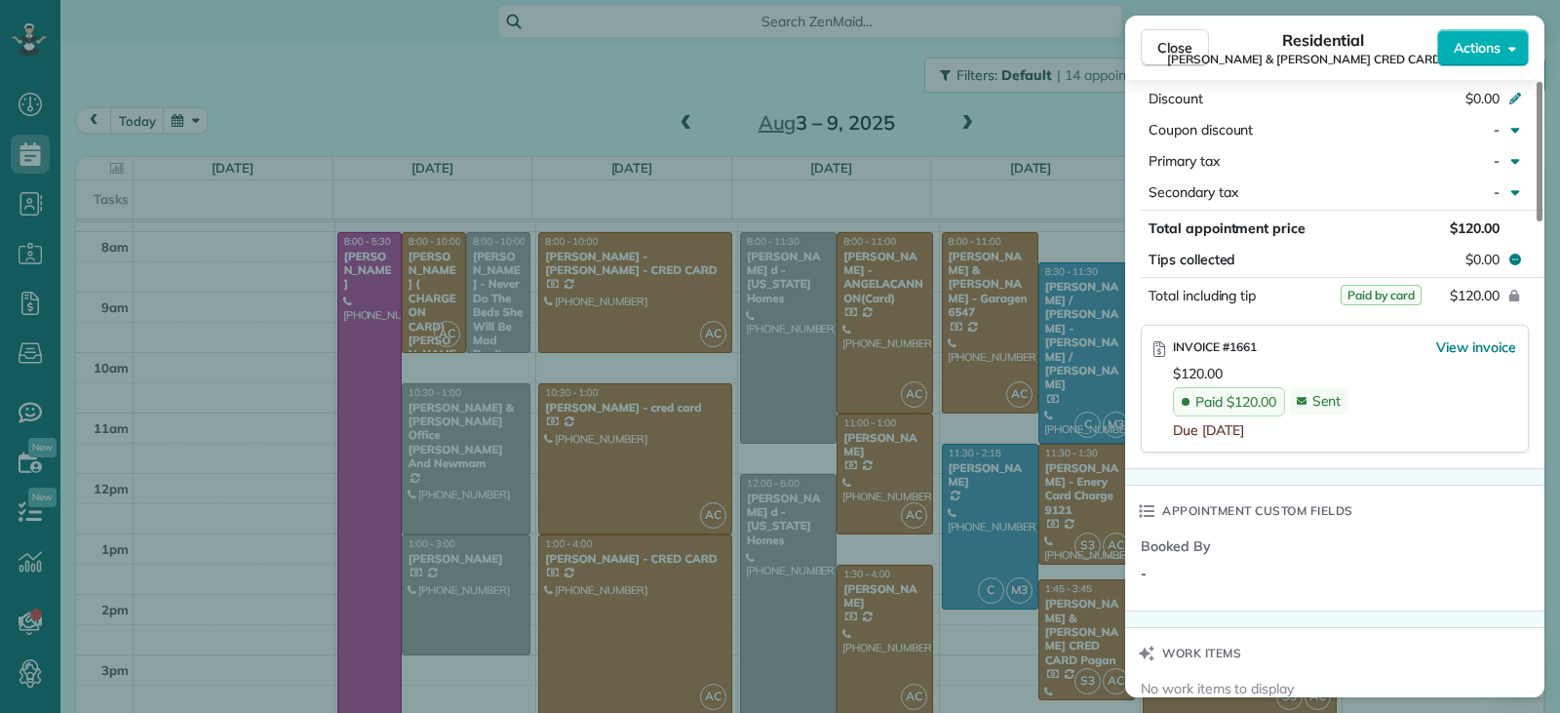
scroll to position [1274, 0]
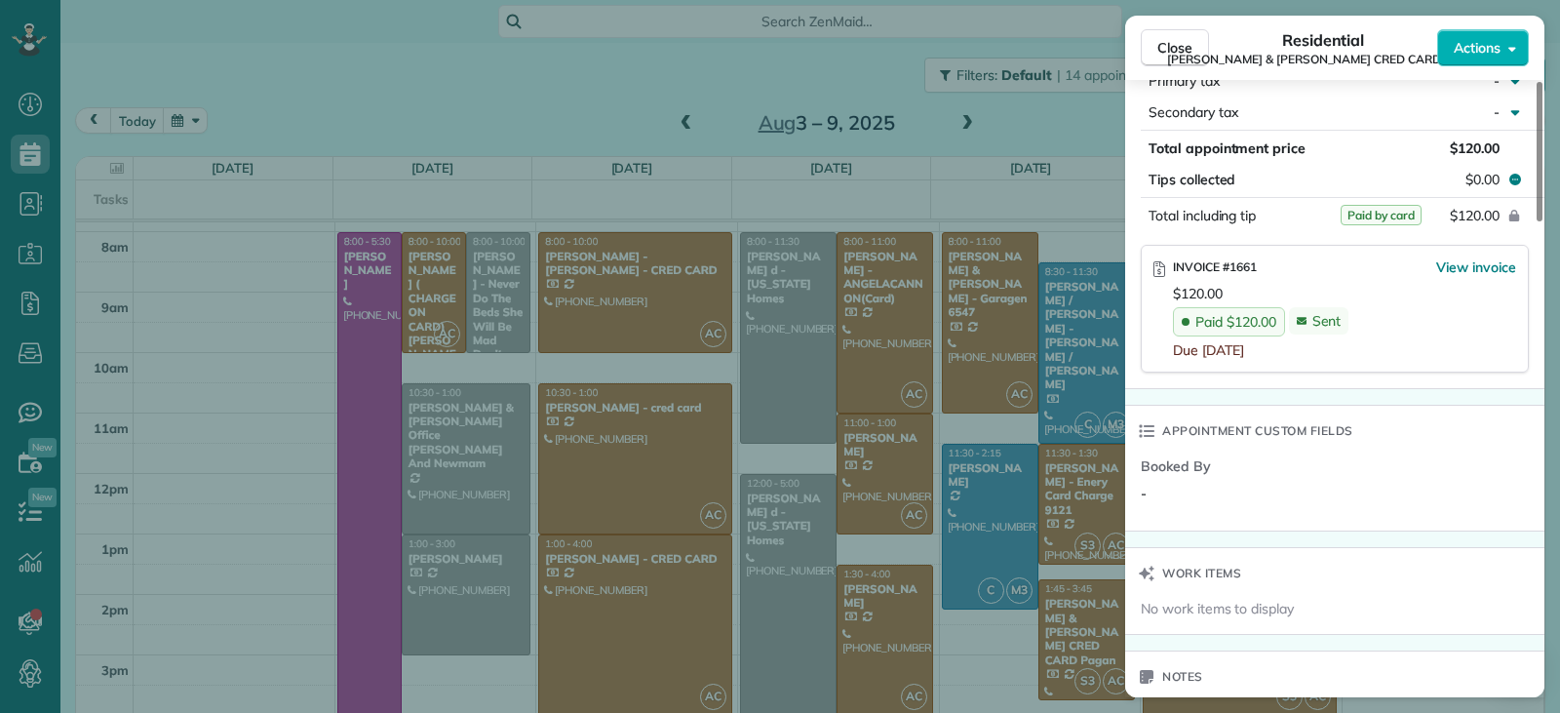
drag, startPoint x: 1190, startPoint y: 45, endPoint x: 1221, endPoint y: 190, distance: 148.6
click at [1191, 53] on span "Close" at bounding box center [1175, 48] width 35 height 20
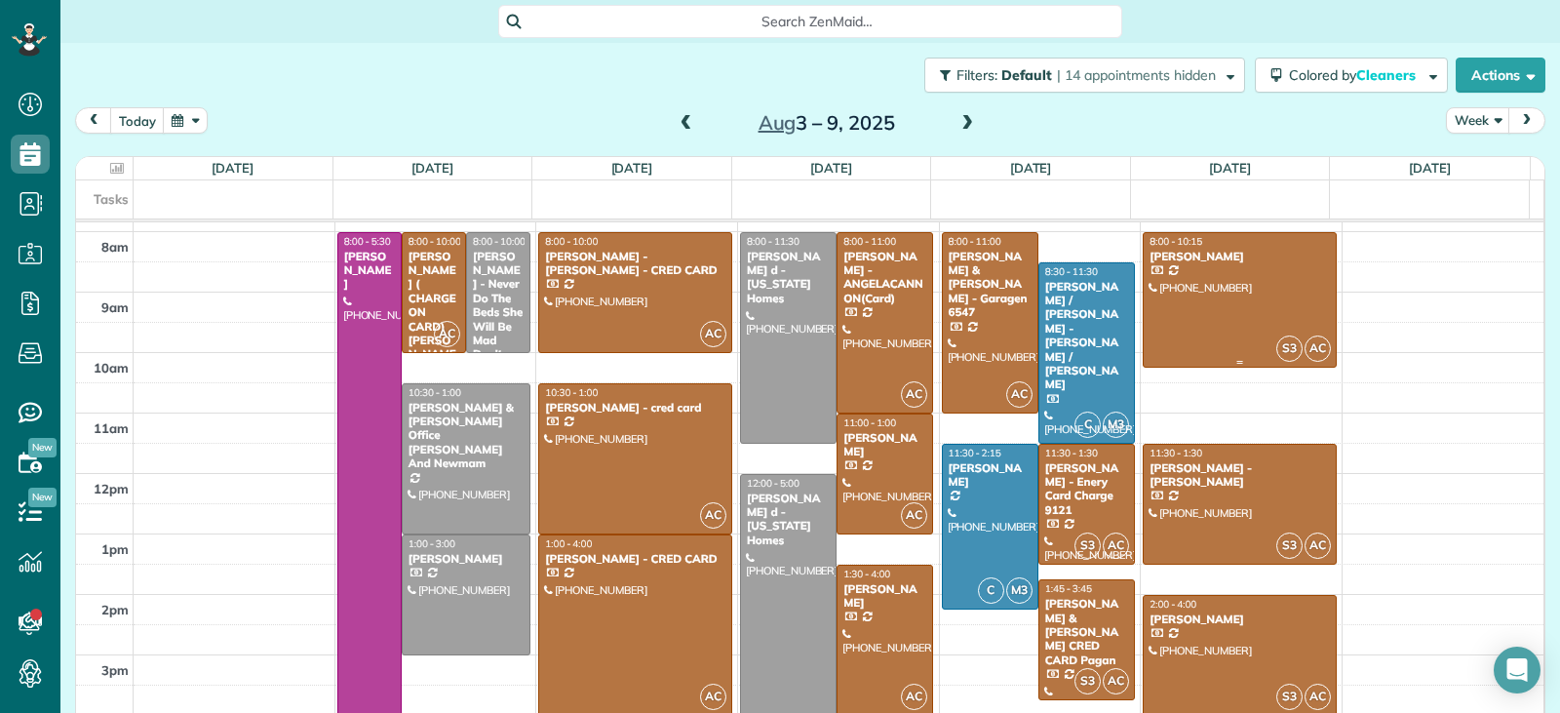
click at [1195, 297] on div at bounding box center [1240, 300] width 192 height 135
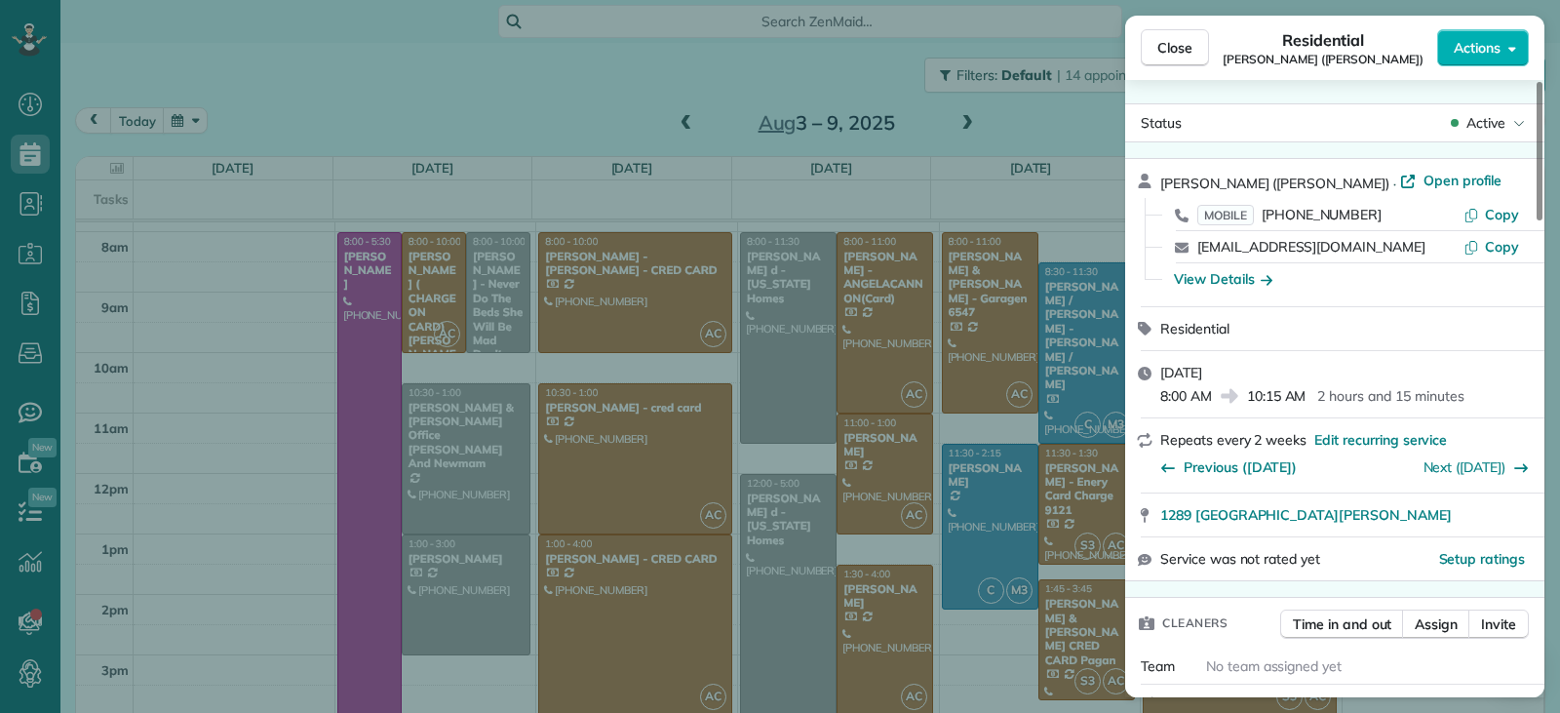
drag, startPoint x: 1182, startPoint y: 58, endPoint x: 1185, endPoint y: 216, distance: 159.0
click at [1182, 58] on button "Close" at bounding box center [1175, 47] width 68 height 37
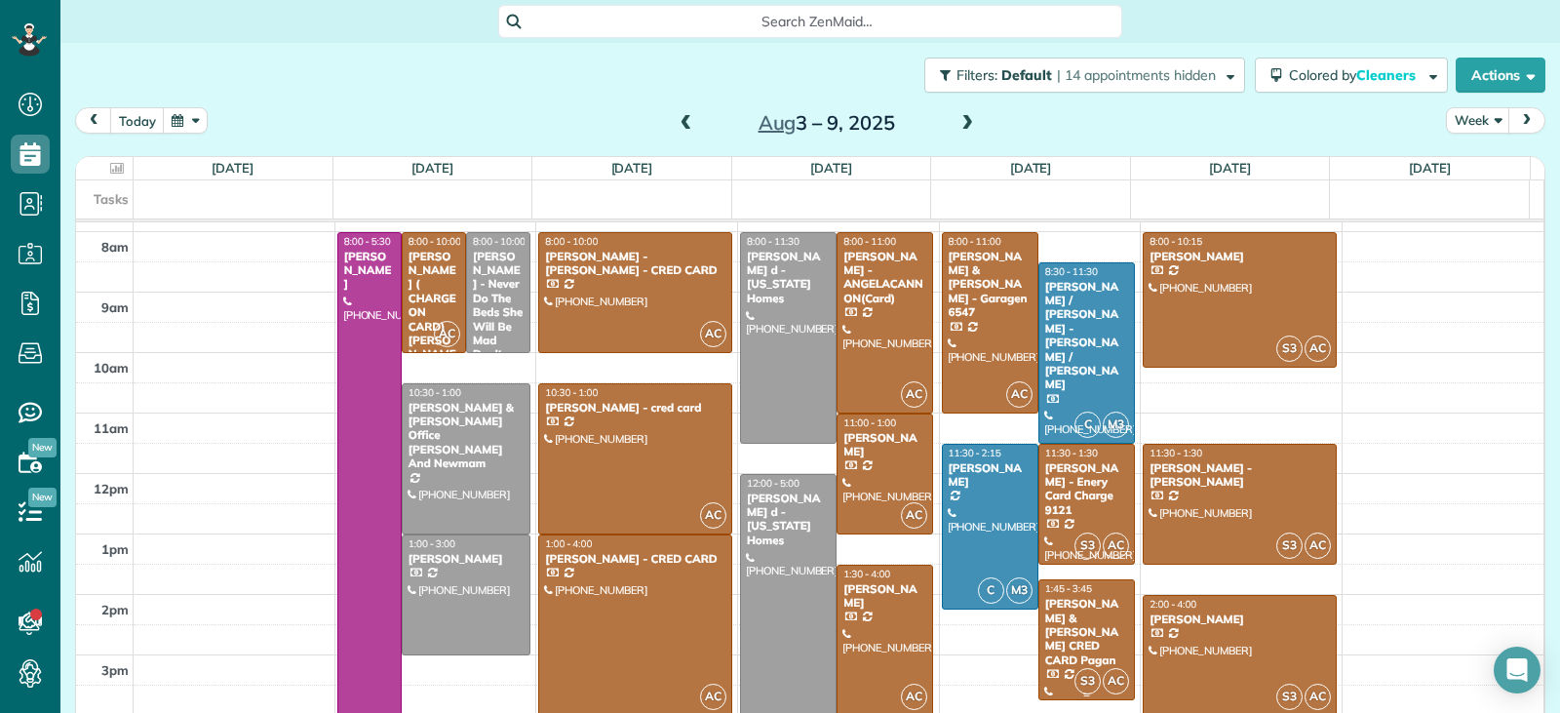
click at [1056, 609] on div "[PERSON_NAME] & [PERSON_NAME] CRED CARD Pagan" at bounding box center [1086, 632] width 85 height 70
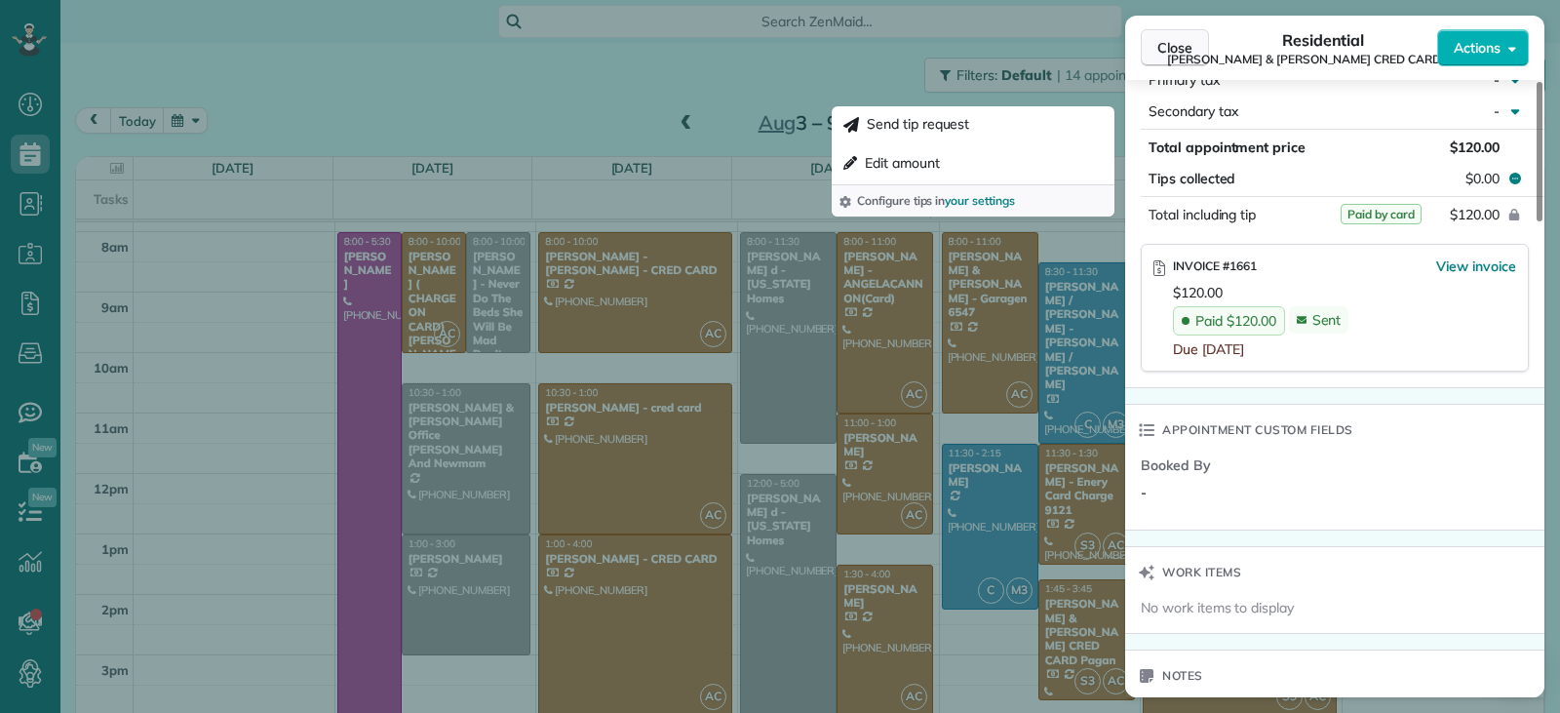
scroll to position [1273, 0]
drag, startPoint x: 1188, startPoint y: 52, endPoint x: 1238, endPoint y: 108, distance: 76.0
click at [1189, 51] on span "Close" at bounding box center [1175, 48] width 35 height 20
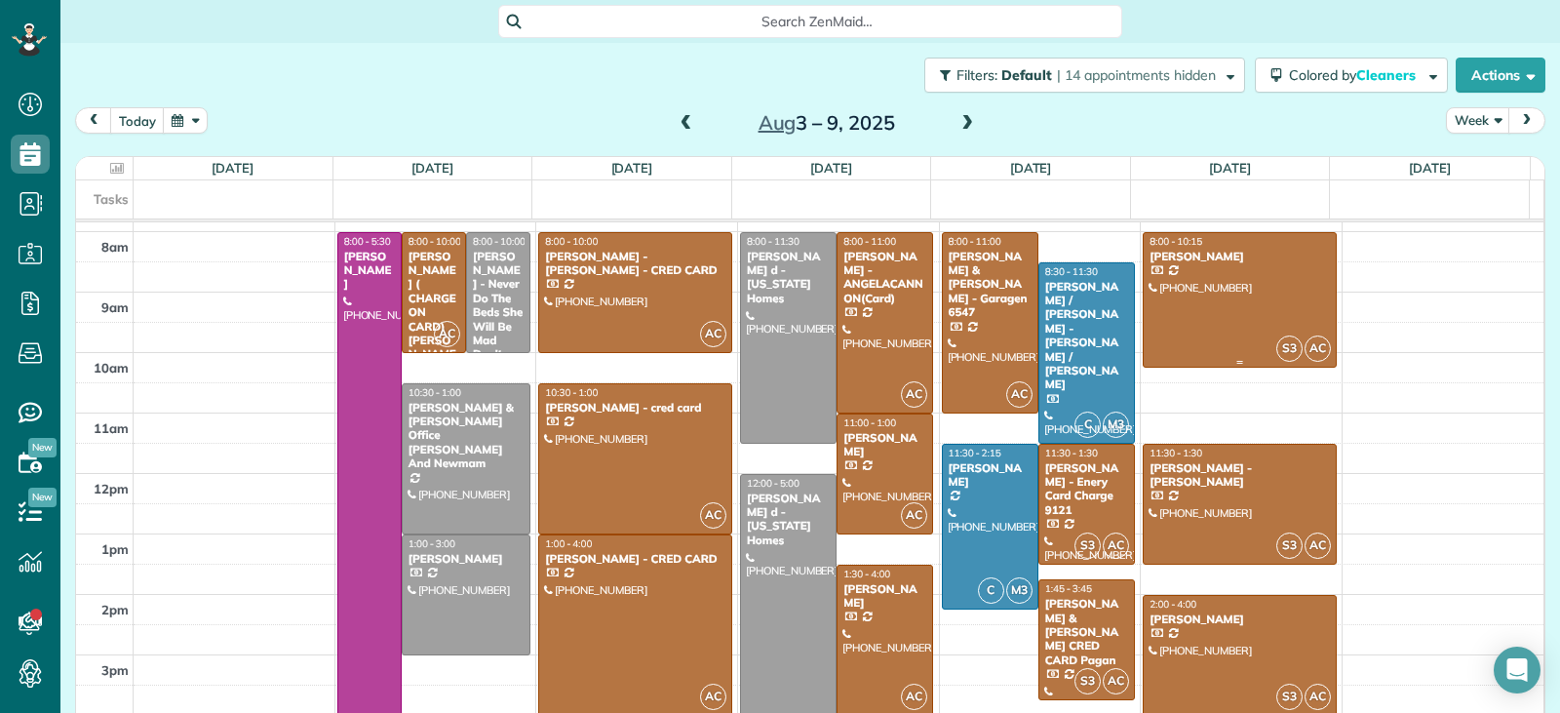
click at [1246, 295] on div at bounding box center [1240, 300] width 192 height 135
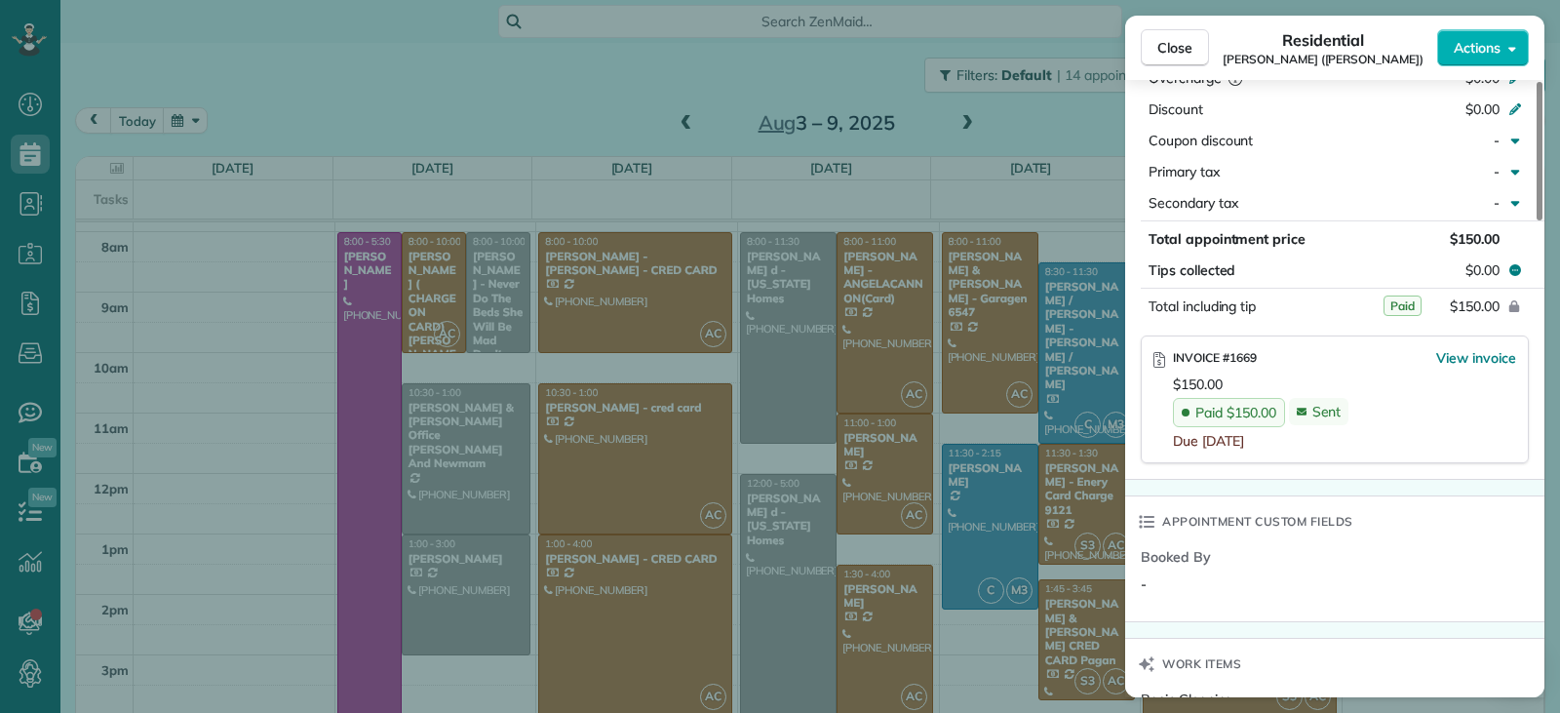
scroll to position [1279, 0]
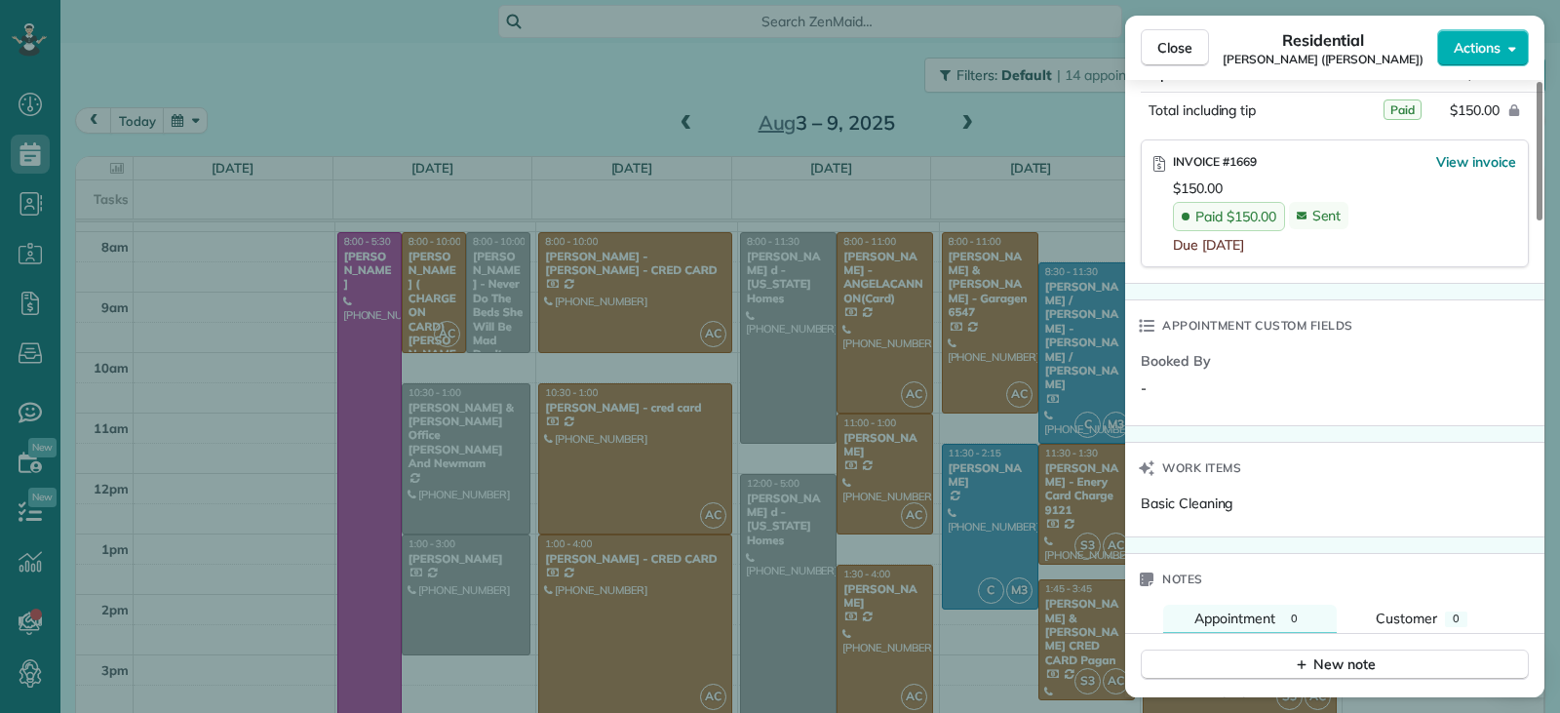
click at [1153, 53] on button "Close" at bounding box center [1175, 47] width 68 height 37
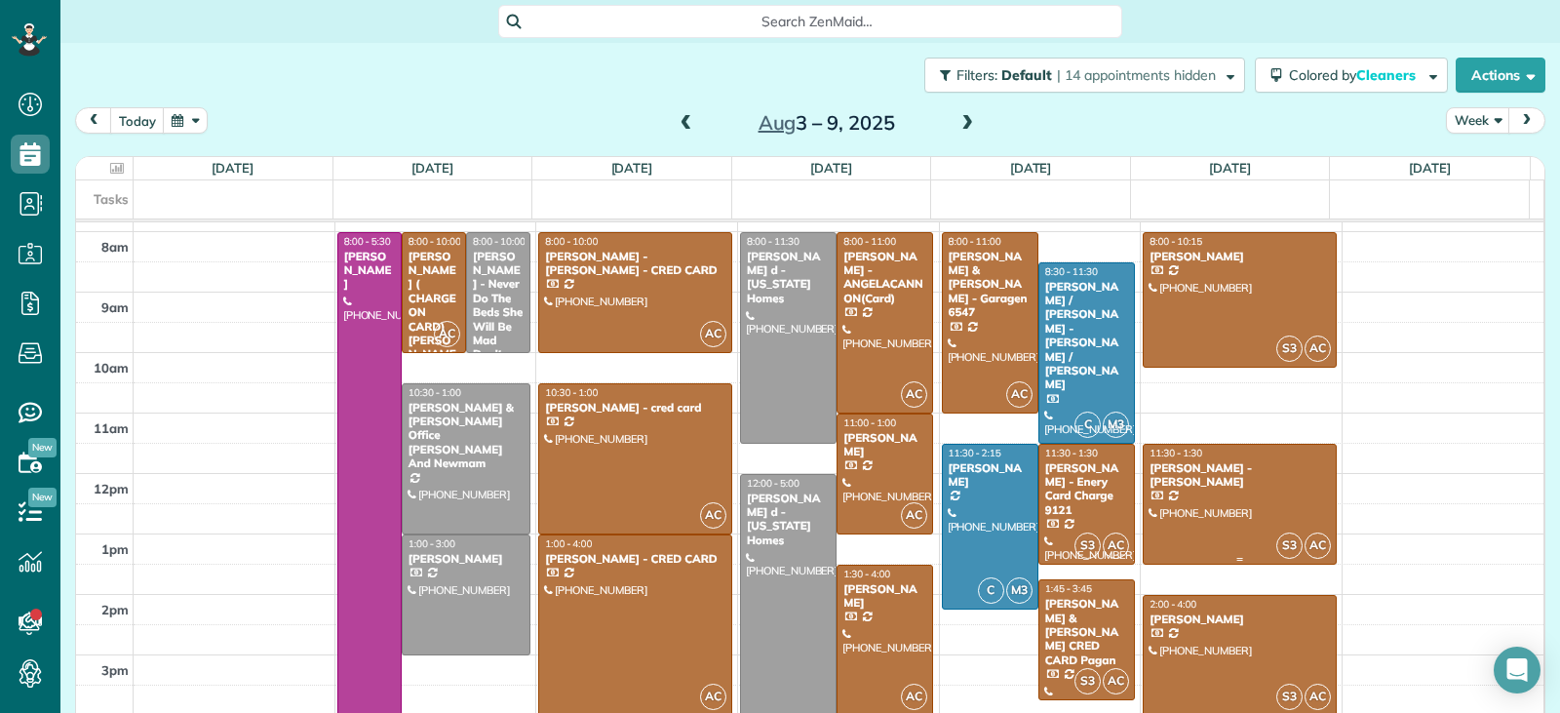
click at [1209, 496] on div at bounding box center [1240, 504] width 192 height 119
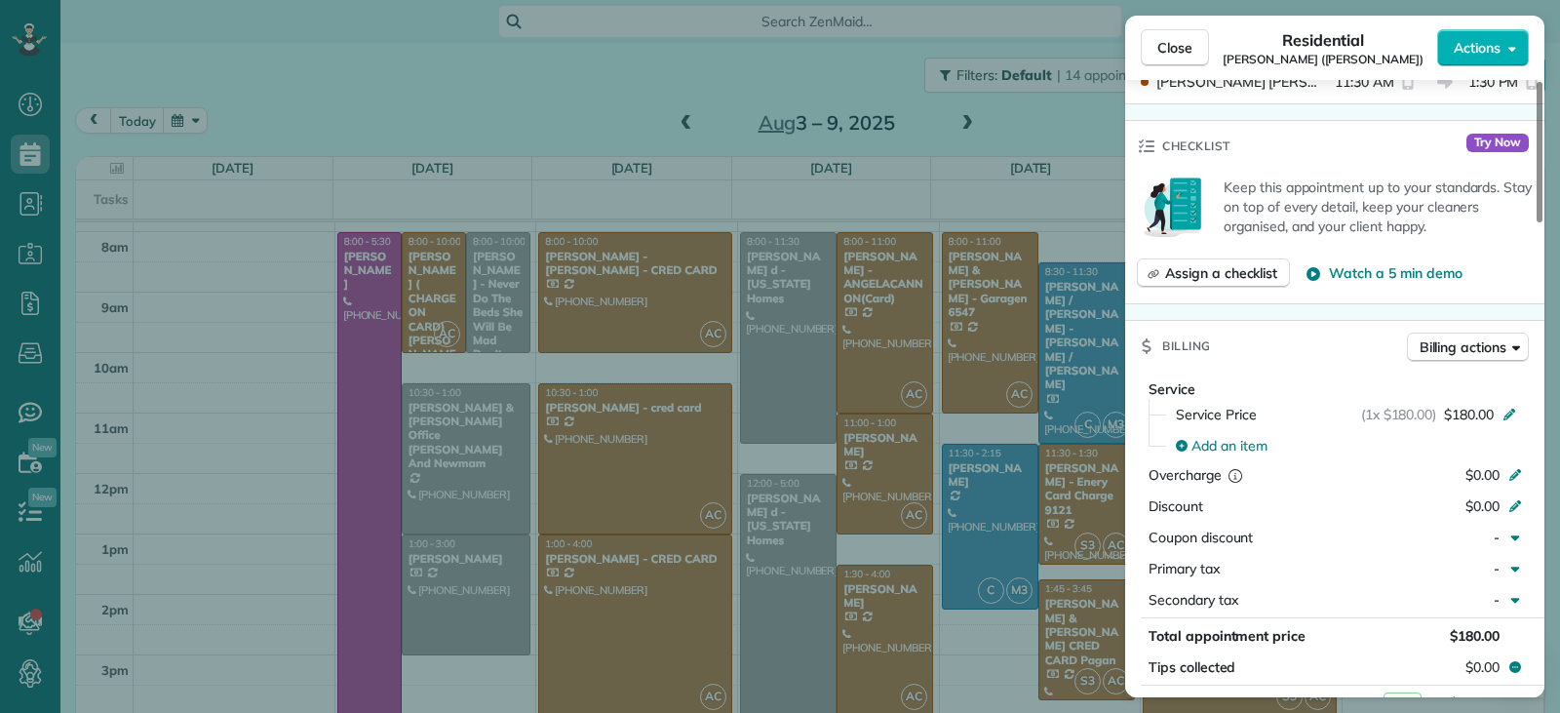
scroll to position [984, 0]
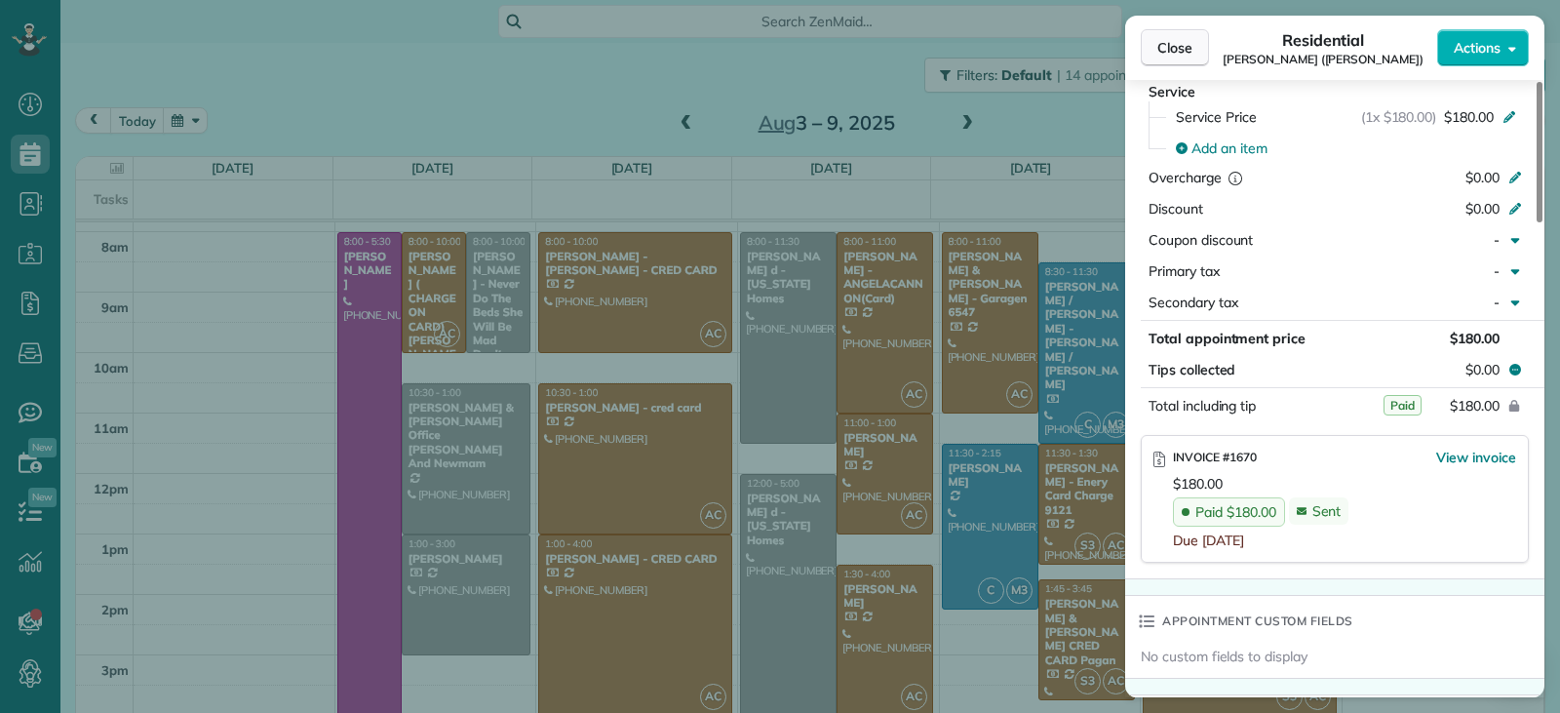
click at [1151, 52] on button "Close" at bounding box center [1175, 47] width 68 height 37
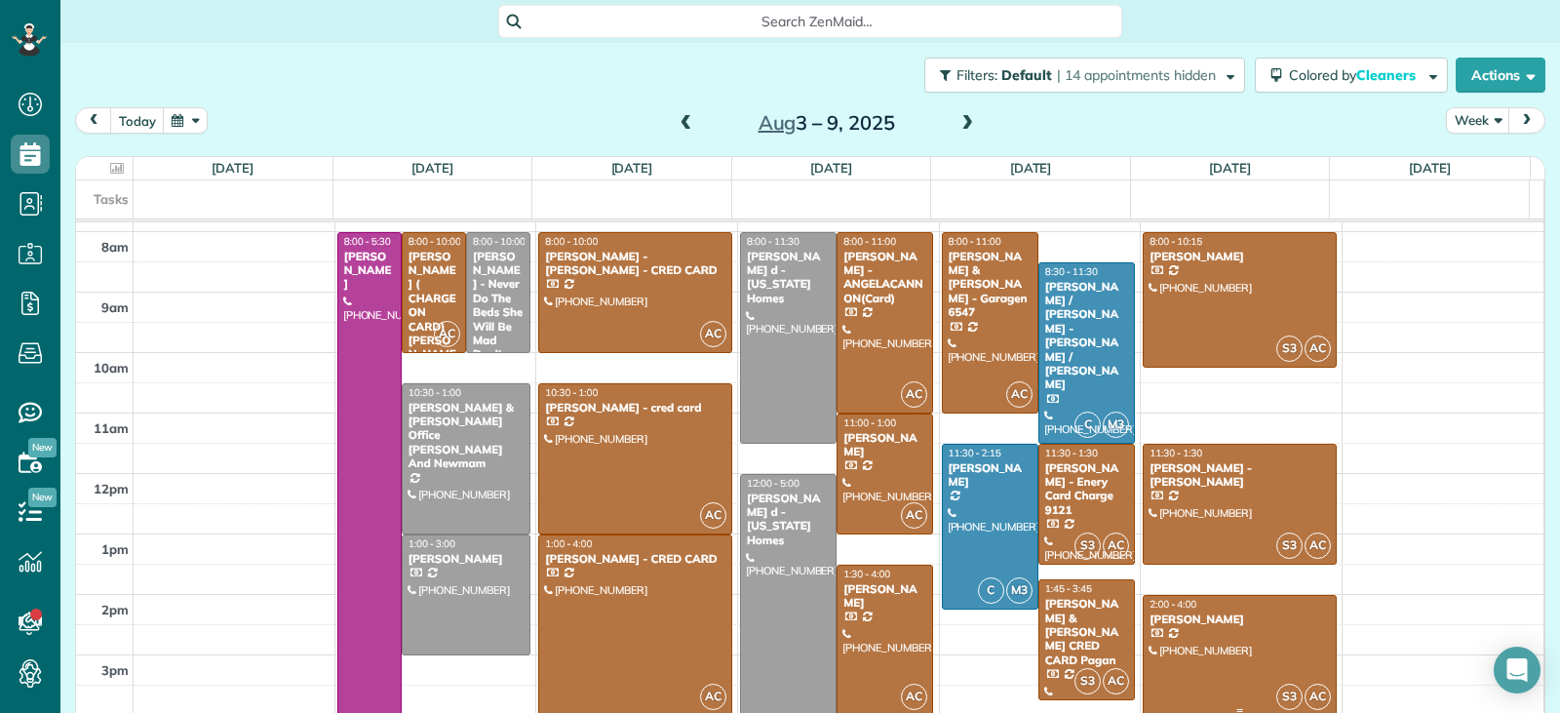
click at [1225, 638] on div at bounding box center [1240, 655] width 192 height 119
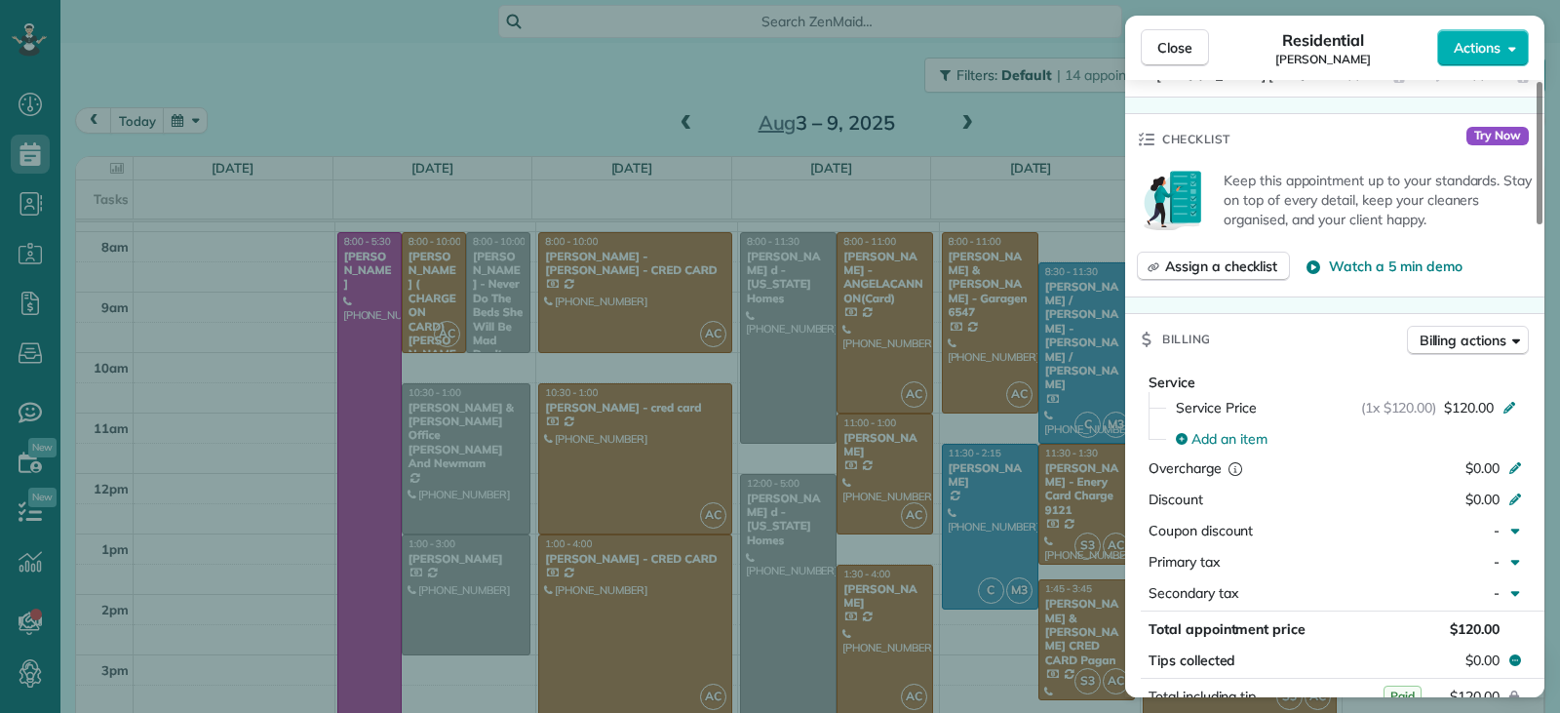
scroll to position [990, 0]
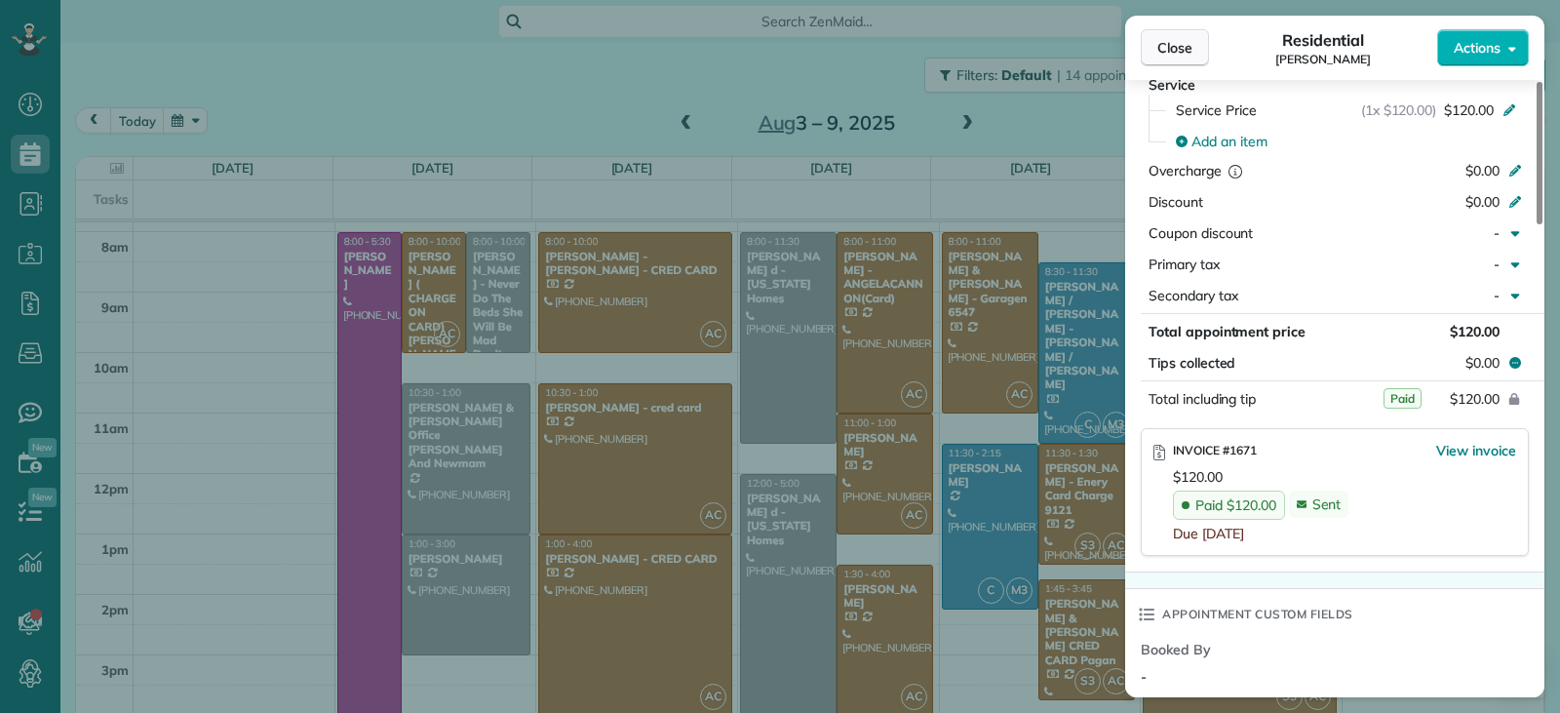
click at [1184, 57] on span "Close" at bounding box center [1175, 48] width 35 height 20
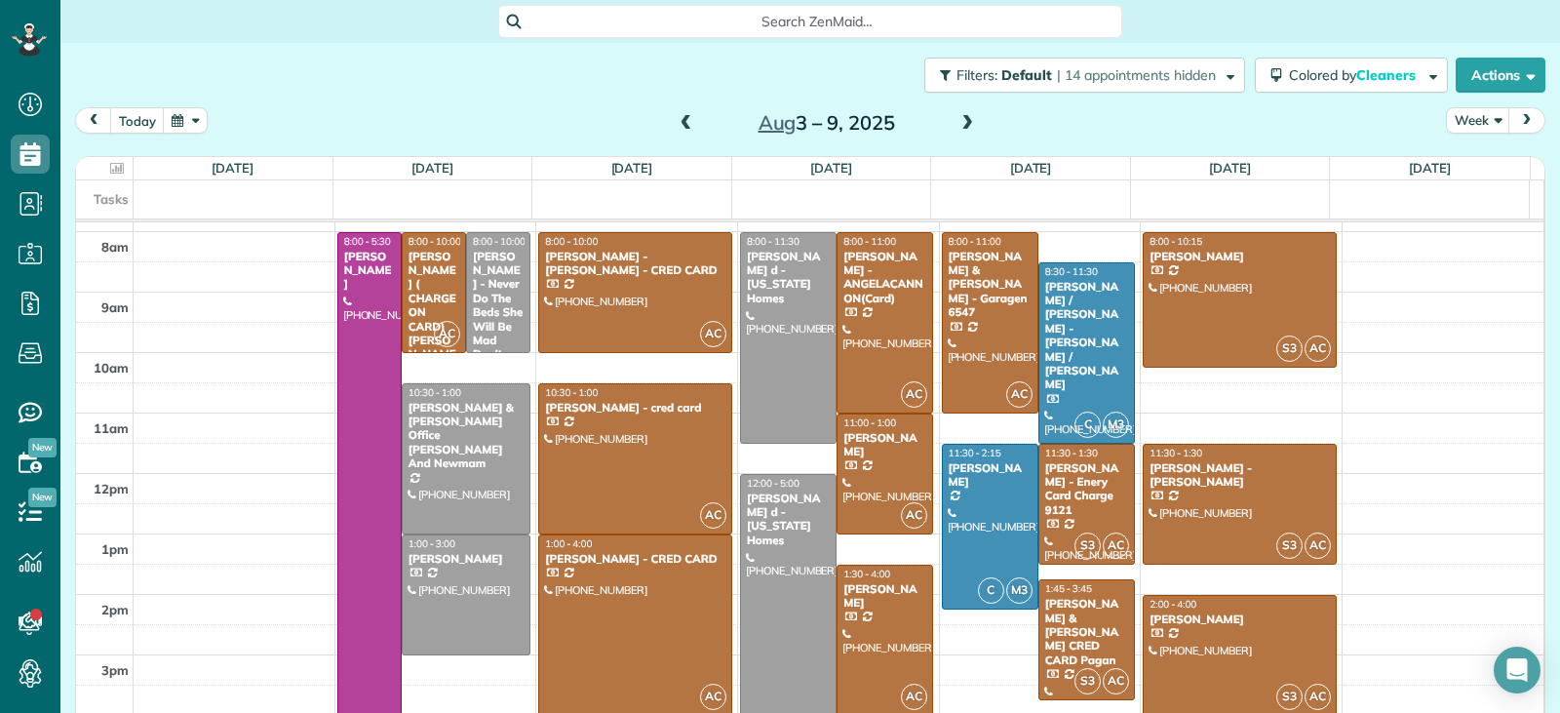
click at [963, 126] on span at bounding box center [967, 124] width 21 height 18
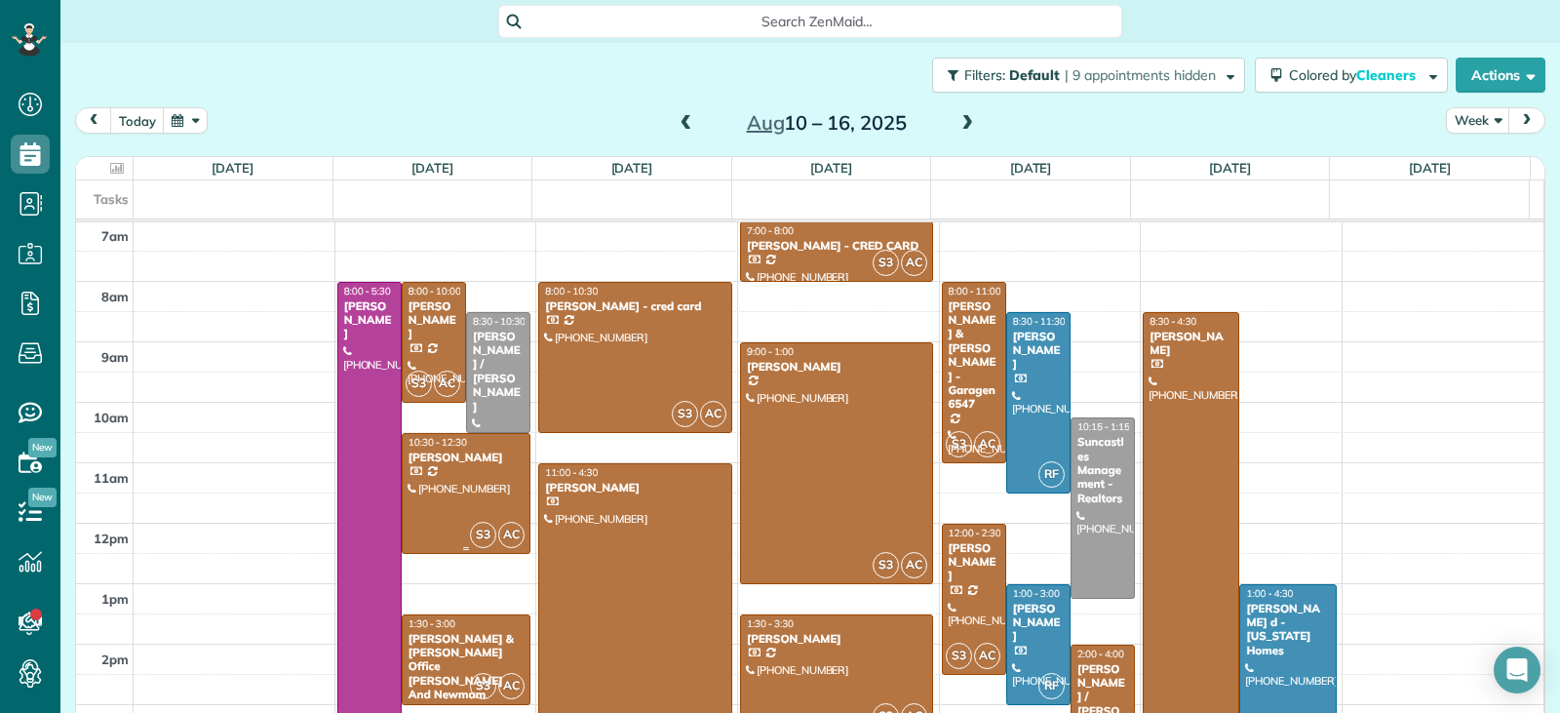
click at [488, 475] on div at bounding box center [466, 493] width 127 height 119
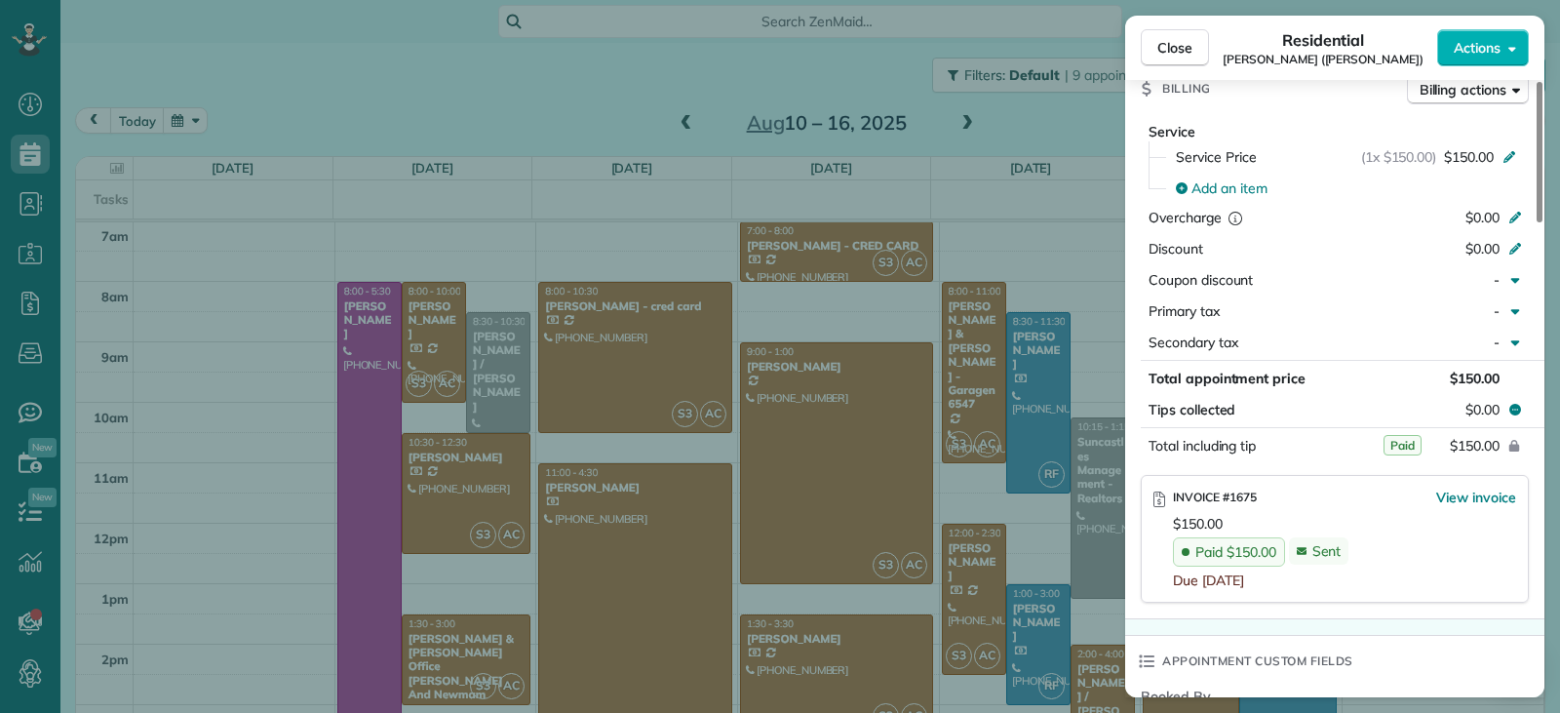
scroll to position [982, 0]
drag, startPoint x: 1173, startPoint y: 47, endPoint x: 1089, endPoint y: 262, distance: 231.3
click at [1173, 46] on span "Close" at bounding box center [1175, 48] width 35 height 20
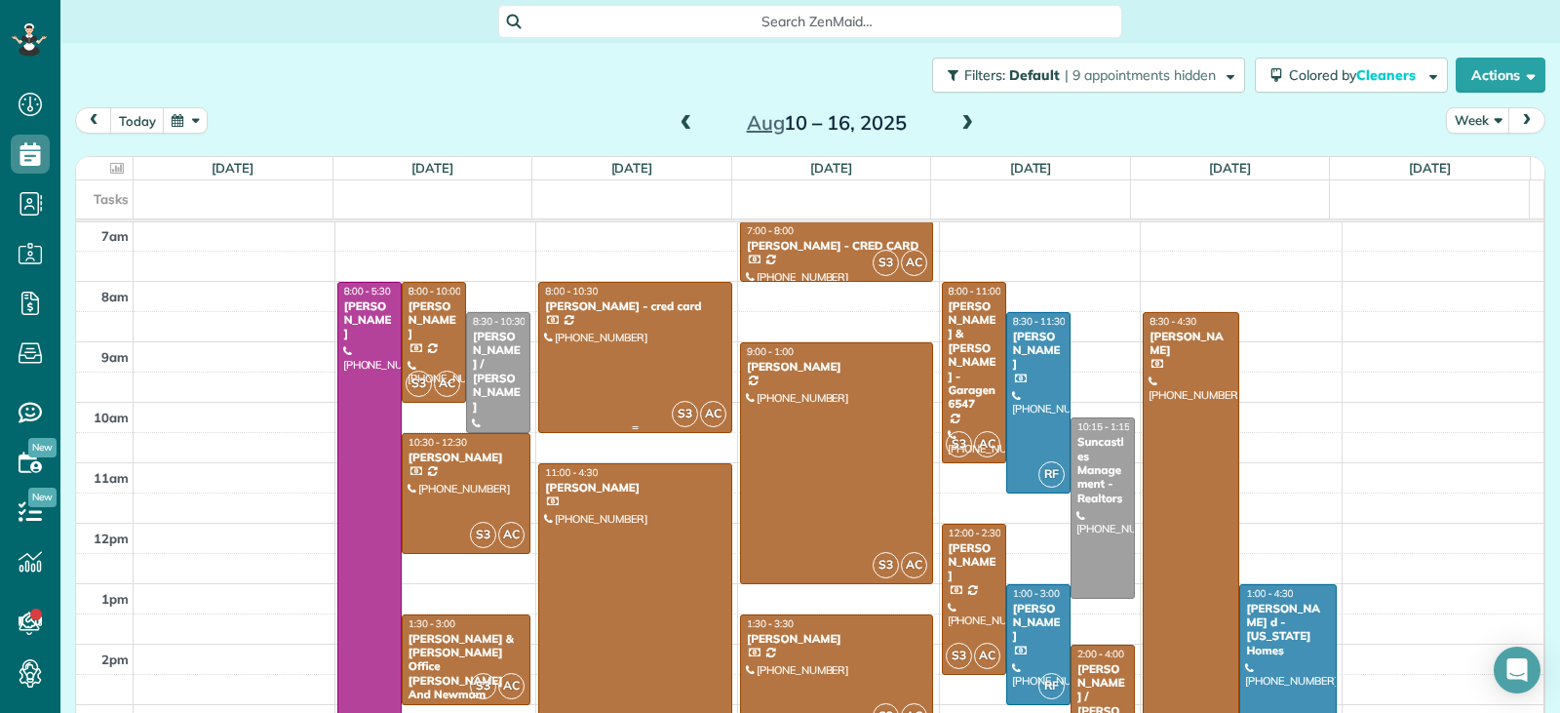
click at [611, 386] on div at bounding box center [635, 357] width 192 height 149
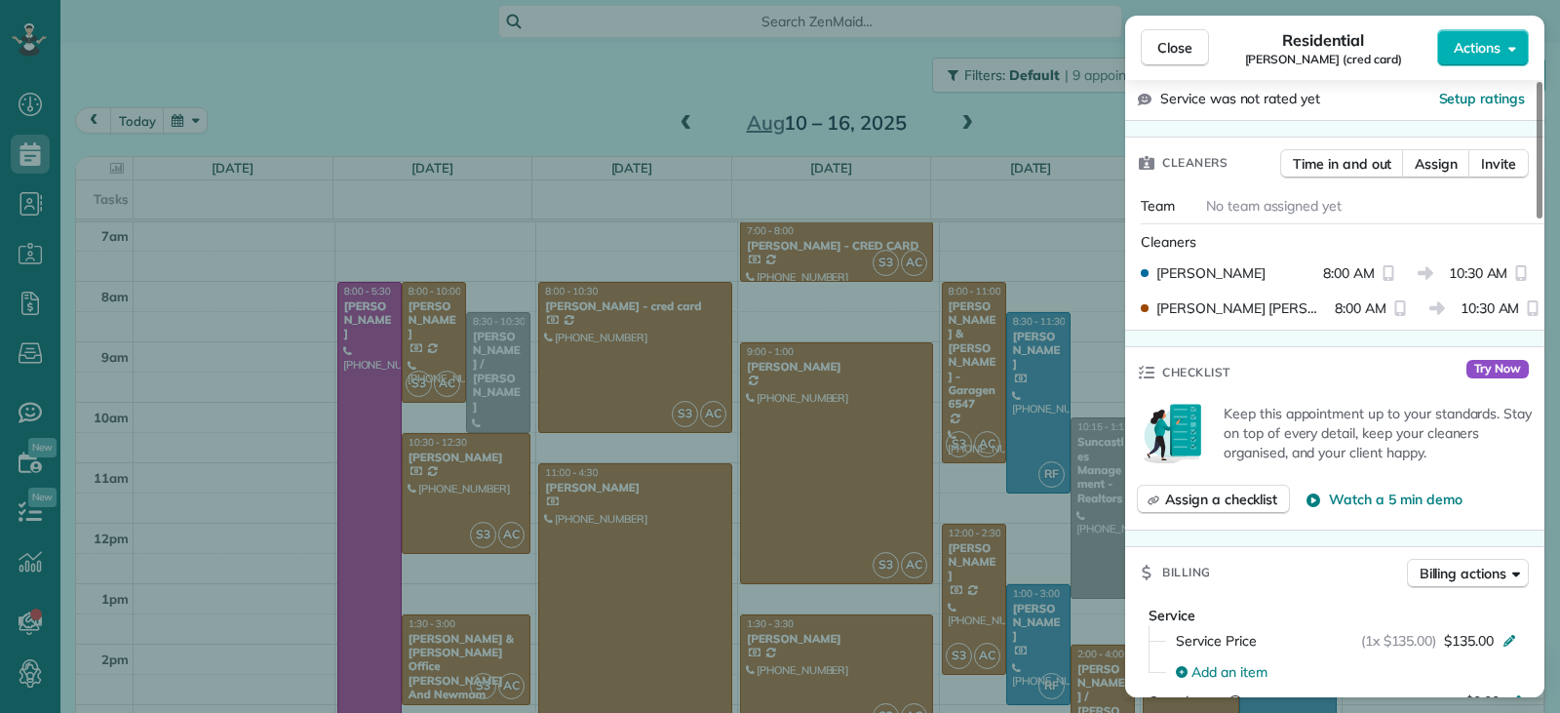
scroll to position [789, 0]
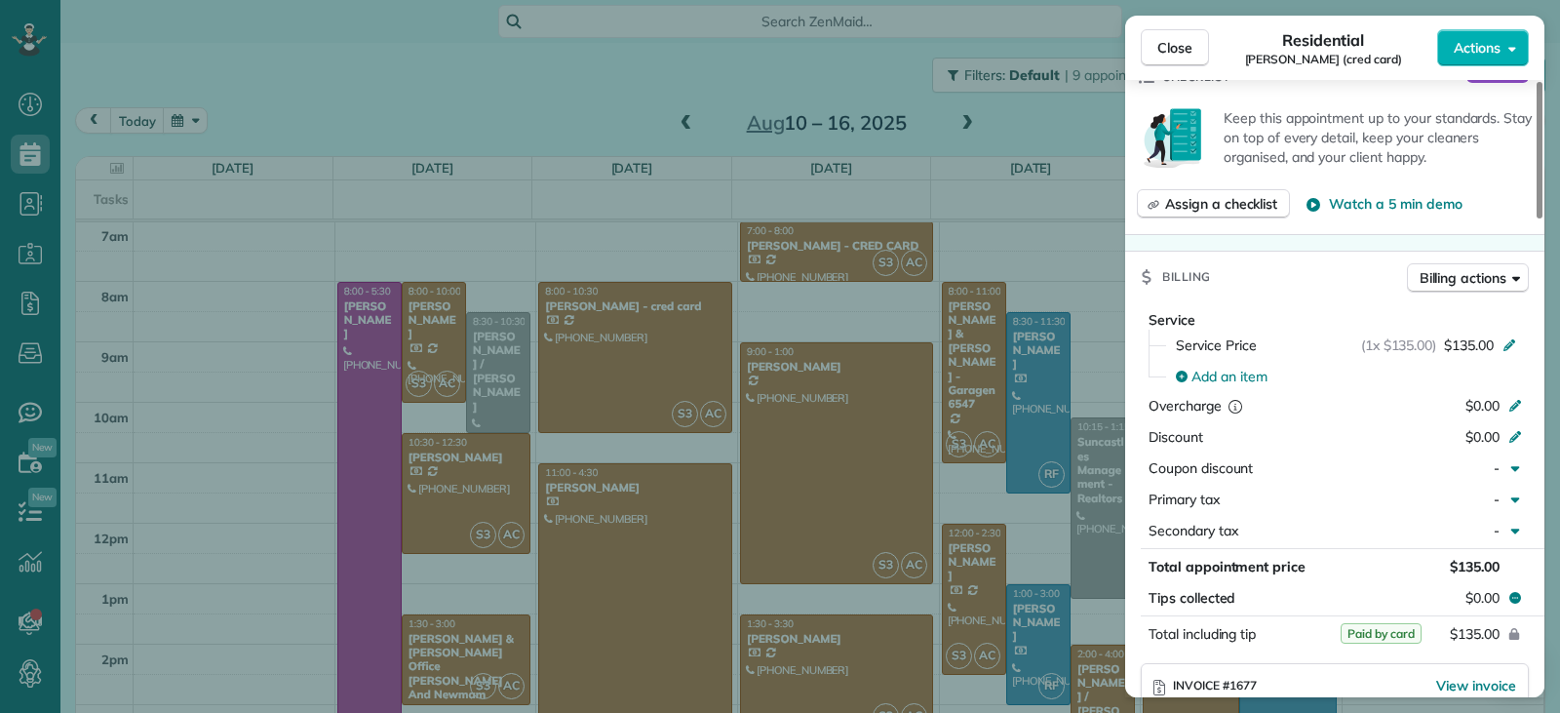
drag, startPoint x: 1198, startPoint y: 45, endPoint x: 958, endPoint y: 235, distance: 306.1
click at [1198, 50] on button "Close" at bounding box center [1175, 47] width 68 height 37
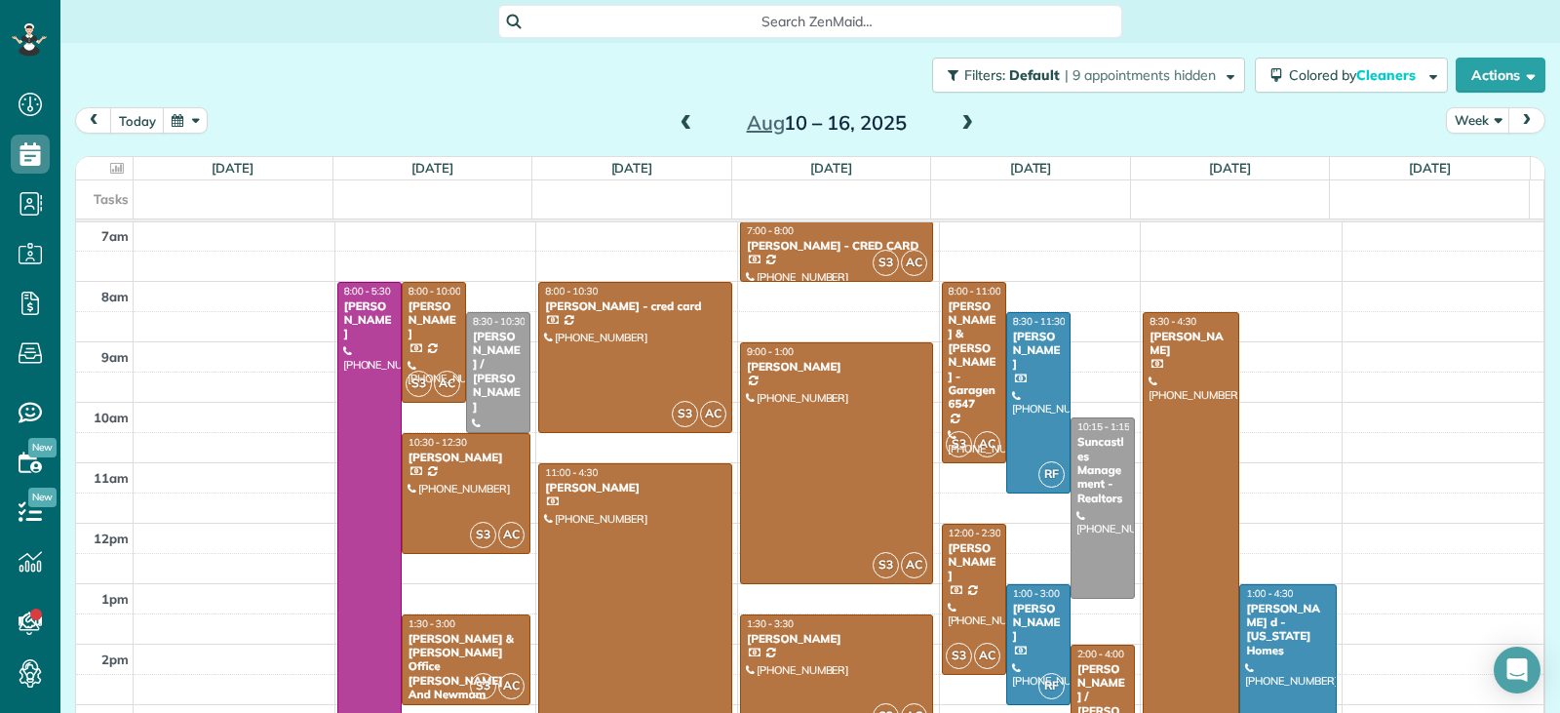
click at [623, 540] on div at bounding box center [635, 629] width 192 height 331
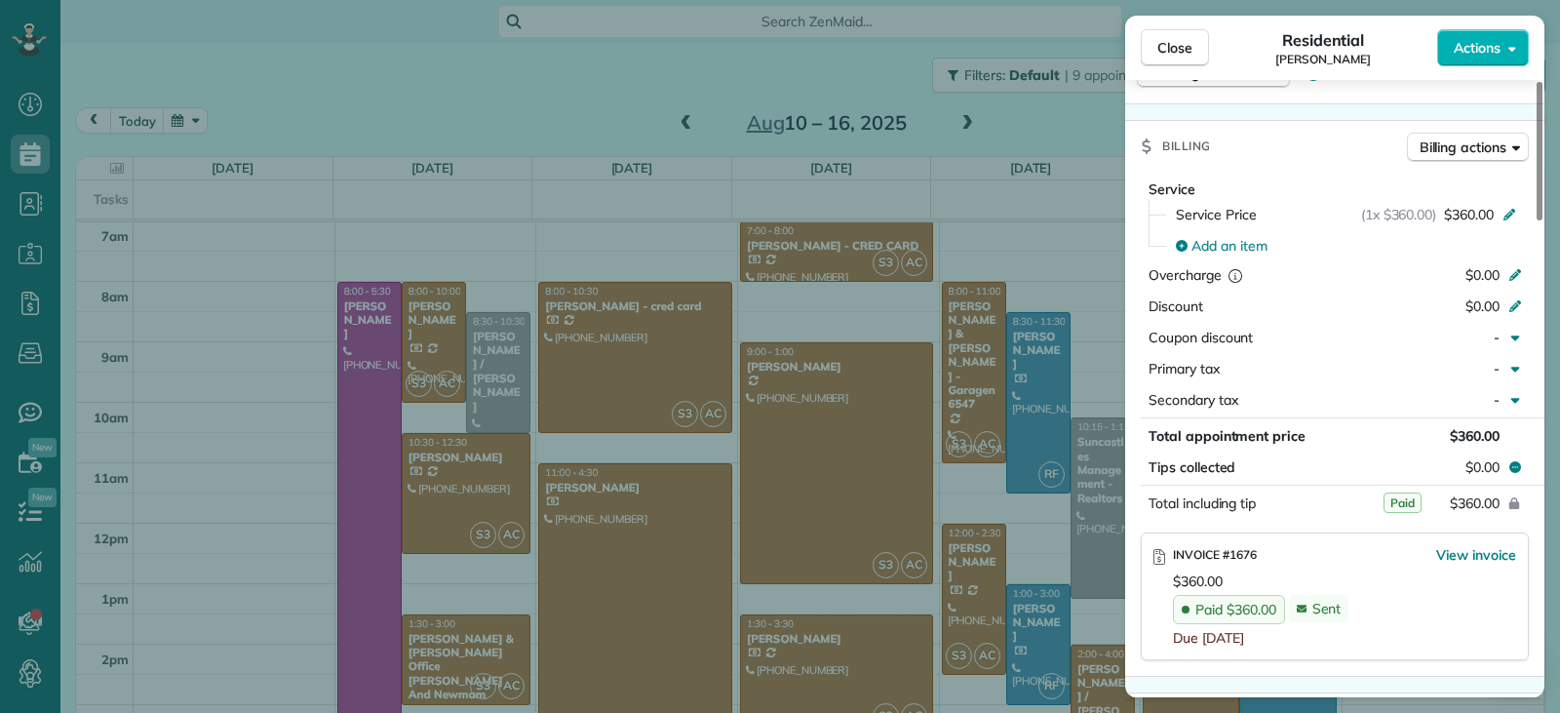
scroll to position [878, 0]
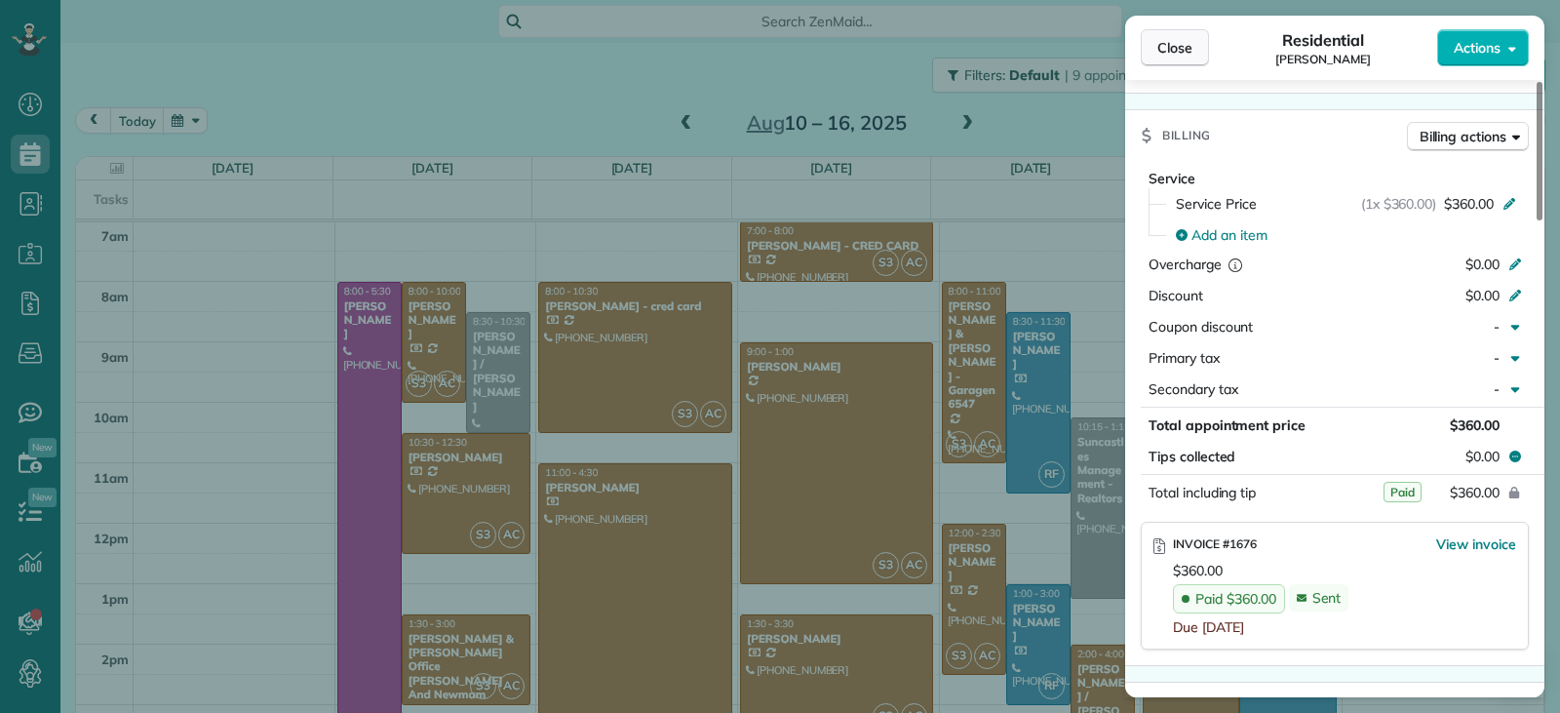
click at [1169, 42] on span "Close" at bounding box center [1175, 48] width 35 height 20
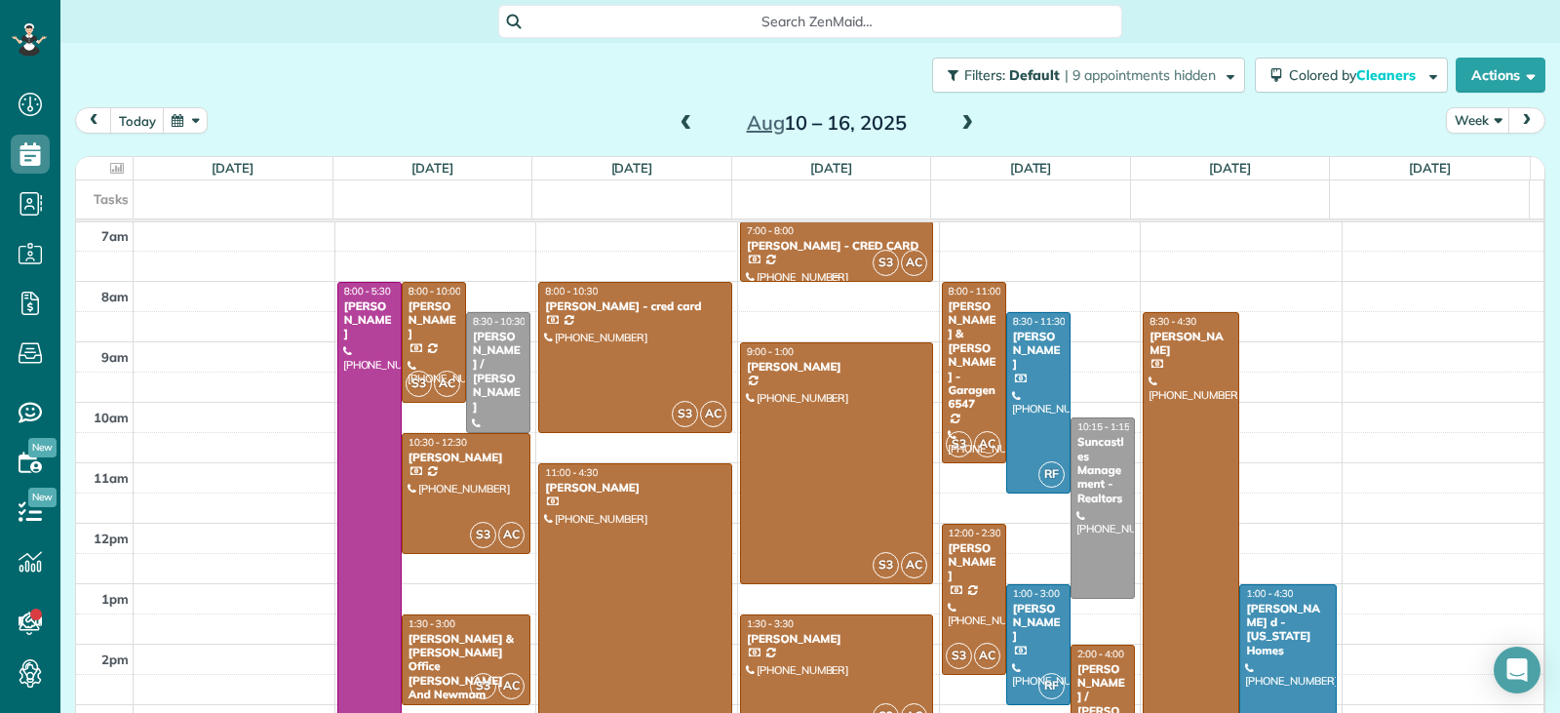
click at [836, 253] on link "S3 AC 7:00 - 8:00 Lauretta Justin - CRED CARD (407) 267-4160 6601 Old Winter Ga…" at bounding box center [837, 251] width 194 height 60
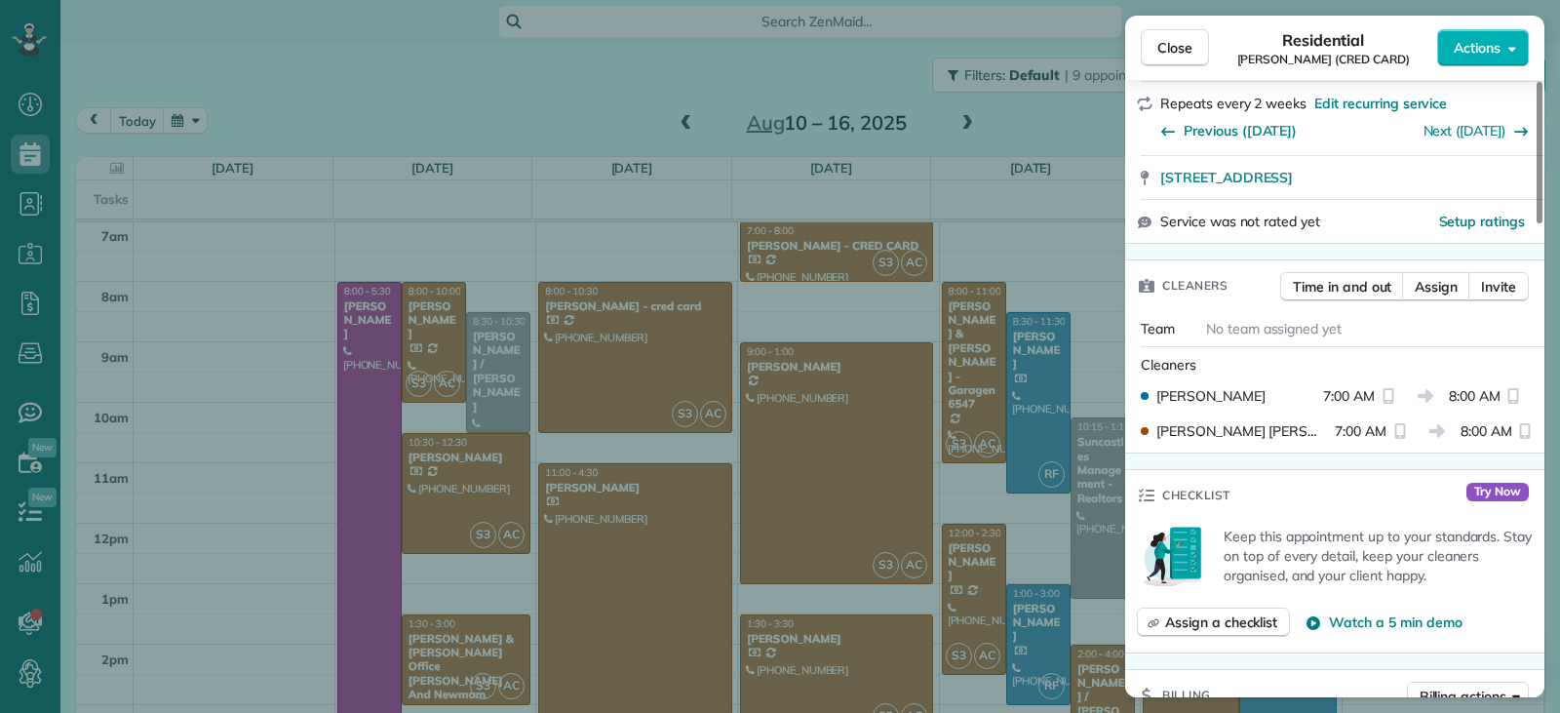
scroll to position [975, 0]
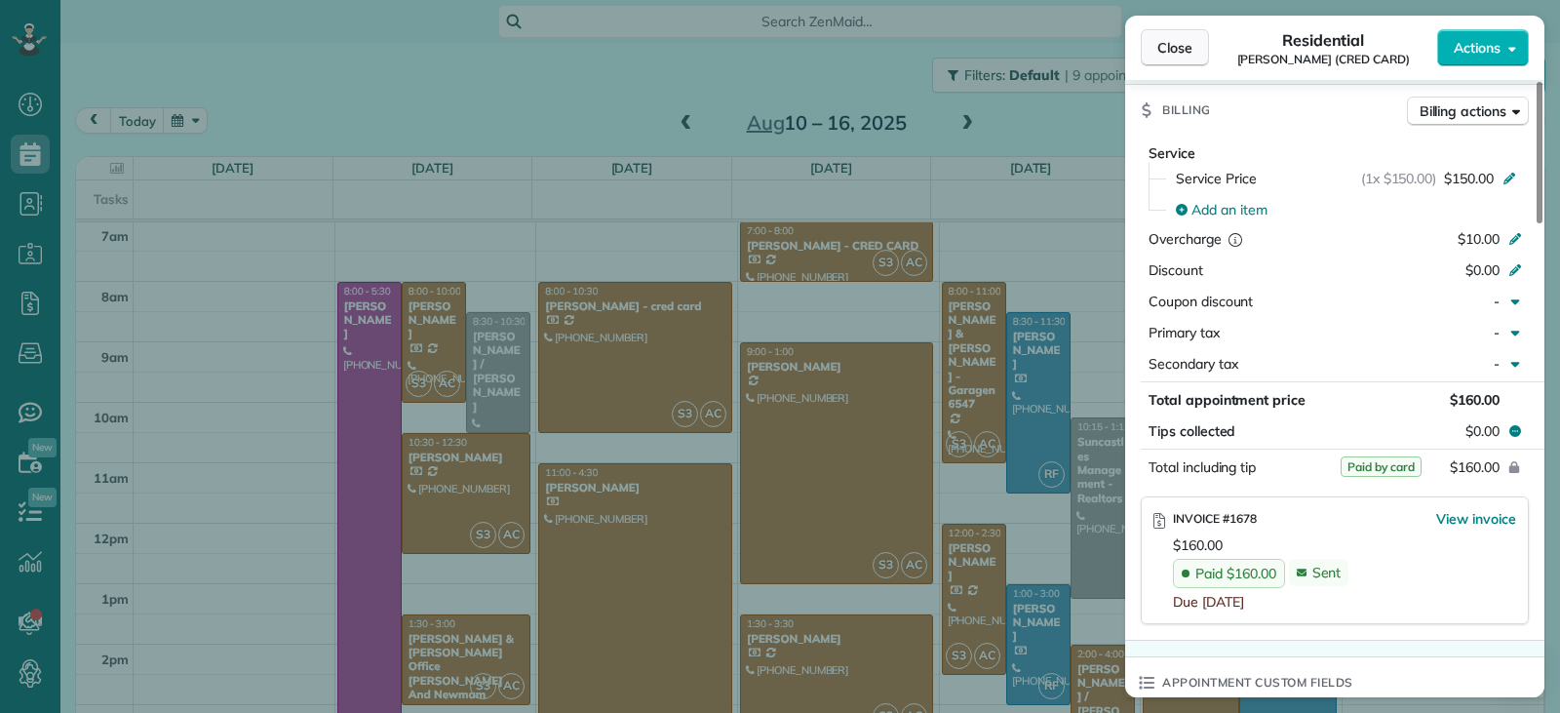
click at [1163, 51] on span "Close" at bounding box center [1175, 48] width 35 height 20
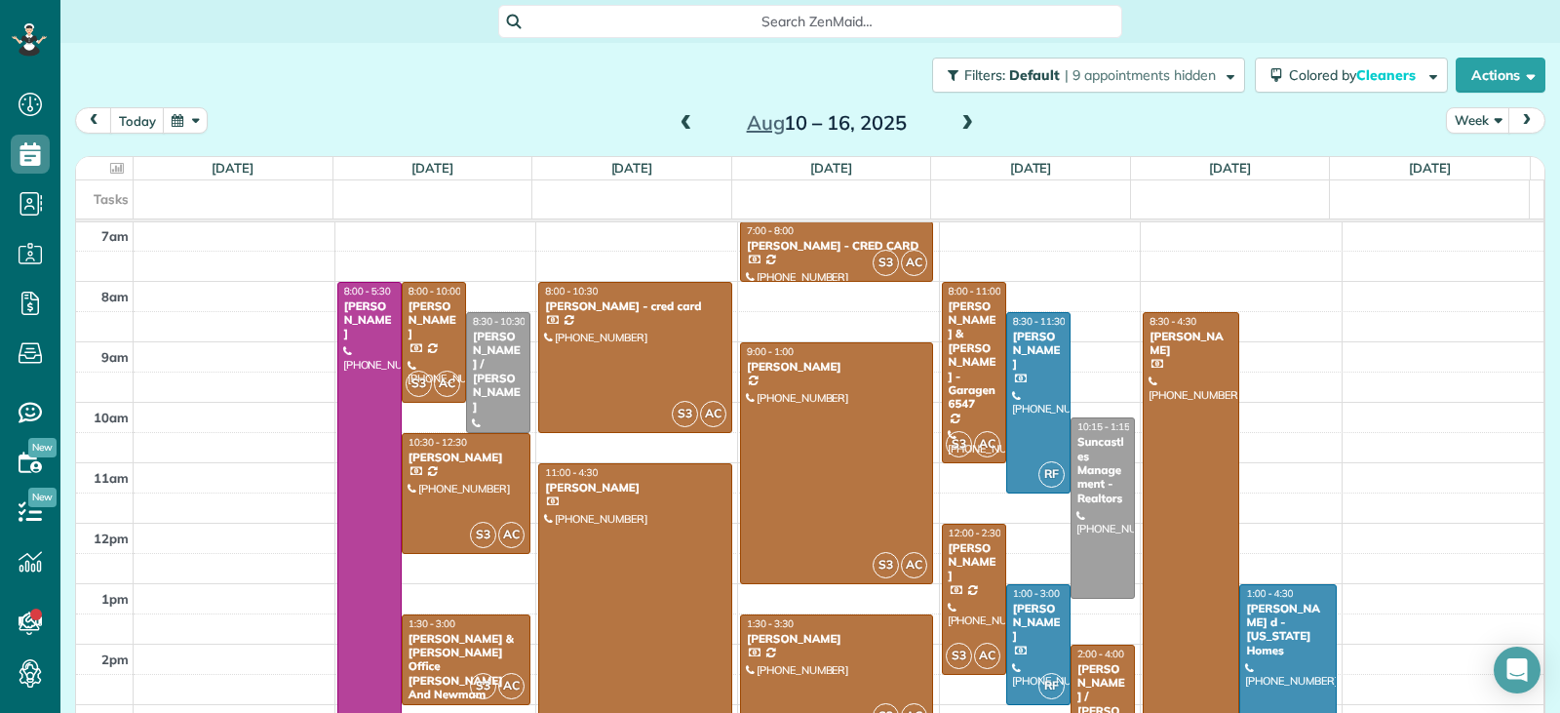
click at [820, 648] on div at bounding box center [837, 674] width 192 height 119
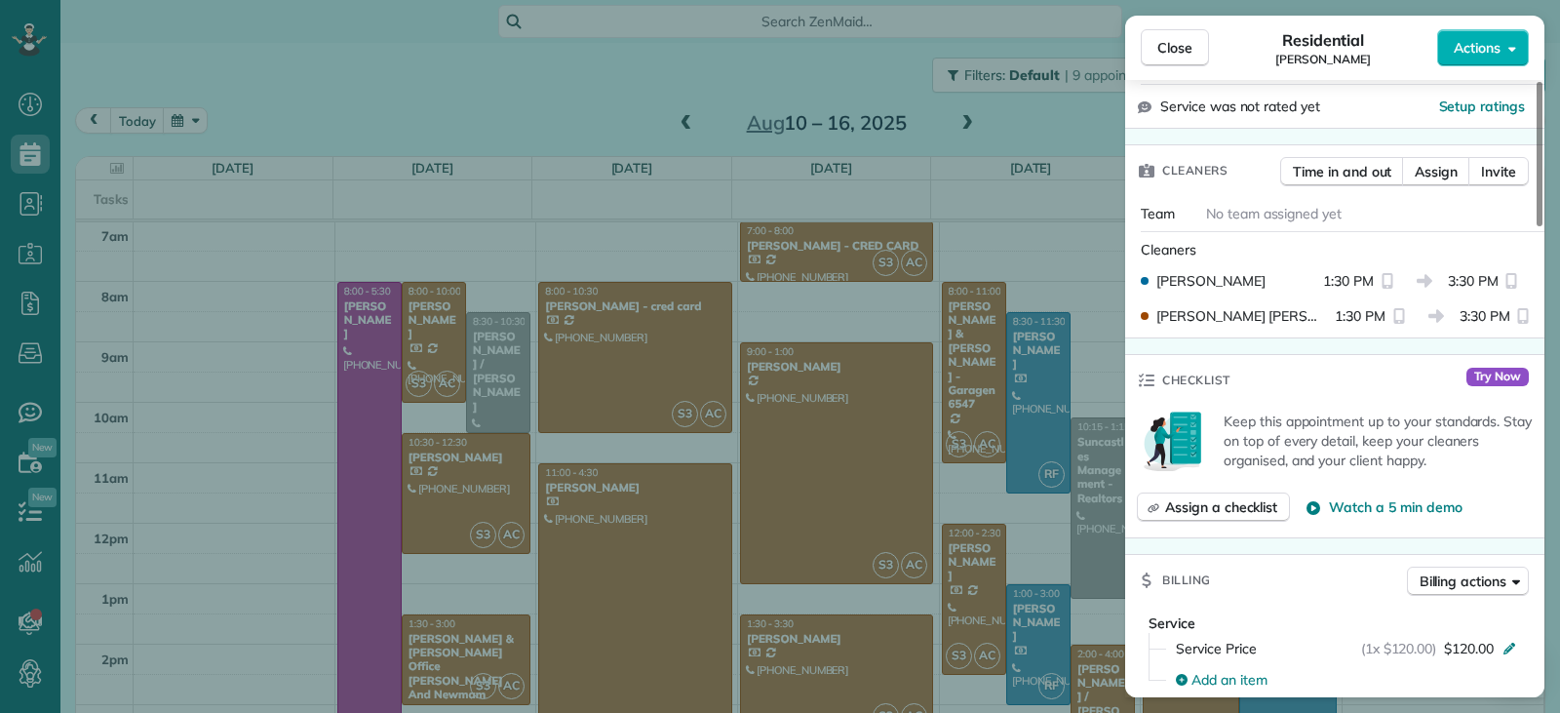
scroll to position [780, 0]
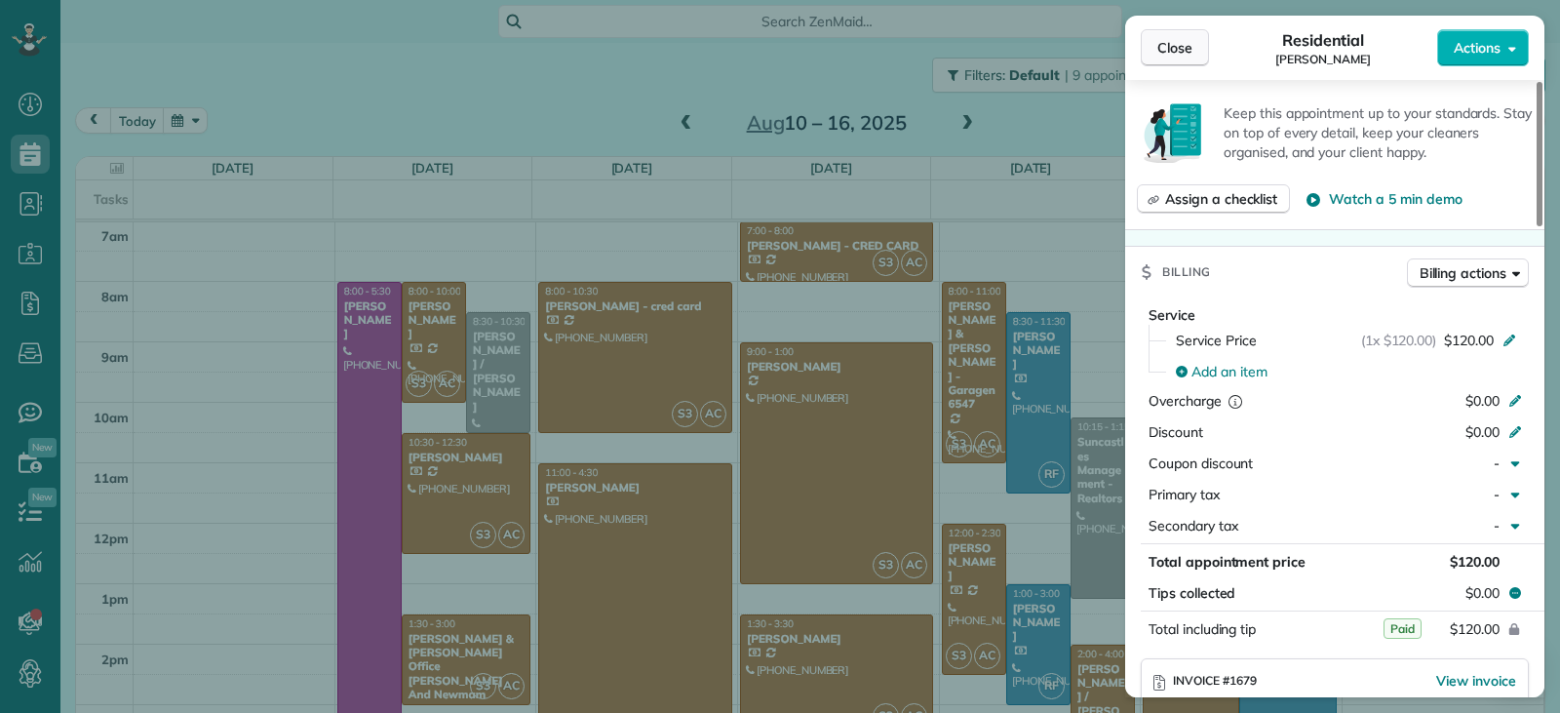
click at [1168, 53] on span "Close" at bounding box center [1175, 48] width 35 height 20
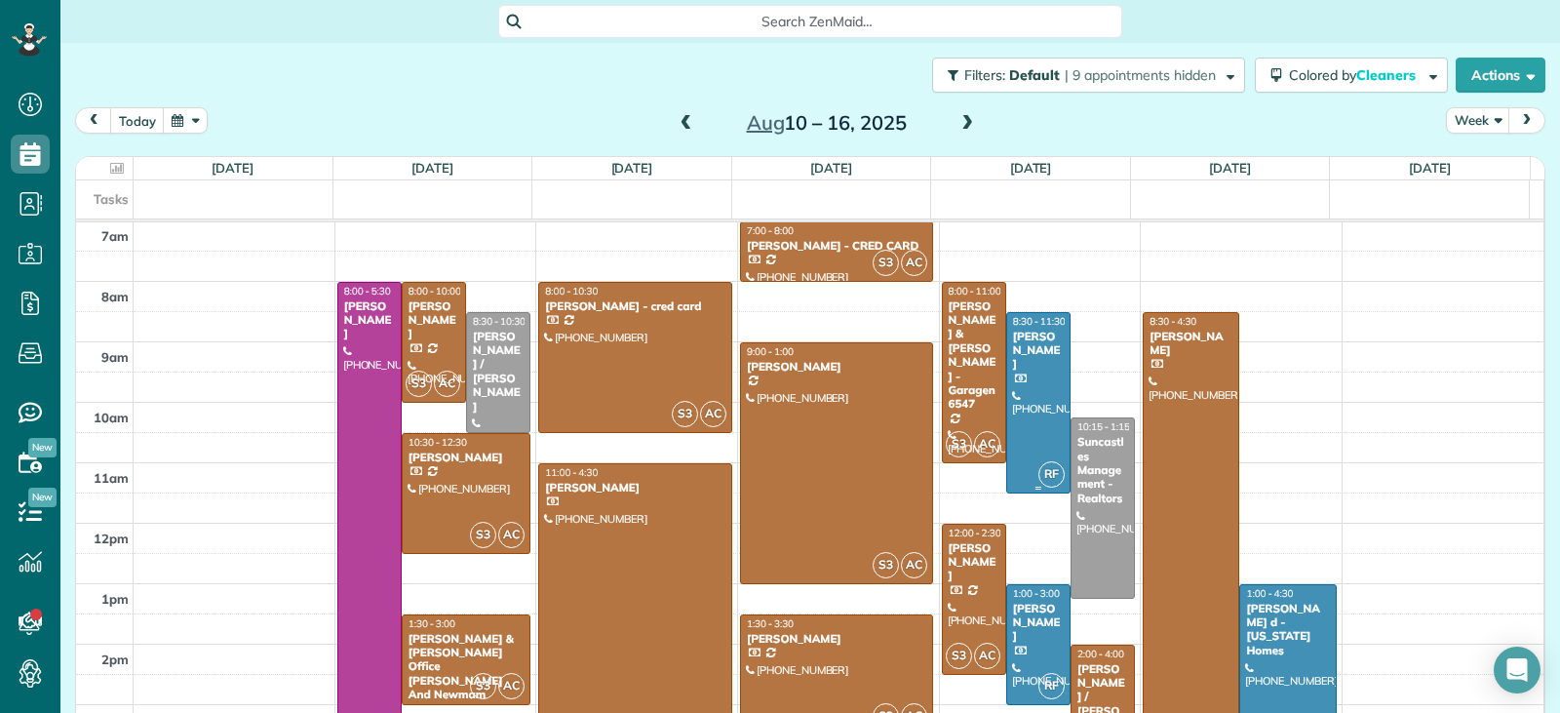
click at [1029, 392] on div at bounding box center [1038, 402] width 62 height 179
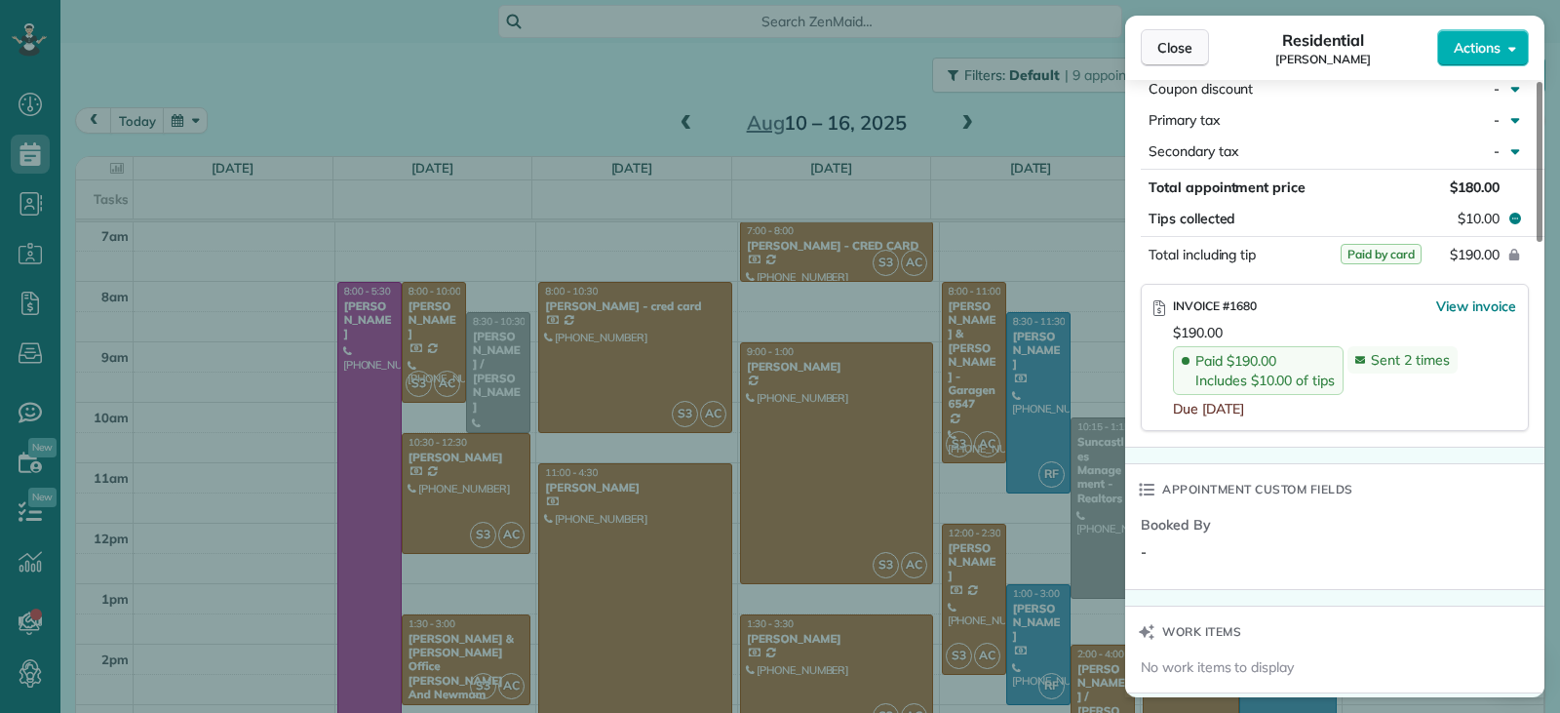
scroll to position [1073, 0]
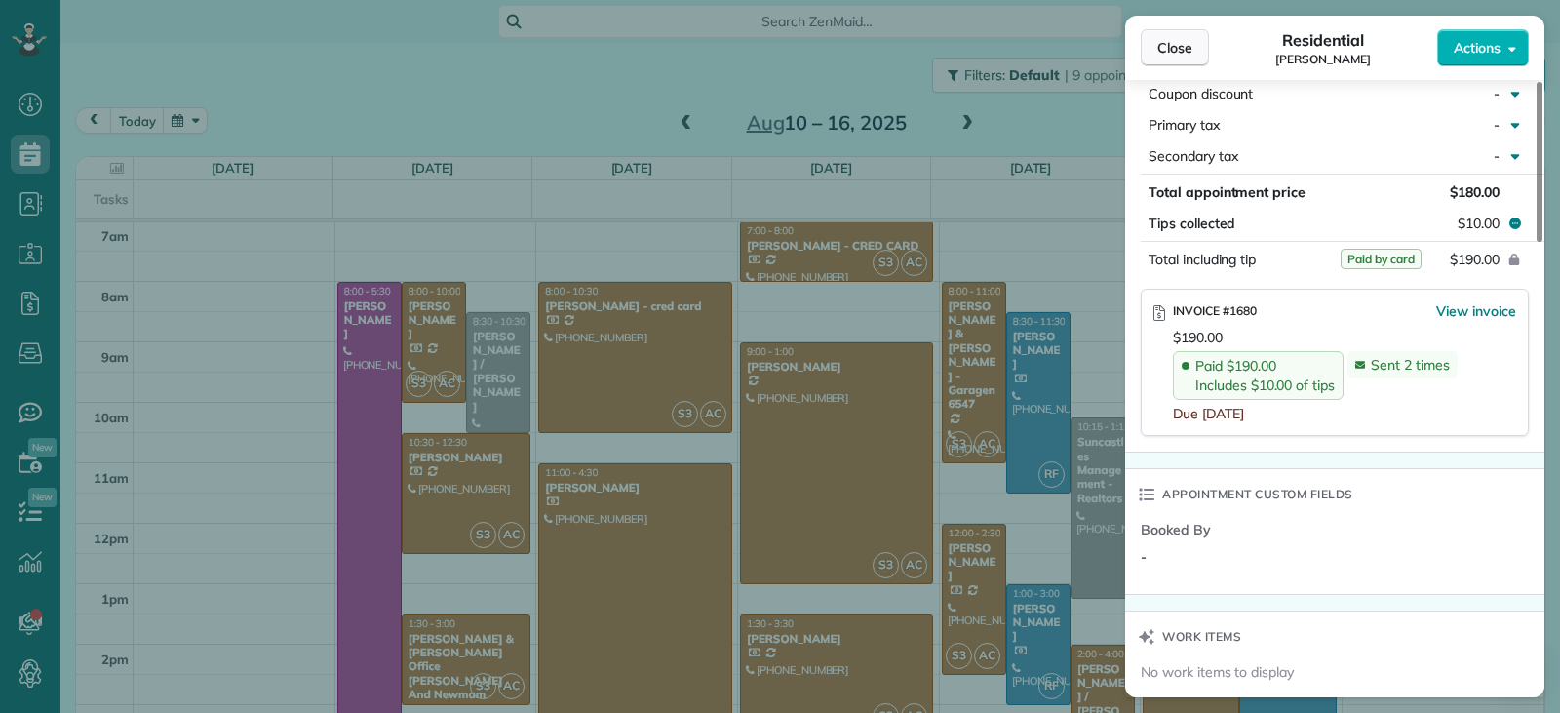
click at [1173, 49] on span "Close" at bounding box center [1175, 48] width 35 height 20
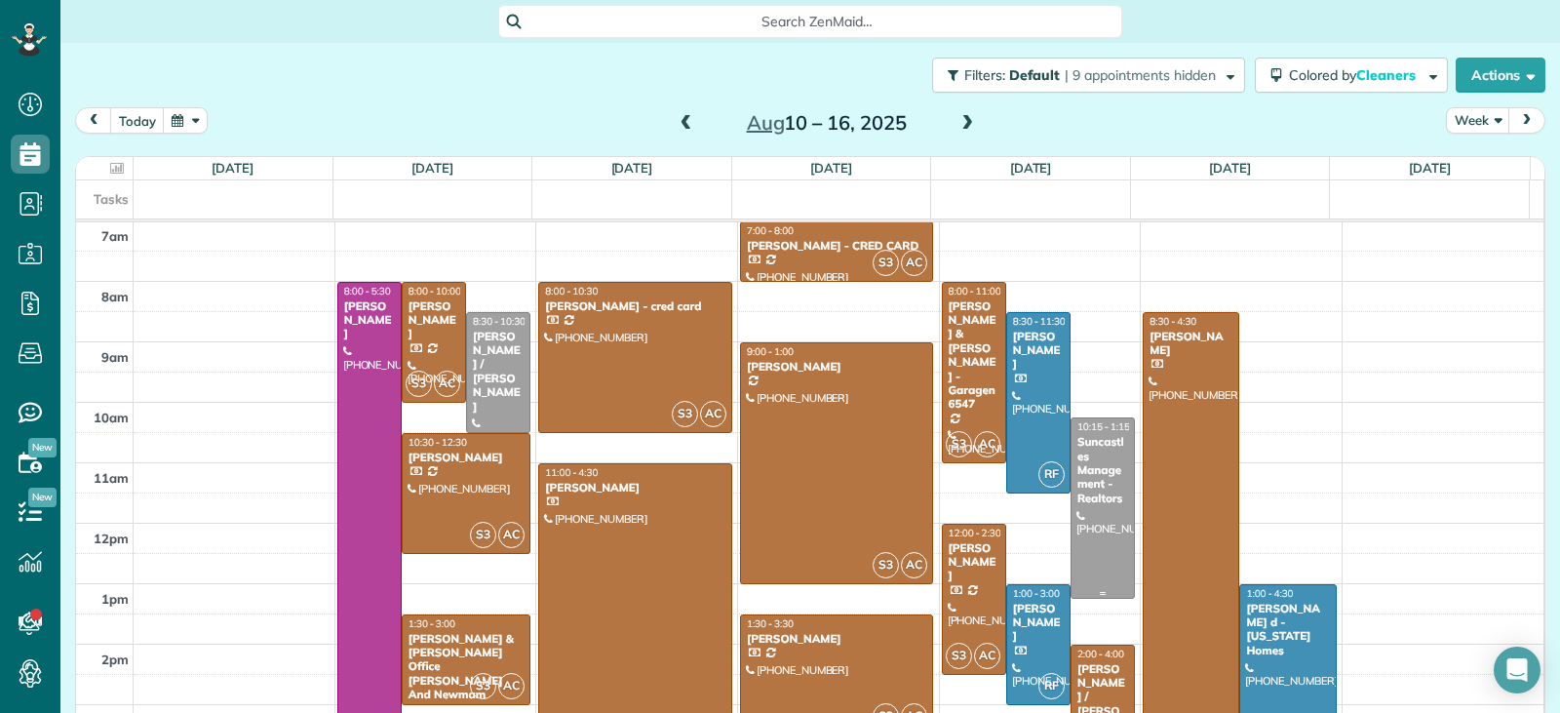
drag, startPoint x: 1079, startPoint y: 505, endPoint x: 1095, endPoint y: 506, distance: 16.6
click at [1078, 506] on div at bounding box center [1103, 507] width 62 height 179
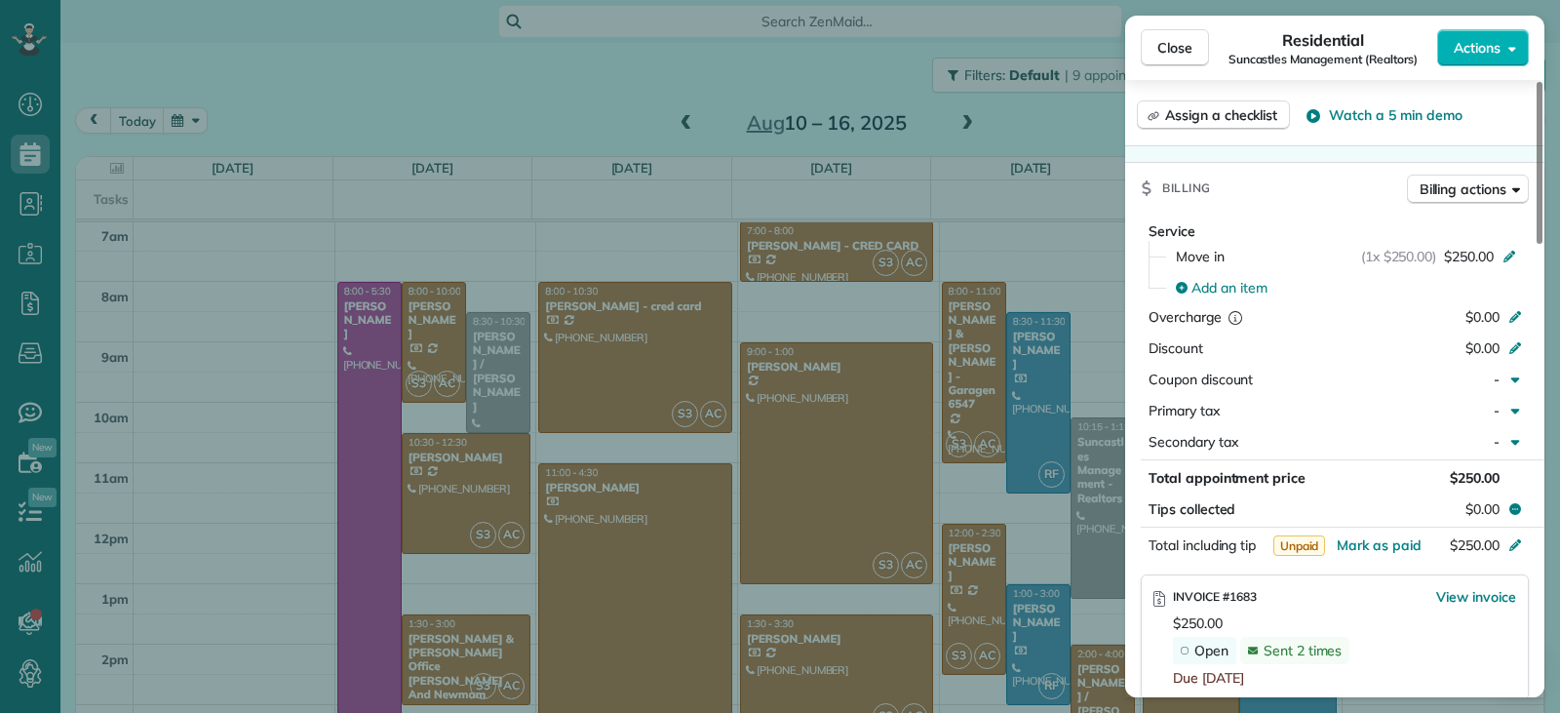
scroll to position [1176, 0]
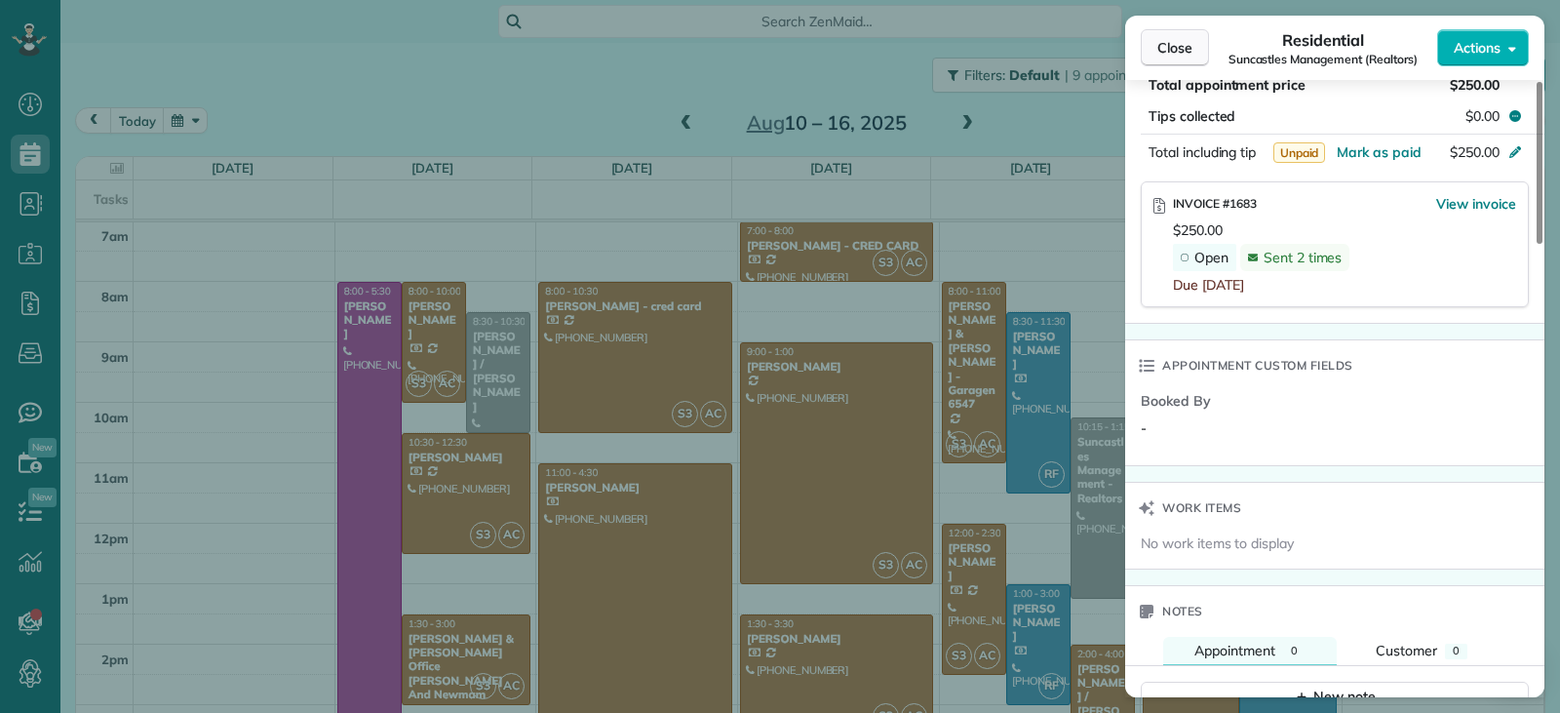
click at [1182, 55] on span "Close" at bounding box center [1175, 48] width 35 height 20
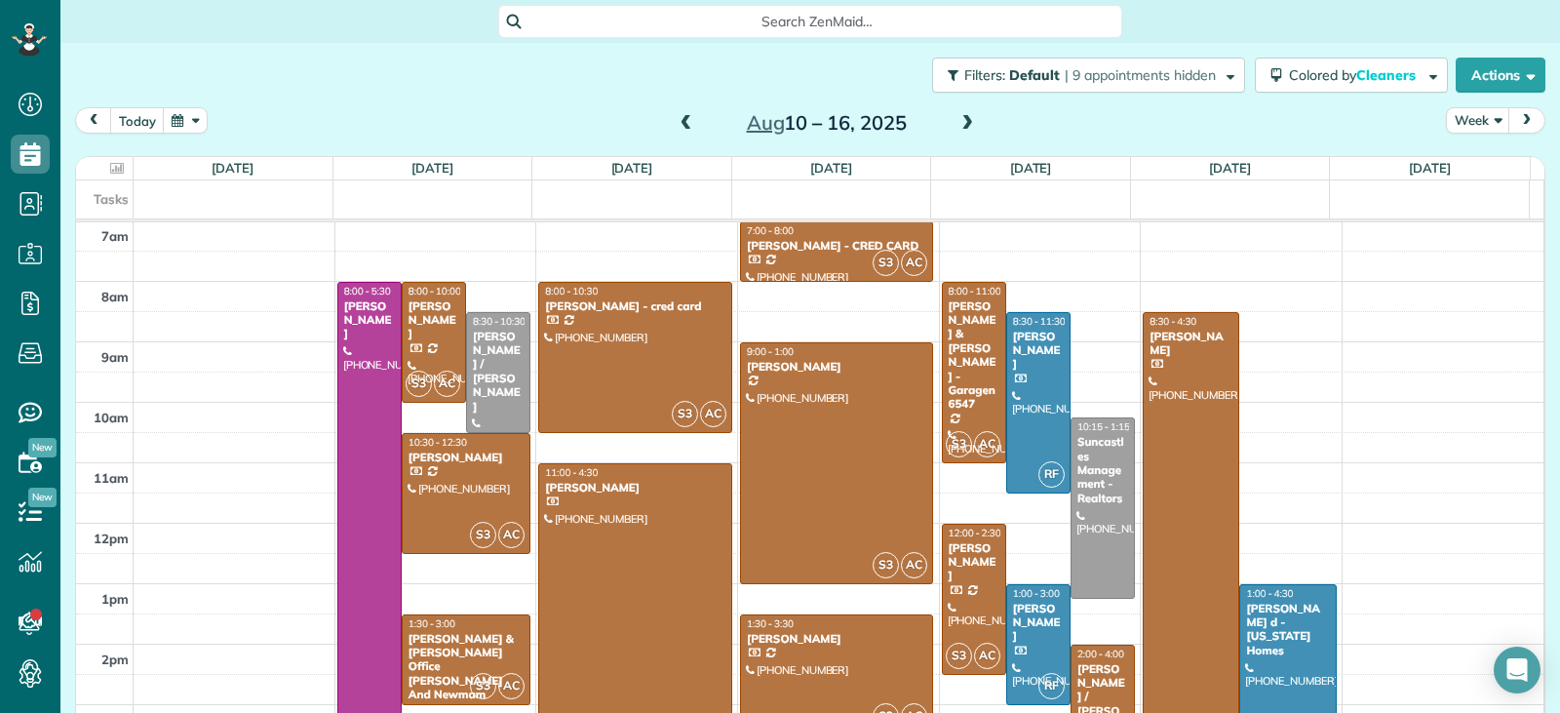
click at [1189, 527] on div at bounding box center [1191, 554] width 95 height 482
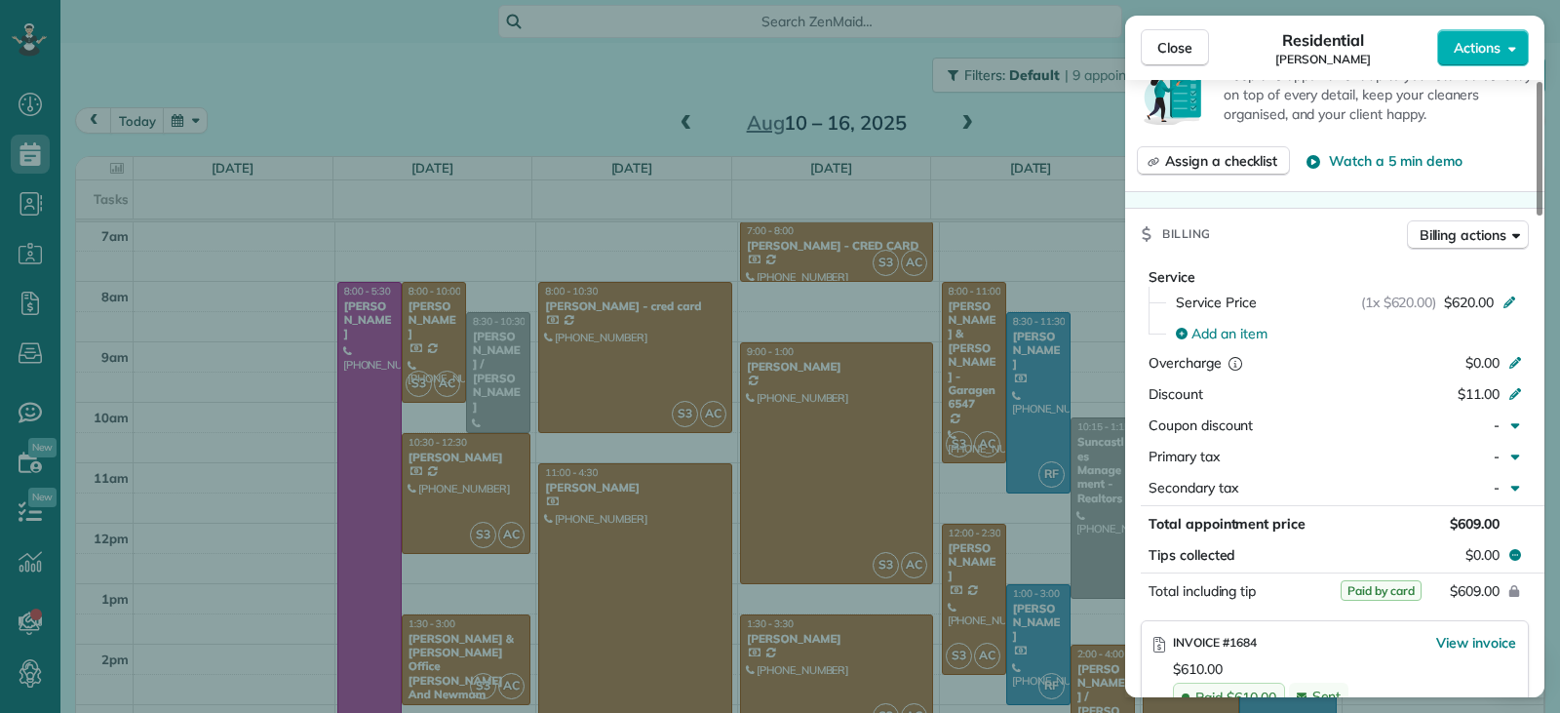
scroll to position [975, 0]
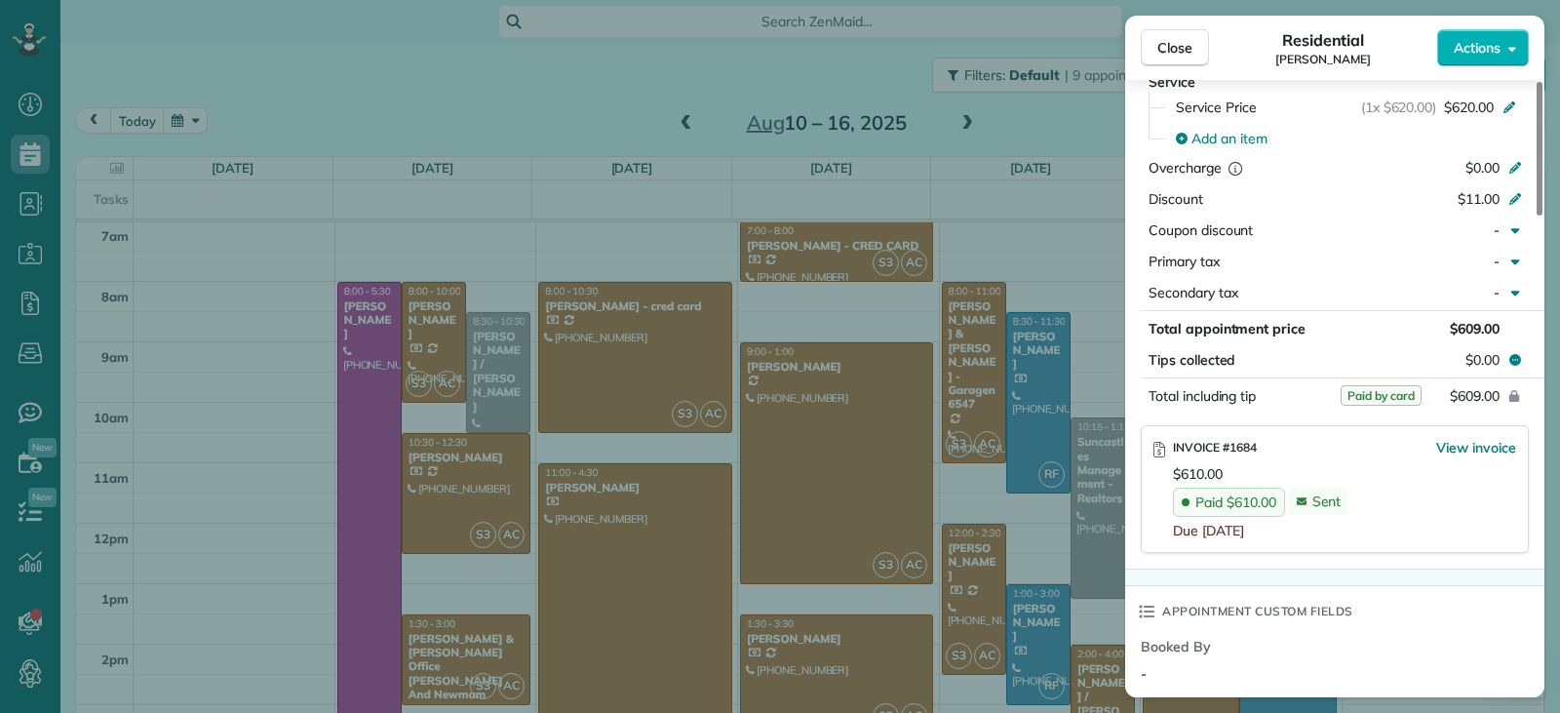
drag, startPoint x: 1185, startPoint y: 51, endPoint x: 1454, endPoint y: 526, distance: 545.9
click at [1186, 50] on span "Close" at bounding box center [1175, 48] width 35 height 20
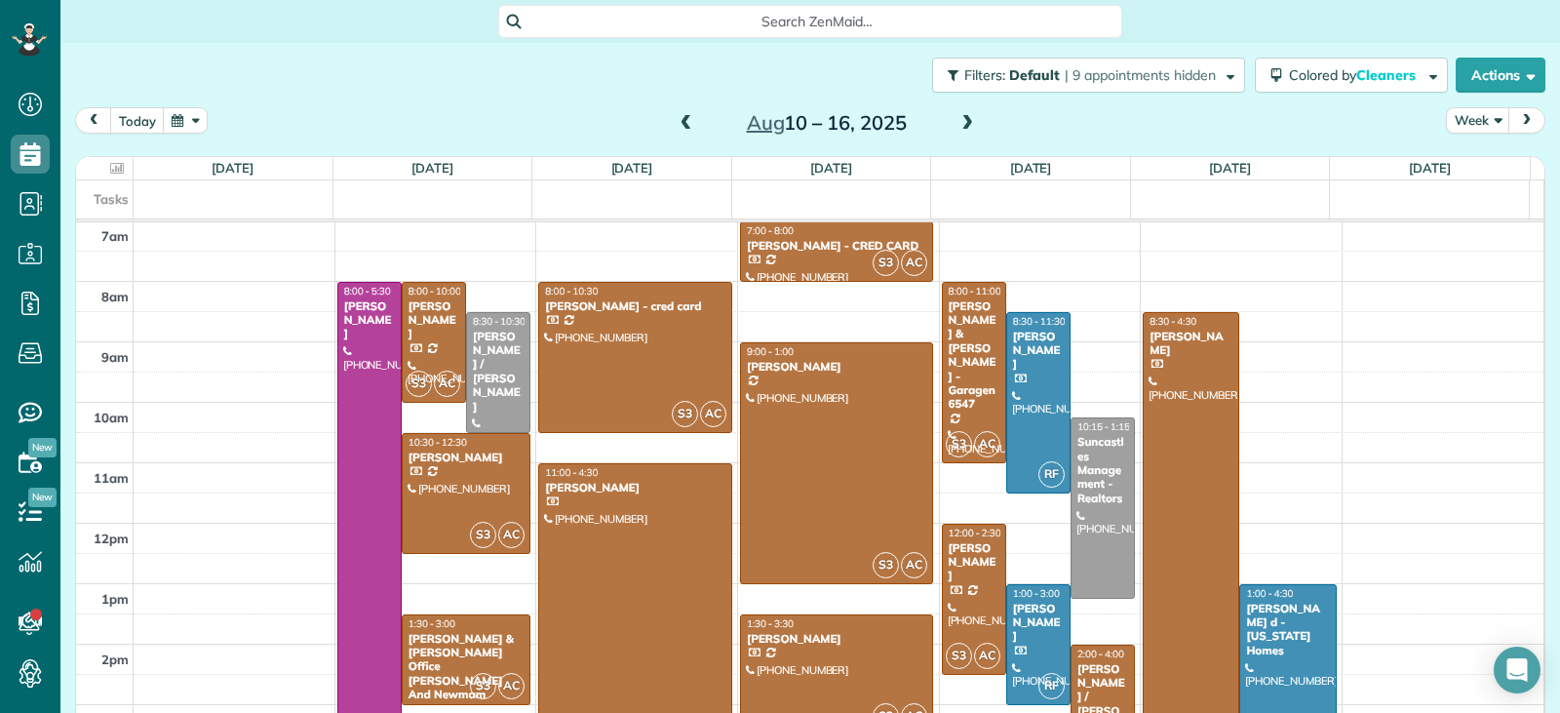
click at [1268, 667] on div at bounding box center [1287, 690] width 95 height 210
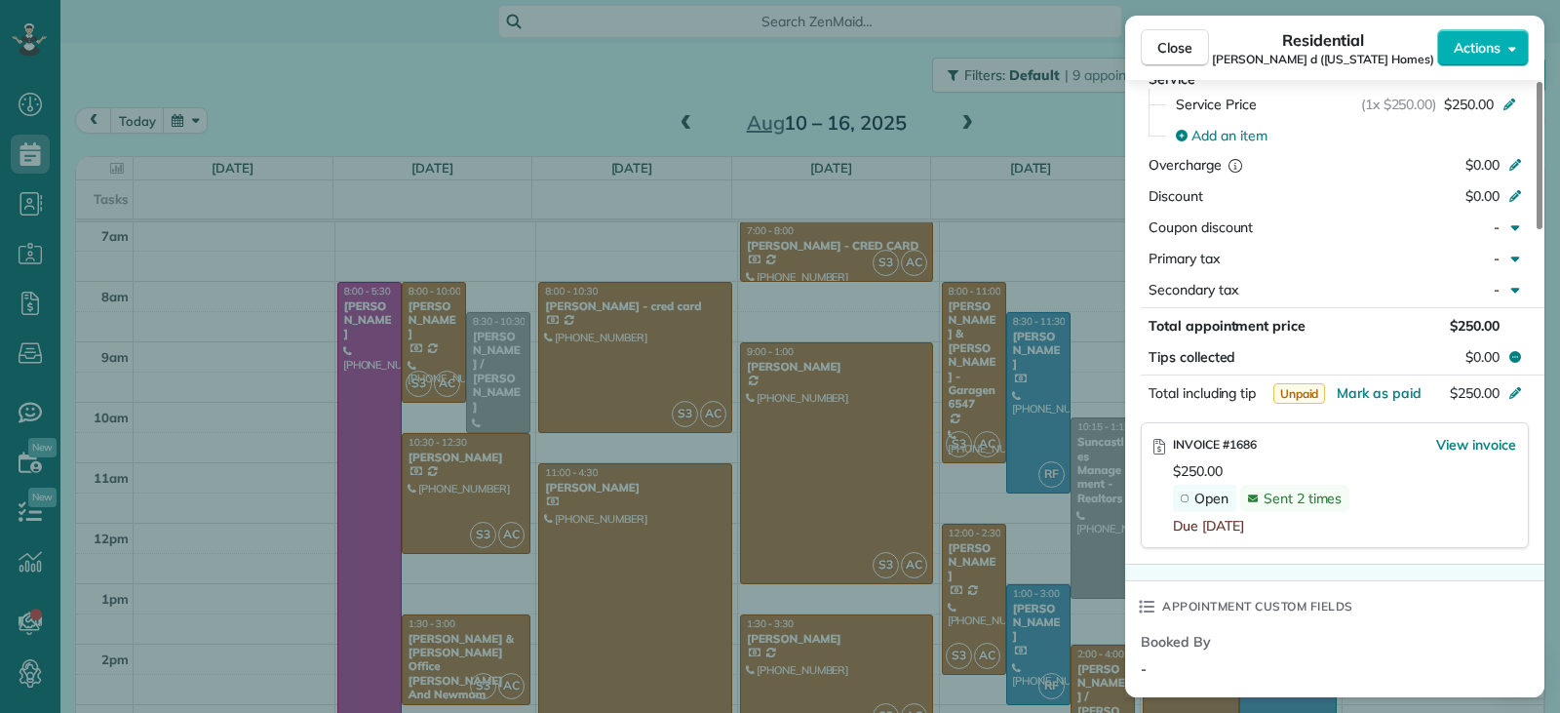
scroll to position [979, 0]
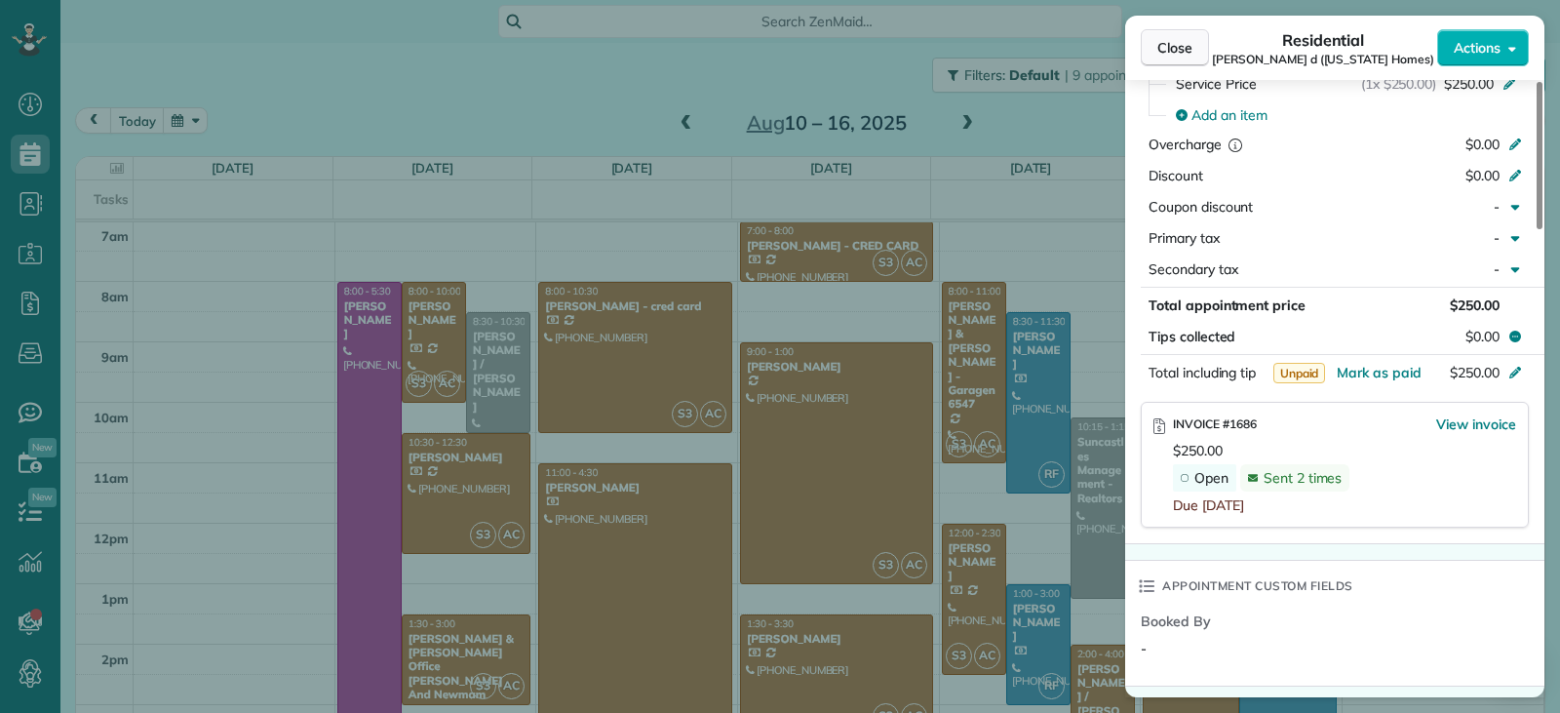
click at [1186, 48] on span "Close" at bounding box center [1175, 48] width 35 height 20
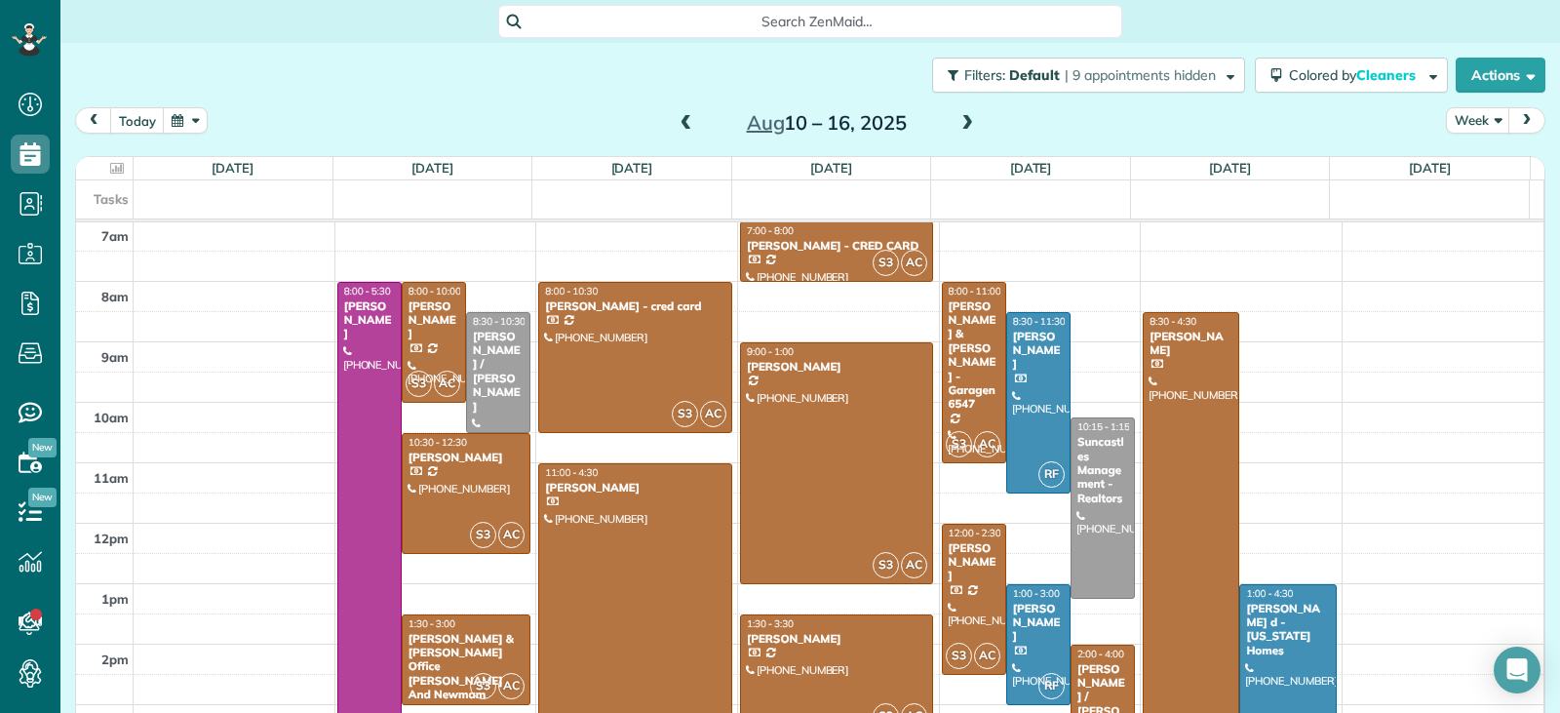
click at [966, 119] on span at bounding box center [967, 124] width 21 height 18
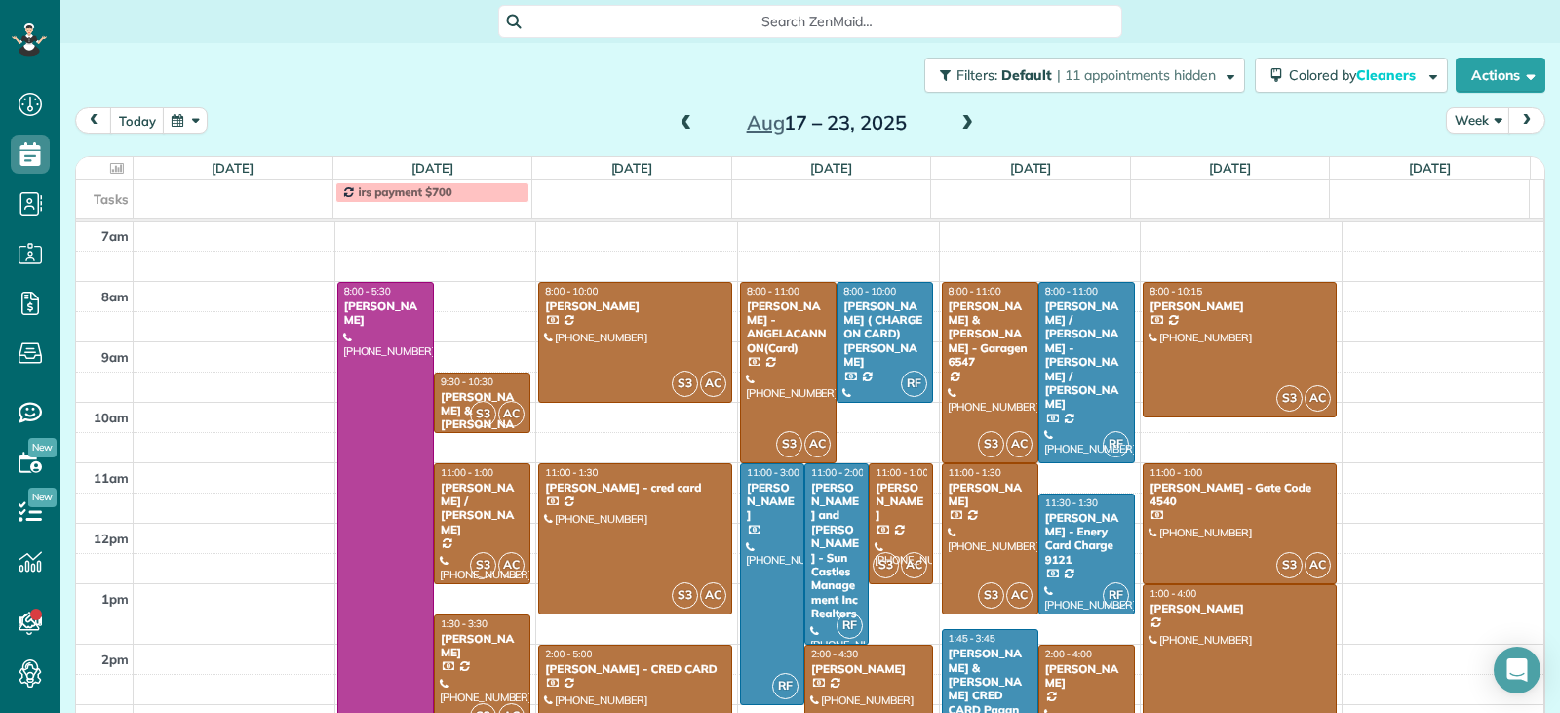
click at [458, 671] on div at bounding box center [482, 674] width 95 height 119
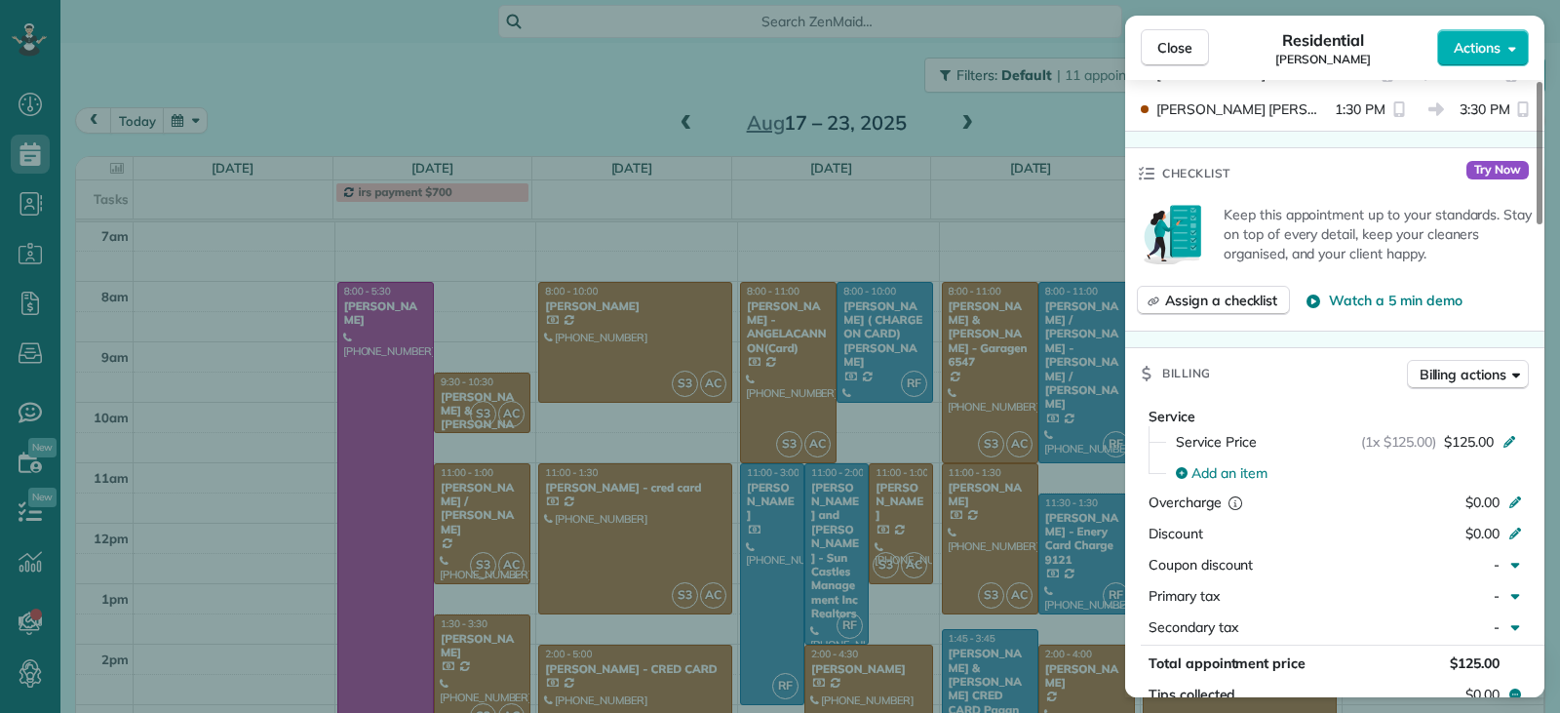
scroll to position [854, 0]
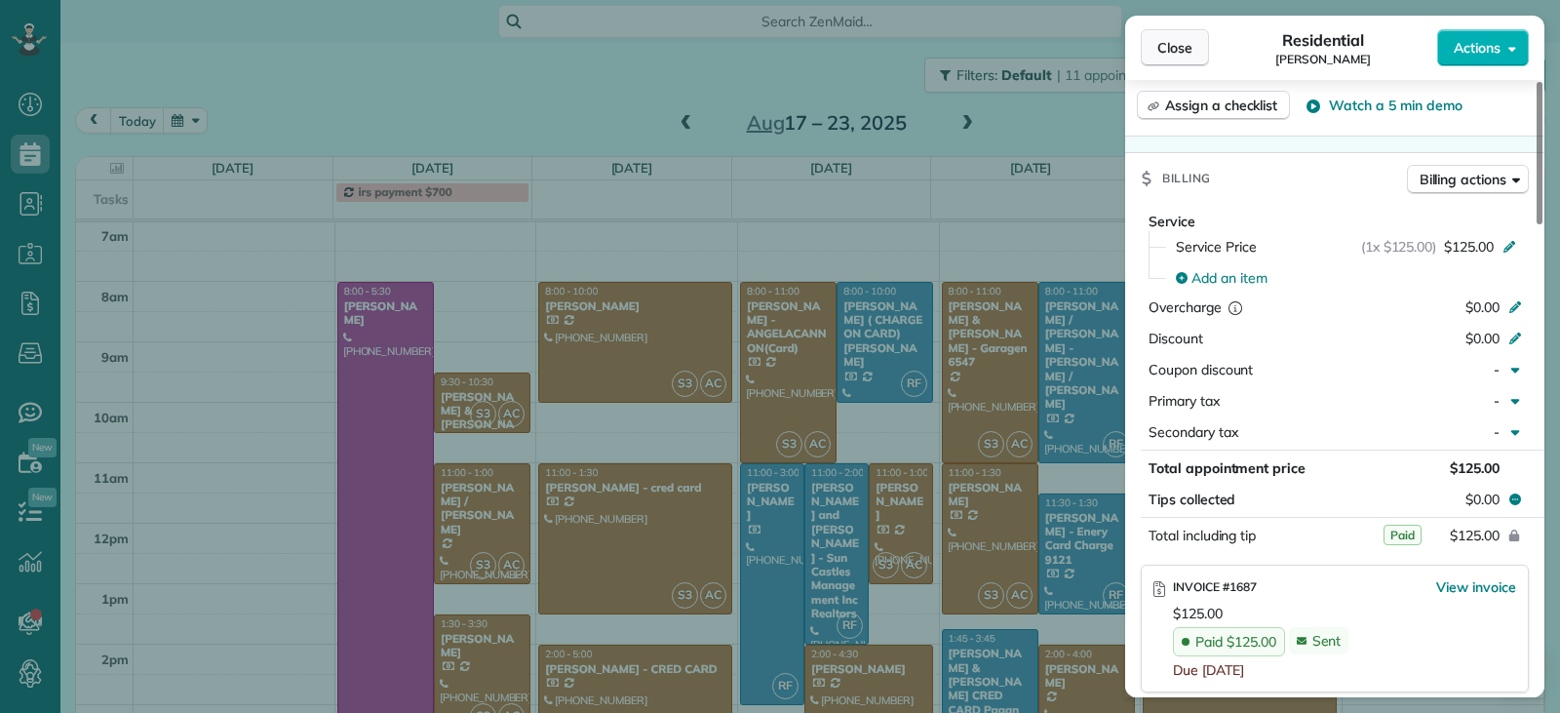
click at [1178, 50] on span "Close" at bounding box center [1175, 48] width 35 height 20
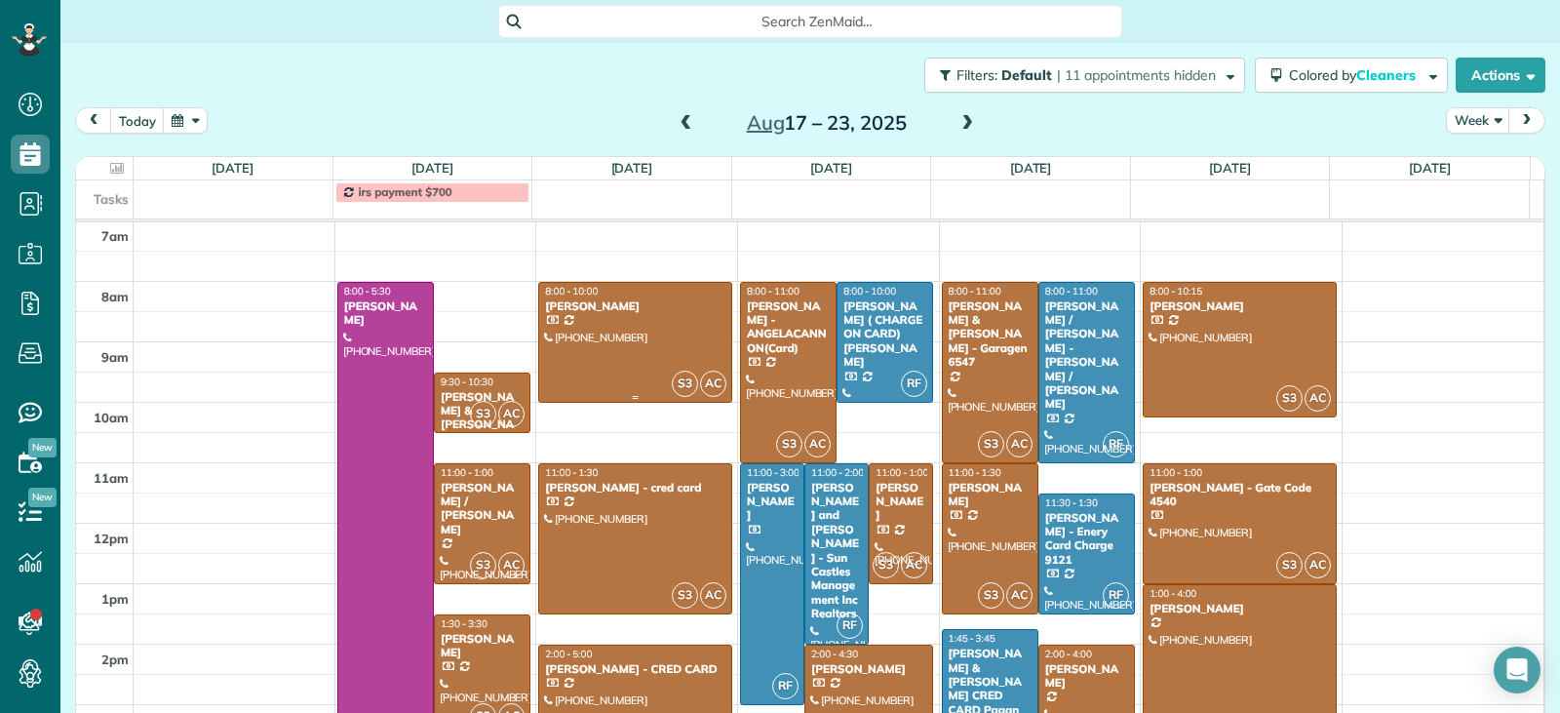
click at [618, 367] on div at bounding box center [635, 342] width 192 height 119
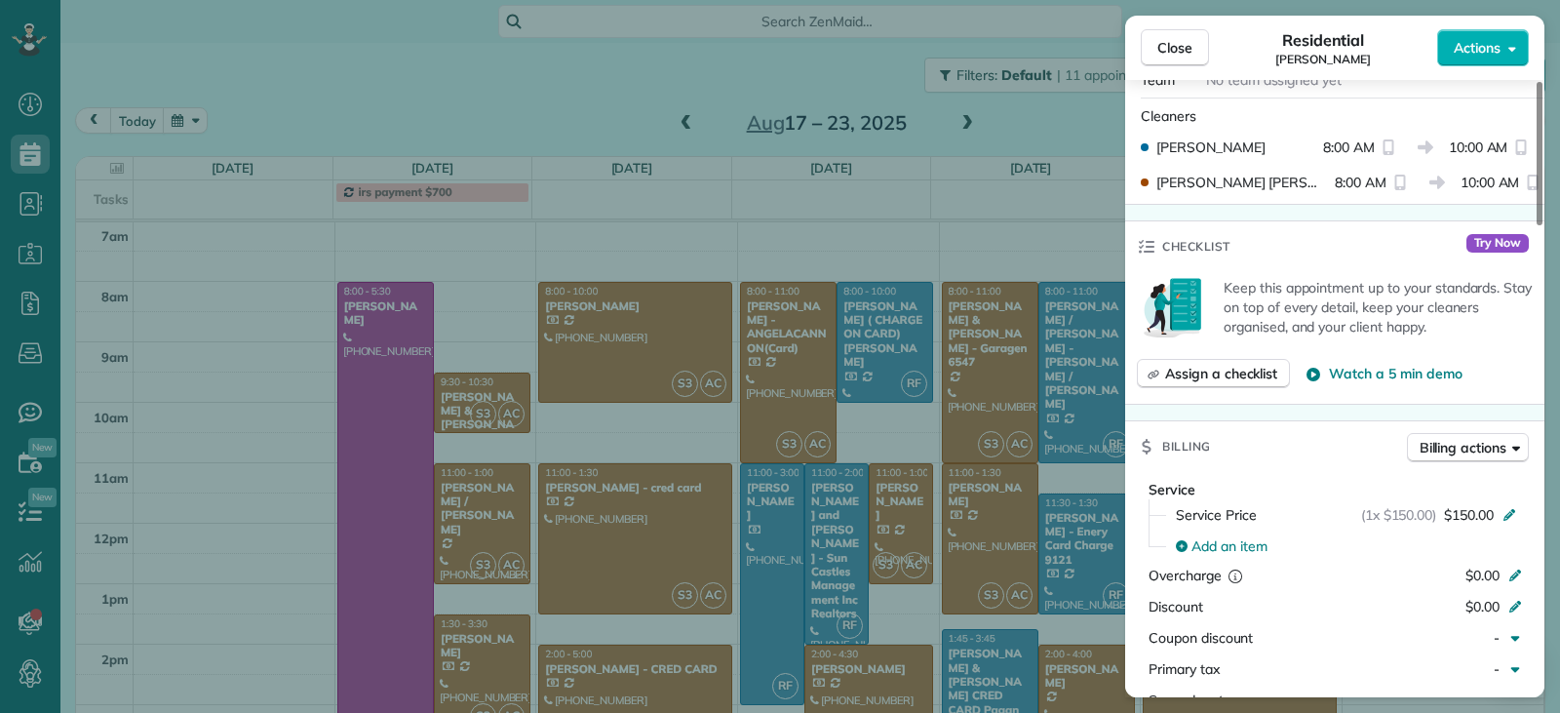
scroll to position [982, 0]
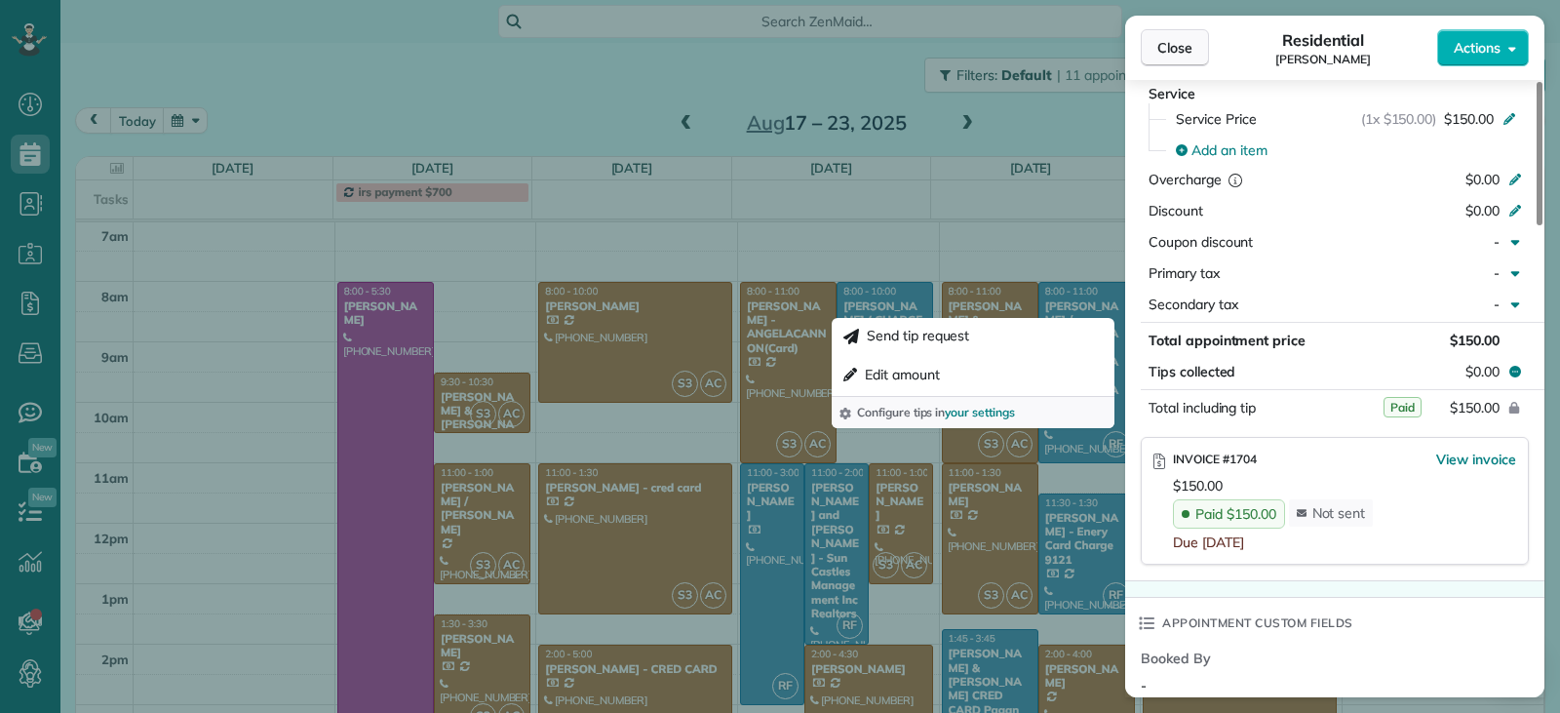
click at [1183, 56] on span "Close" at bounding box center [1175, 48] width 35 height 20
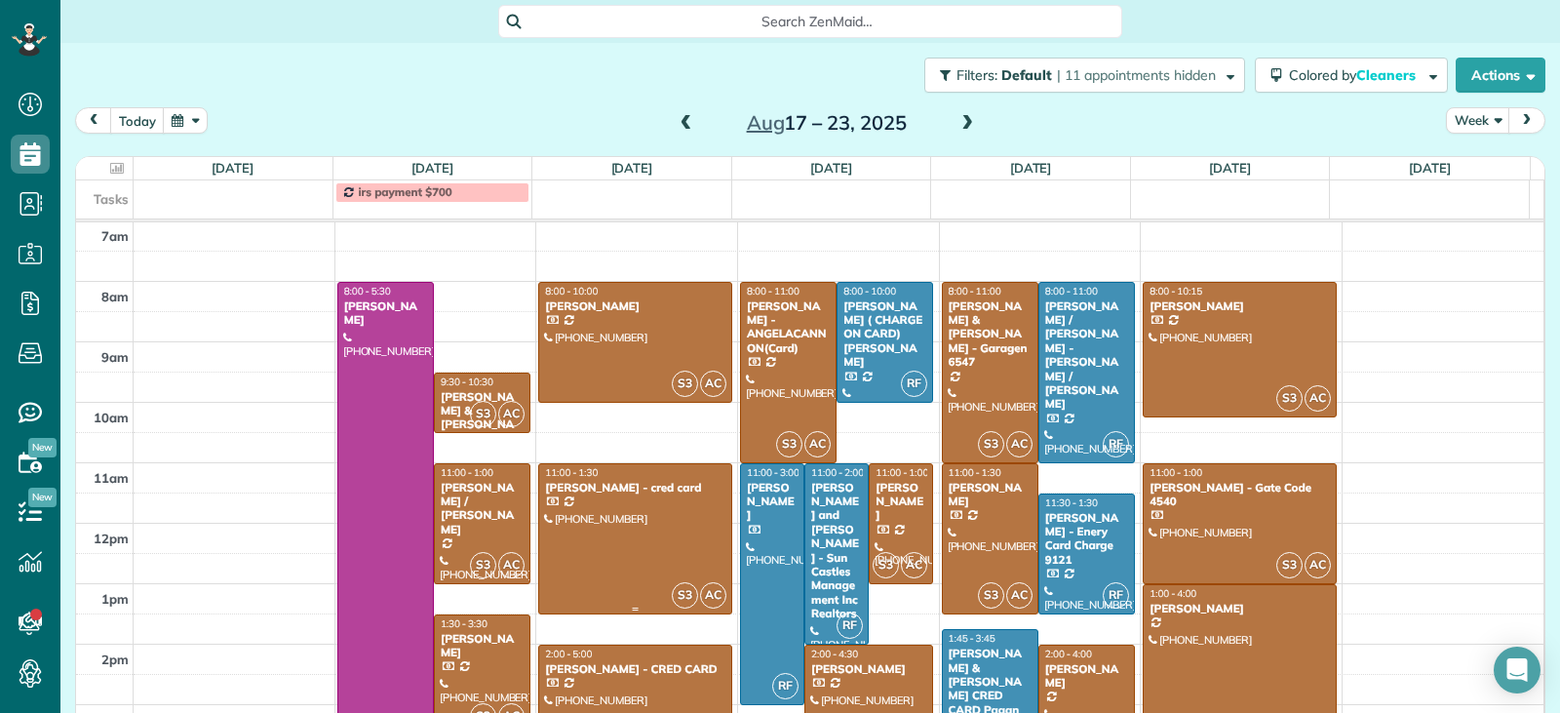
click at [648, 542] on div at bounding box center [635, 538] width 192 height 149
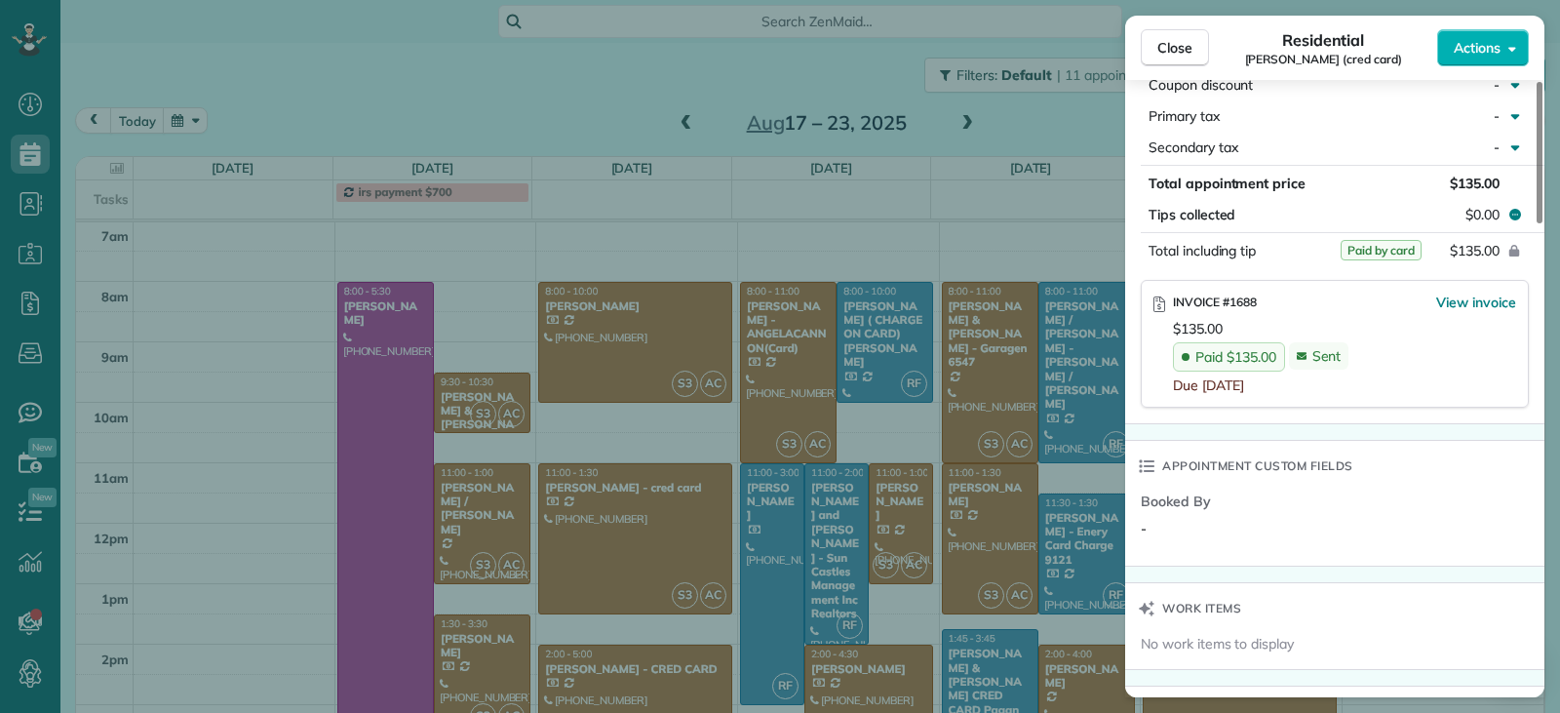
scroll to position [1163, 0]
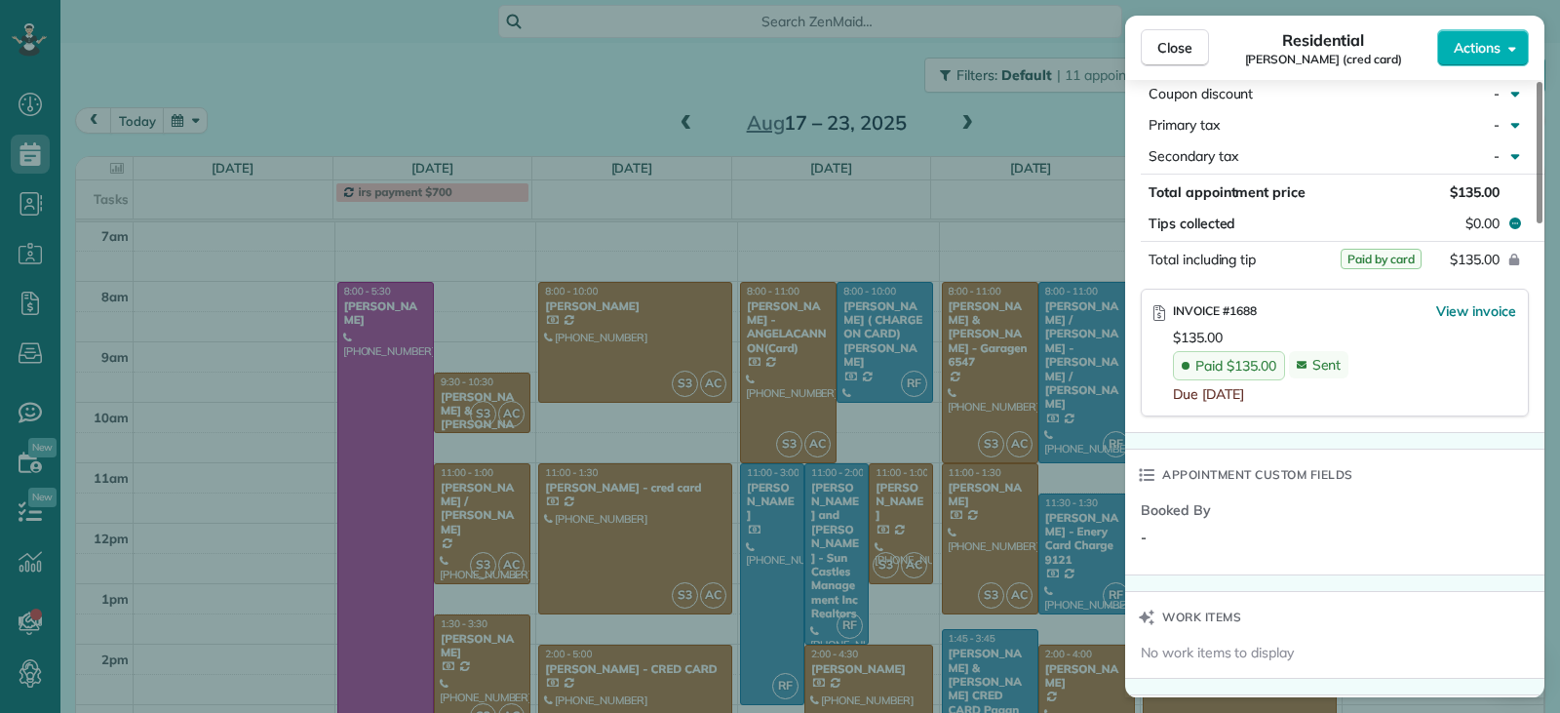
drag, startPoint x: 1167, startPoint y: 50, endPoint x: 1163, endPoint y: 68, distance: 18.9
click at [1167, 50] on span "Close" at bounding box center [1175, 48] width 35 height 20
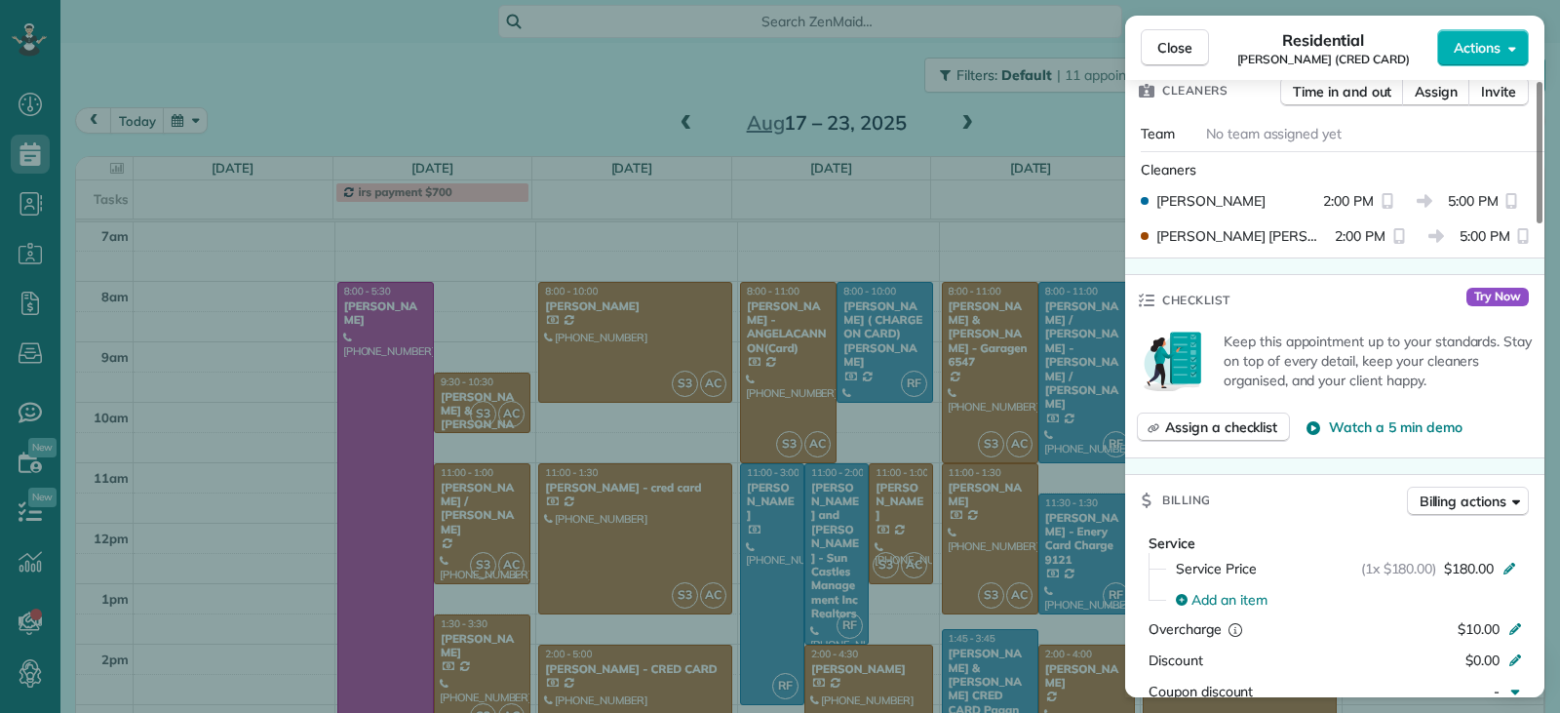
scroll to position [979, 0]
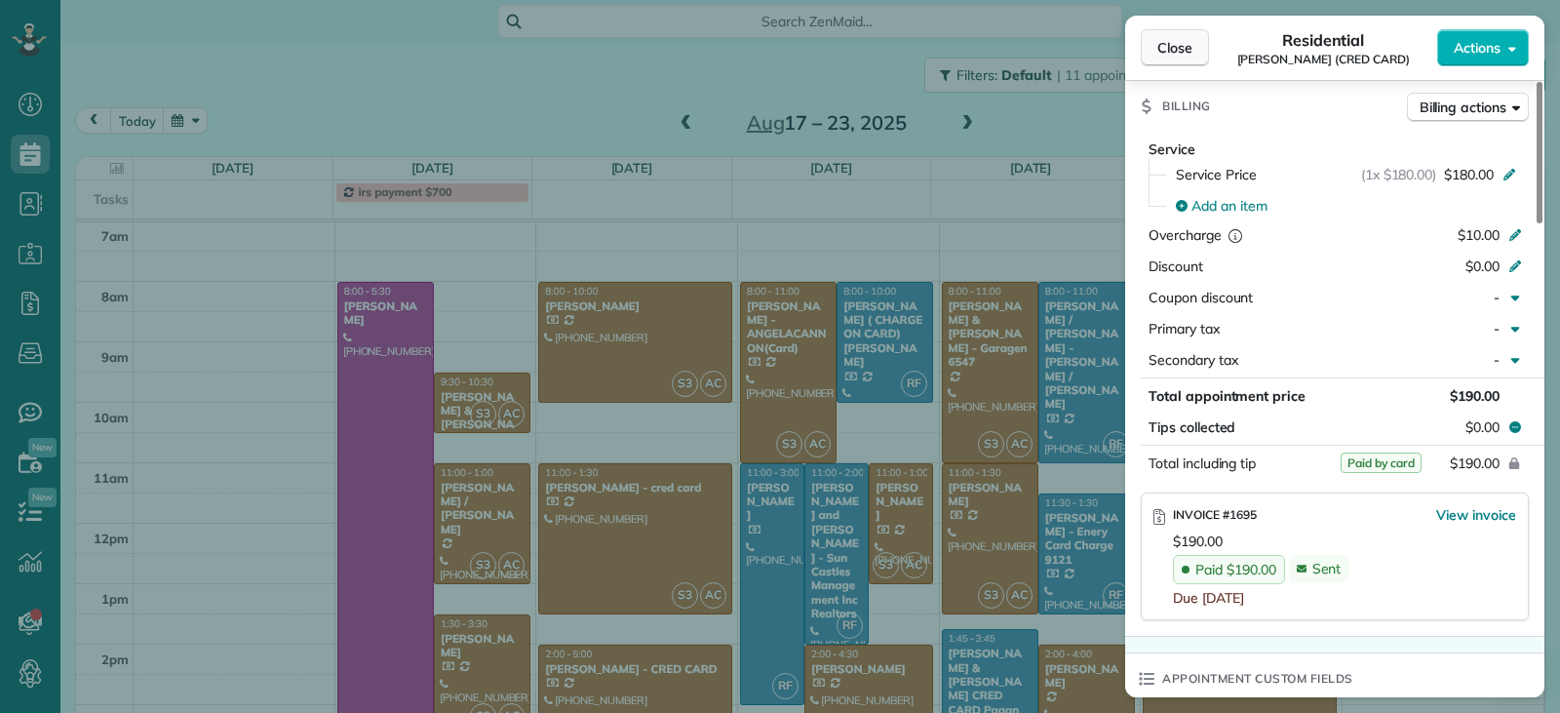
drag, startPoint x: 1167, startPoint y: 39, endPoint x: 1141, endPoint y: 112, distance: 77.7
click at [1169, 39] on span "Close" at bounding box center [1175, 48] width 35 height 20
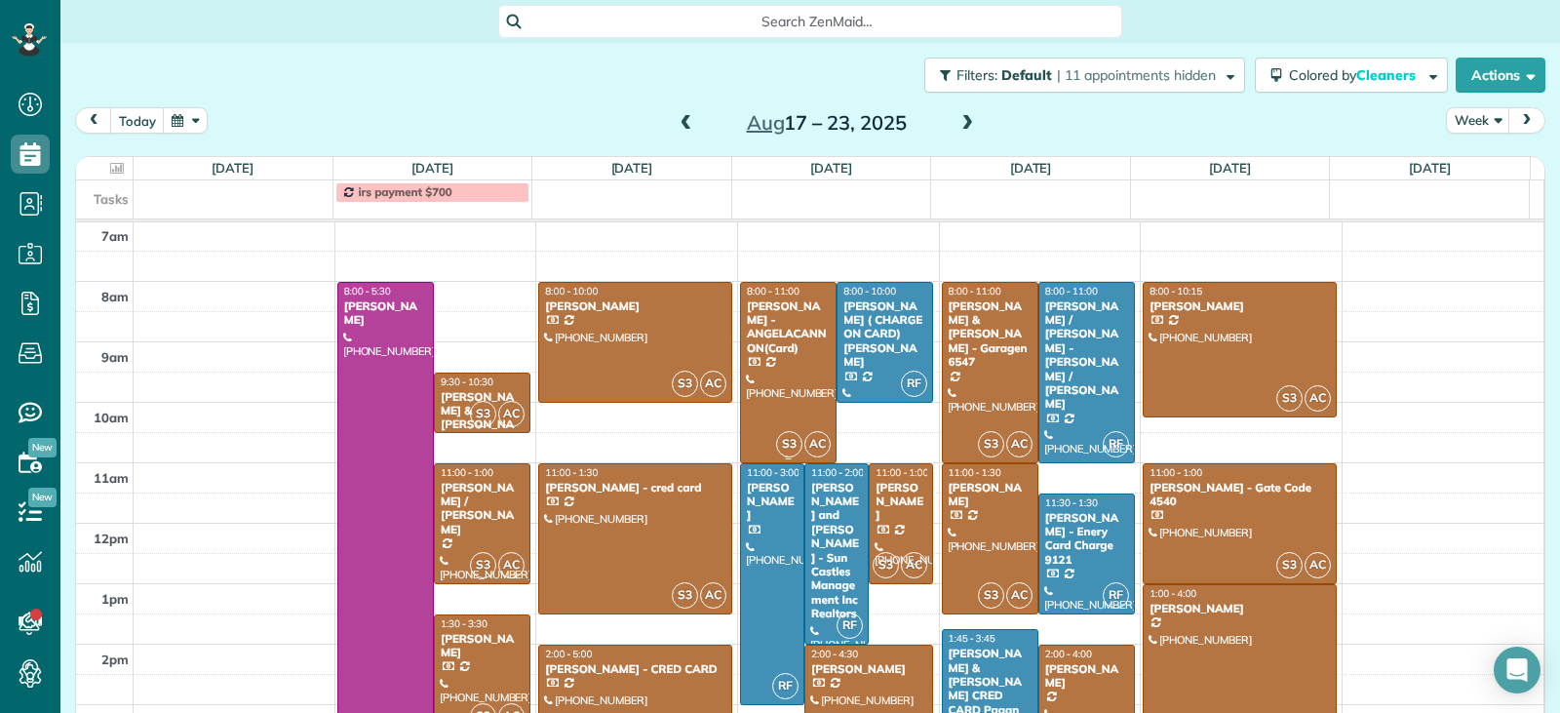
click at [795, 373] on div at bounding box center [788, 372] width 95 height 179
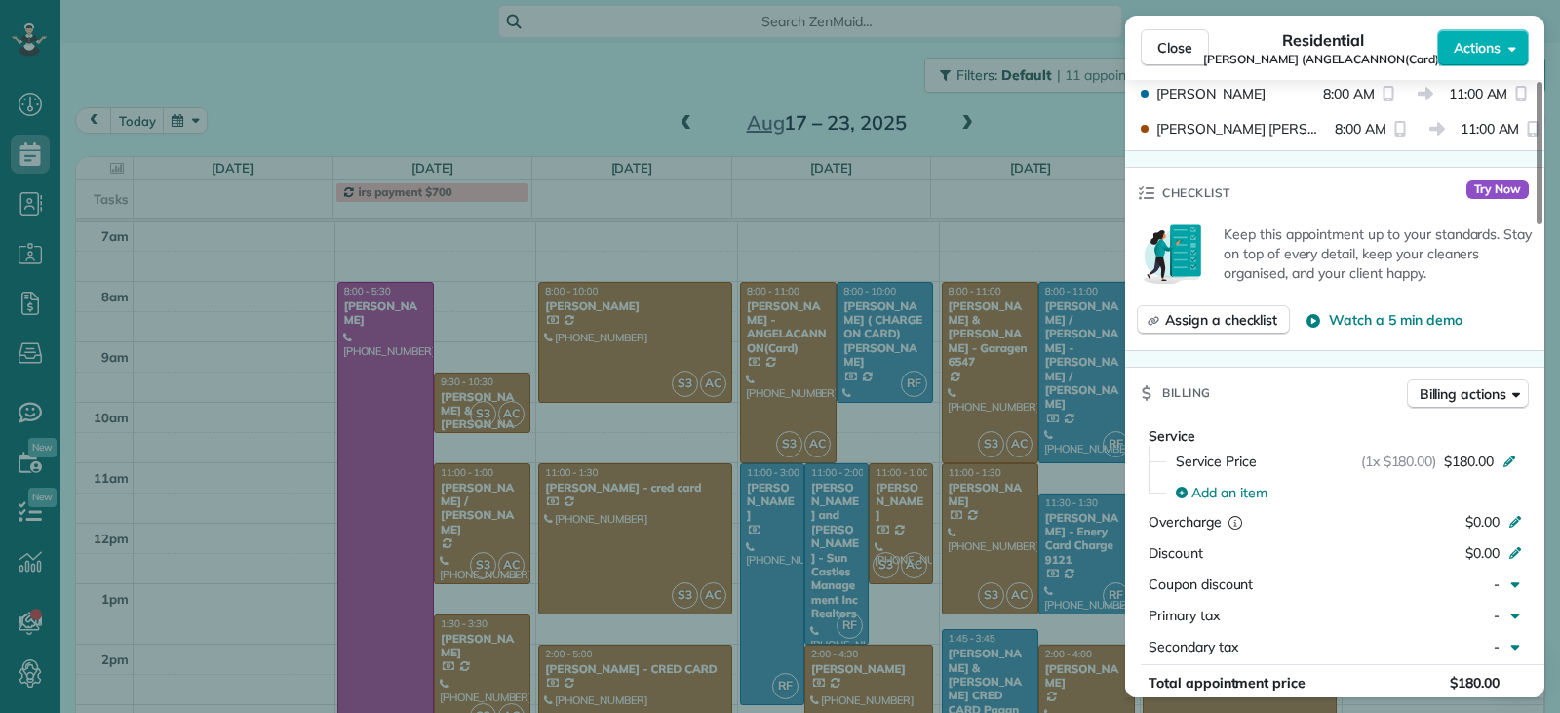
scroll to position [978, 0]
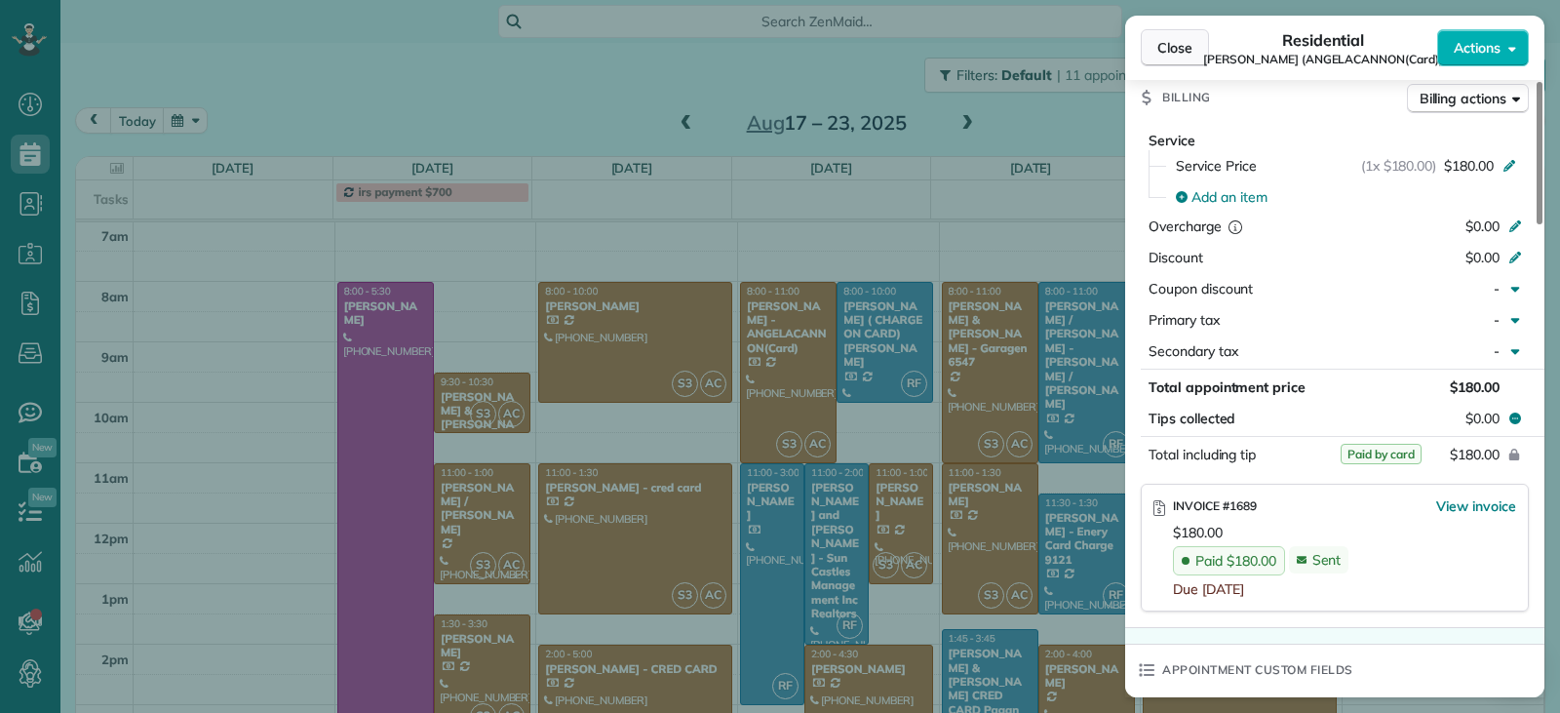
click at [1179, 50] on span "Close" at bounding box center [1175, 48] width 35 height 20
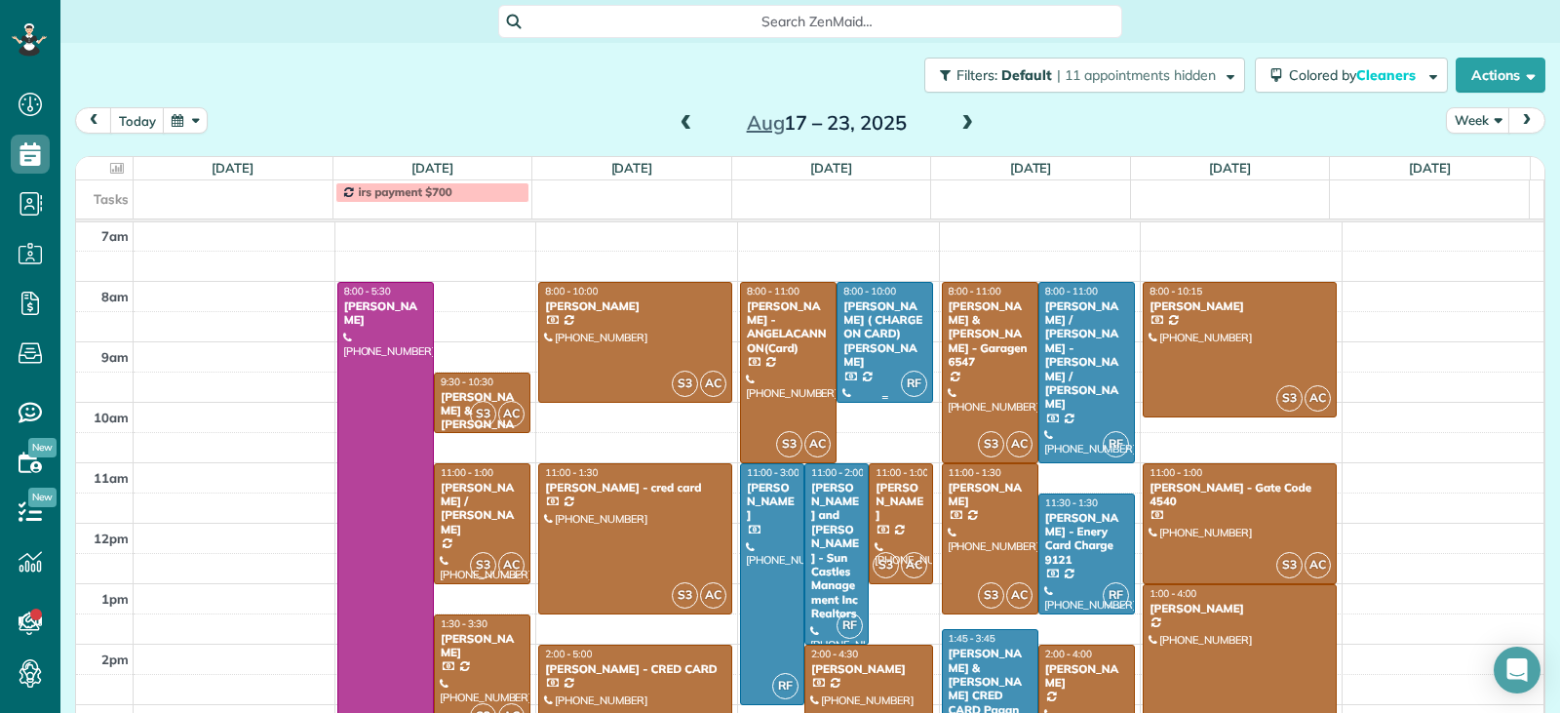
click at [843, 355] on div "[PERSON_NAME] ( CHARGE ON CARD) [PERSON_NAME]" at bounding box center [885, 334] width 85 height 70
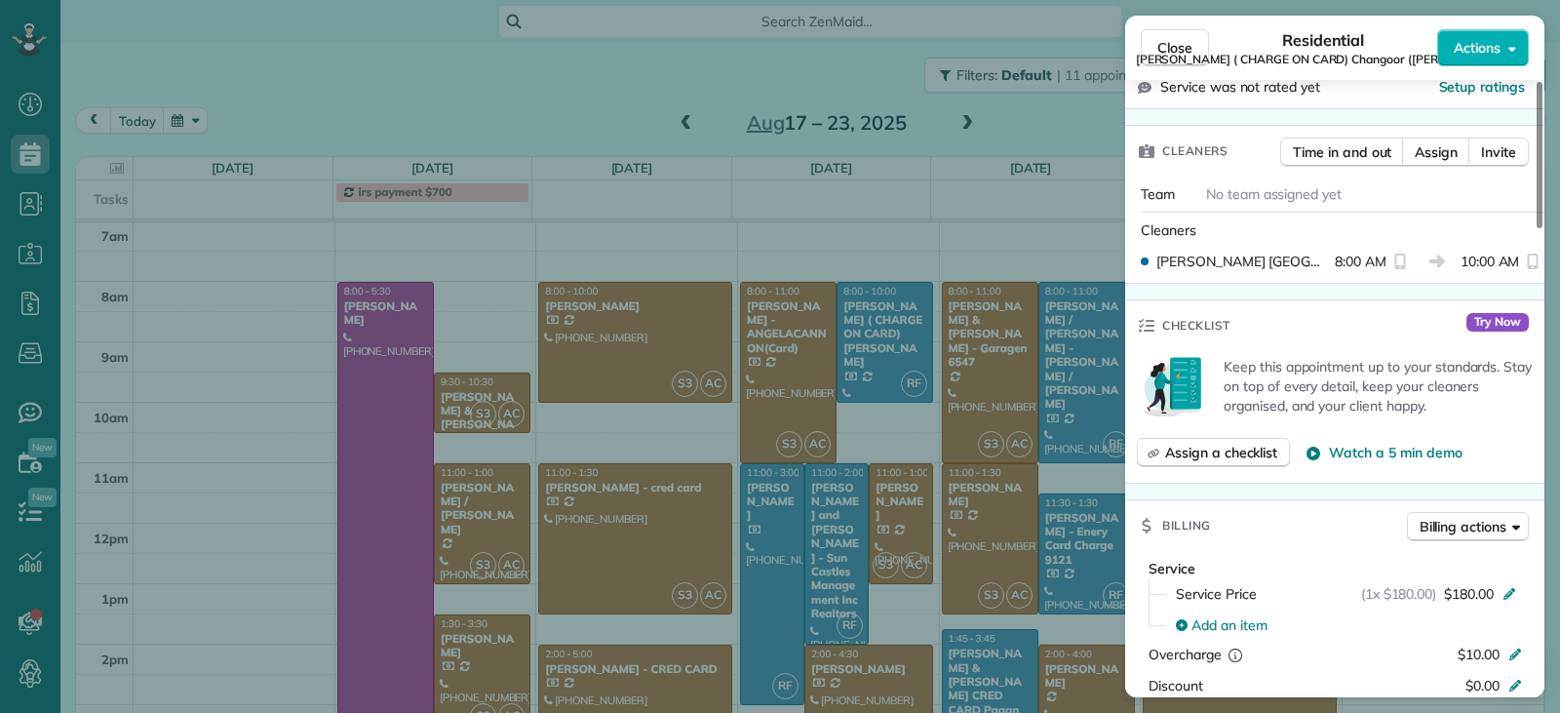
scroll to position [787, 0]
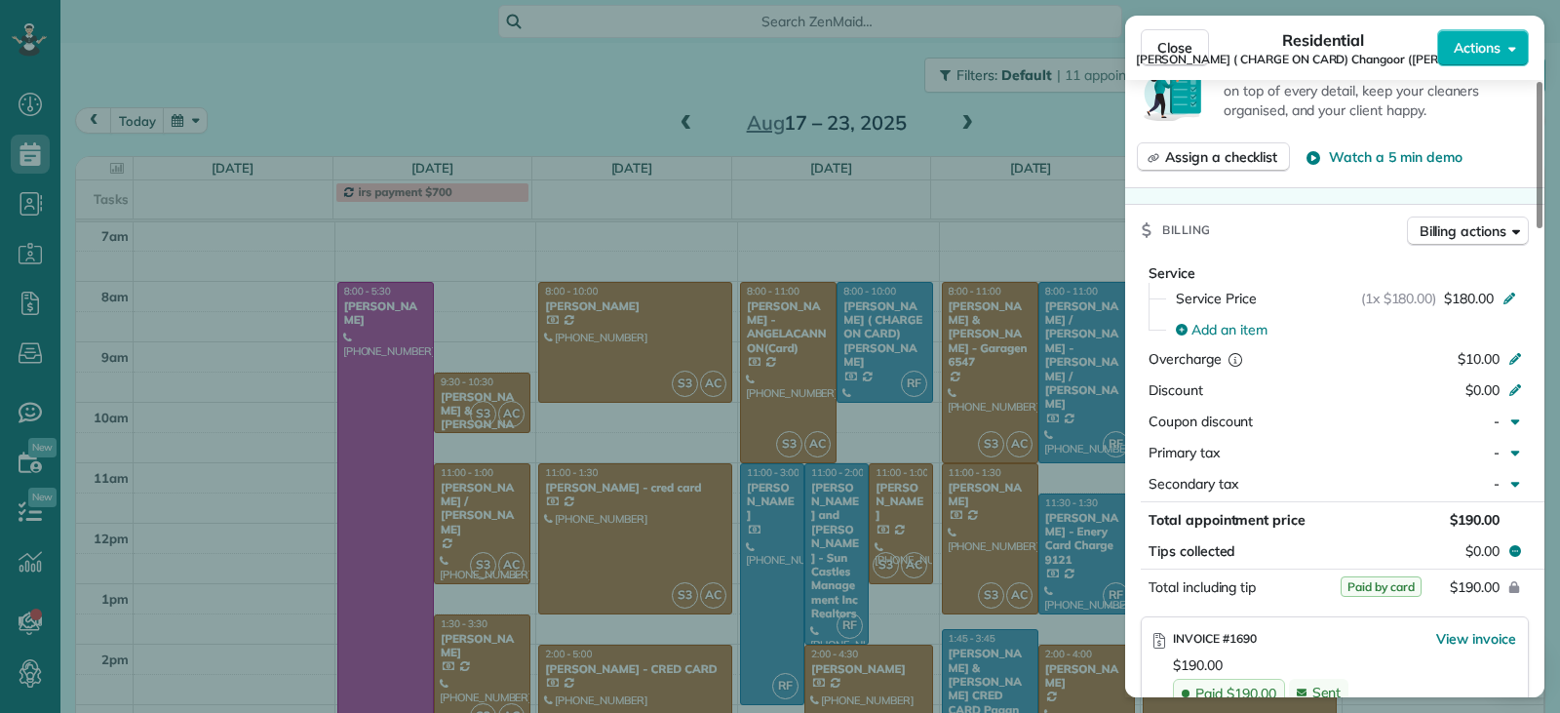
drag, startPoint x: 1170, startPoint y: 51, endPoint x: 1162, endPoint y: 75, distance: 25.6
click at [1170, 51] on span "Close" at bounding box center [1175, 48] width 35 height 20
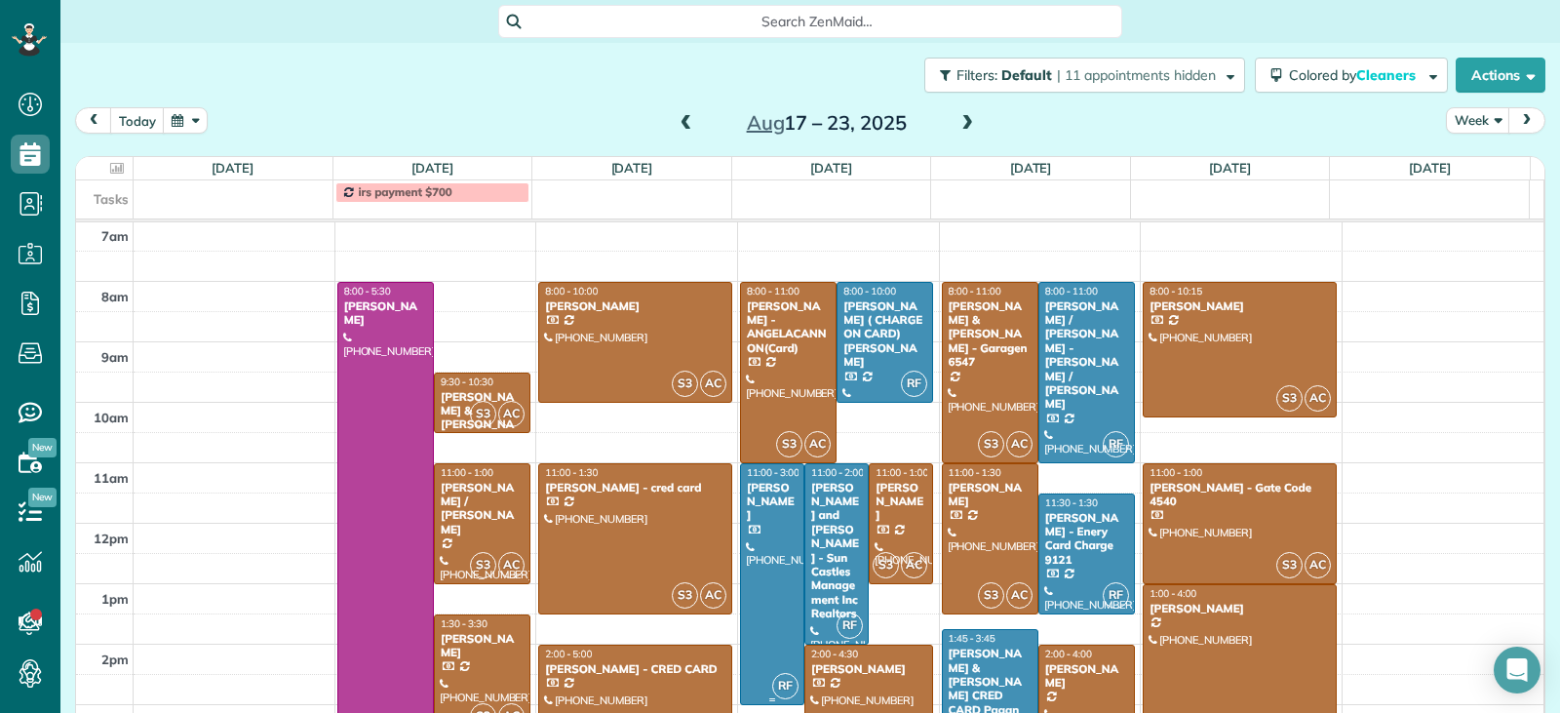
click at [757, 546] on div at bounding box center [772, 584] width 62 height 240
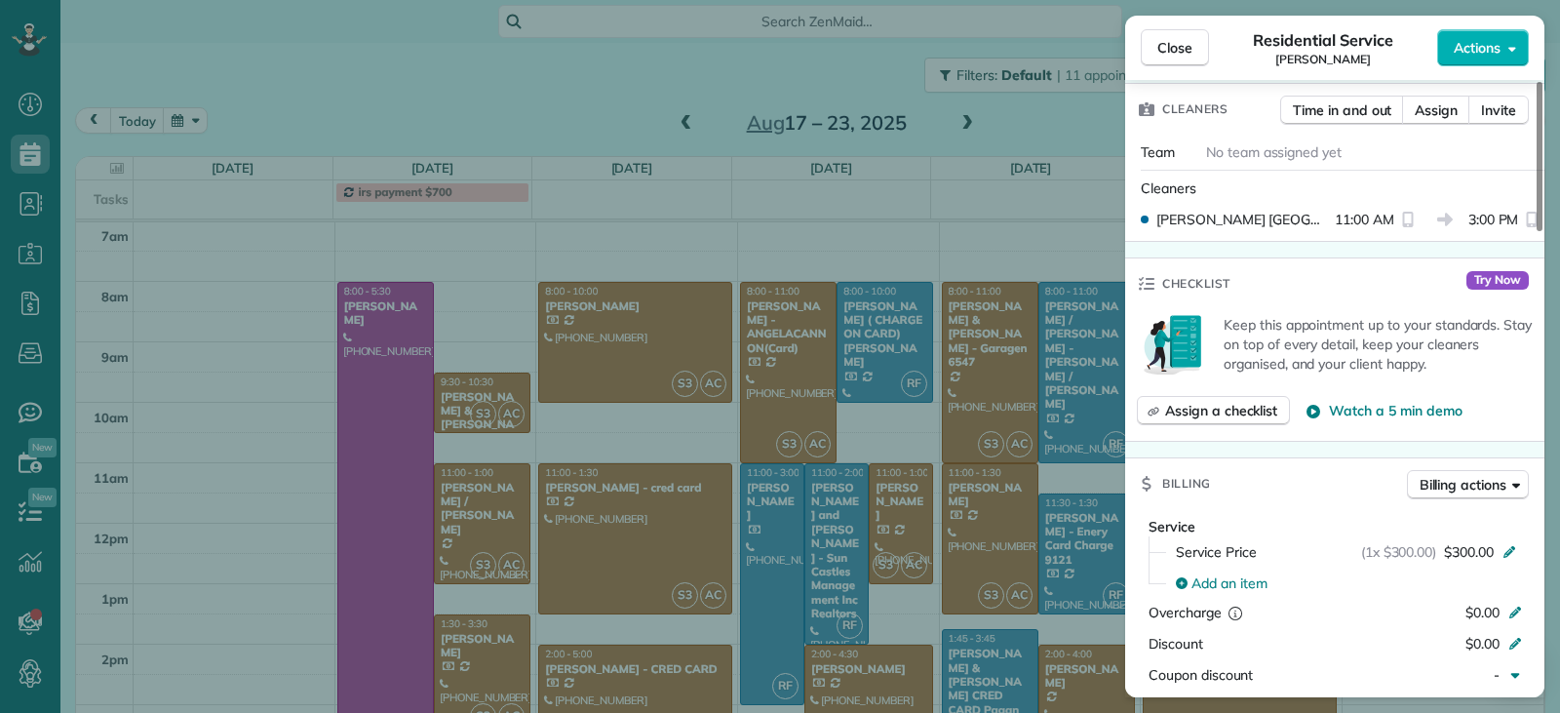
scroll to position [787, 0]
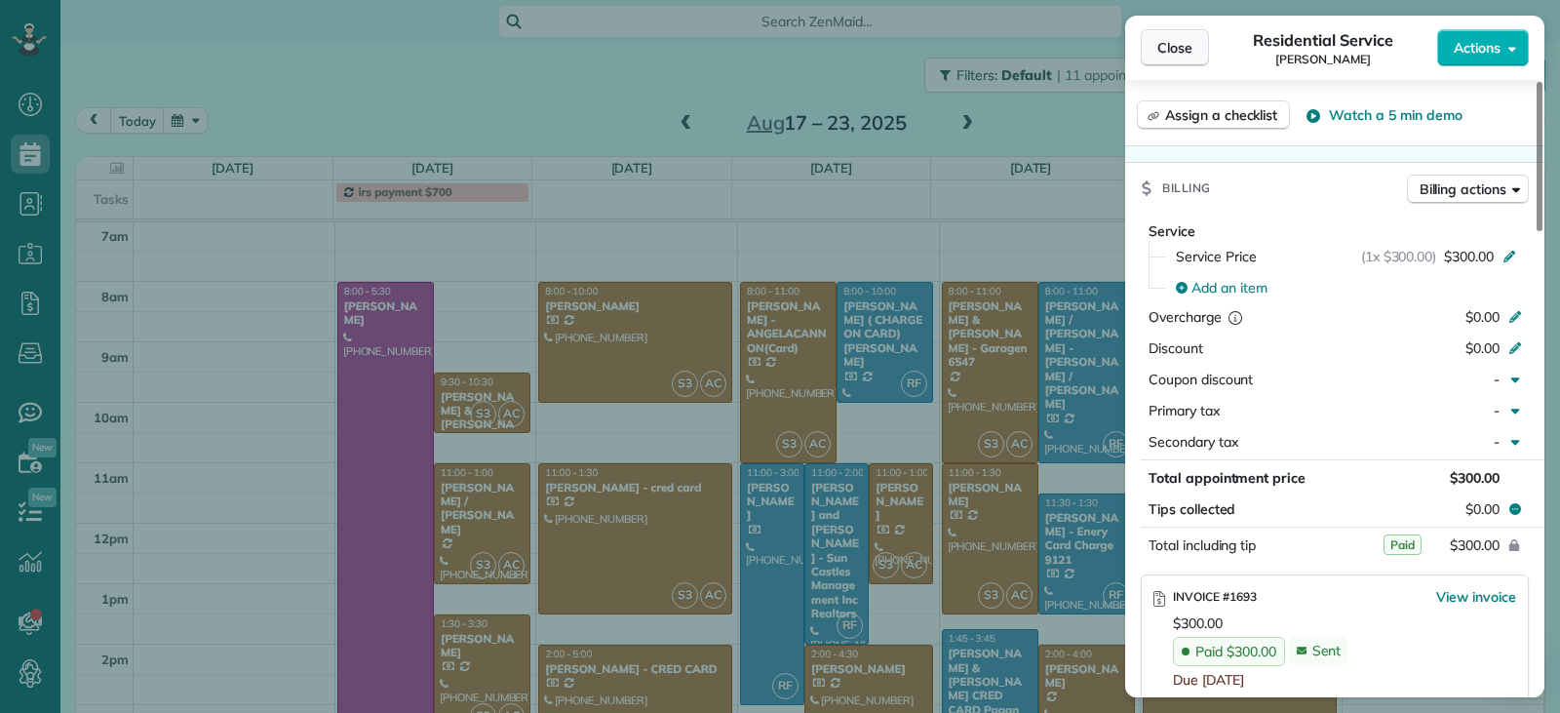
click at [1191, 59] on button "Close" at bounding box center [1175, 47] width 68 height 37
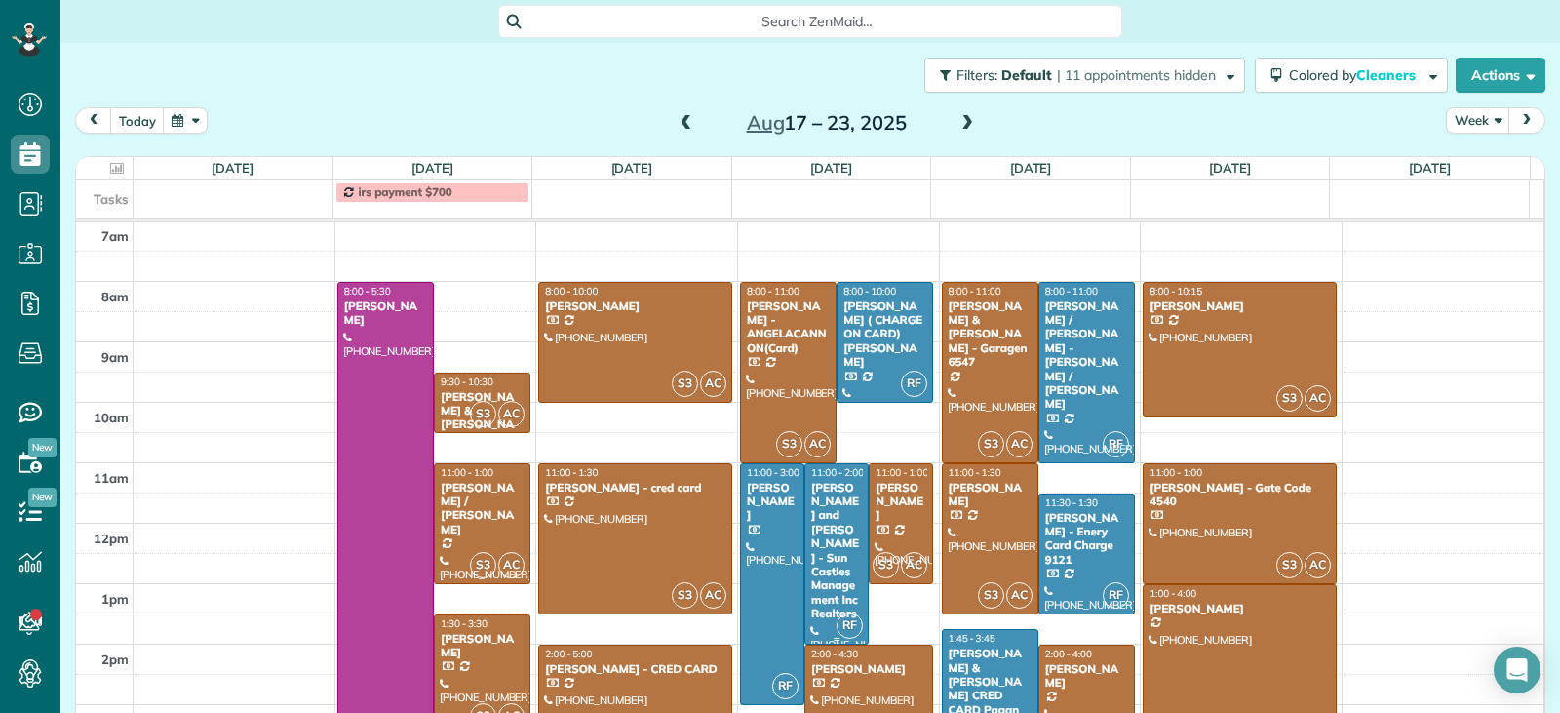
click at [813, 520] on div "Janet and Lauren Pursley - Sun Castles Management Inc Realtors" at bounding box center [836, 551] width 53 height 140
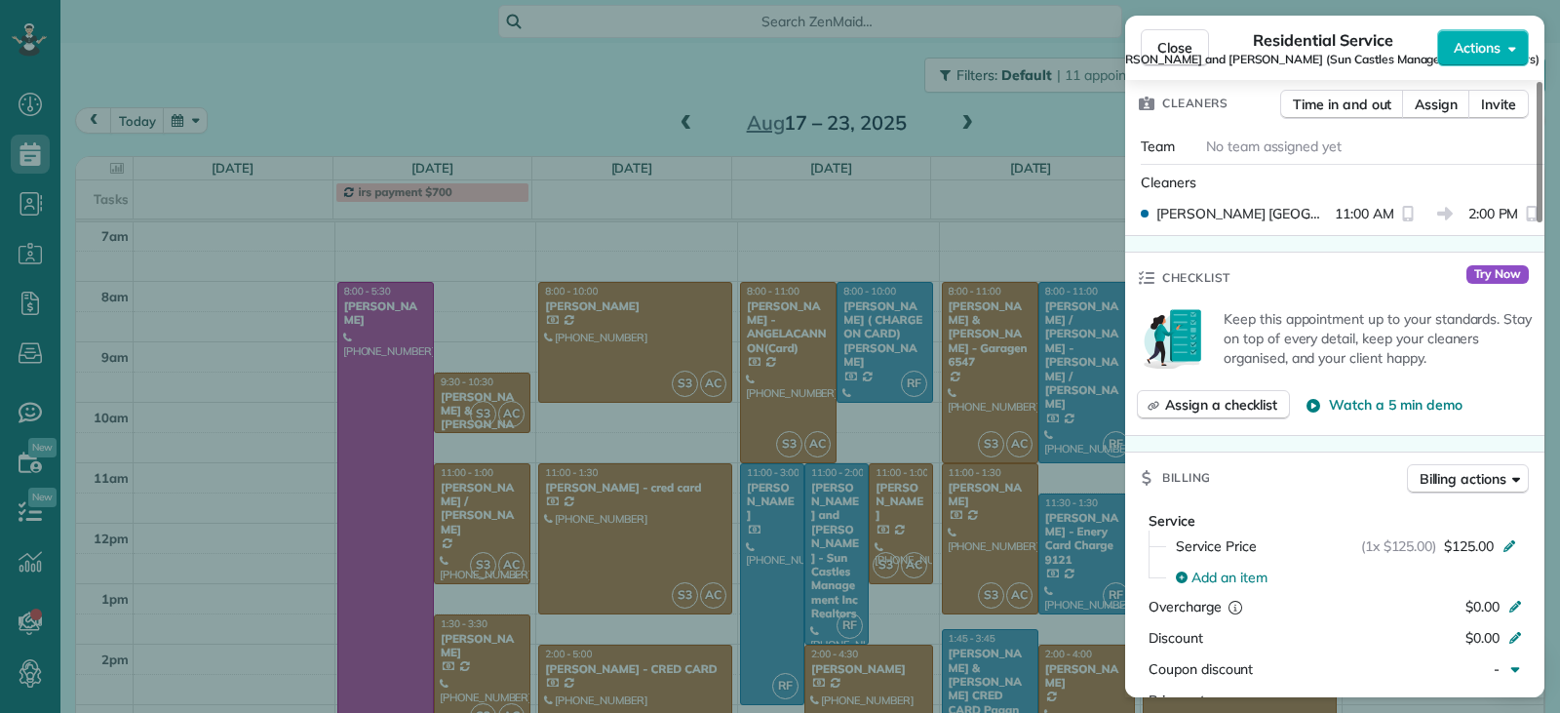
scroll to position [1080, 0]
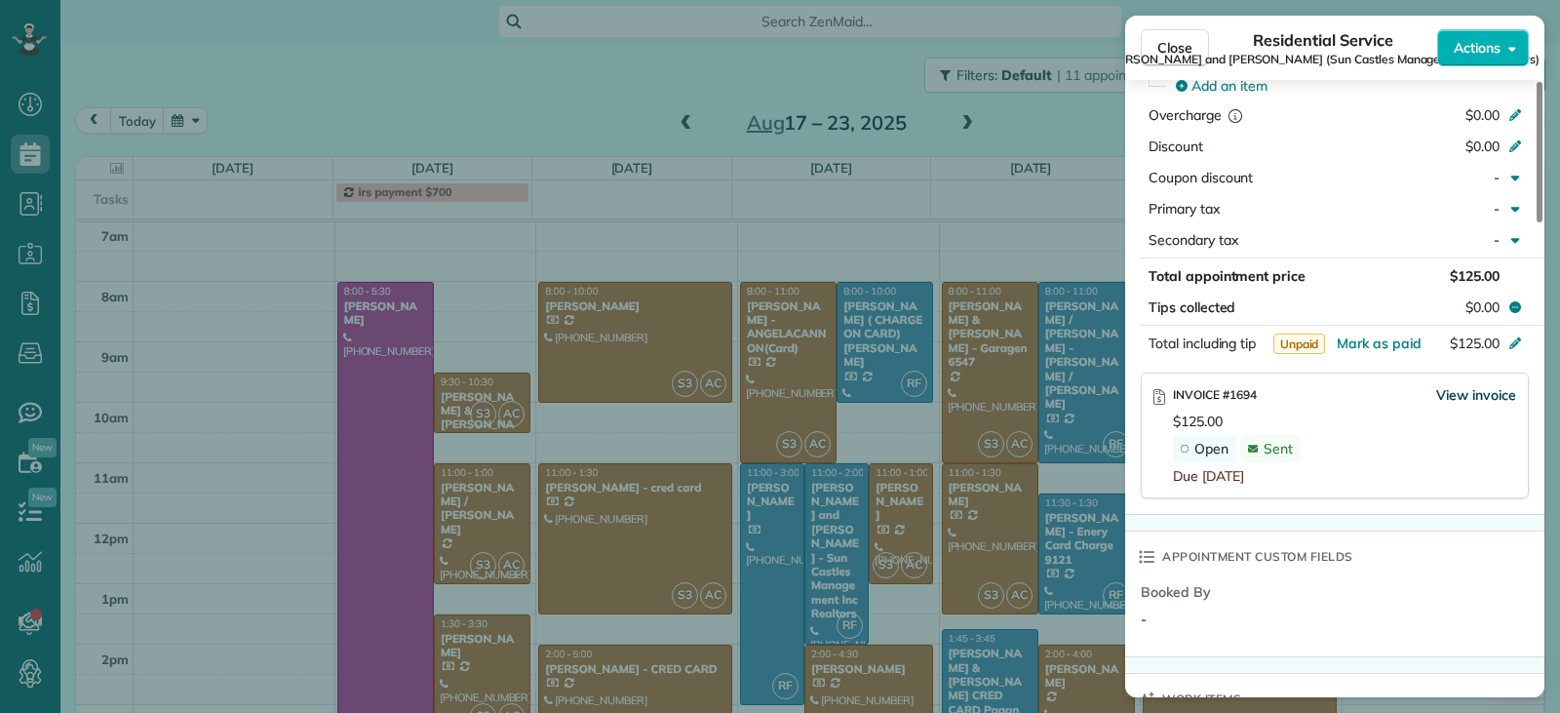
click at [1448, 404] on span "View invoice" at bounding box center [1476, 395] width 80 height 20
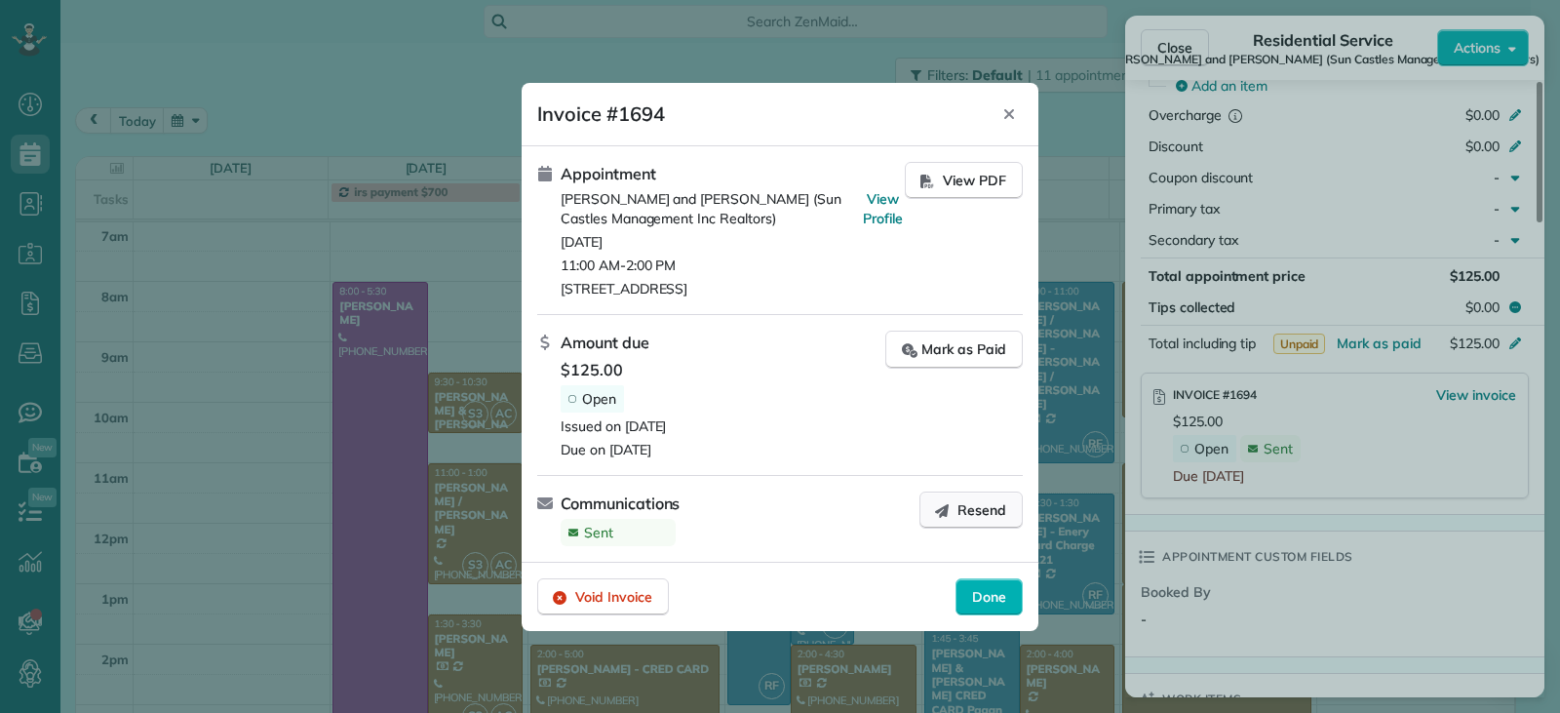
click at [975, 514] on span "Resend" at bounding box center [982, 510] width 49 height 20
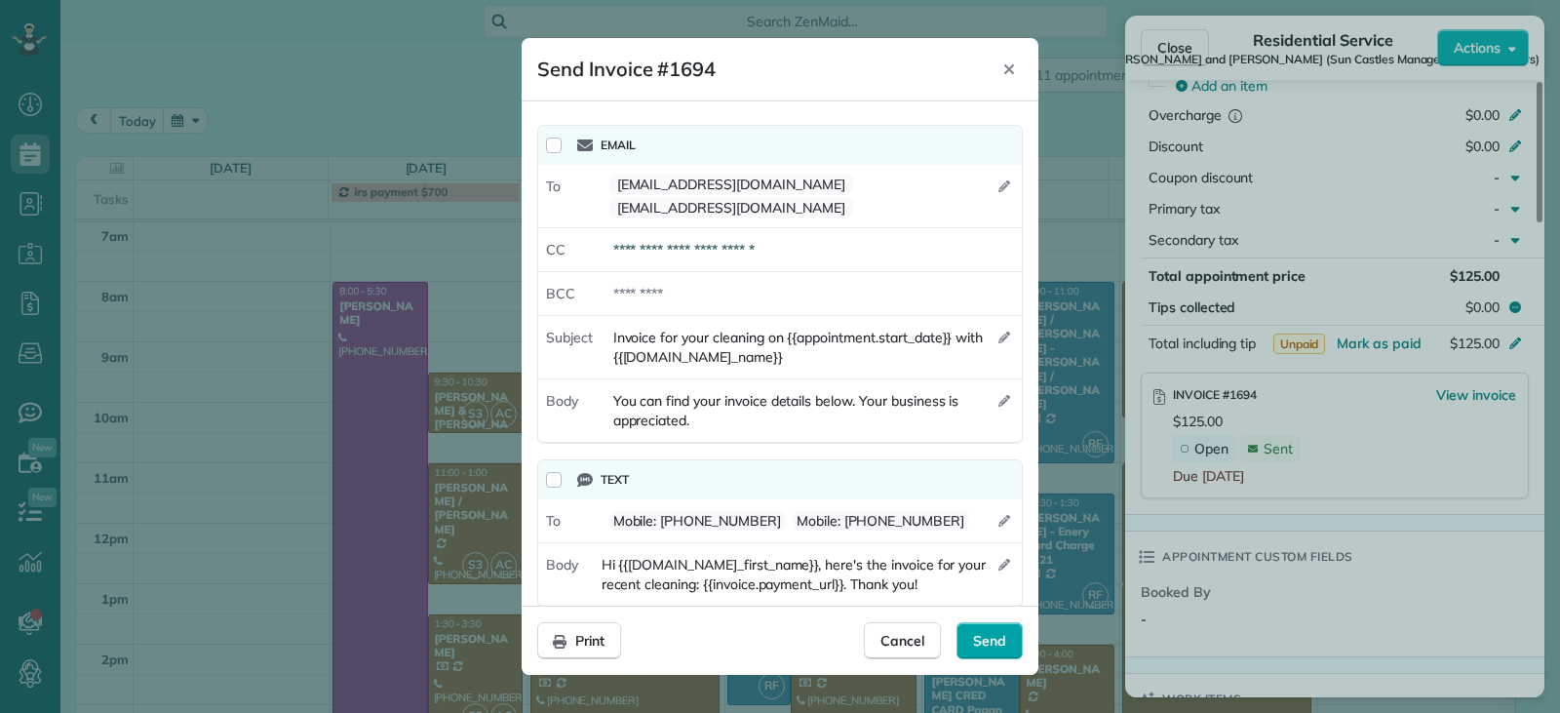
click at [987, 641] on span "Send" at bounding box center [989, 641] width 33 height 20
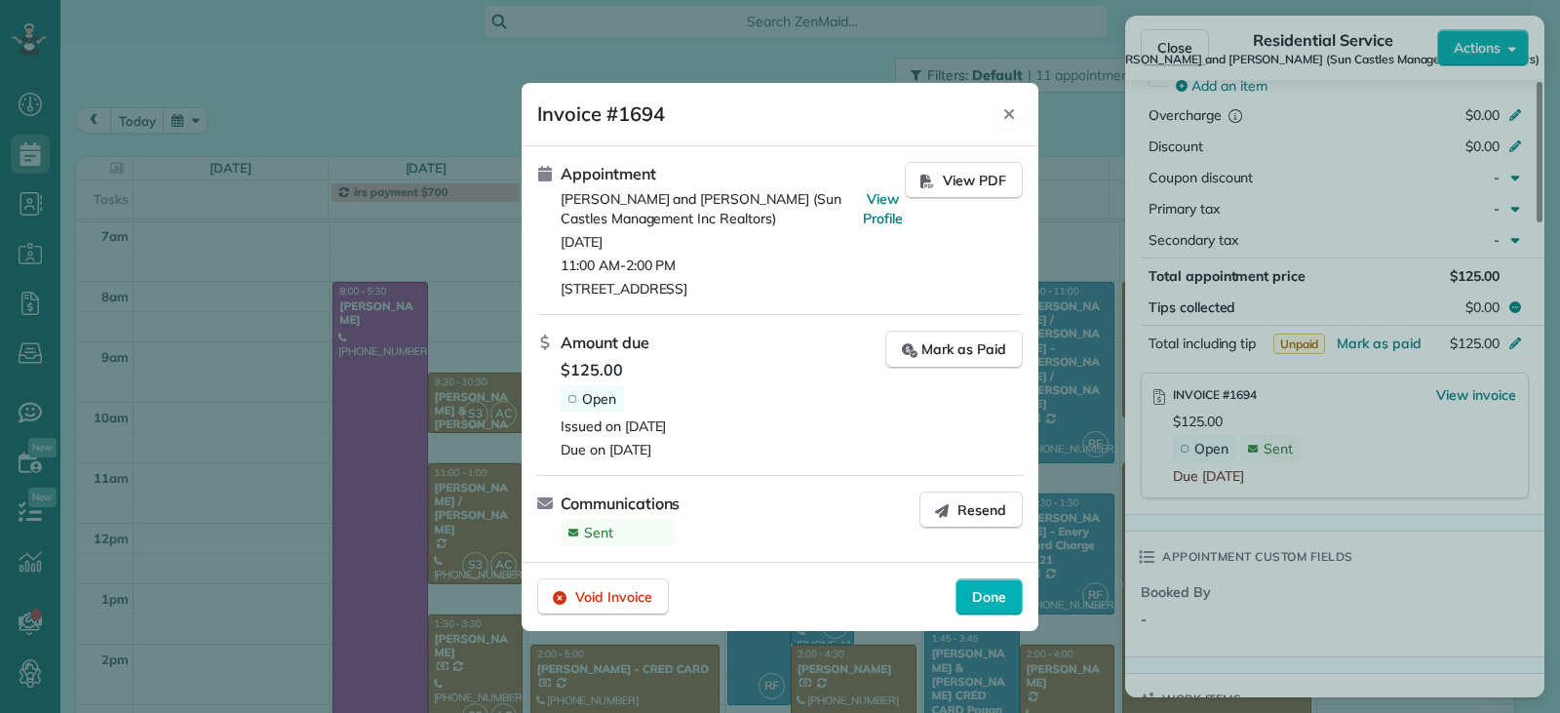
click at [1016, 115] on icon "Close" at bounding box center [1010, 114] width 16 height 16
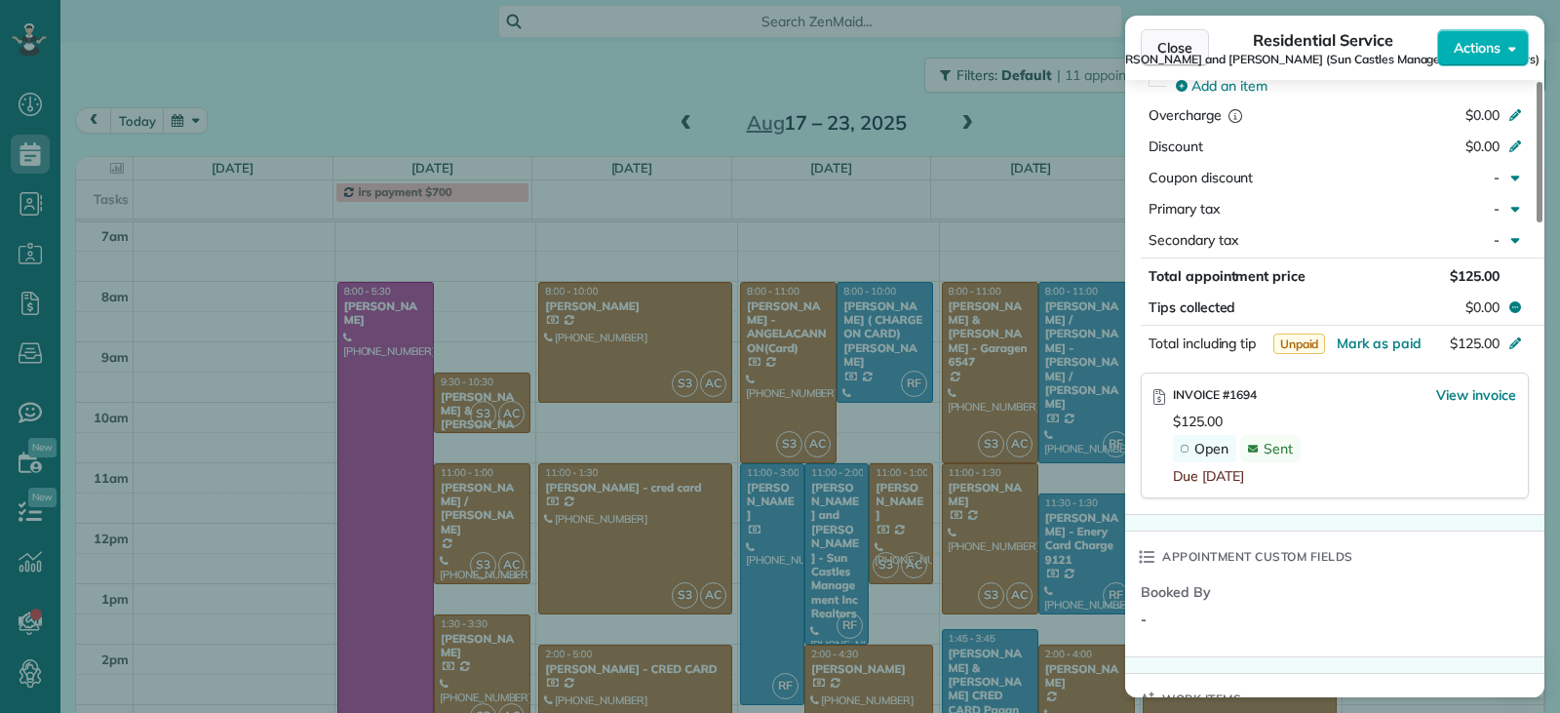
click at [1145, 45] on button "Close" at bounding box center [1175, 47] width 68 height 37
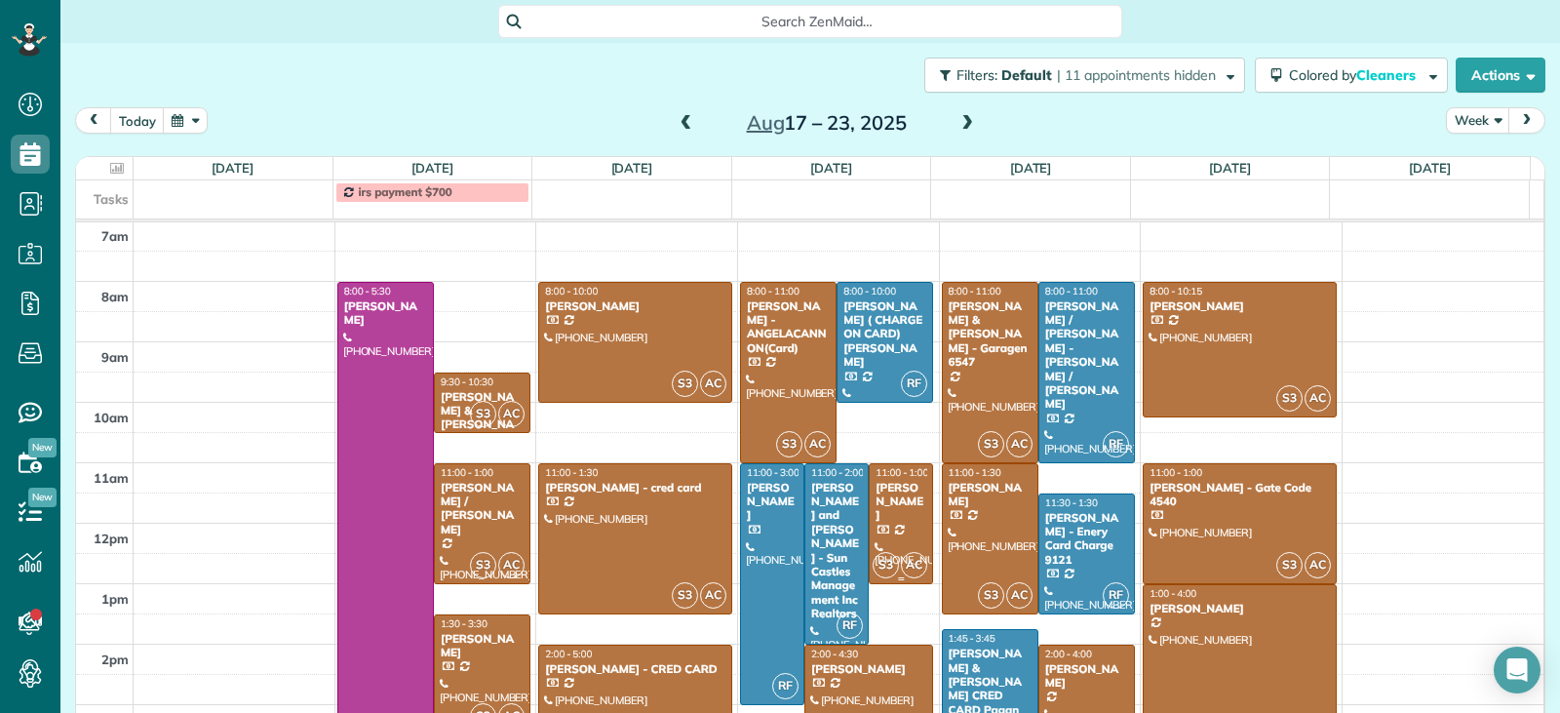
click at [884, 523] on div at bounding box center [901, 523] width 62 height 119
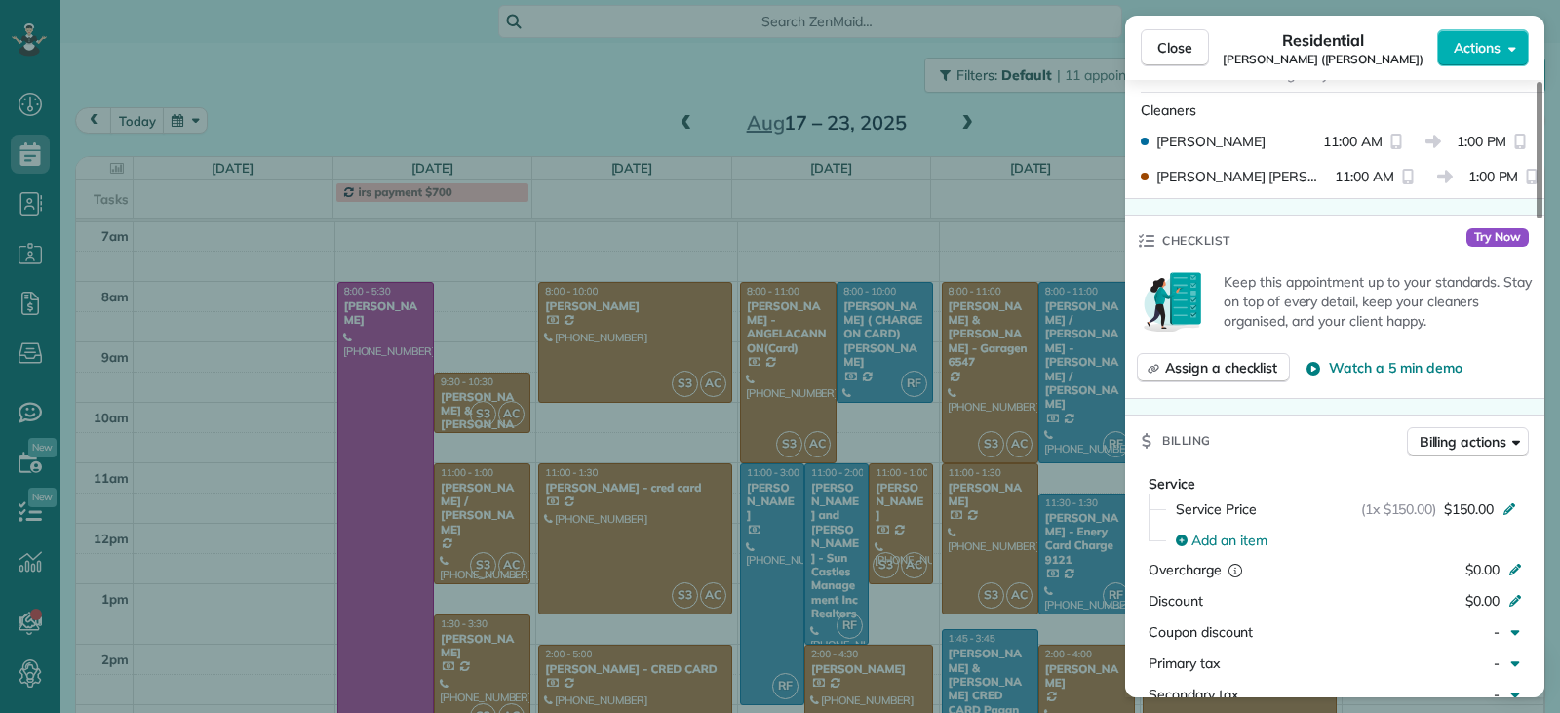
scroll to position [985, 0]
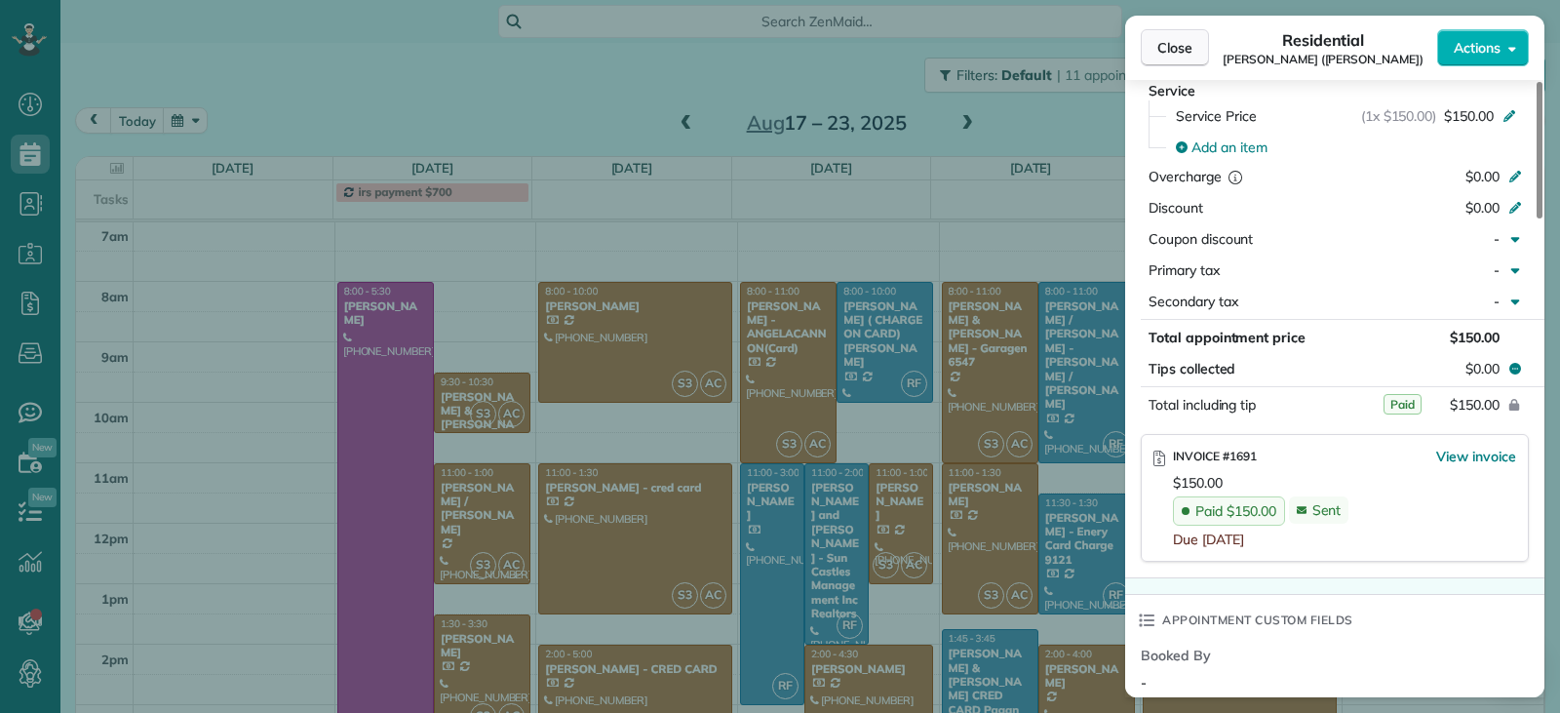
click at [1175, 48] on span "Close" at bounding box center [1175, 48] width 35 height 20
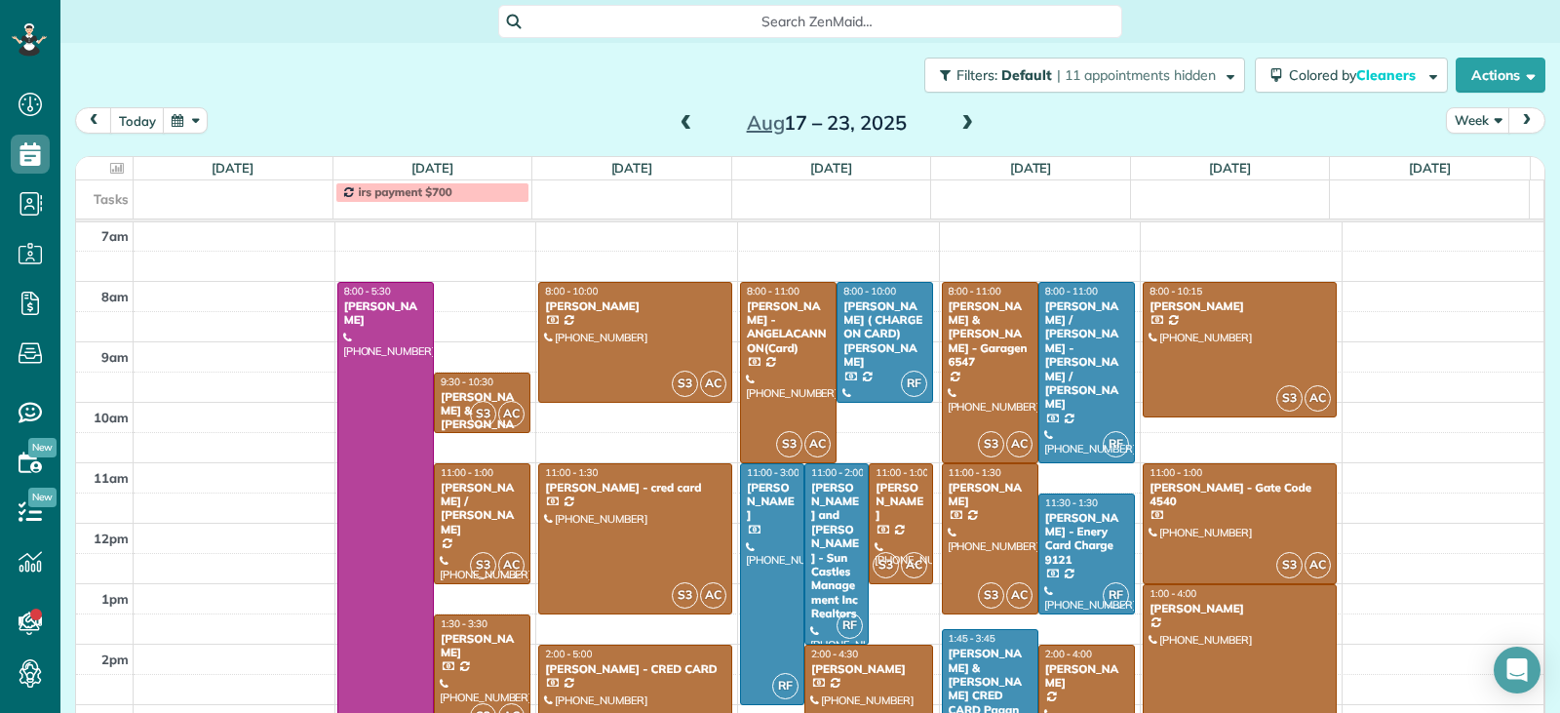
click at [853, 666] on div "Jackie Alfonso" at bounding box center [868, 669] width 117 height 14
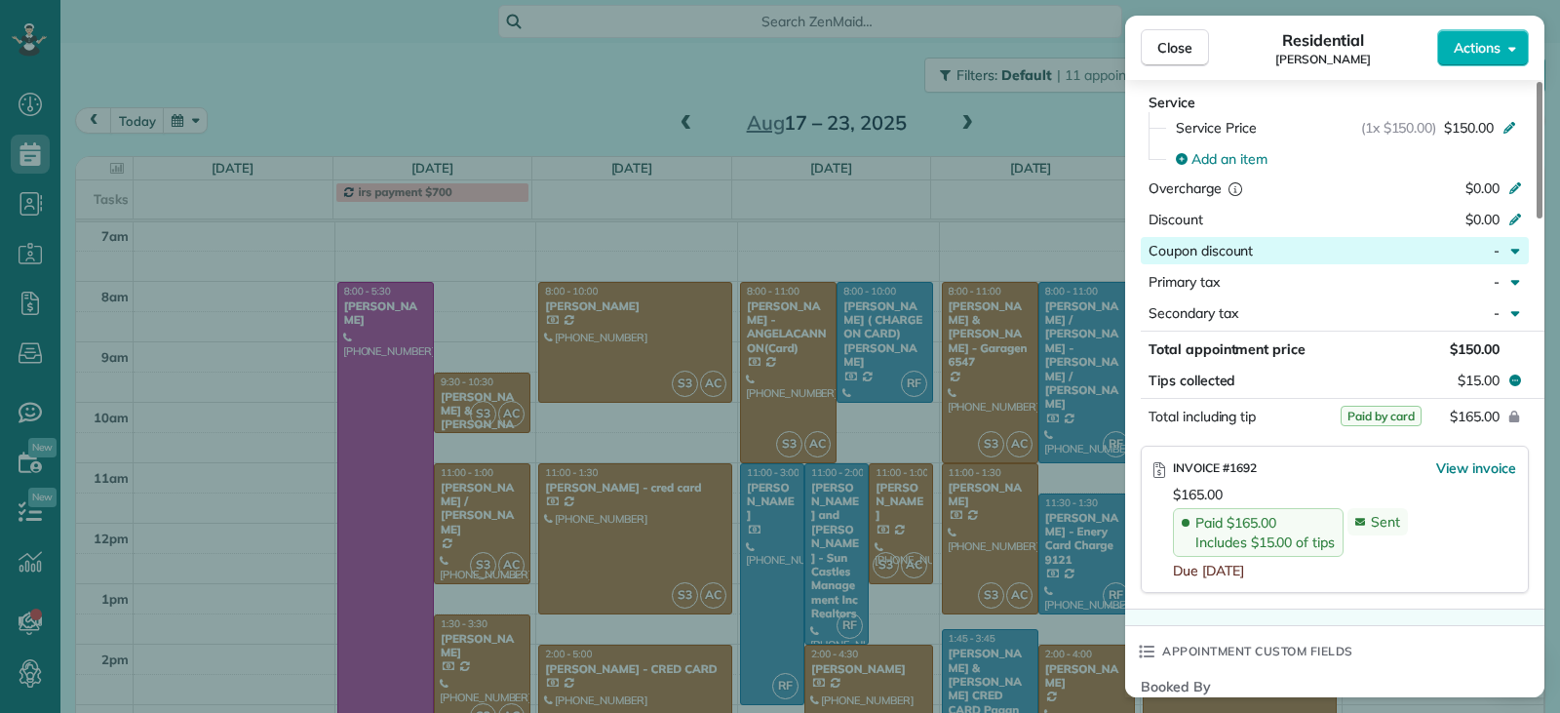
scroll to position [976, 0]
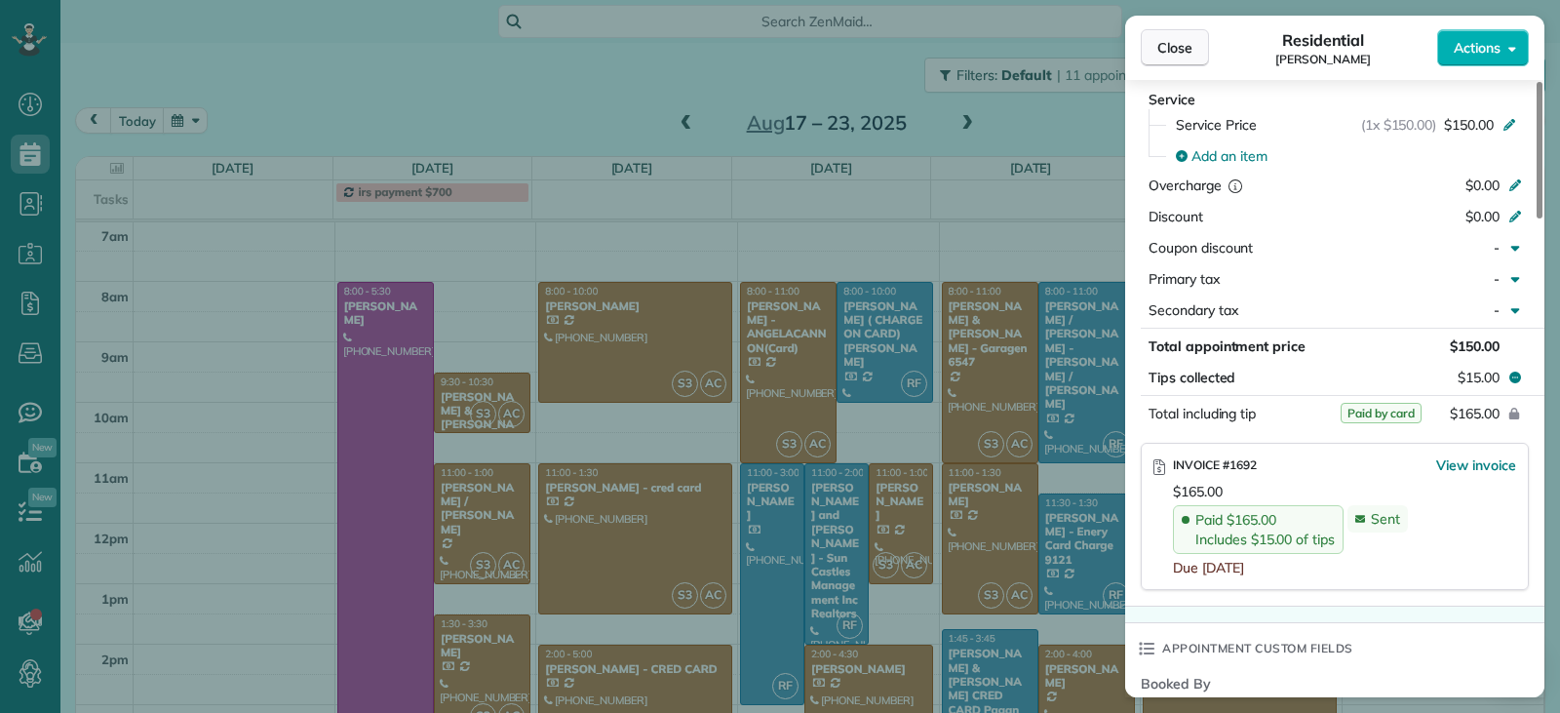
click at [1159, 55] on span "Close" at bounding box center [1175, 48] width 35 height 20
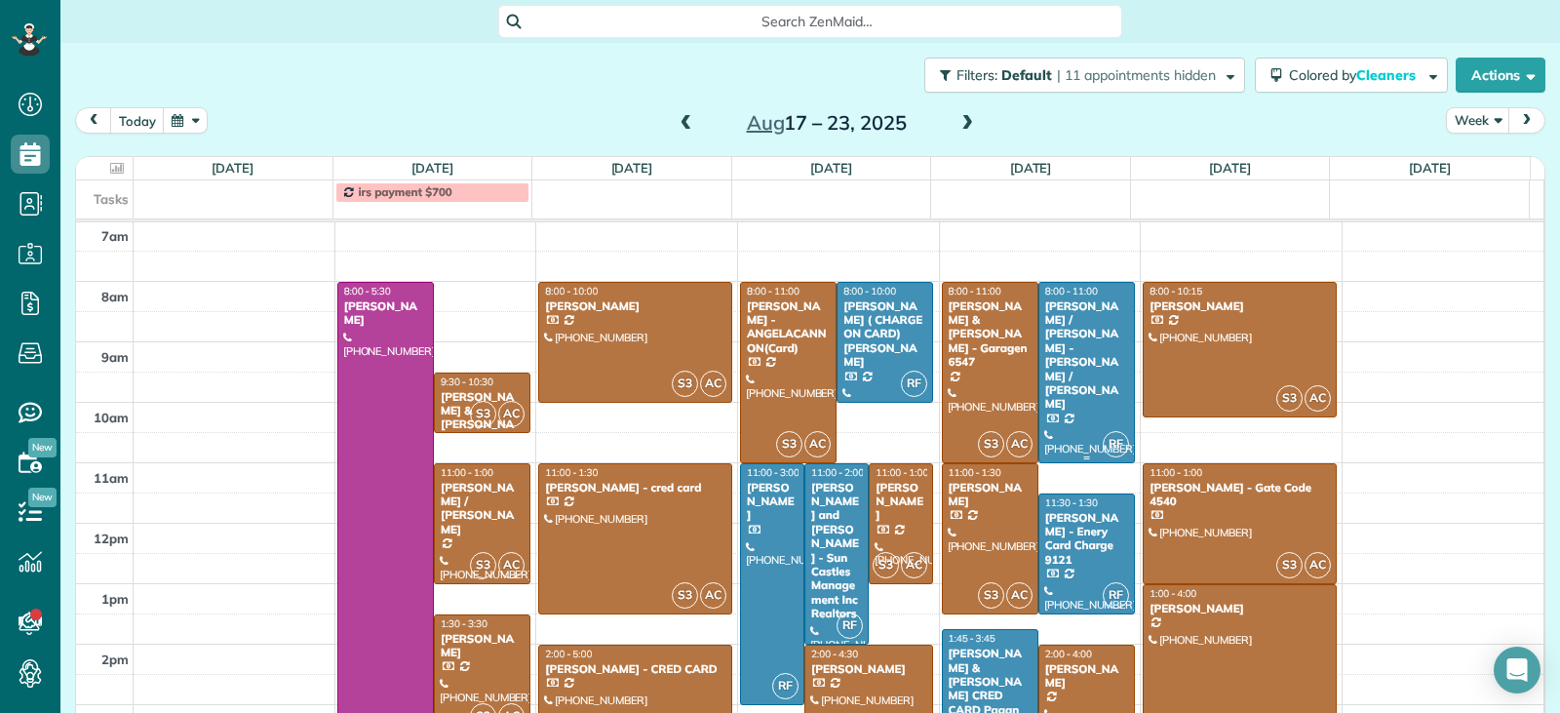
click at [1064, 373] on div at bounding box center [1087, 372] width 95 height 179
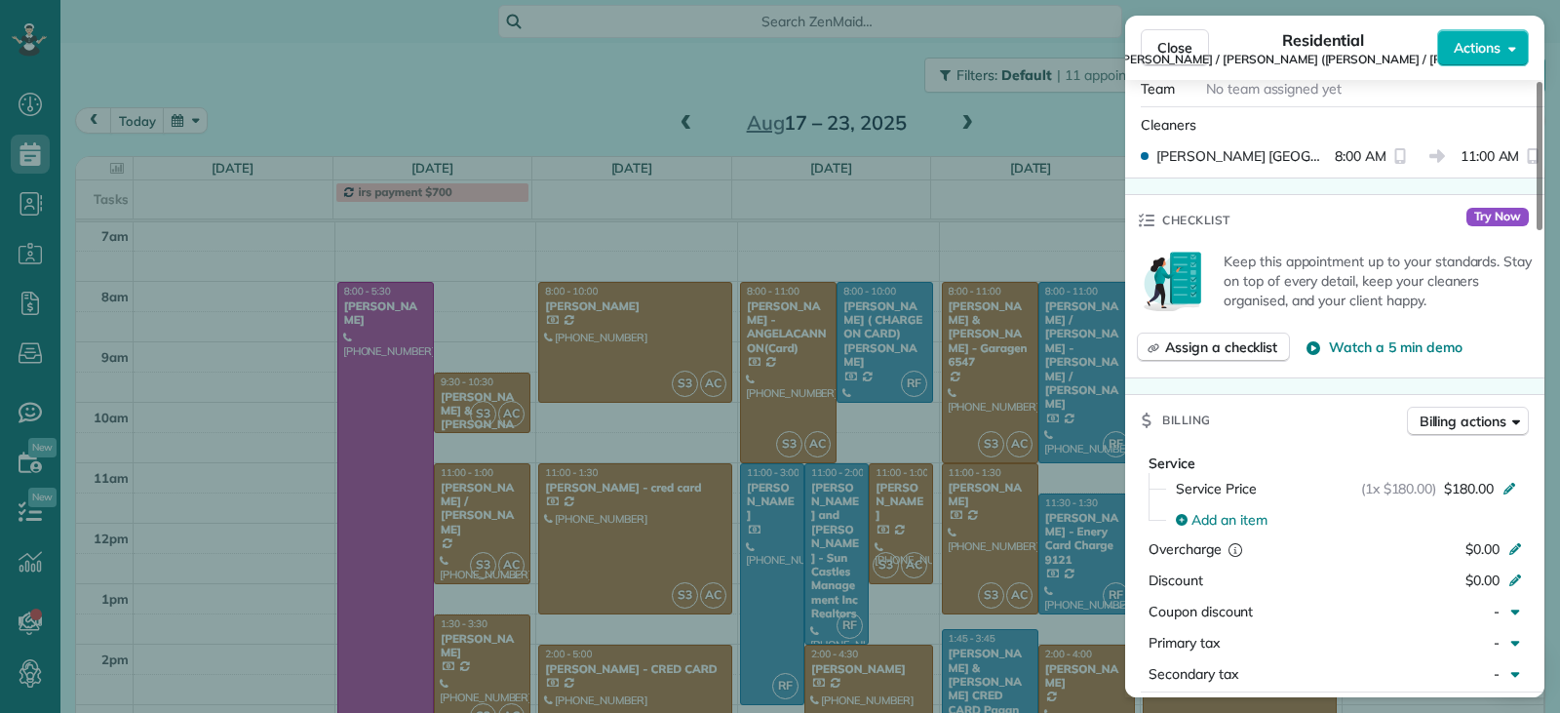
scroll to position [792, 0]
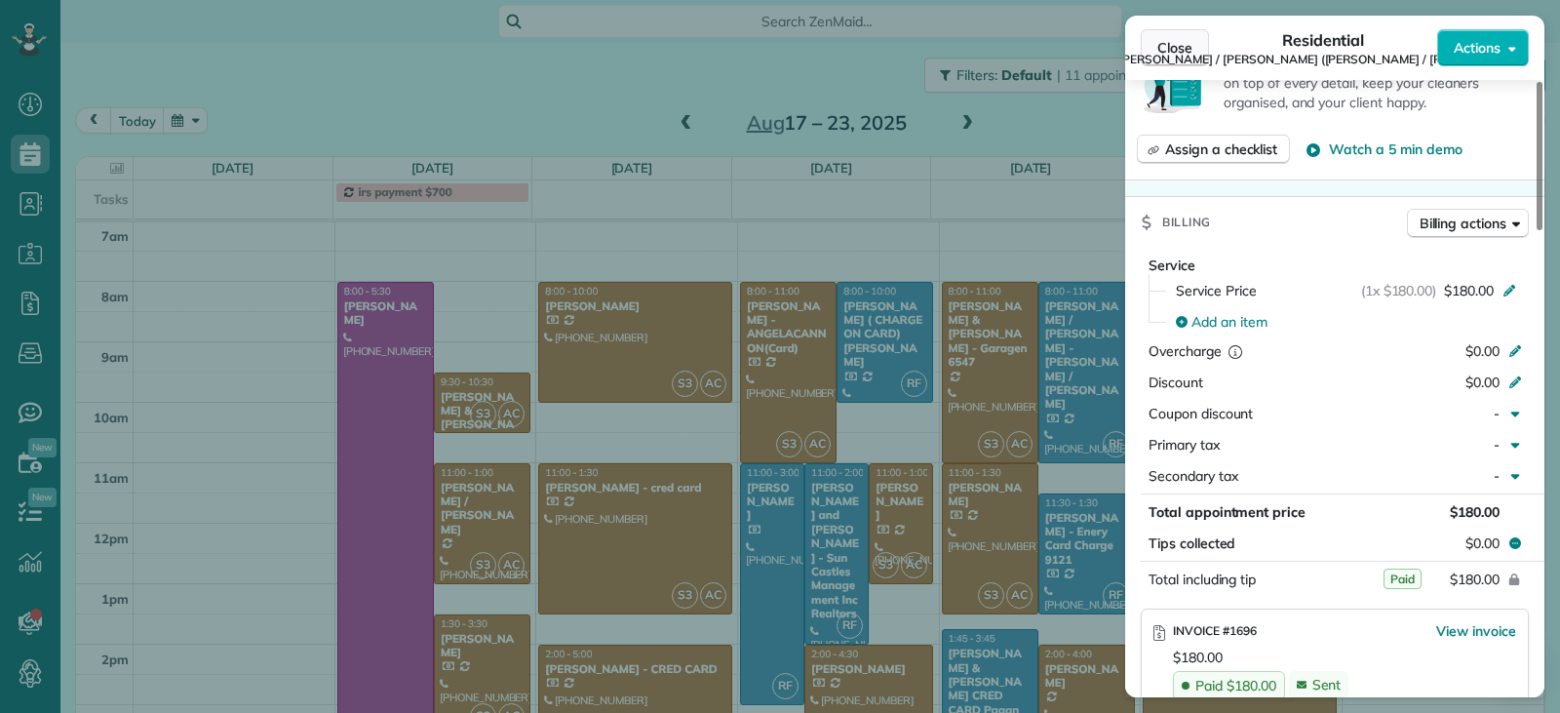
click at [1188, 48] on span "Close" at bounding box center [1175, 48] width 35 height 20
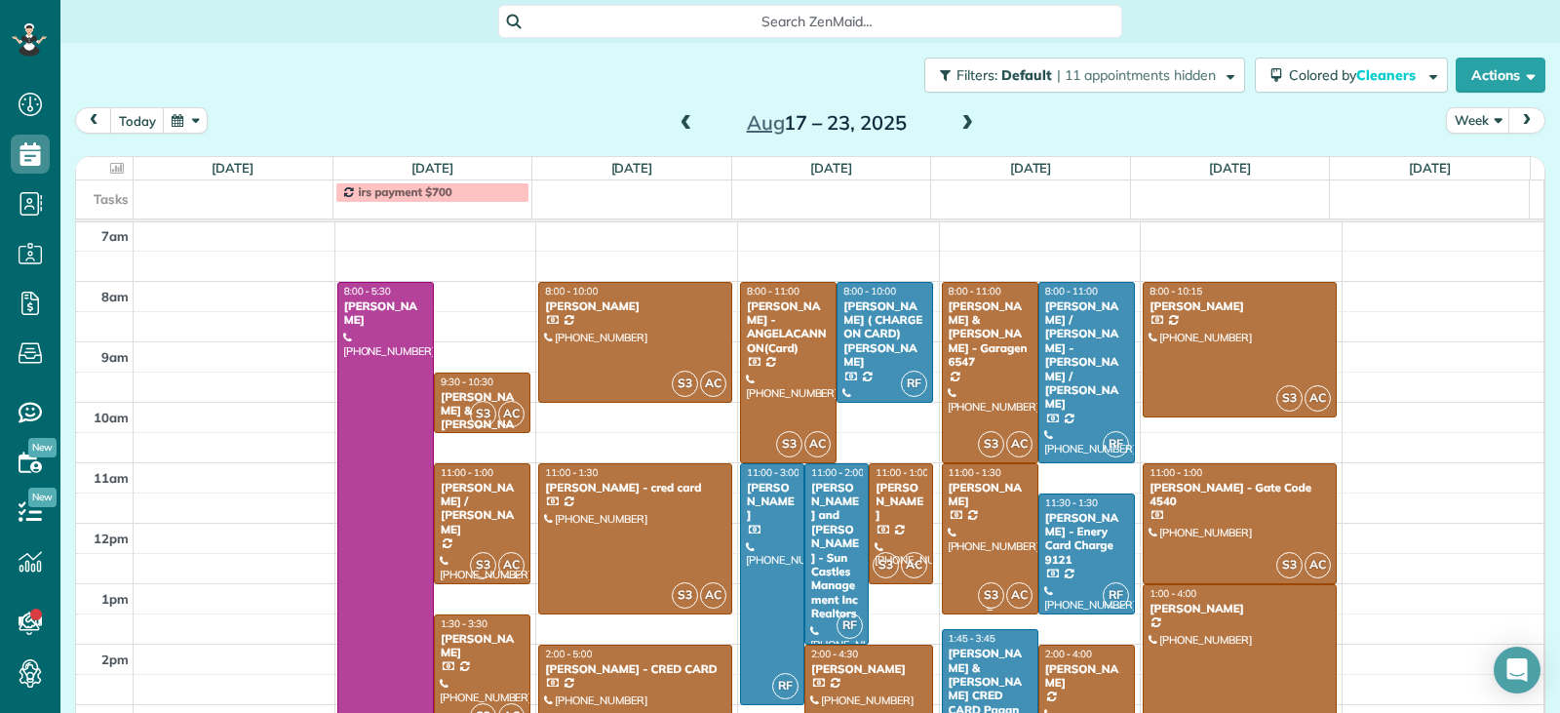
click at [968, 551] on div at bounding box center [990, 538] width 95 height 149
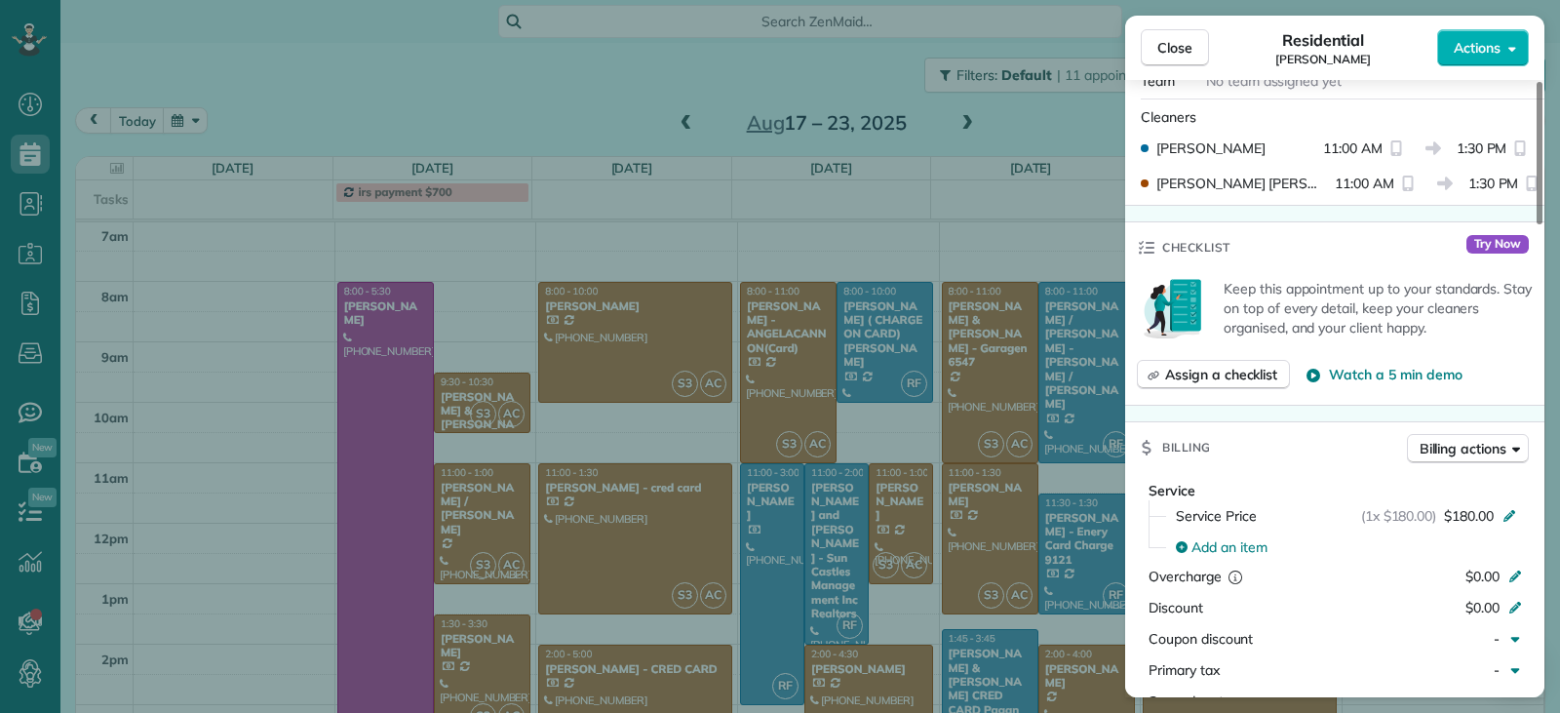
scroll to position [978, 0]
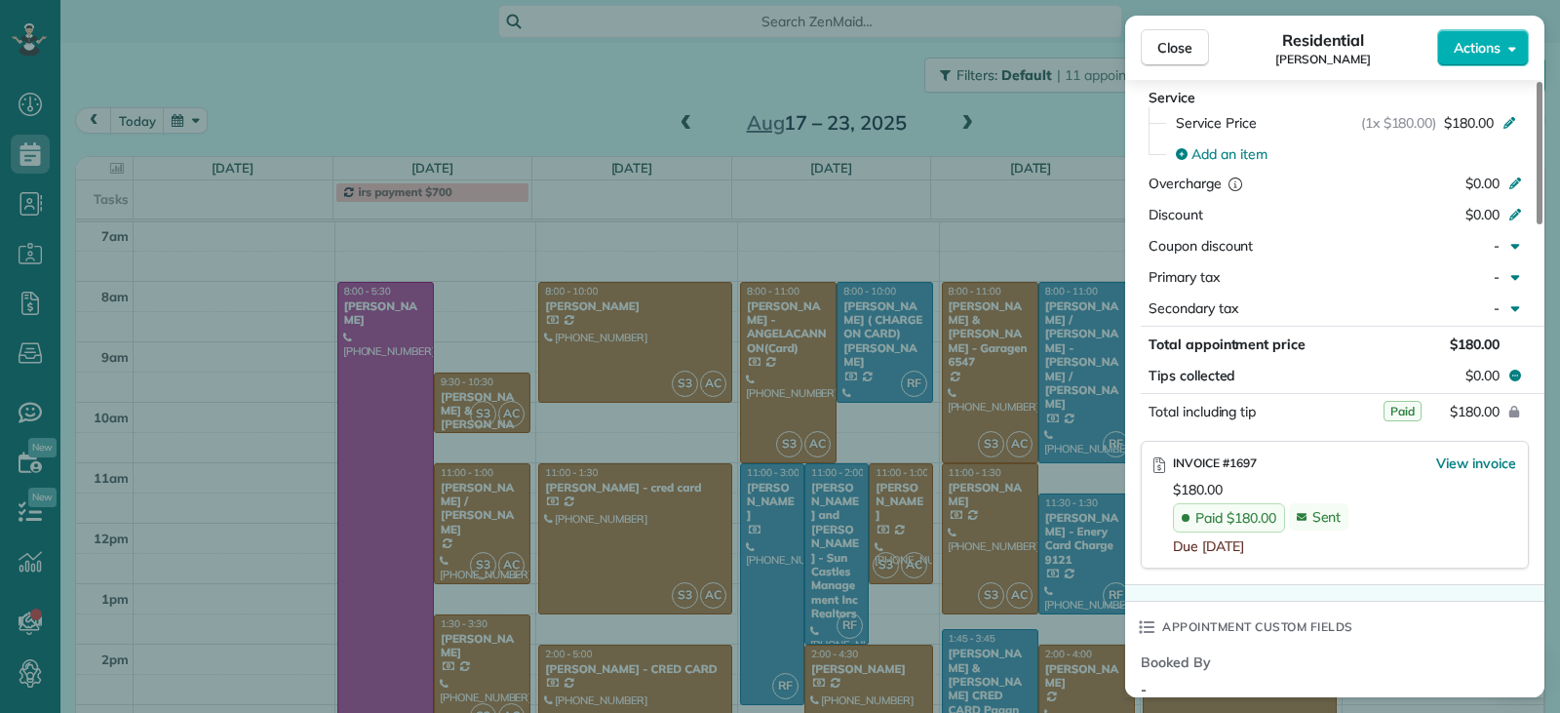
drag, startPoint x: 1157, startPoint y: 50, endPoint x: 1163, endPoint y: 120, distance: 70.5
click at [1157, 51] on button "Close" at bounding box center [1175, 47] width 68 height 37
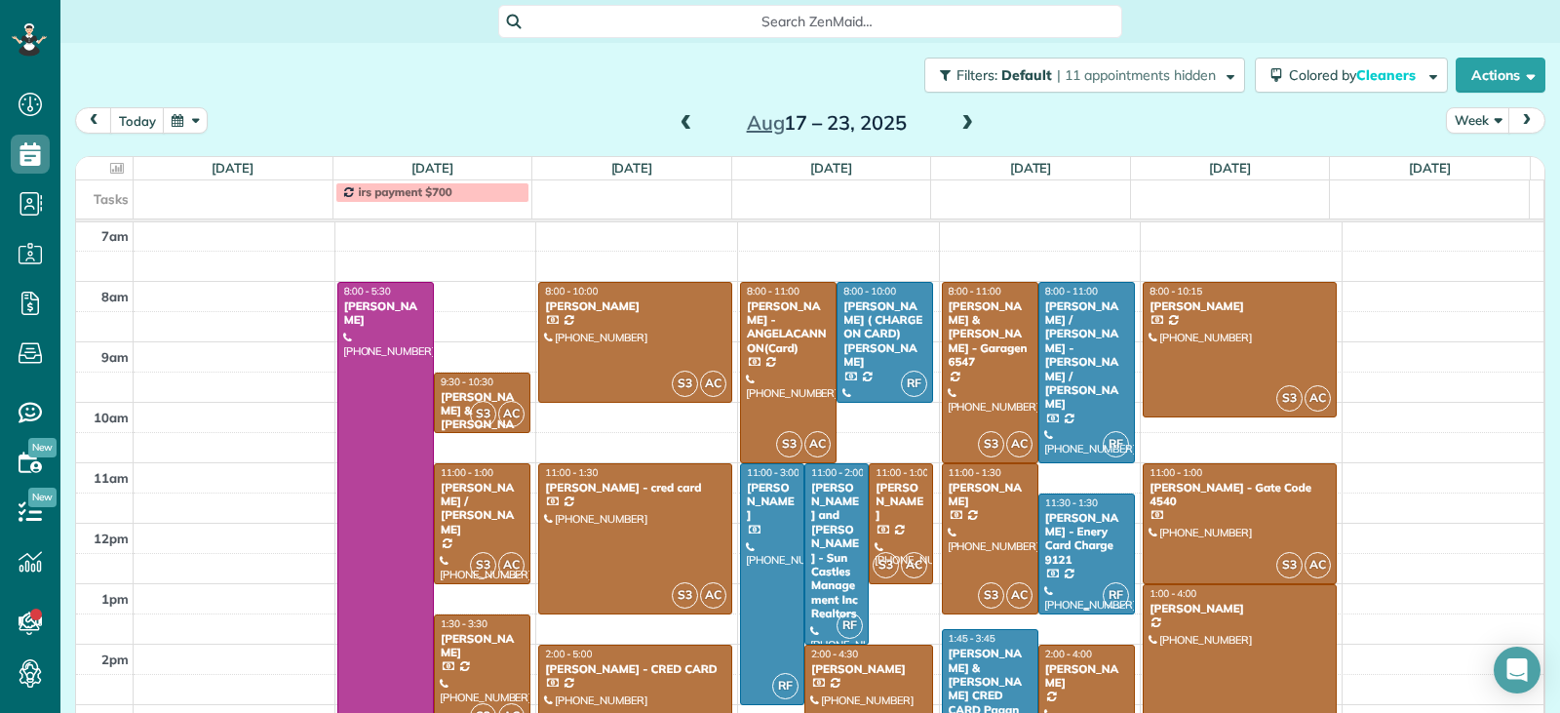
click at [1075, 527] on div "[PERSON_NAME] - Enery Card Charge 9121" at bounding box center [1086, 539] width 85 height 57
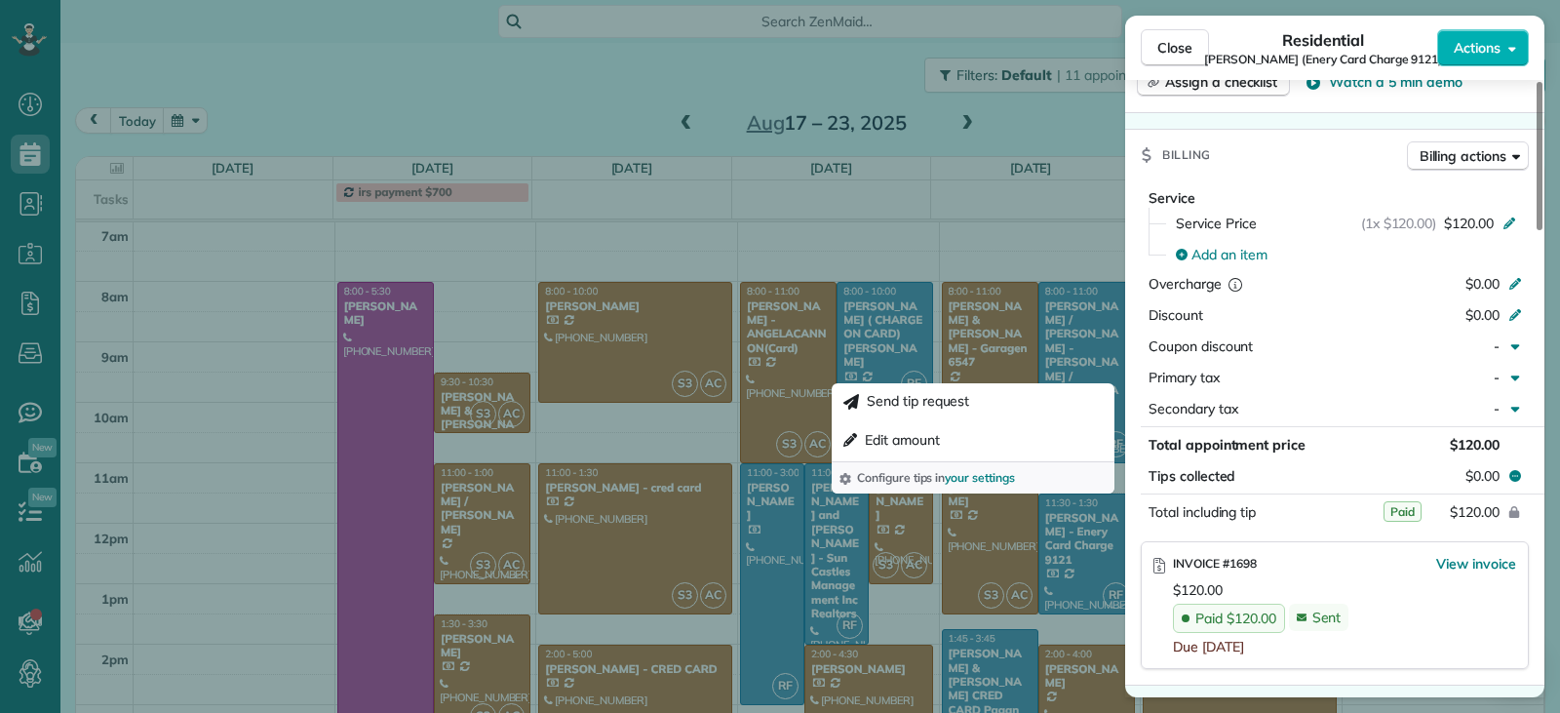
scroll to position [1080, 0]
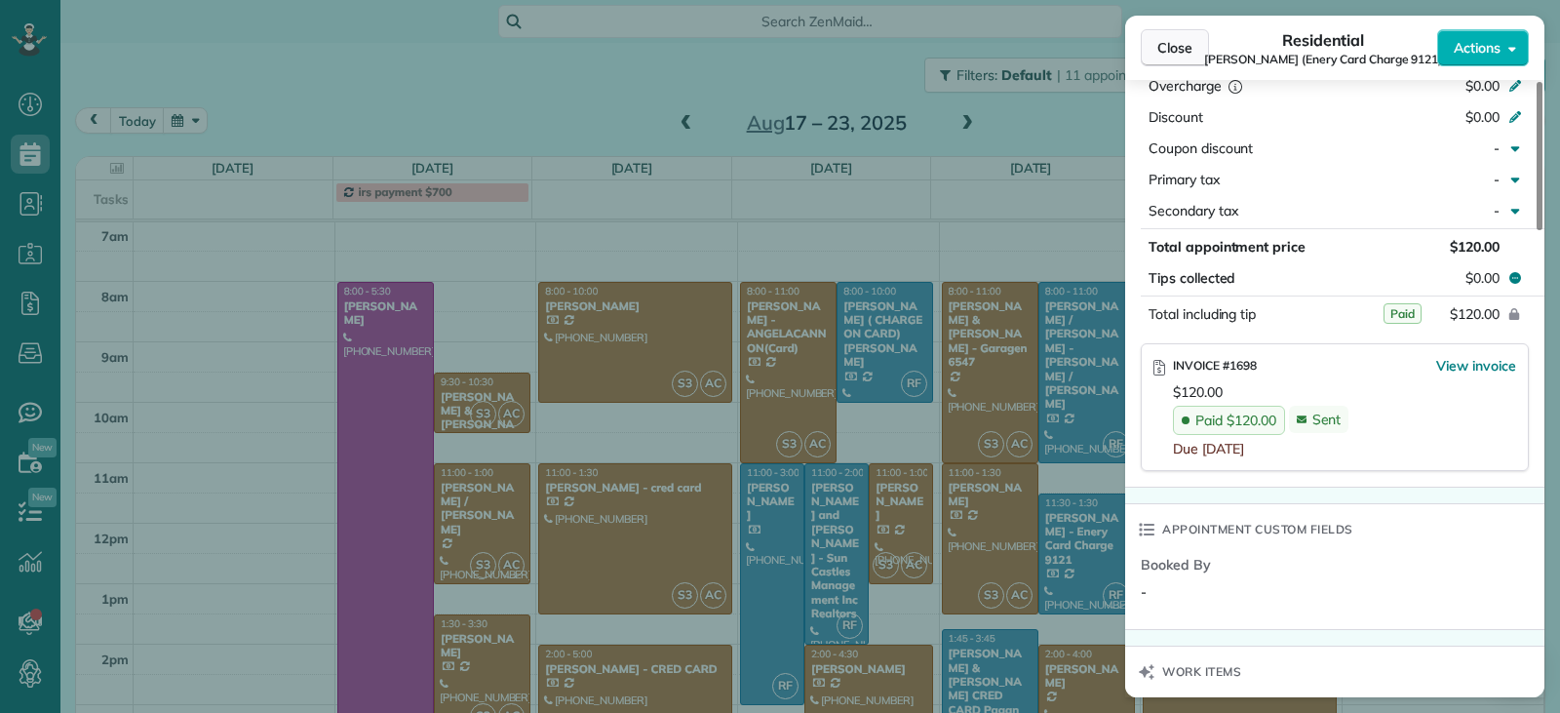
click at [1166, 61] on button "Close" at bounding box center [1175, 47] width 68 height 37
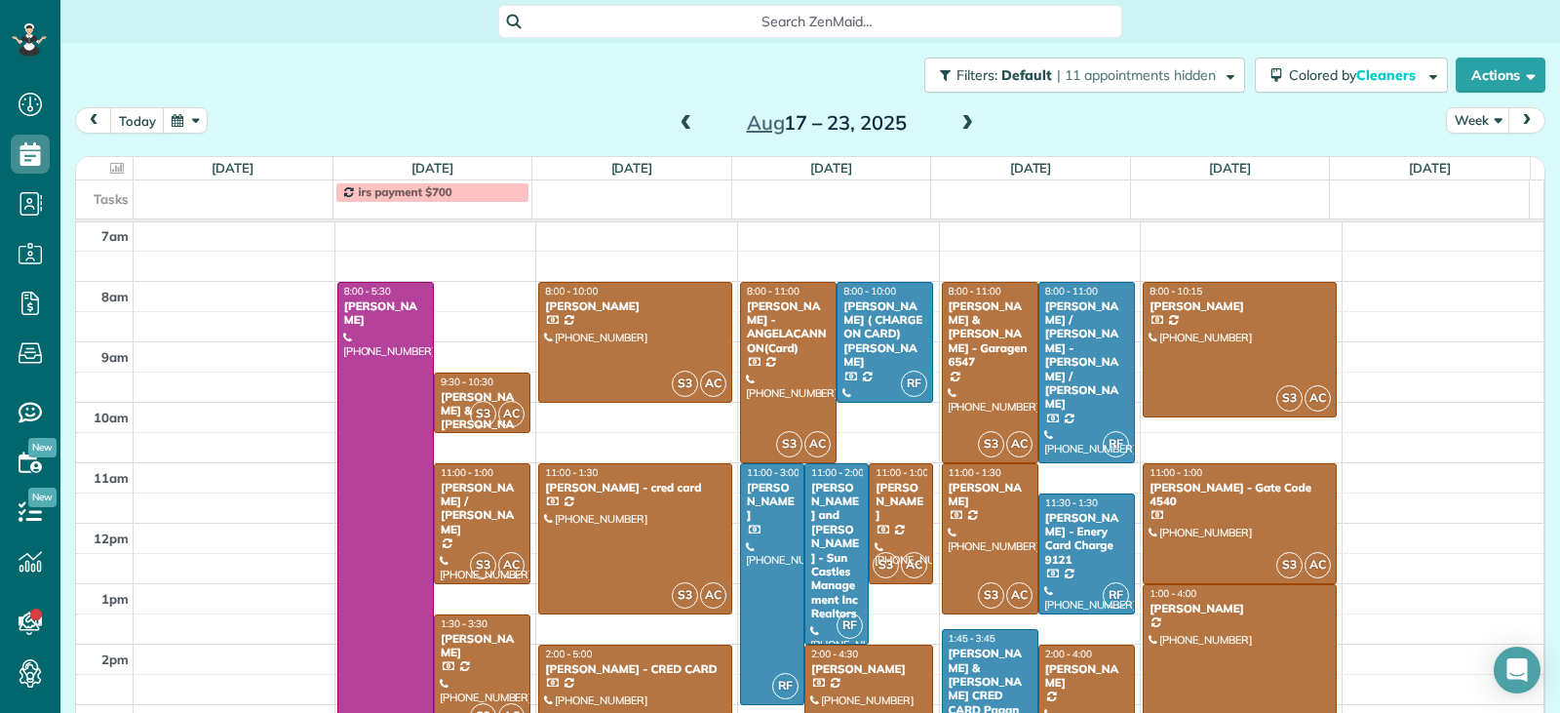
drag, startPoint x: 981, startPoint y: 657, endPoint x: 1114, endPoint y: 627, distance: 136.0
click at [983, 657] on div "[PERSON_NAME] & [PERSON_NAME] CRED CARD Pagan" at bounding box center [990, 682] width 85 height 70
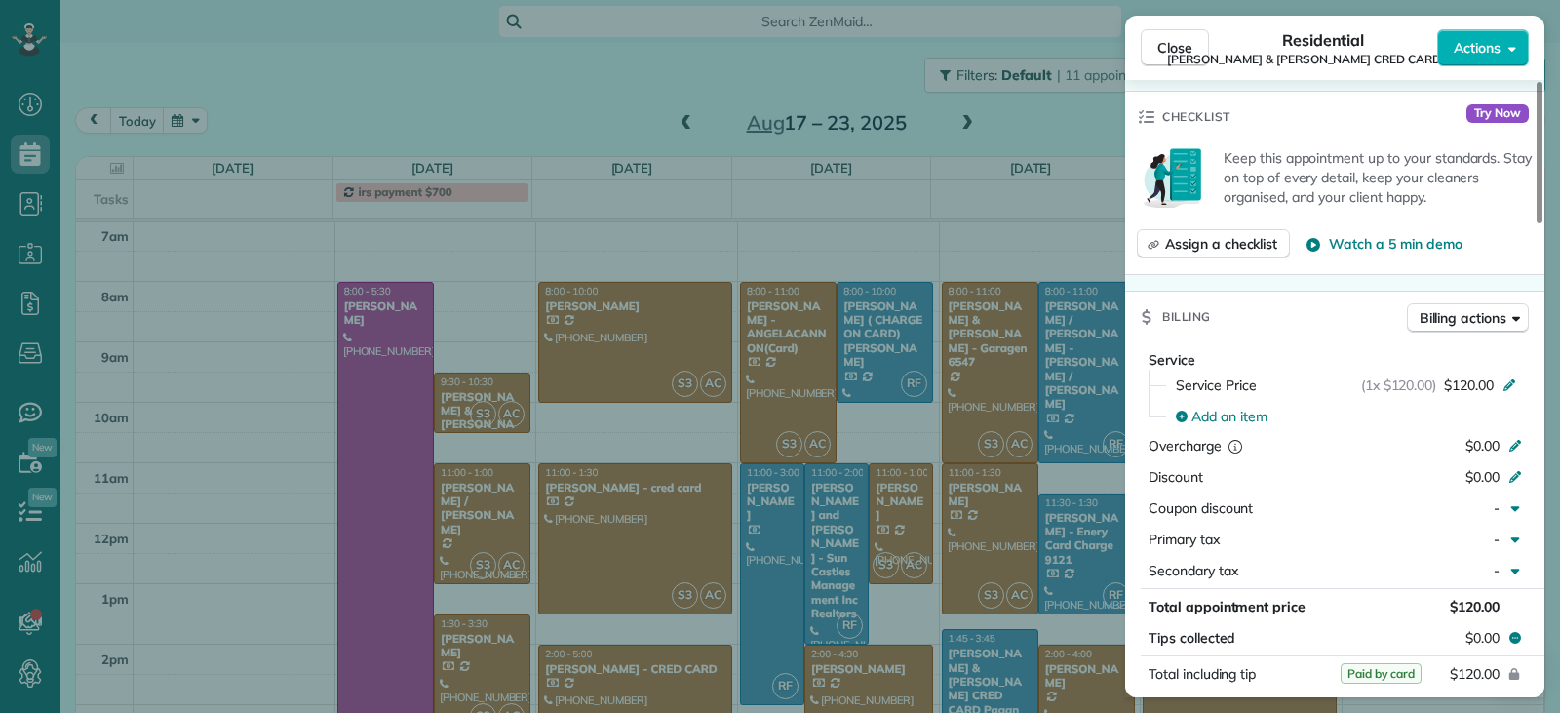
scroll to position [1076, 0]
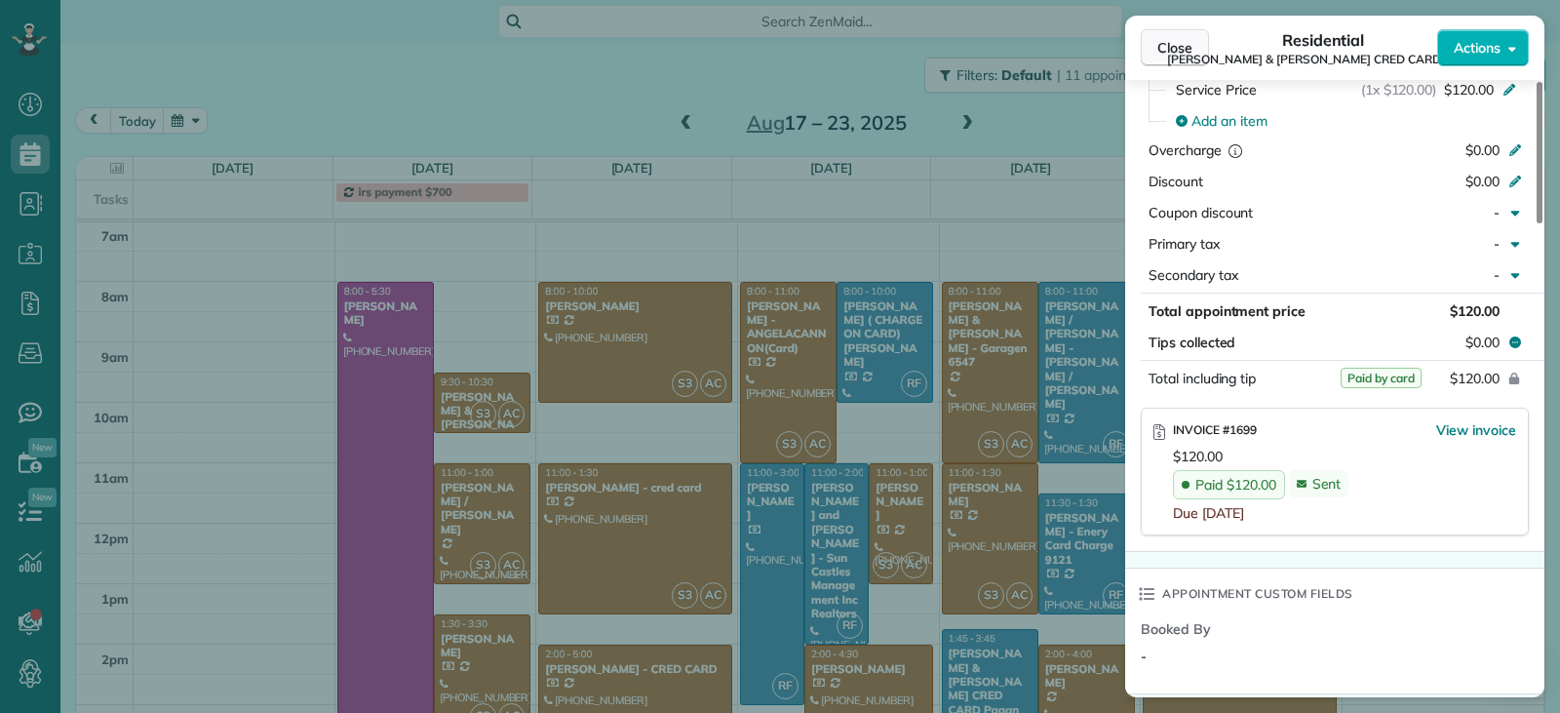
click at [1169, 47] on span "Close" at bounding box center [1175, 48] width 35 height 20
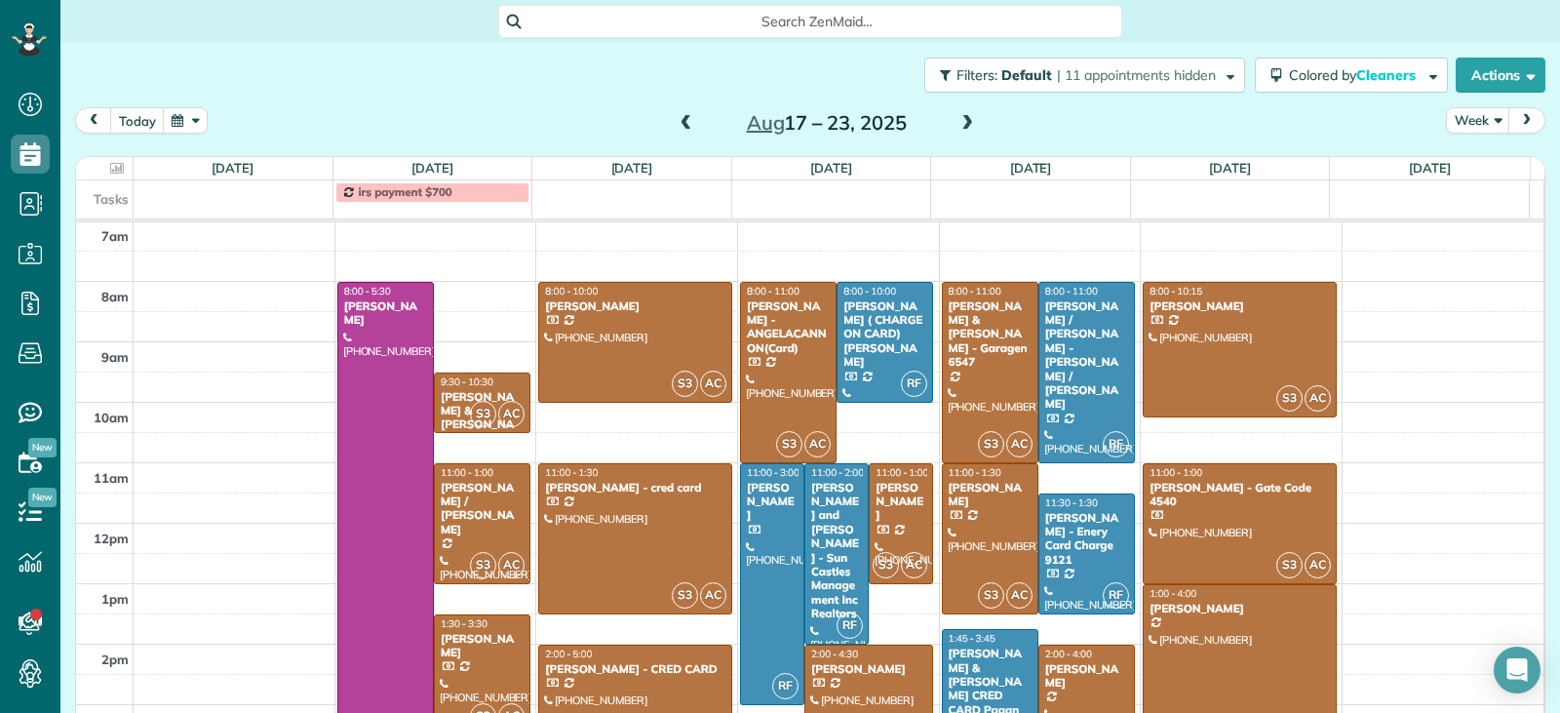
click at [1071, 683] on div "[PERSON_NAME]" at bounding box center [1086, 676] width 85 height 28
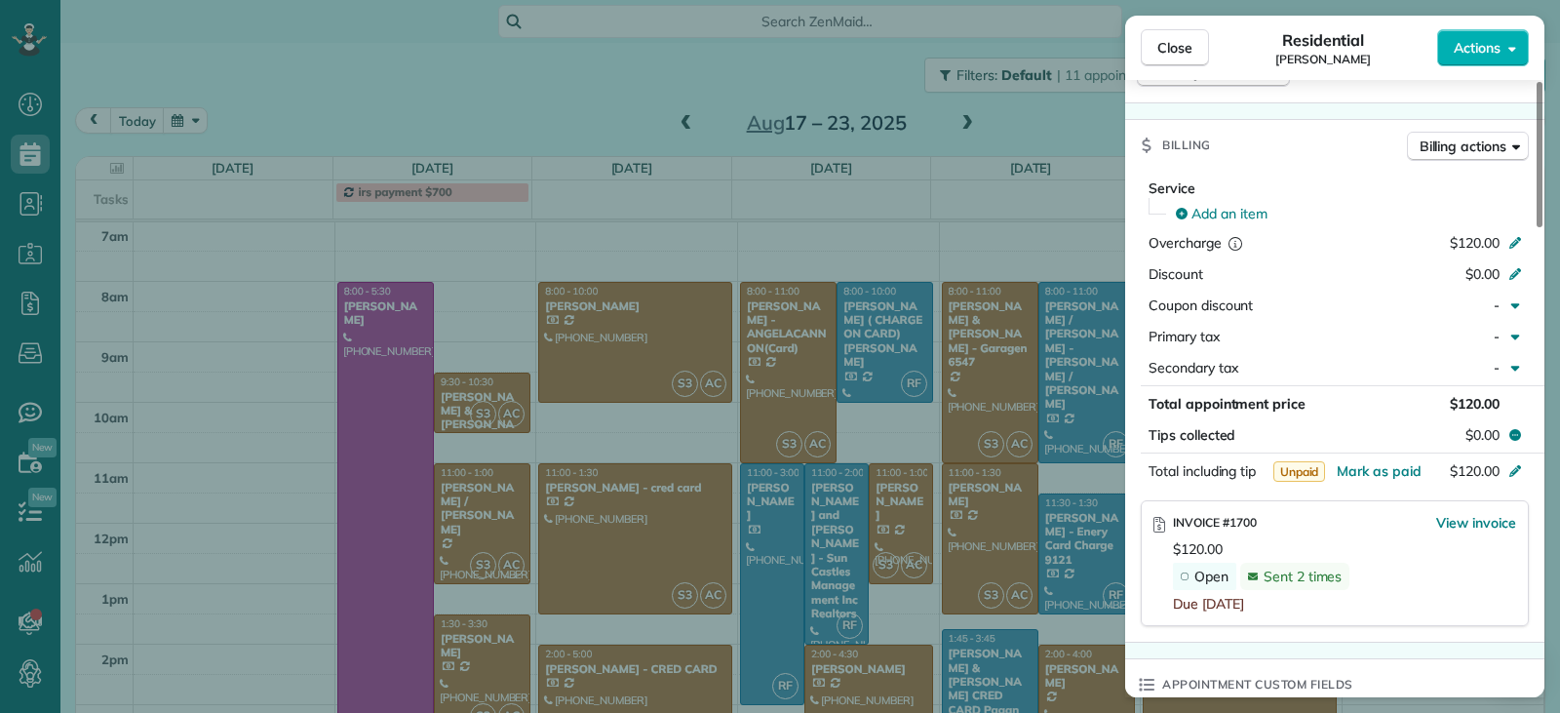
scroll to position [985, 0]
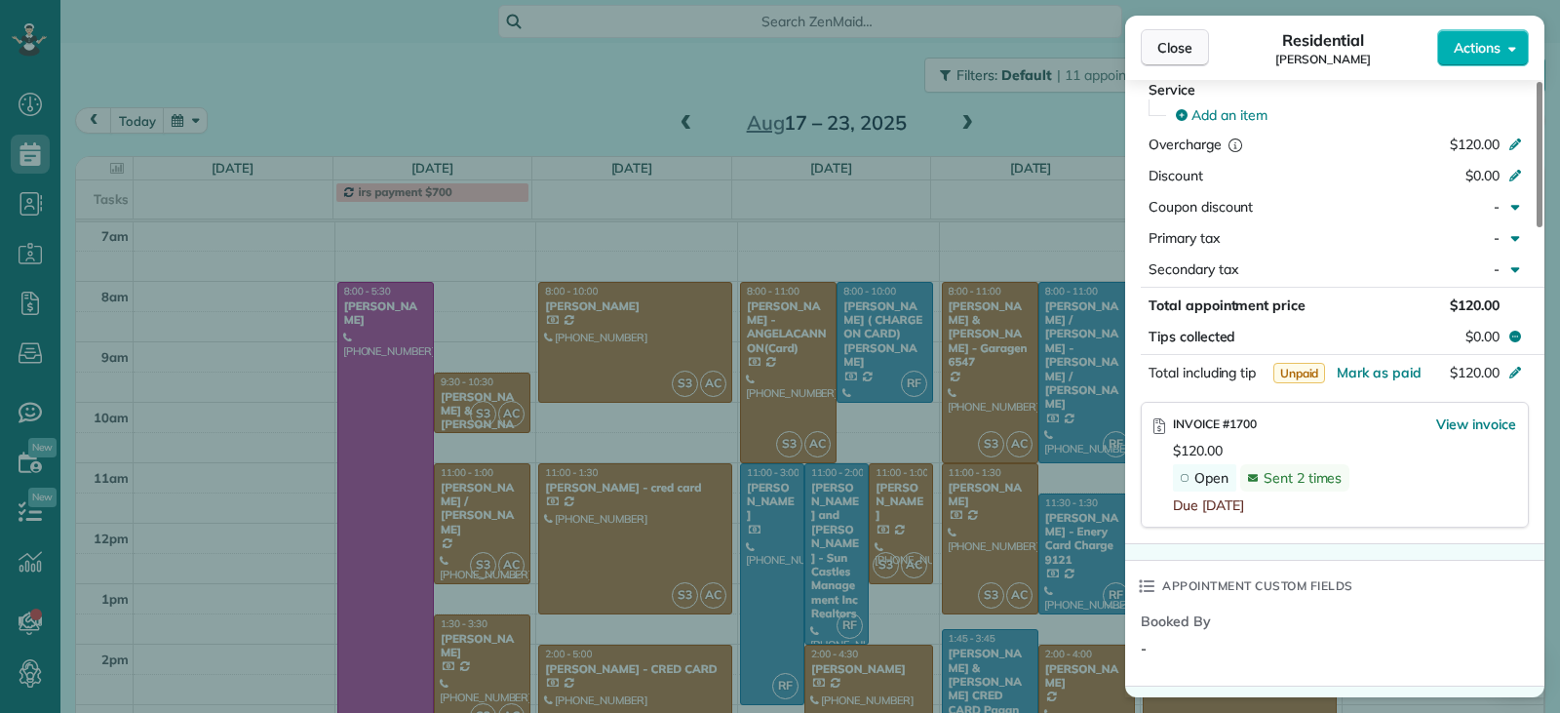
click at [1162, 52] on span "Close" at bounding box center [1175, 48] width 35 height 20
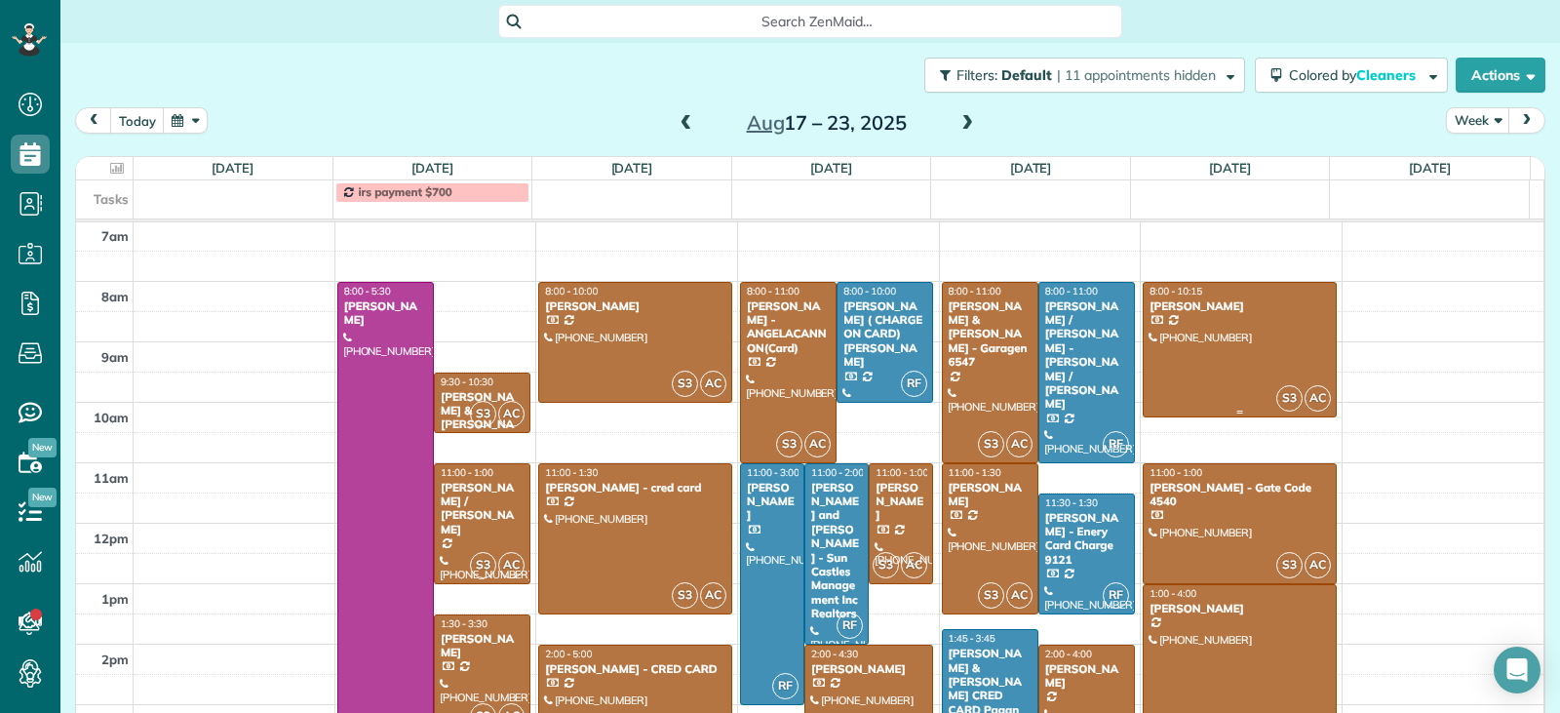
click at [1189, 376] on div at bounding box center [1240, 350] width 192 height 135
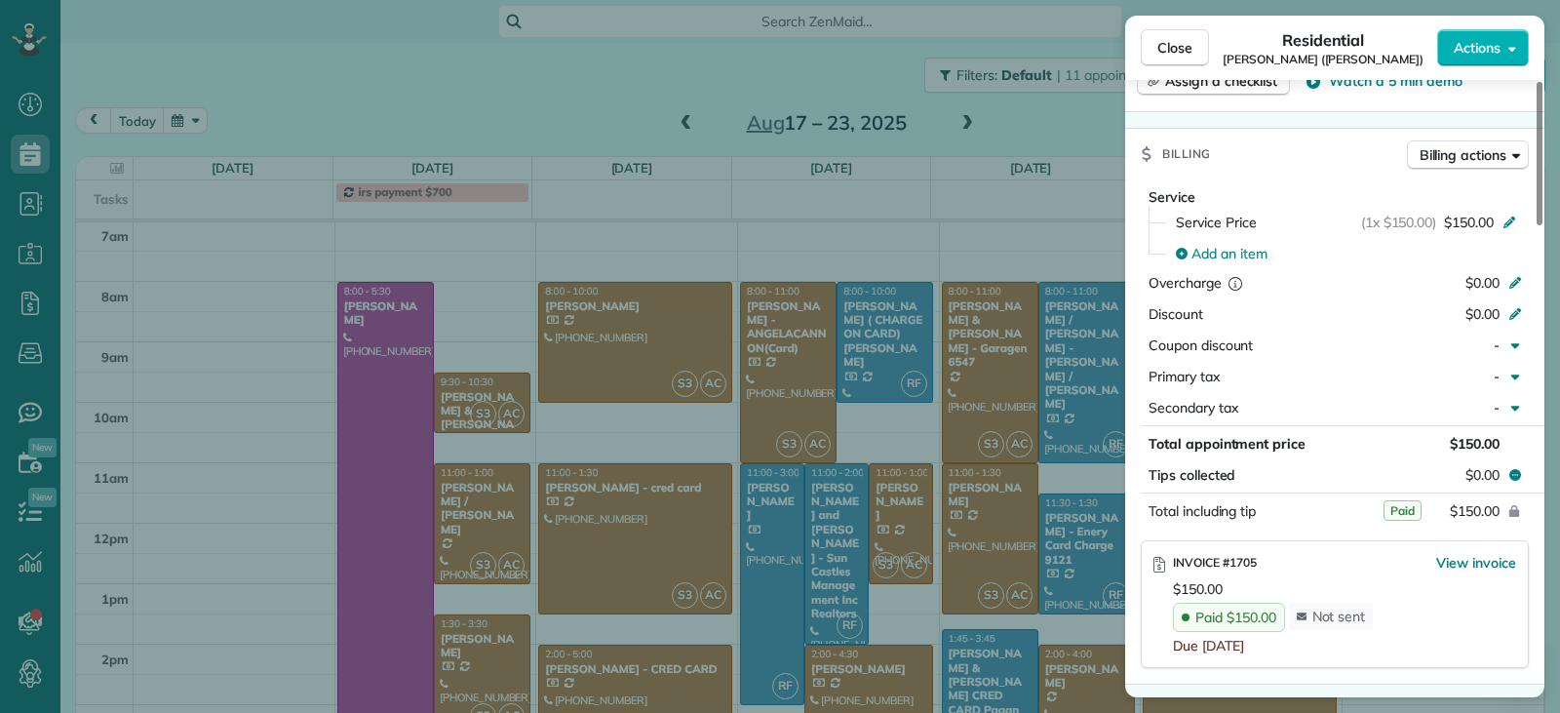
scroll to position [978, 0]
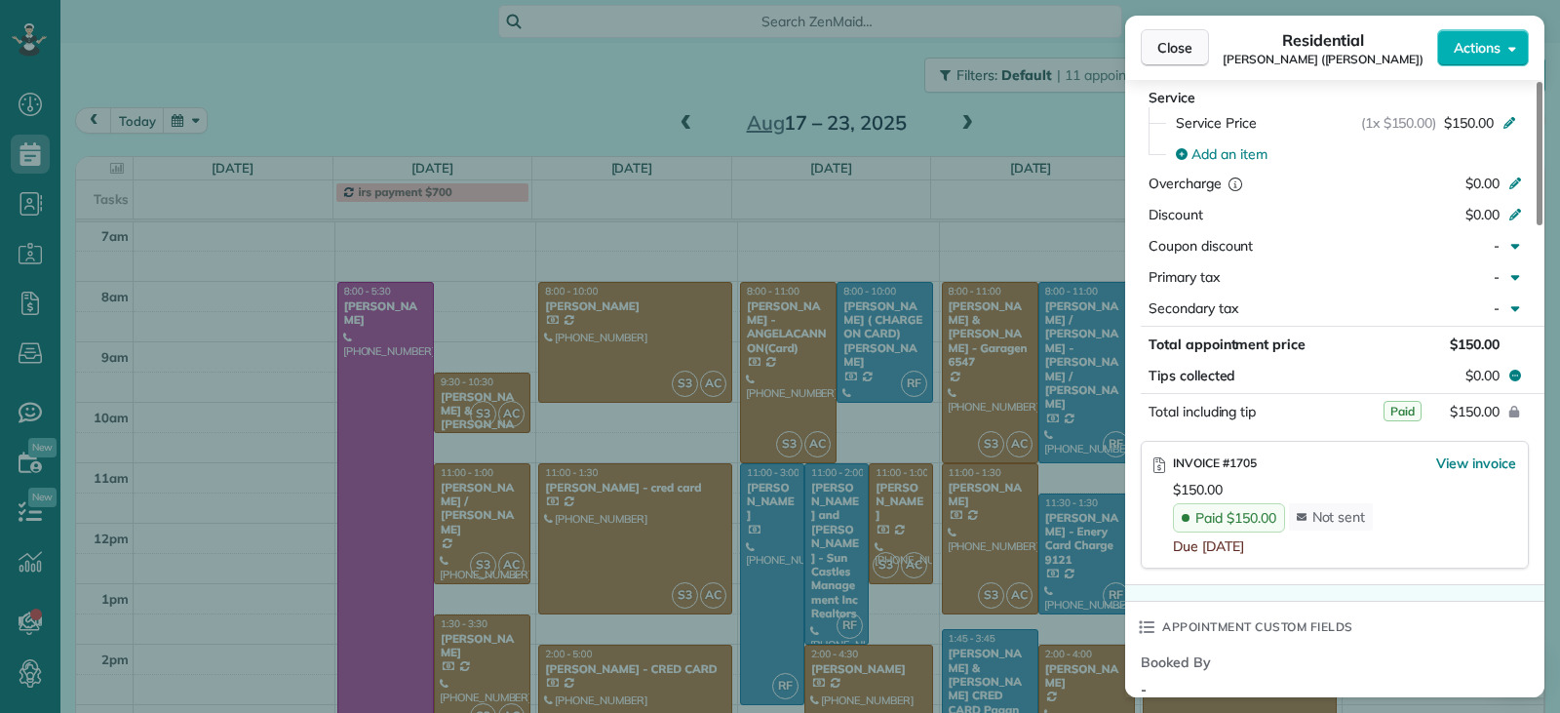
click at [1189, 52] on span "Close" at bounding box center [1175, 48] width 35 height 20
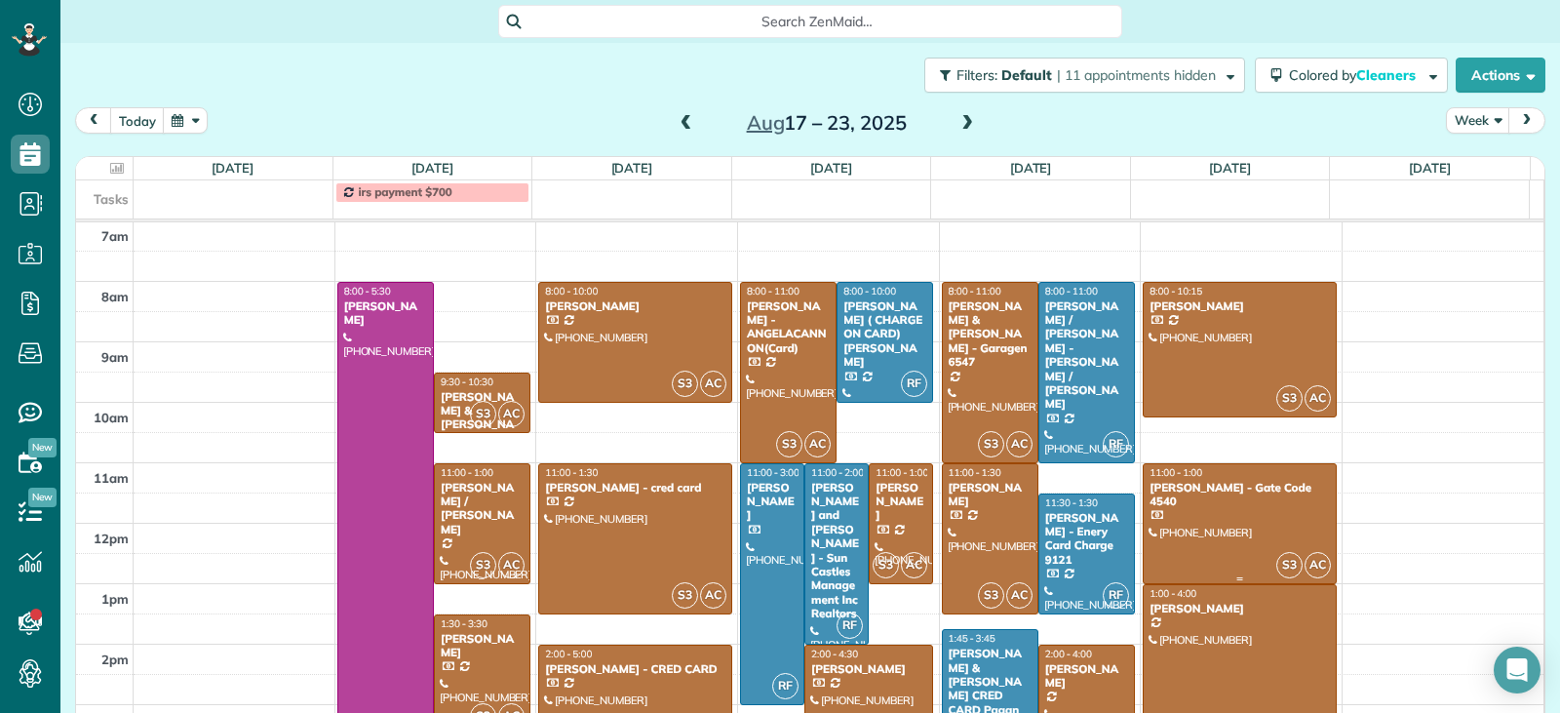
click at [1190, 530] on div at bounding box center [1240, 523] width 192 height 119
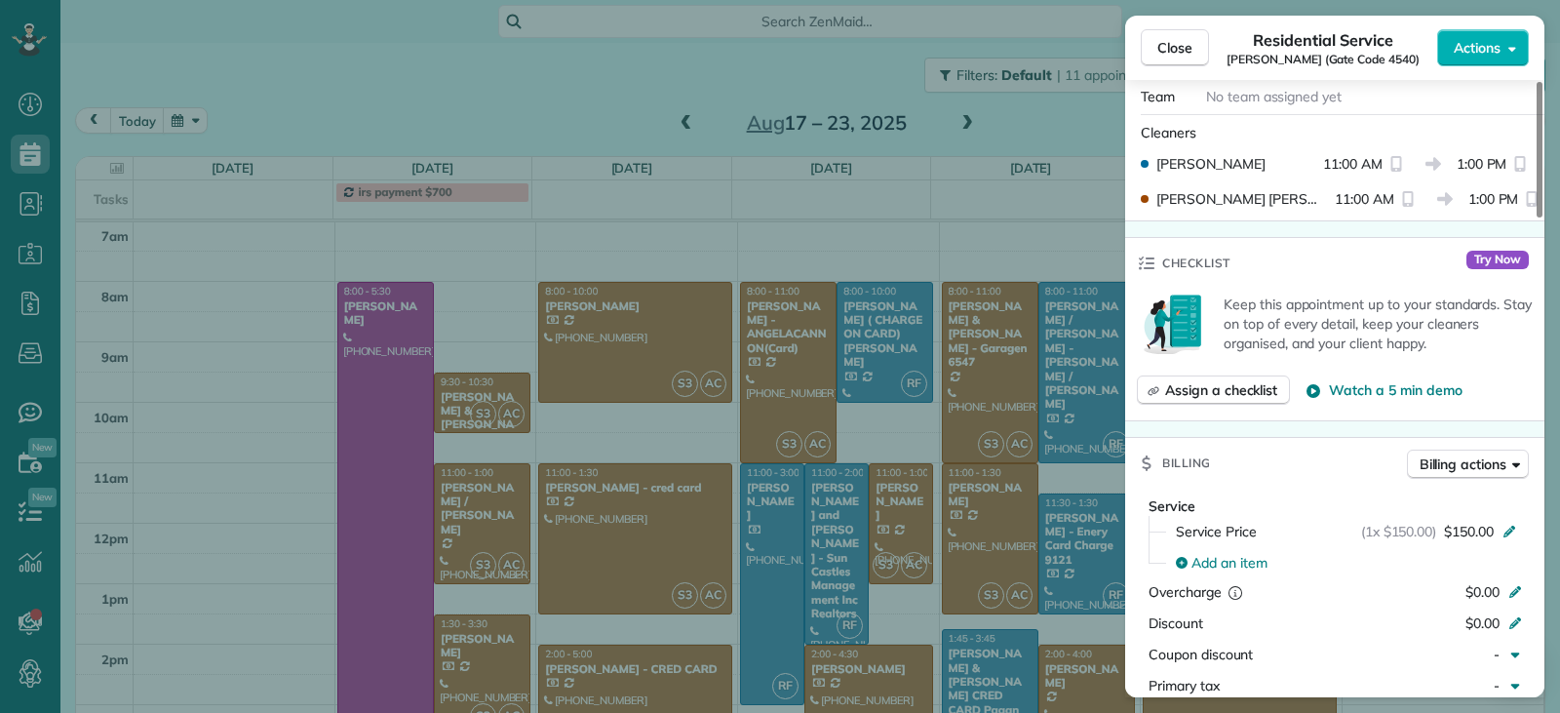
scroll to position [881, 0]
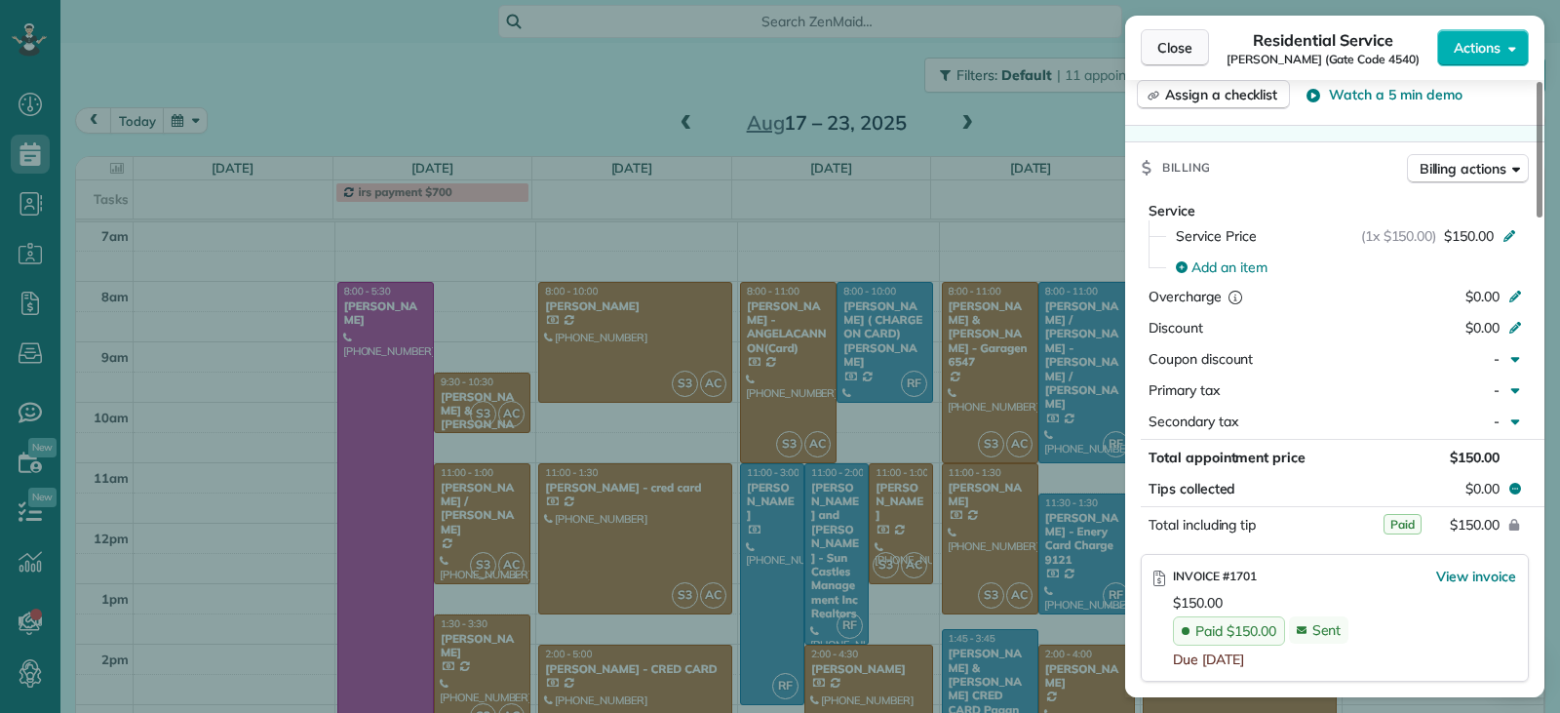
click at [1157, 49] on button "Close" at bounding box center [1175, 47] width 68 height 37
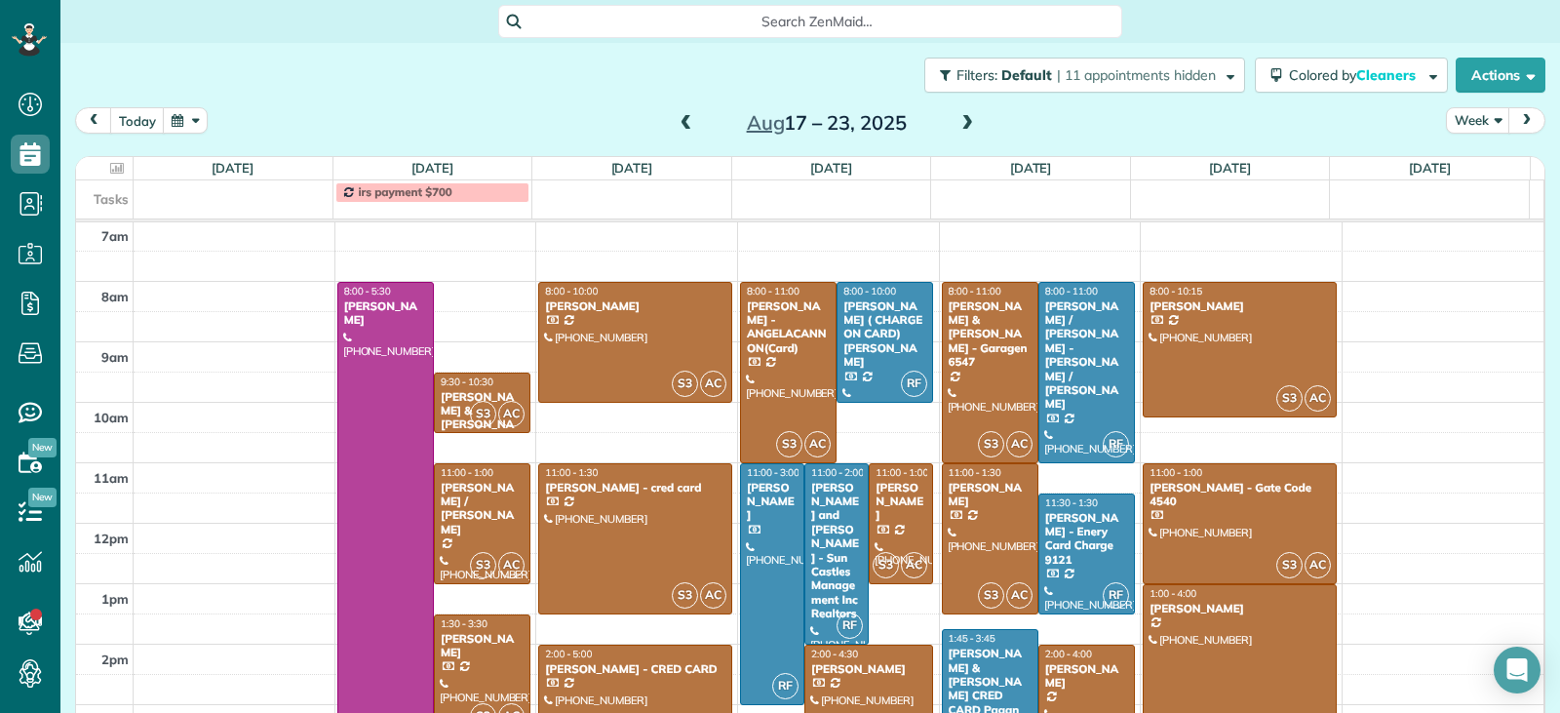
click at [969, 128] on span at bounding box center [967, 124] width 21 height 18
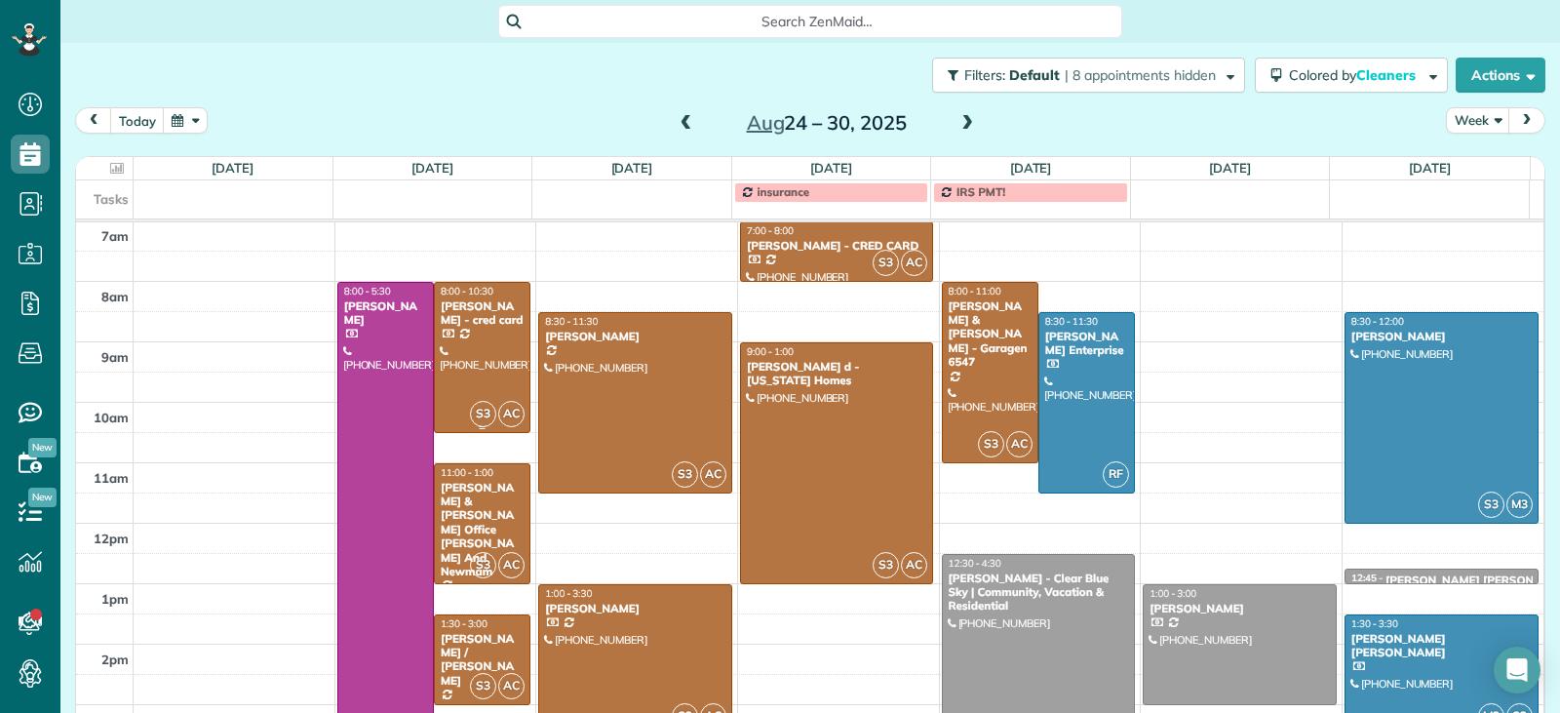
click at [482, 348] on div at bounding box center [482, 357] width 95 height 149
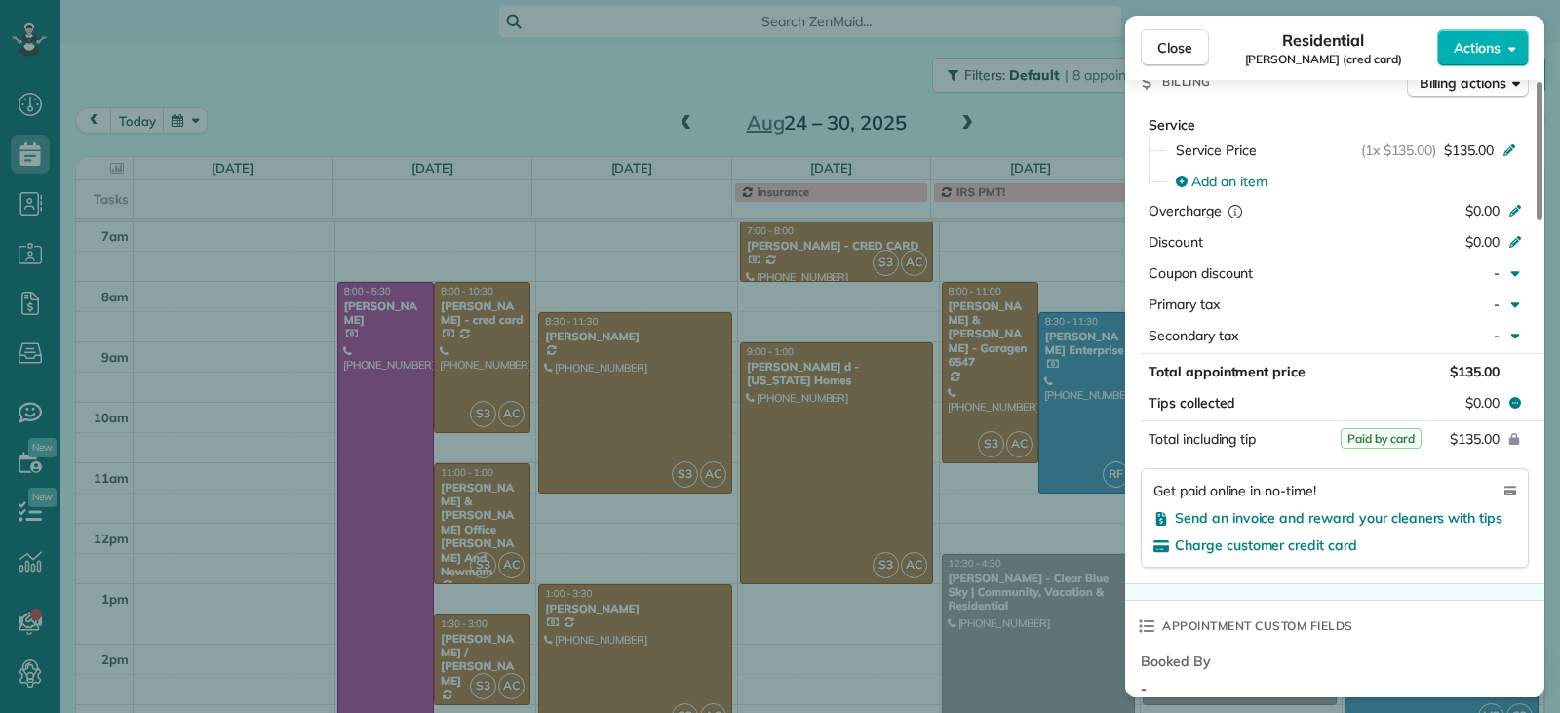
scroll to position [1082, 0]
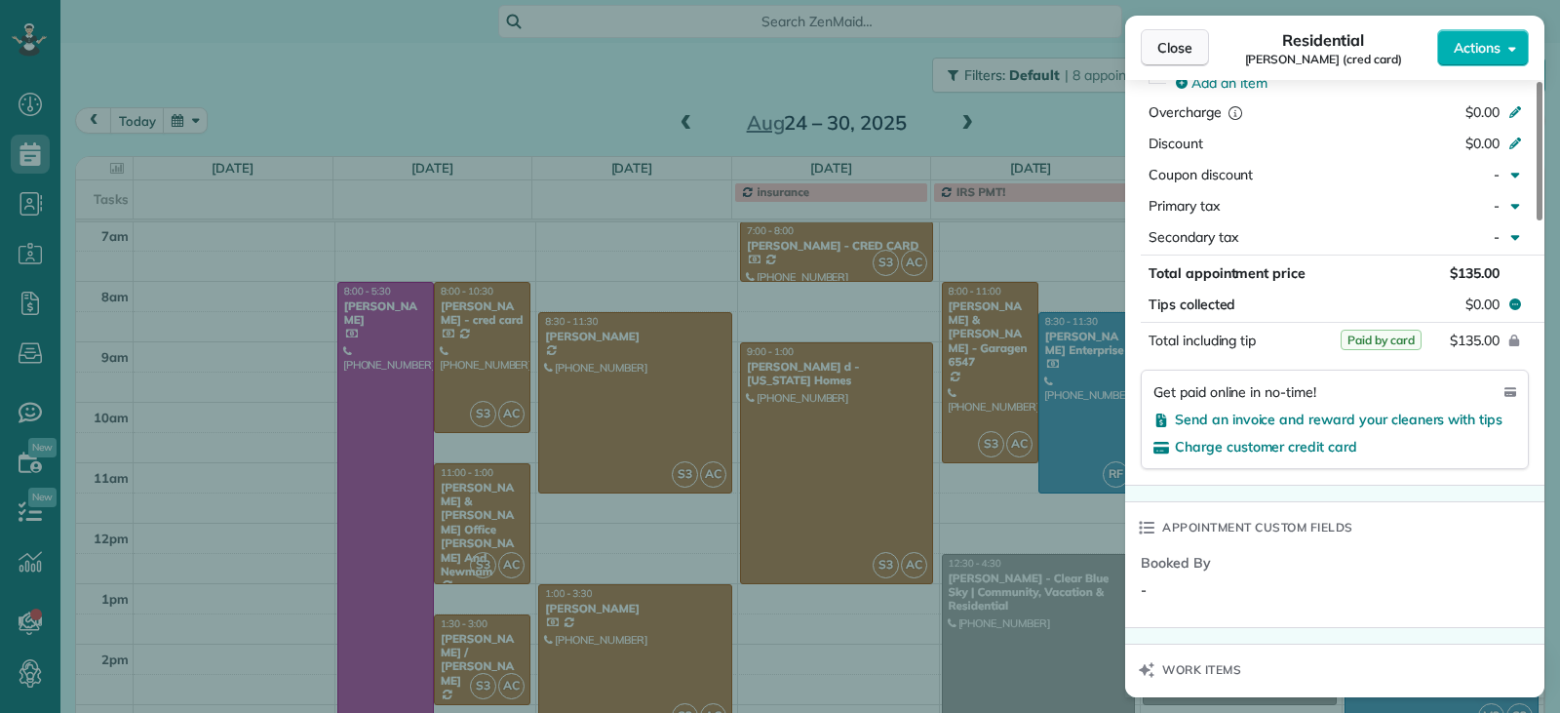
click at [1167, 49] on span "Close" at bounding box center [1175, 48] width 35 height 20
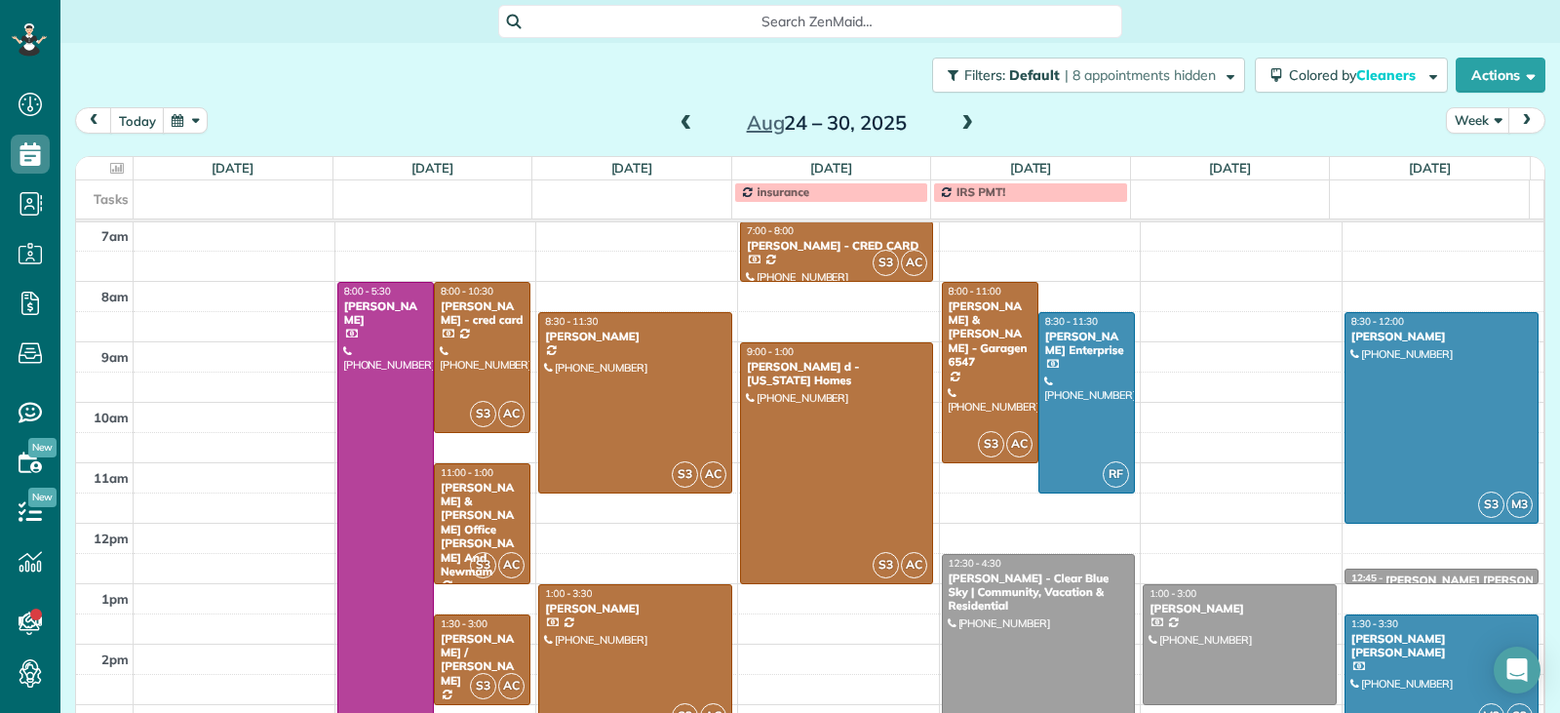
click at [630, 639] on div at bounding box center [635, 659] width 192 height 149
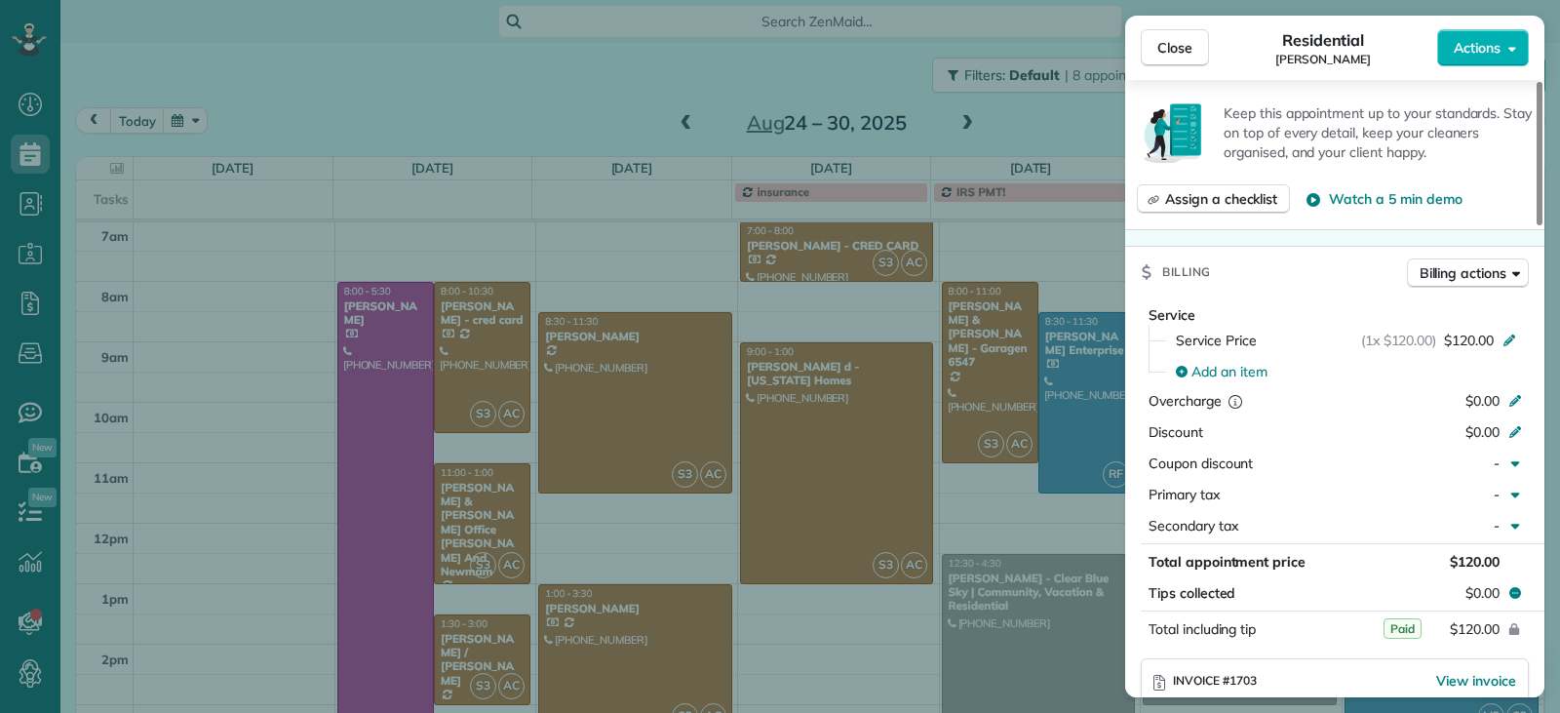
scroll to position [878, 0]
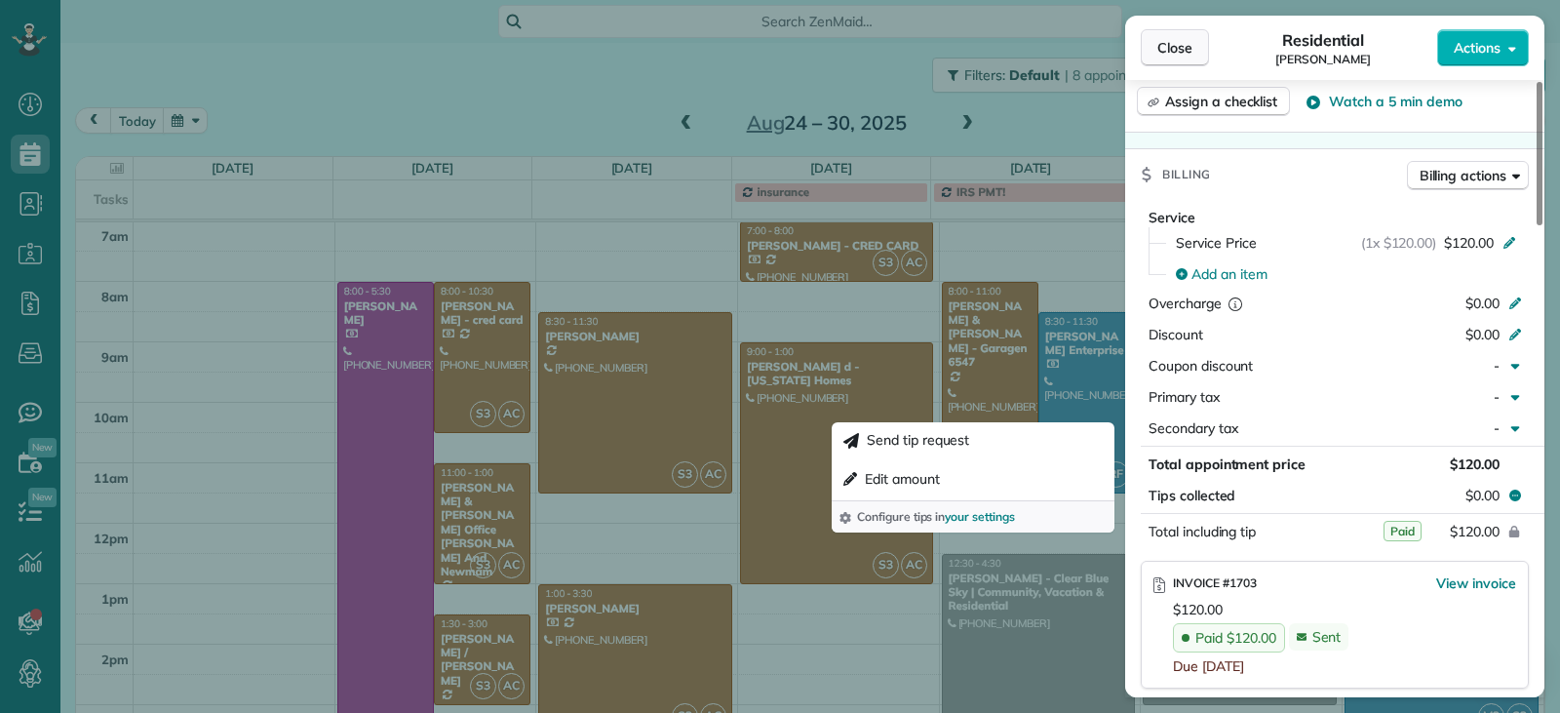
click at [1159, 52] on span "Close" at bounding box center [1175, 48] width 35 height 20
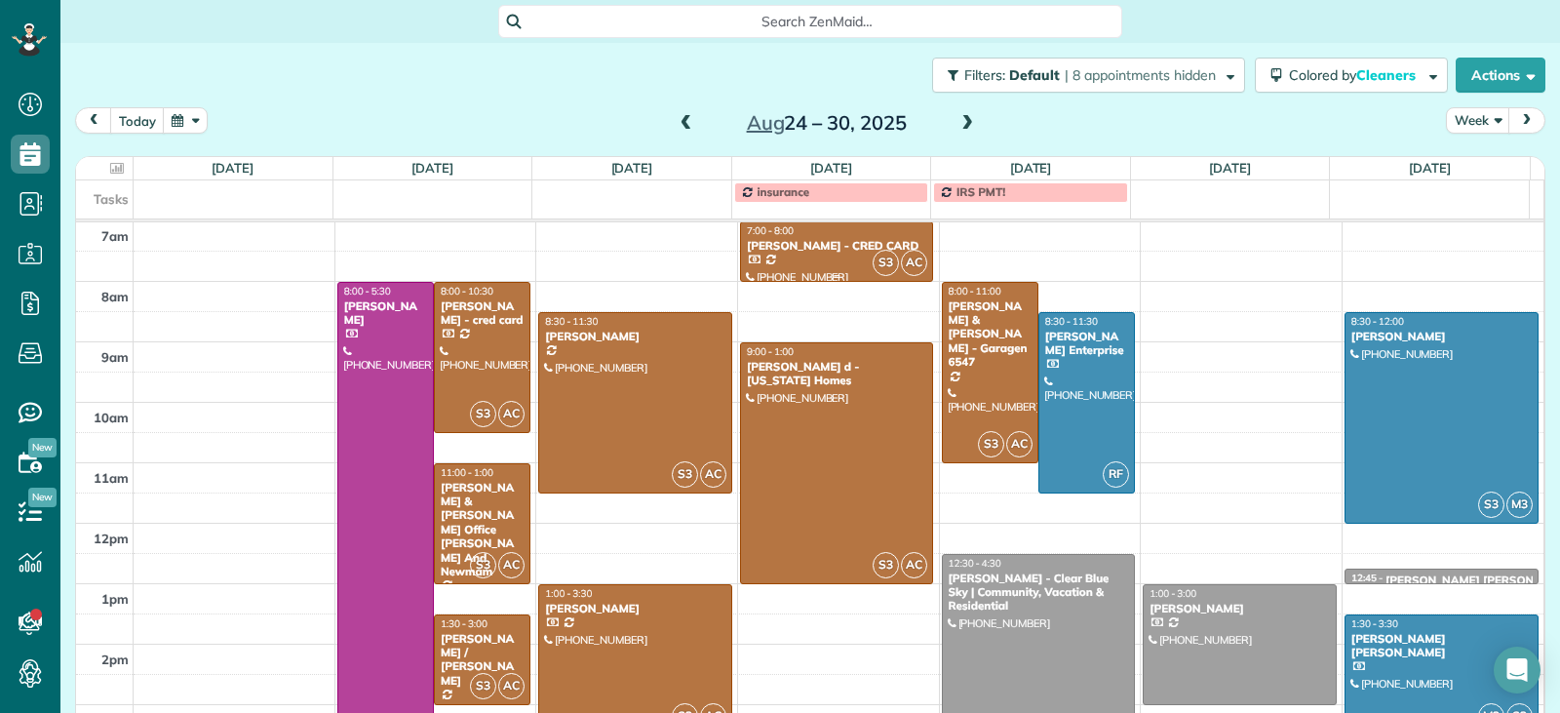
click at [826, 256] on div at bounding box center [837, 251] width 192 height 59
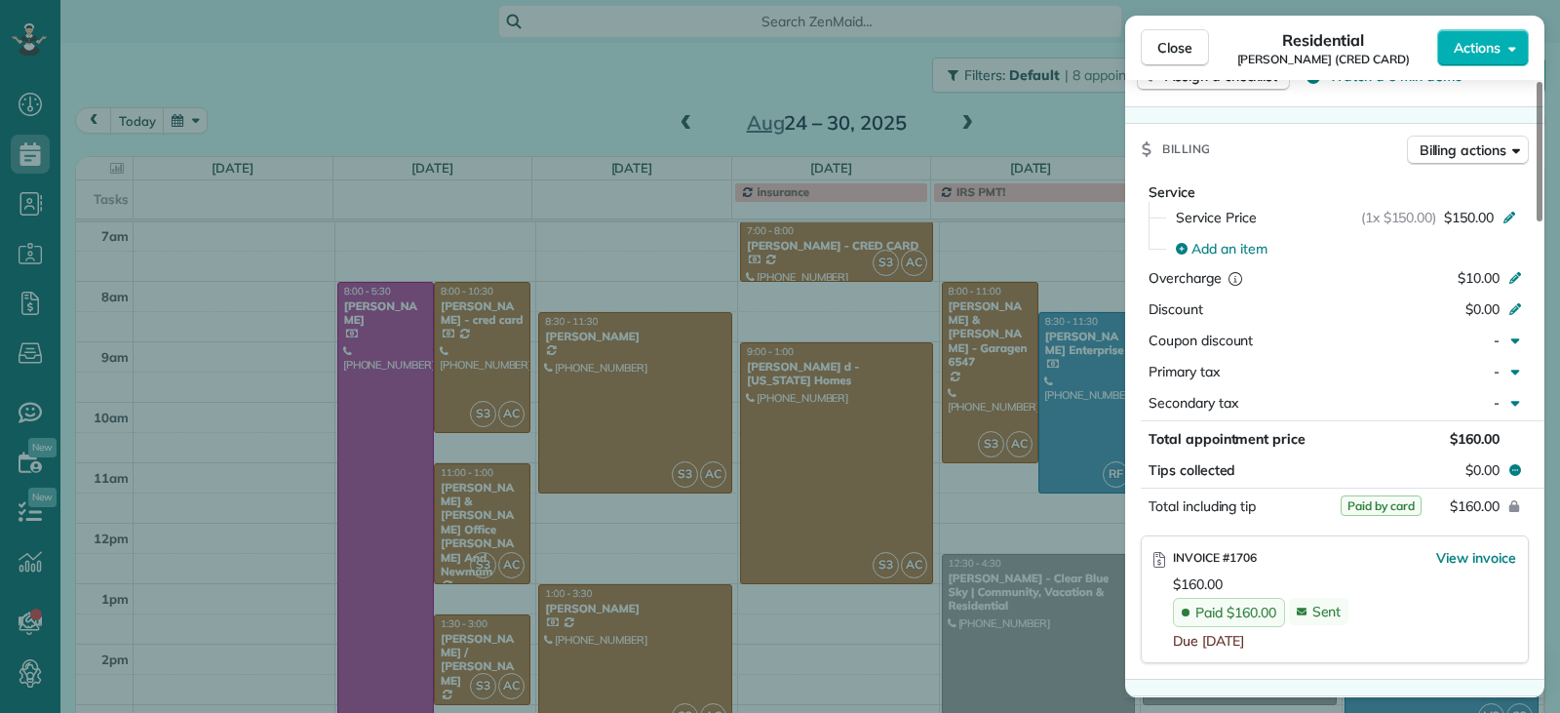
scroll to position [979, 0]
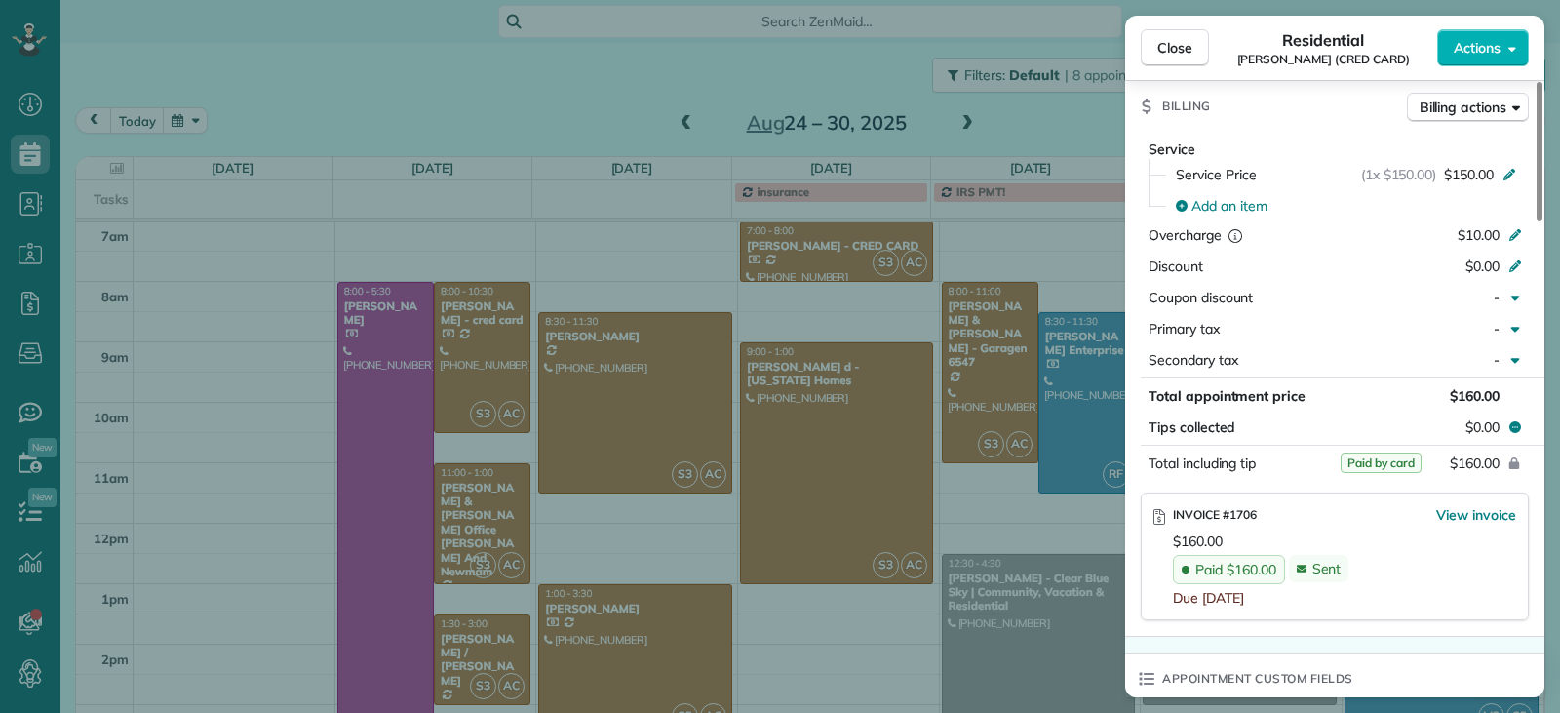
click at [1170, 53] on span "Close" at bounding box center [1175, 48] width 35 height 20
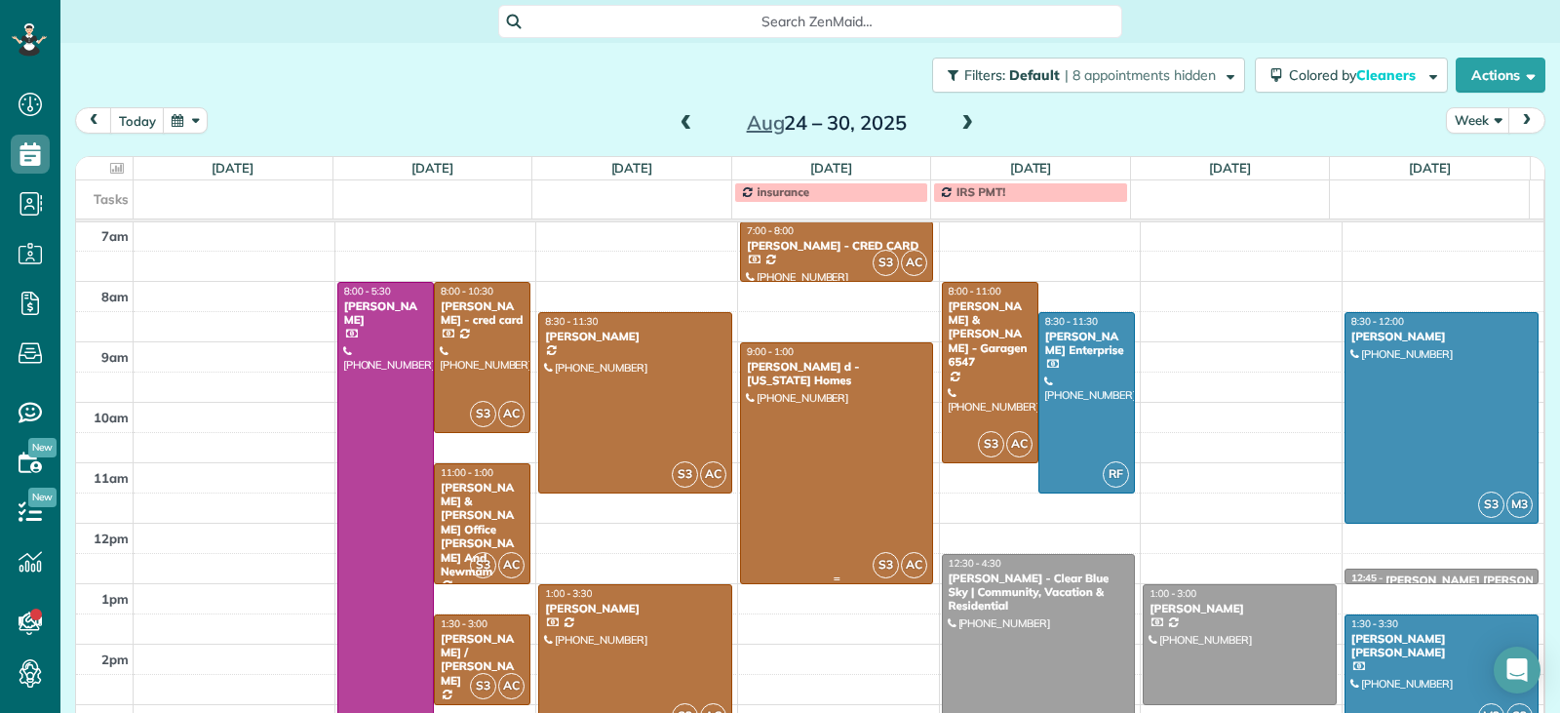
click at [839, 450] on div at bounding box center [837, 463] width 192 height 240
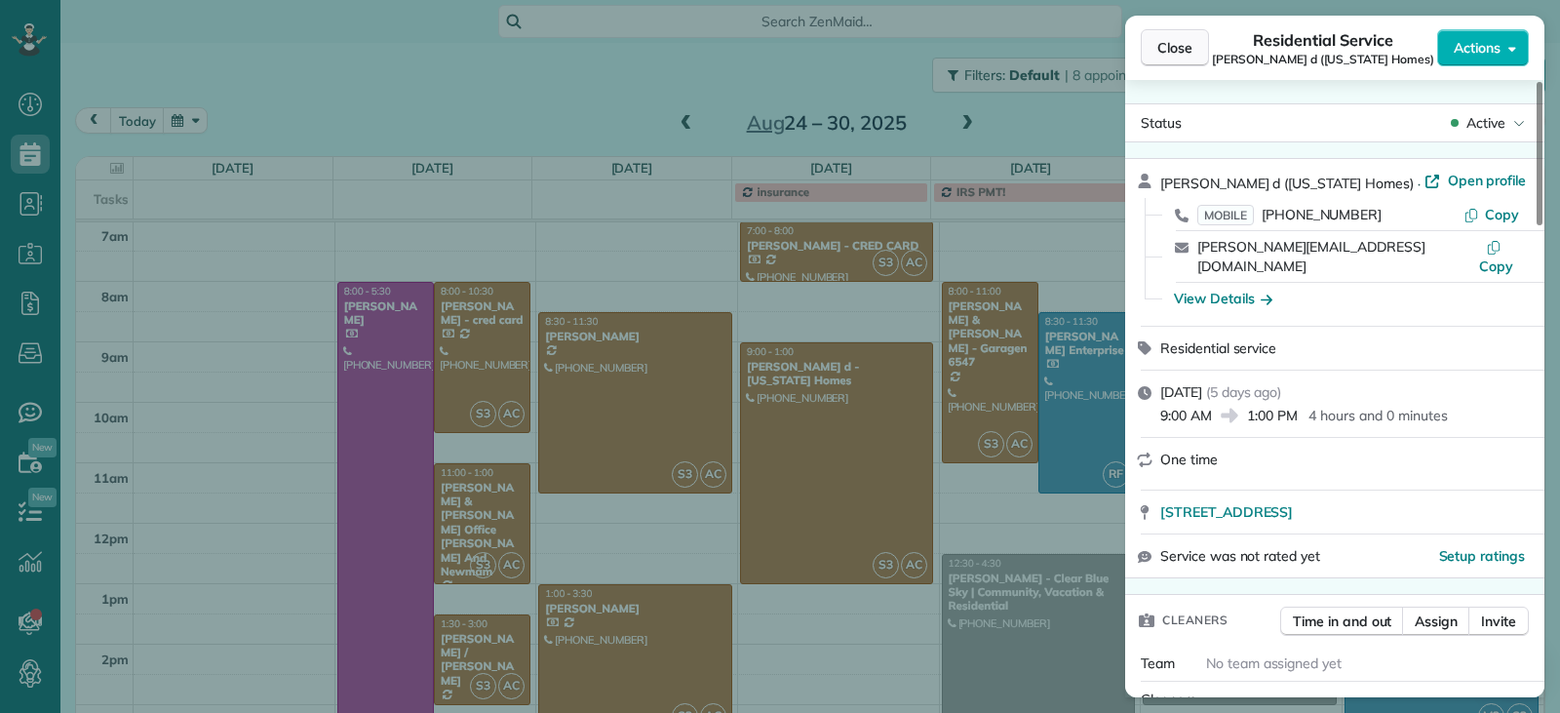
click at [1174, 45] on span "Close" at bounding box center [1175, 48] width 35 height 20
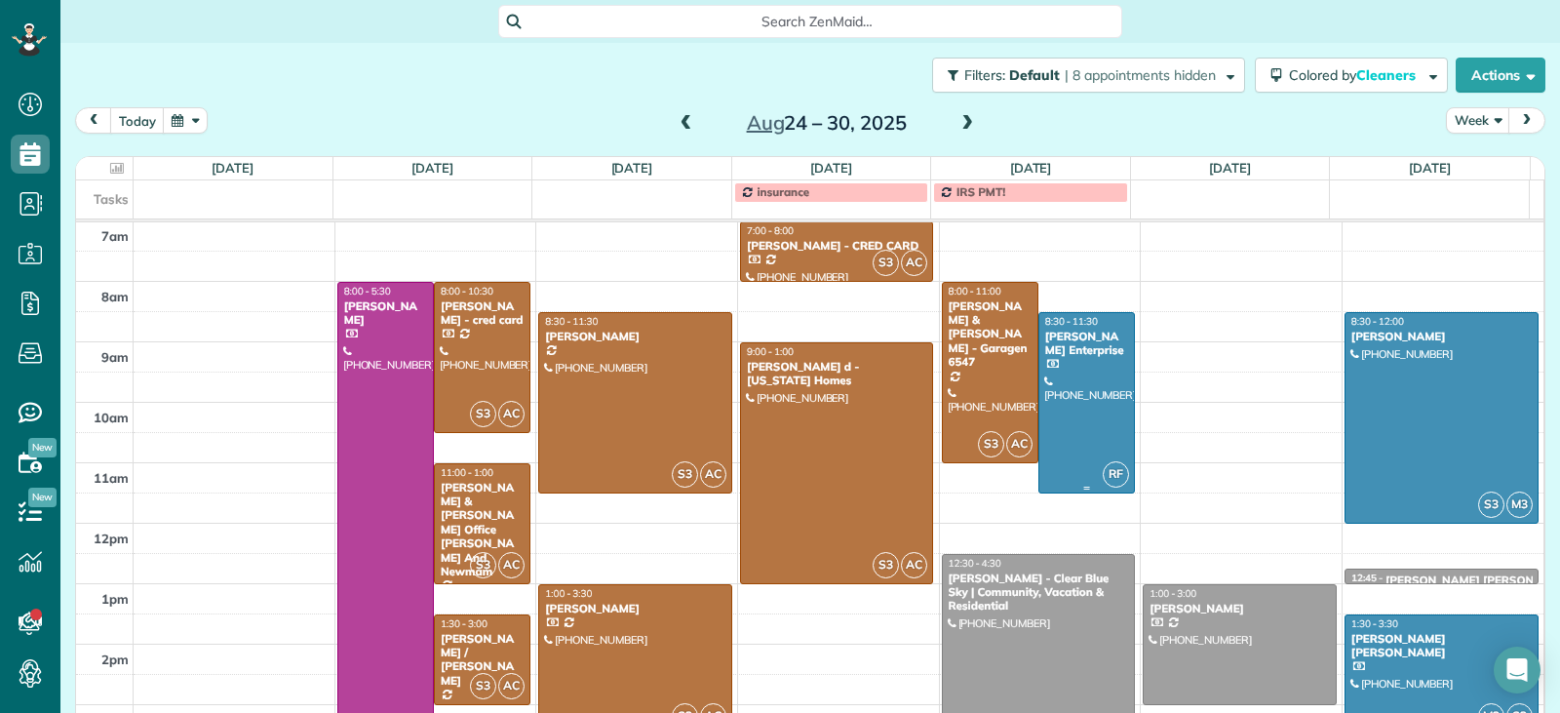
click at [1061, 451] on div at bounding box center [1087, 402] width 95 height 179
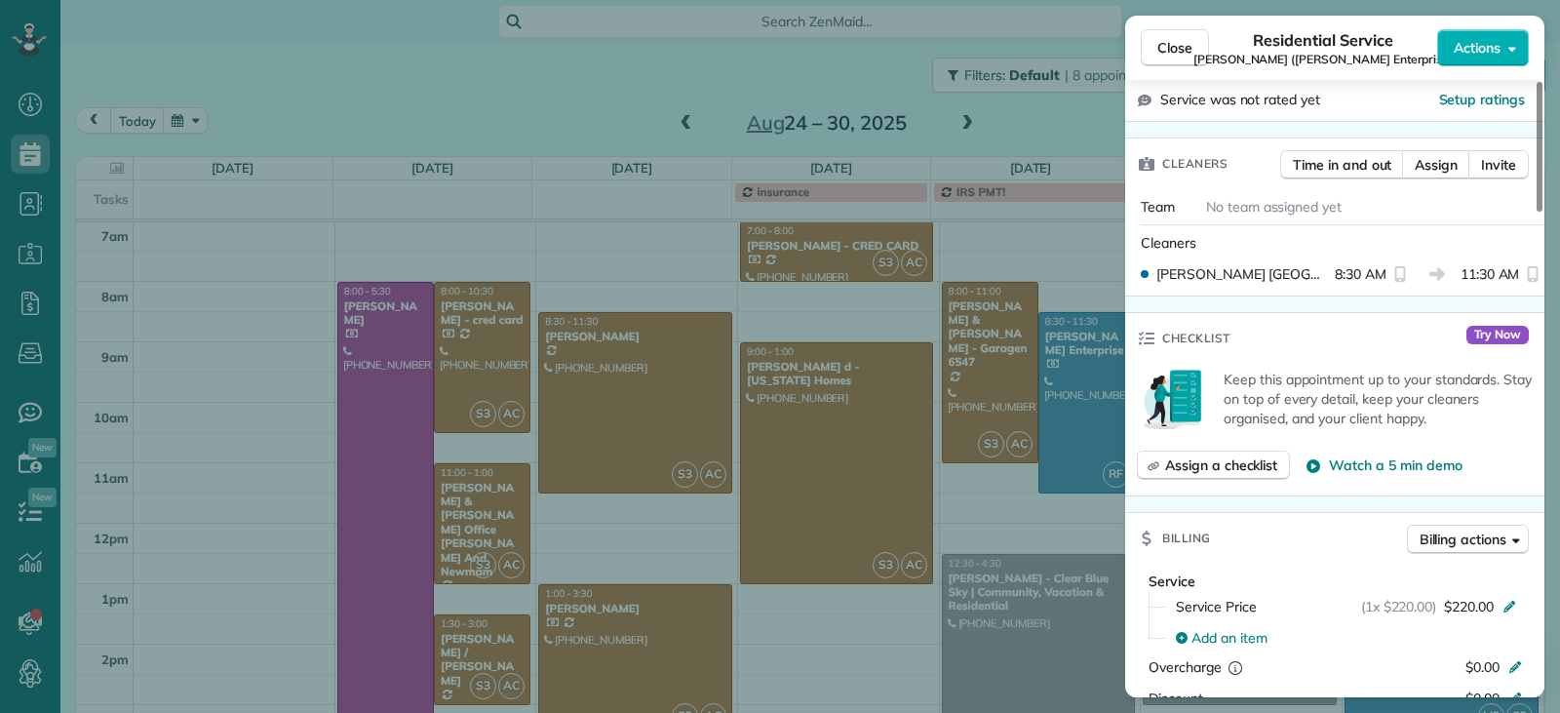
scroll to position [979, 0]
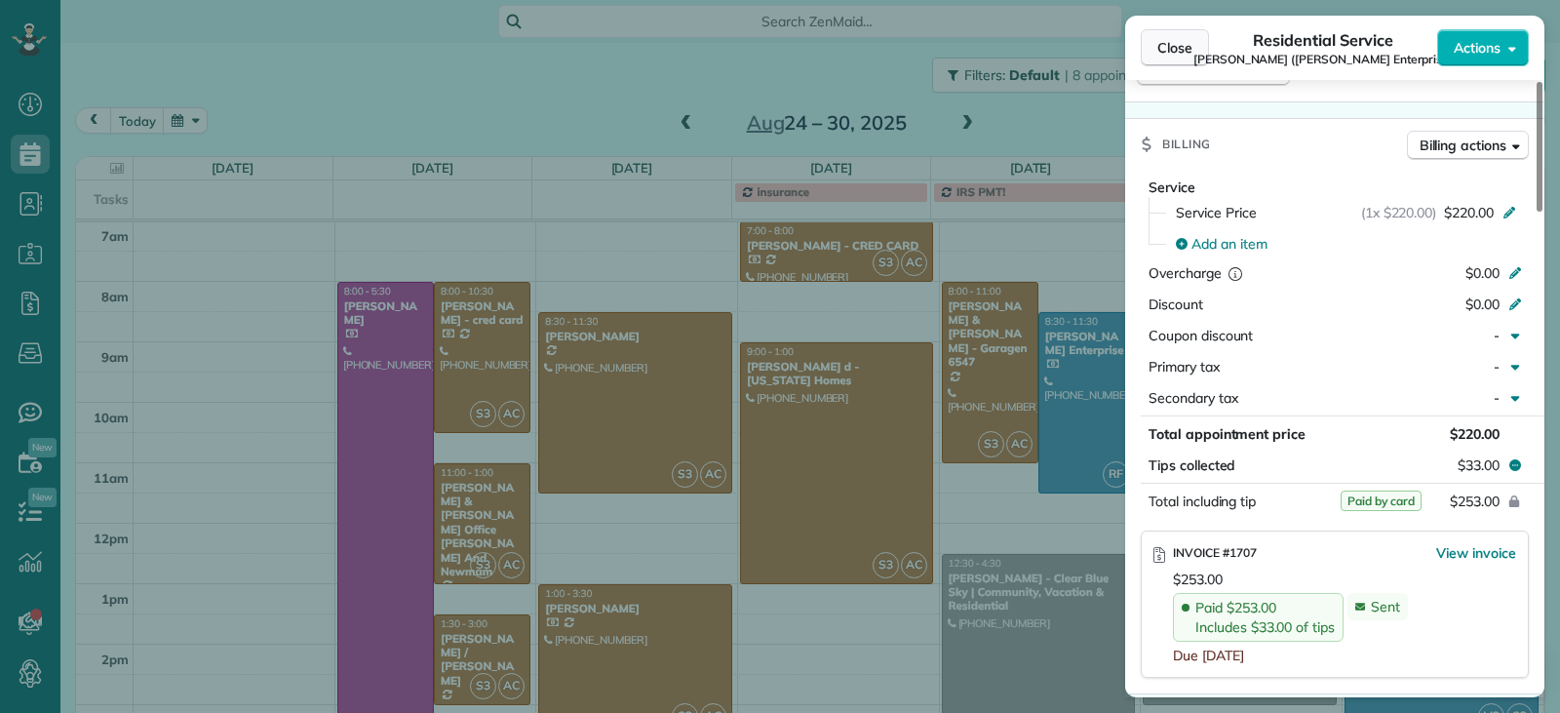
click at [1179, 47] on span "Close" at bounding box center [1175, 48] width 35 height 20
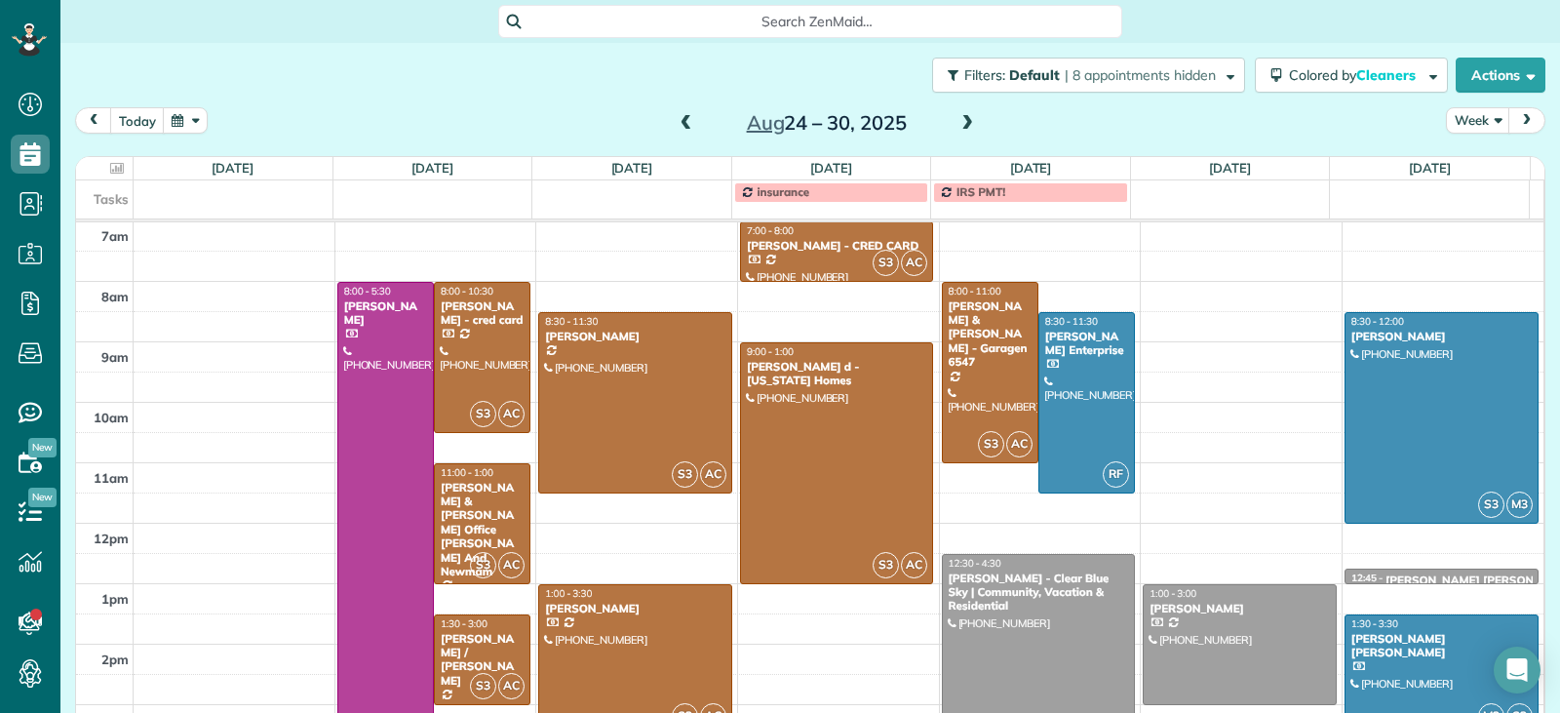
click at [1053, 614] on div at bounding box center [1039, 675] width 192 height 240
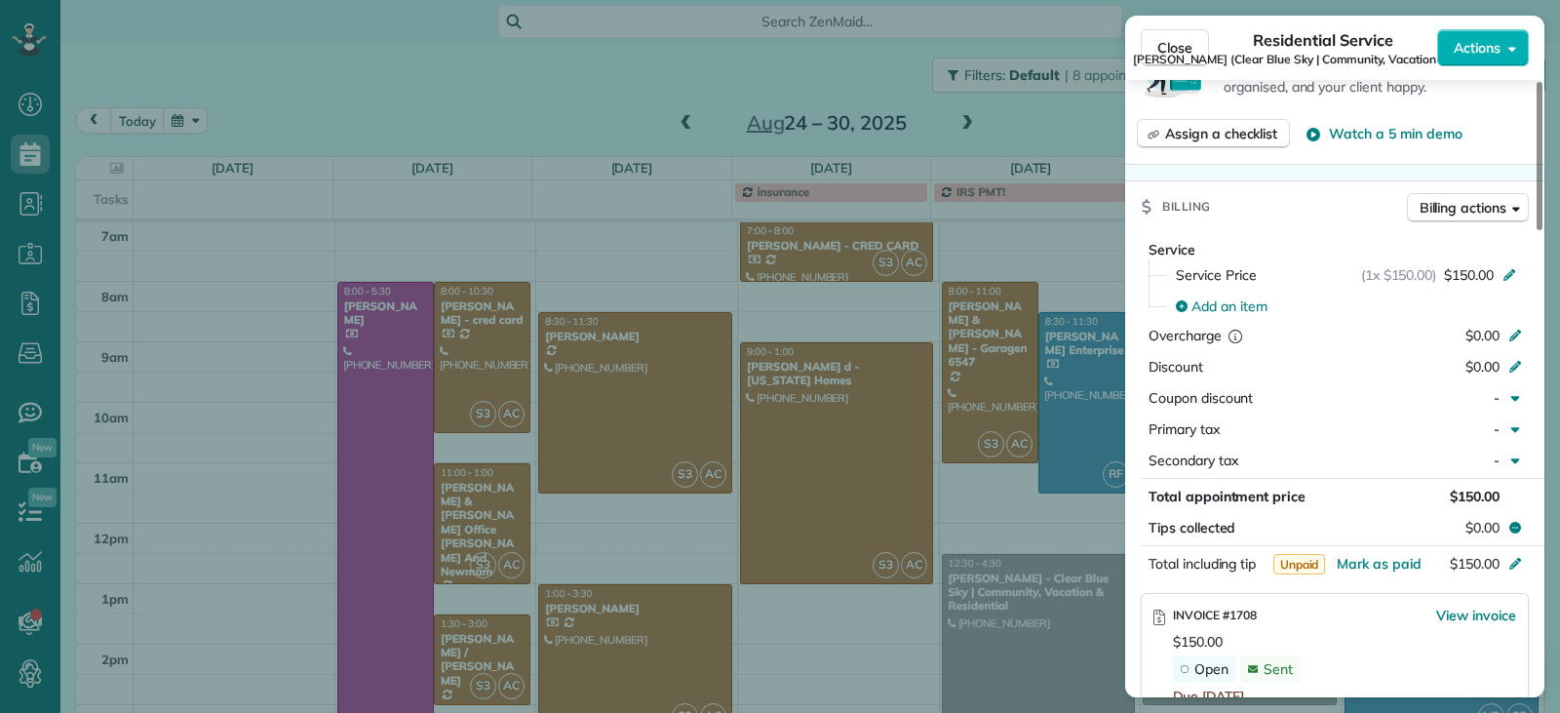
scroll to position [981, 0]
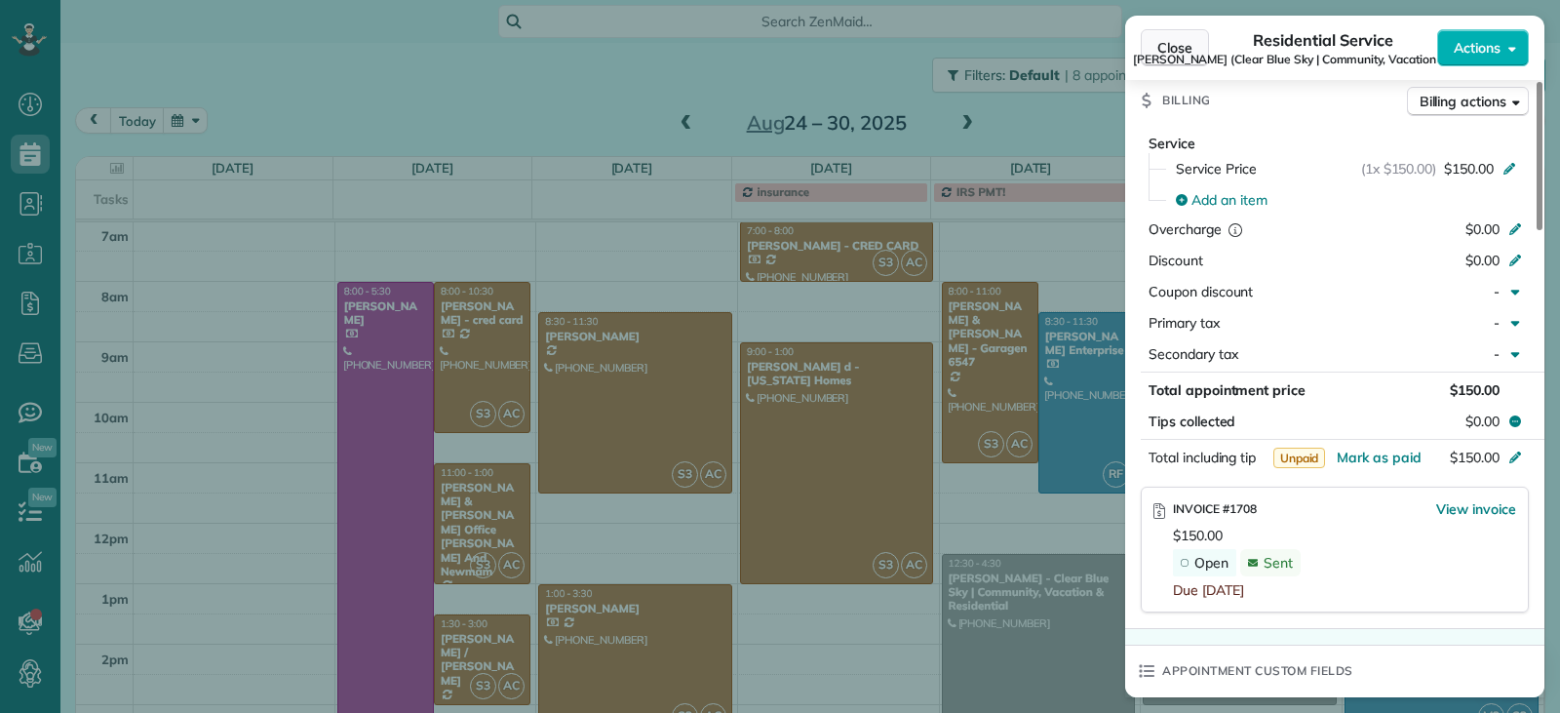
click at [1149, 48] on button "Close" at bounding box center [1175, 47] width 68 height 37
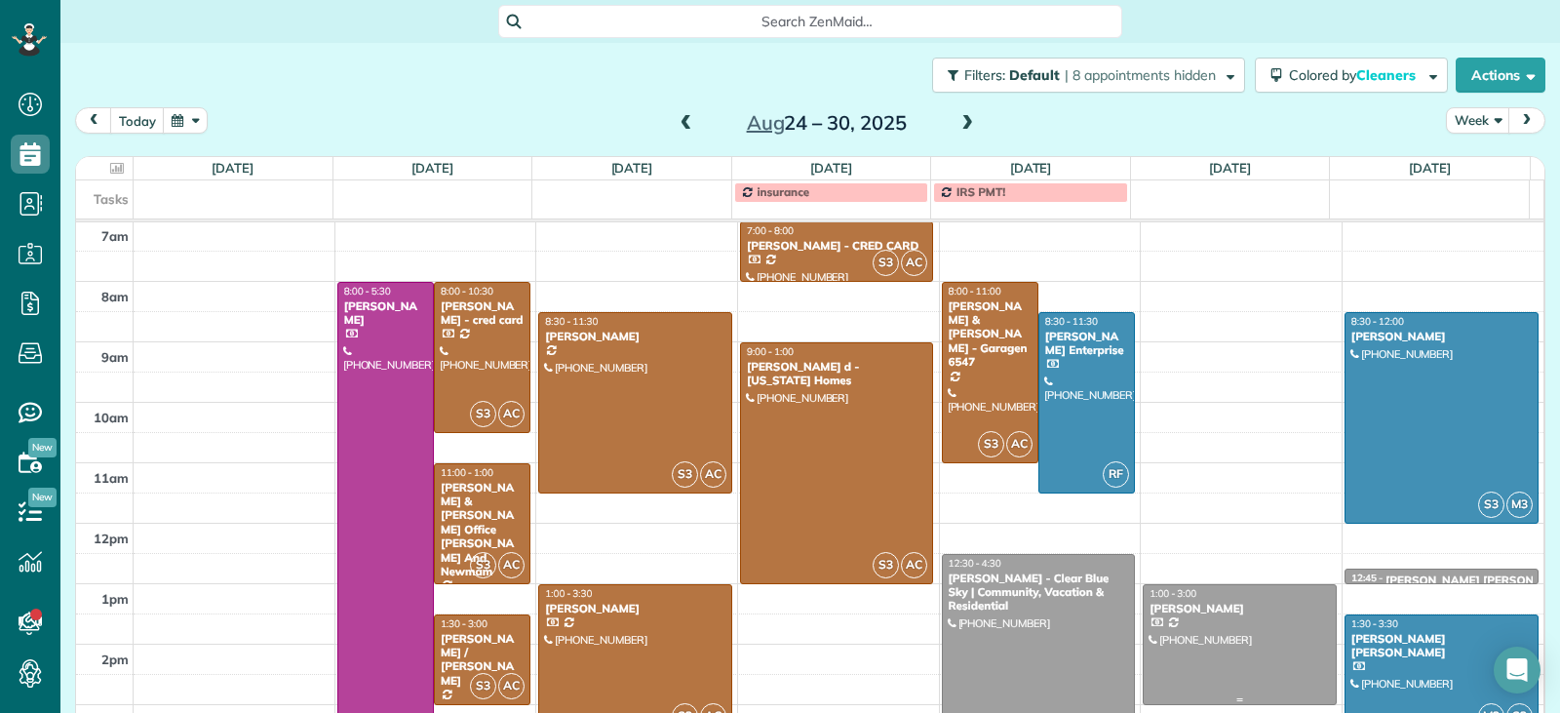
click at [1253, 654] on div at bounding box center [1240, 644] width 192 height 119
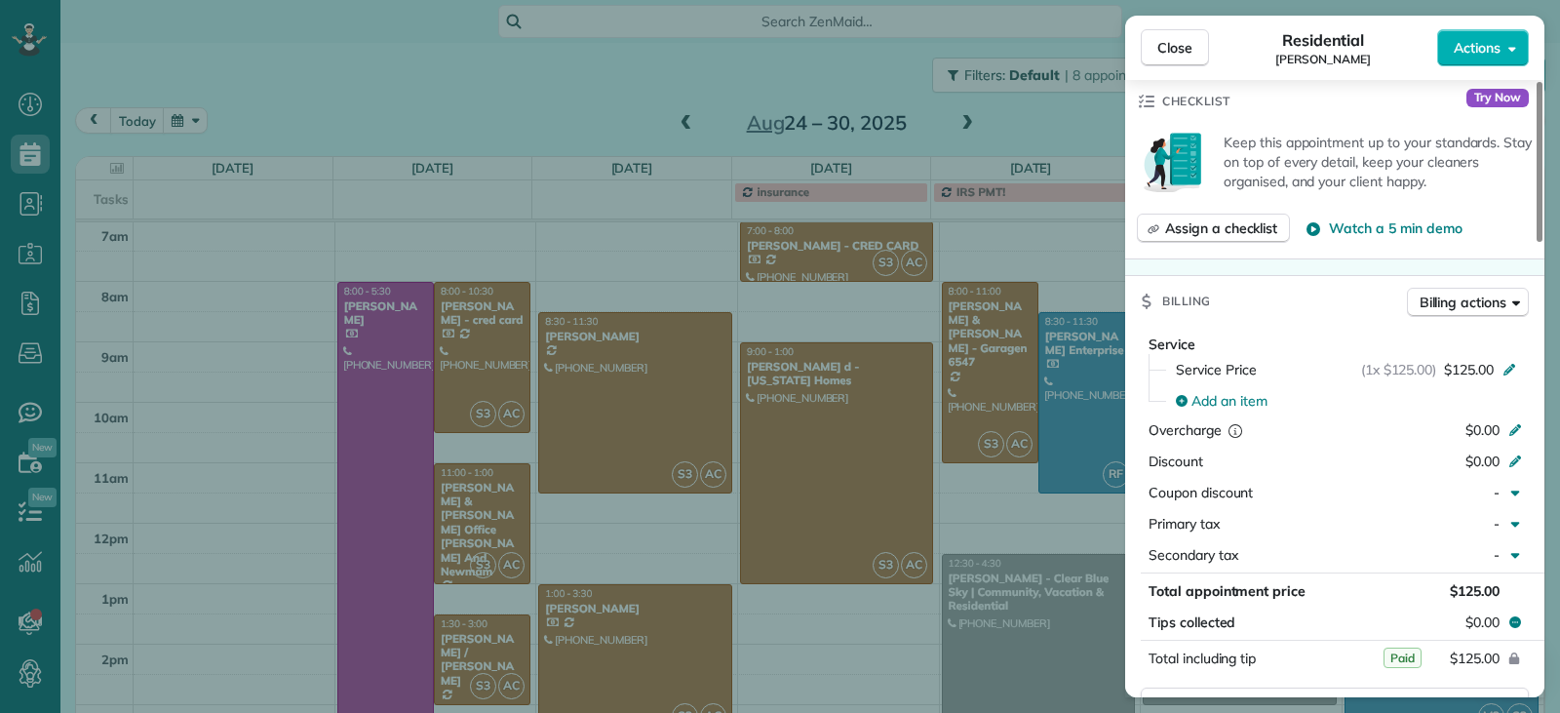
scroll to position [790, 0]
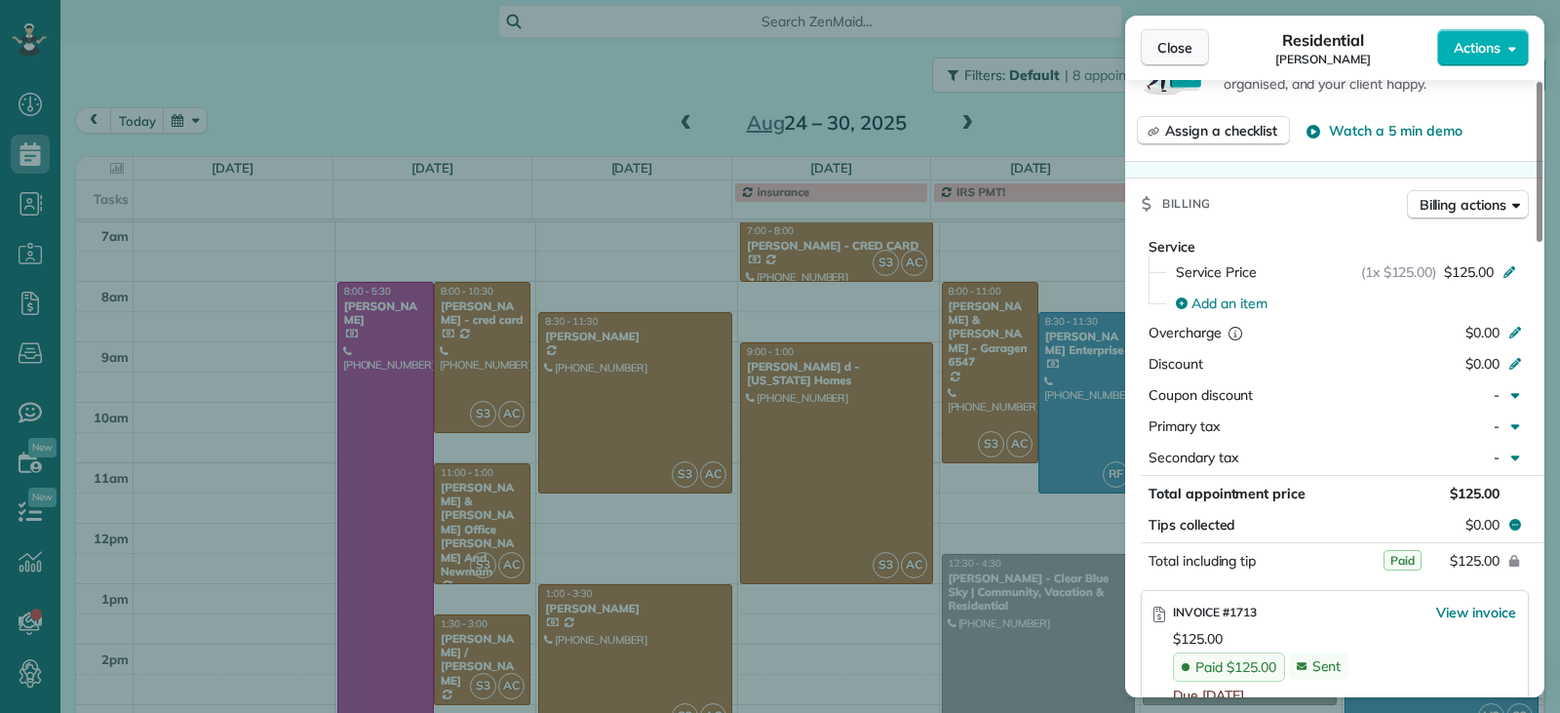
click at [1170, 39] on span "Close" at bounding box center [1175, 48] width 35 height 20
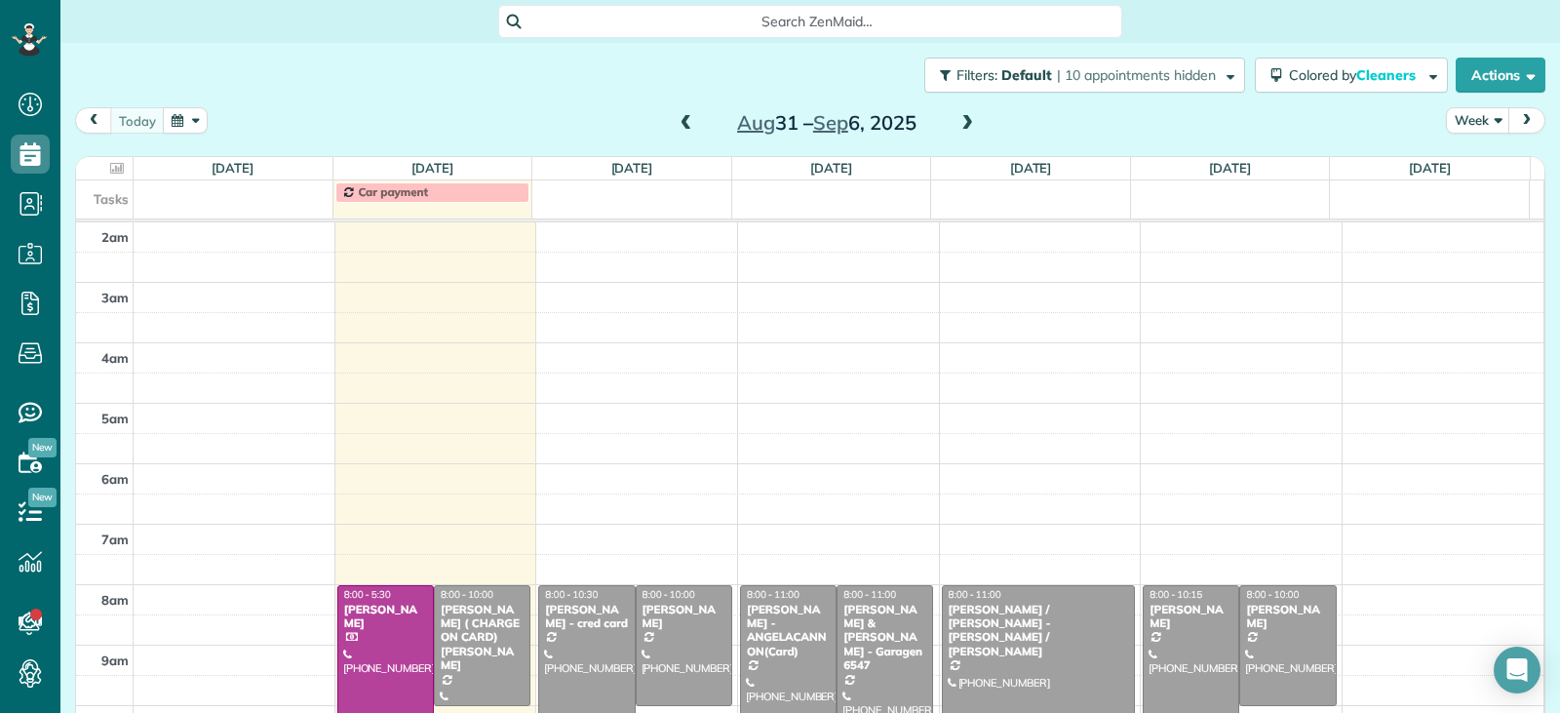
scroll to position [9, 9]
